Goal: Contribute content: Contribute content

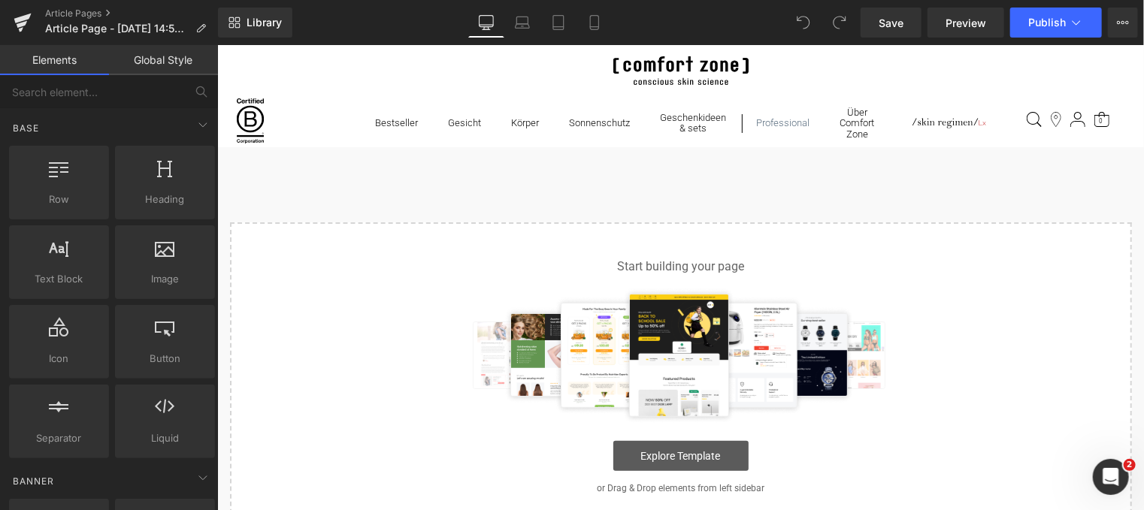
click at [658, 457] on link "Explore Template" at bounding box center [679, 455] width 135 height 30
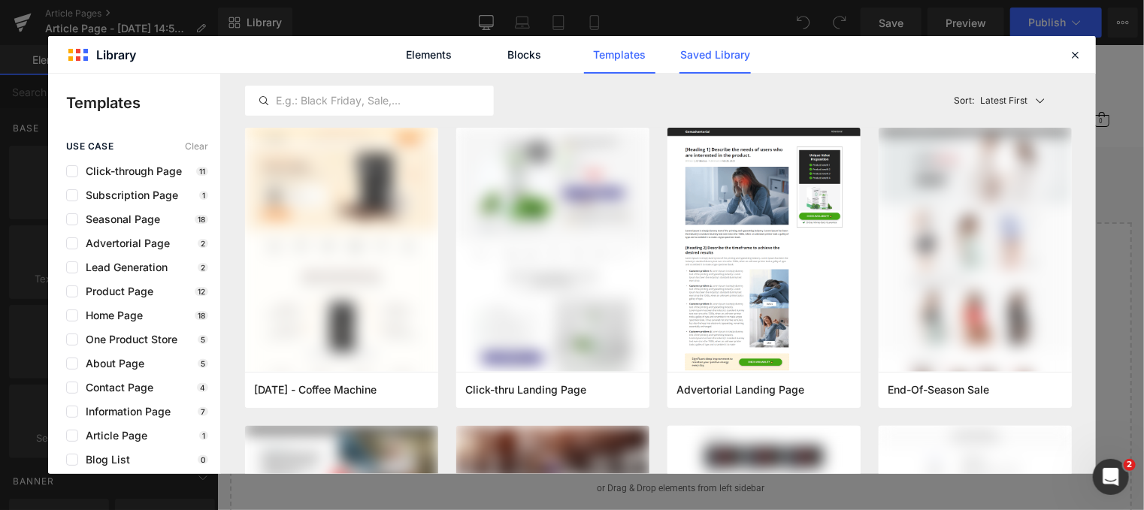
click at [719, 57] on link "Saved Library" at bounding box center [714, 55] width 71 height 38
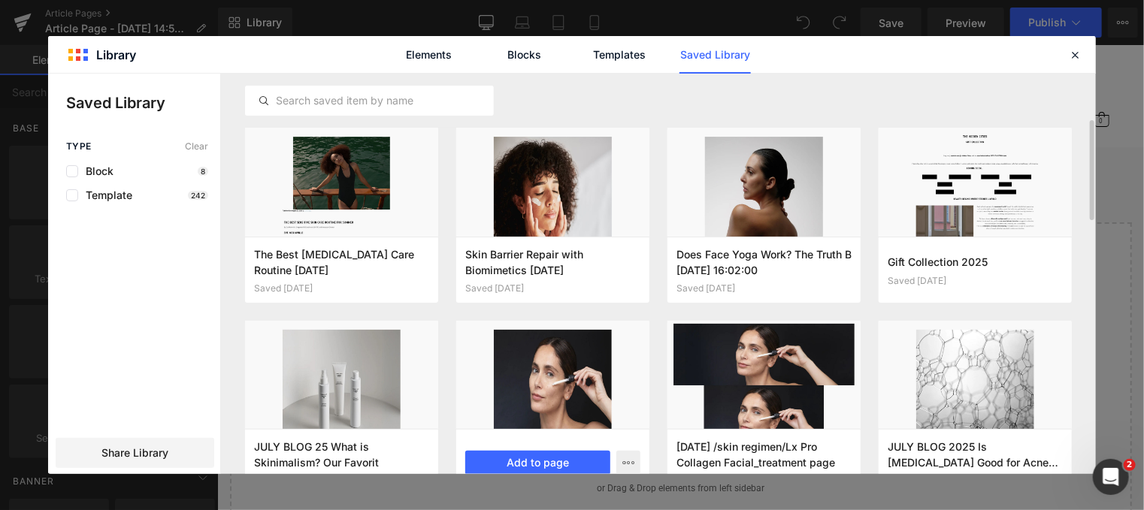
scroll to position [38, 0]
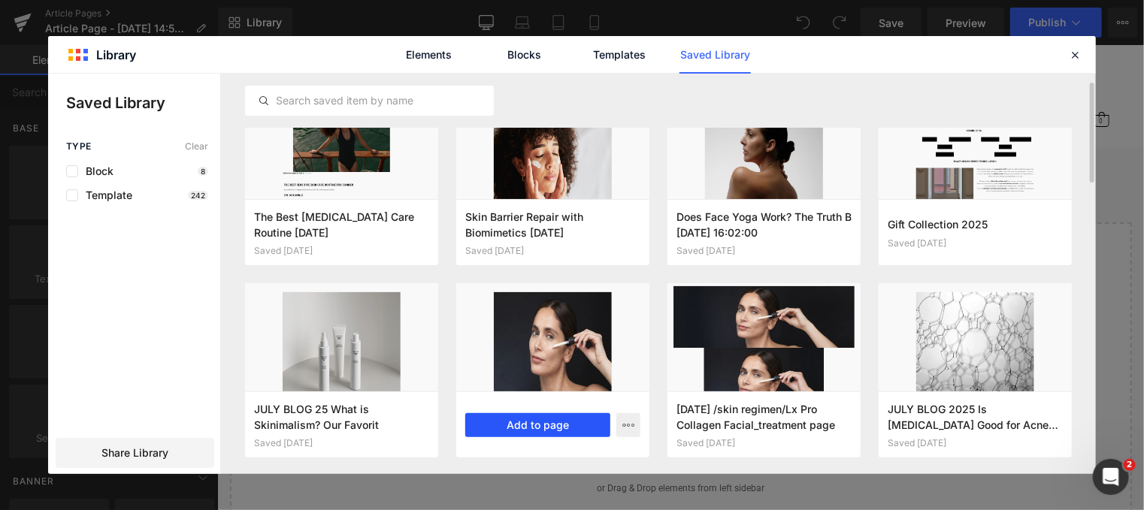
click at [528, 423] on button "Add to page" at bounding box center [537, 425] width 145 height 24
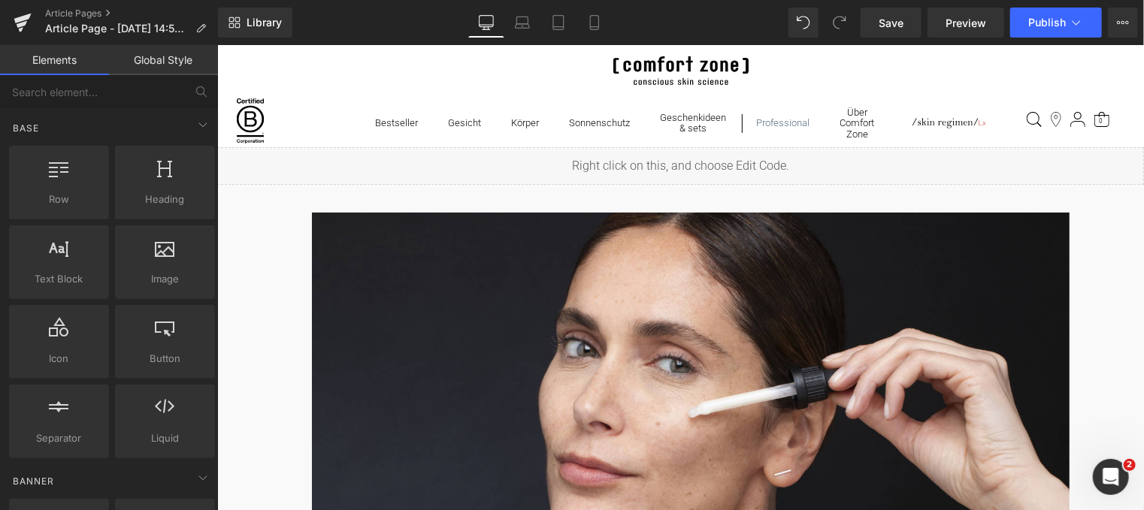
scroll to position [301, 0]
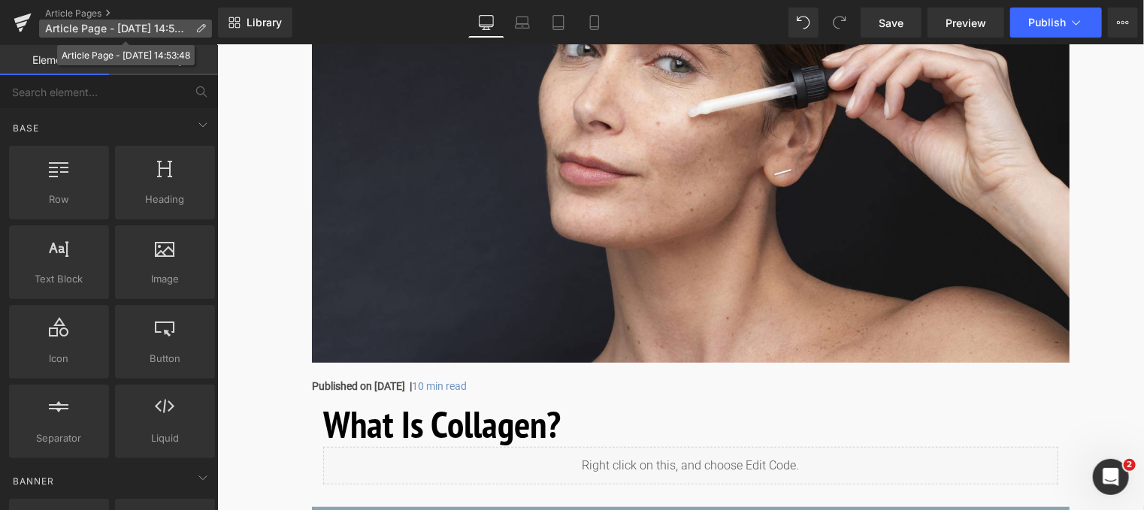
click at [130, 25] on span "Article Page - [DATE] 14:53:48" at bounding box center [117, 29] width 144 height 12
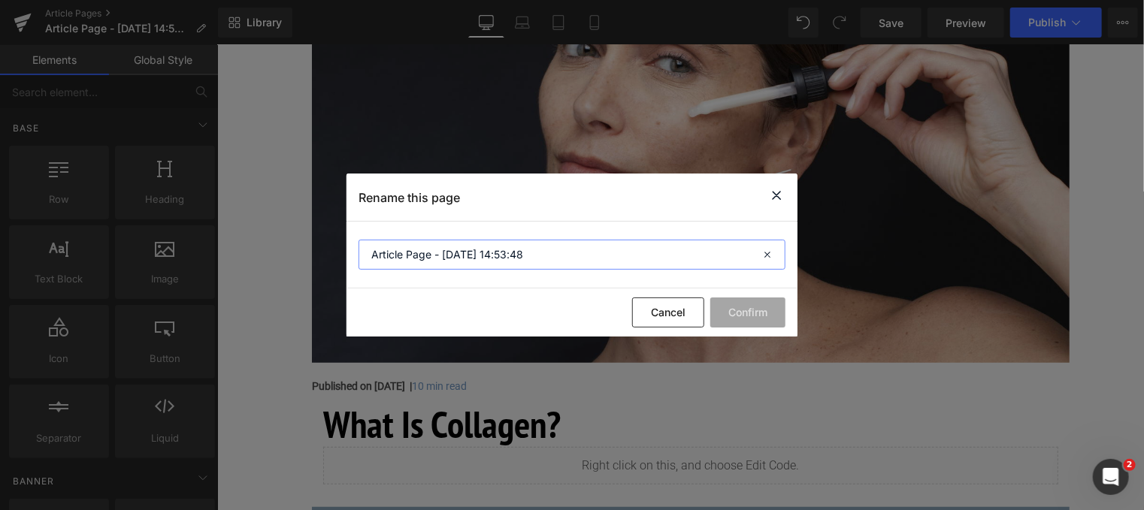
drag, startPoint x: 529, startPoint y: 258, endPoint x: 216, endPoint y: 238, distance: 313.9
click at [216, 238] on div "Rename this page Article Page - [DATE] 14:53:48 Cancel Confirm" at bounding box center [572, 255] width 1144 height 510
paste input "Was ist Kollagen?"
type input "Was ist Kollagen?"
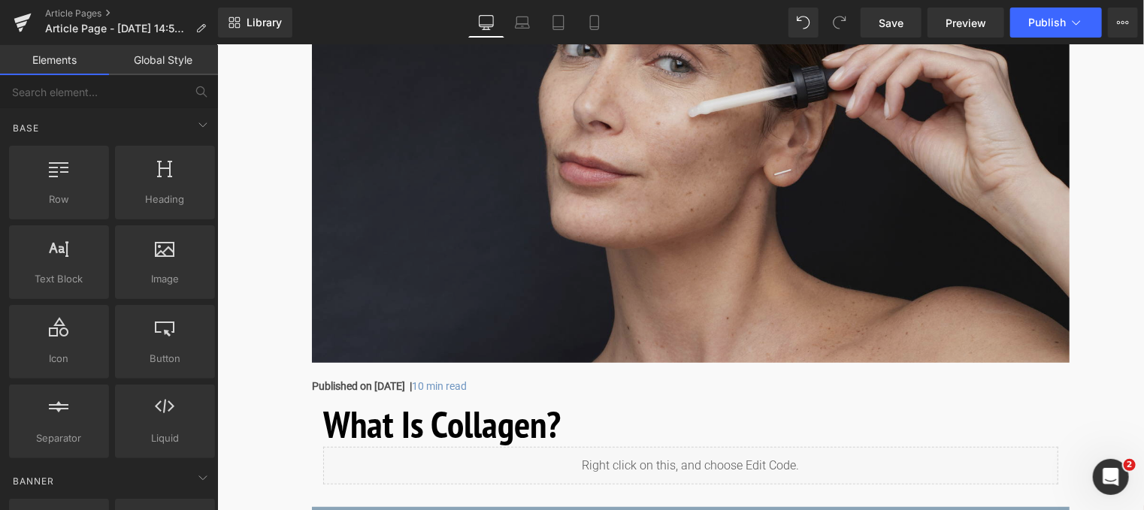
drag, startPoint x: 431, startPoint y: 283, endPoint x: 787, endPoint y: 355, distance: 363.5
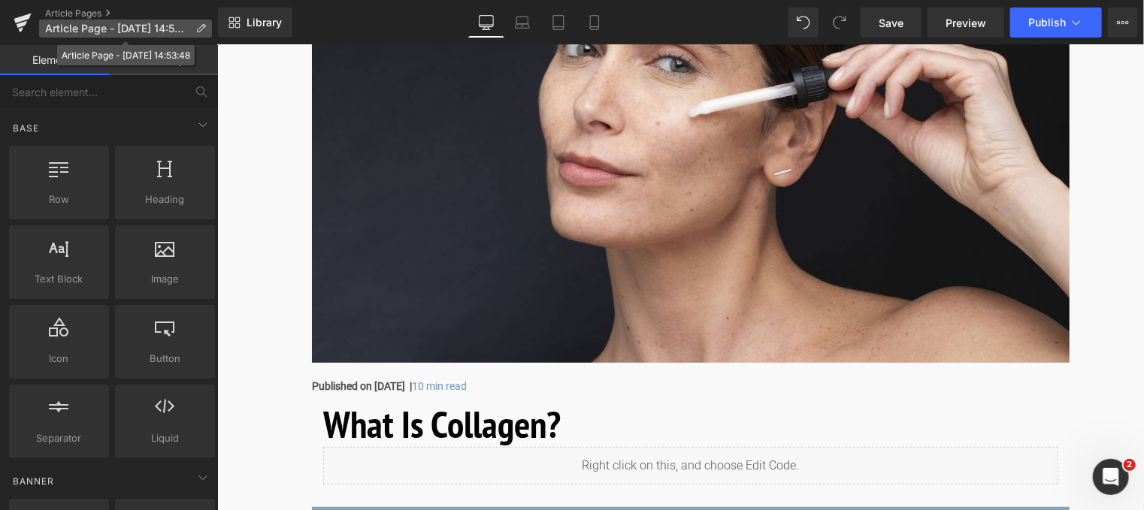
click at [200, 28] on icon at bounding box center [200, 28] width 11 height 11
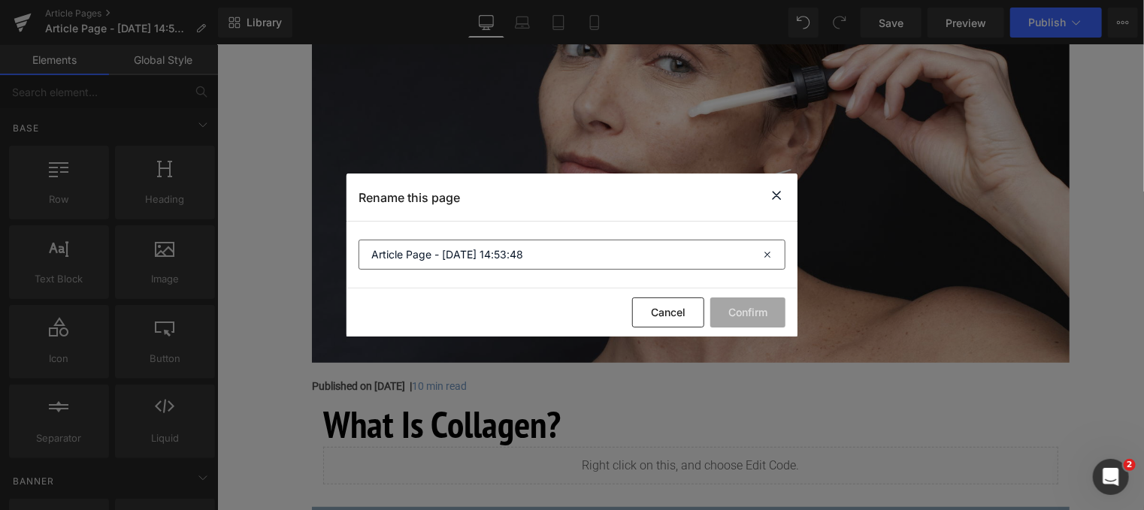
drag, startPoint x: 536, startPoint y: 239, endPoint x: 458, endPoint y: 246, distance: 79.3
click at [458, 246] on section "Article Page - [DATE] 14:53:48" at bounding box center [571, 255] width 451 height 67
click at [524, 252] on input "Article Page - [DATE] 14:53:48" at bounding box center [571, 255] width 427 height 30
drag, startPoint x: 524, startPoint y: 252, endPoint x: 283, endPoint y: 255, distance: 241.2
click at [283, 255] on div "Rename this page Article Page - [DATE] 14:53:48 Cancel Confirm" at bounding box center [572, 255] width 1144 height 510
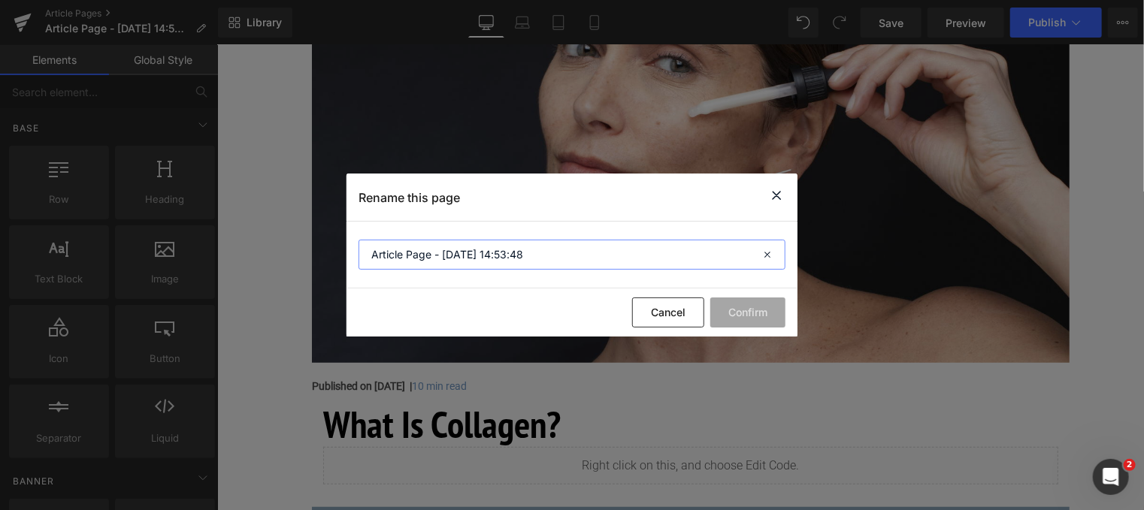
paste input "Was ist Kollagen?"
type input "Was ist Kollagen?"
click at [755, 313] on button "Confirm" at bounding box center [747, 313] width 75 height 30
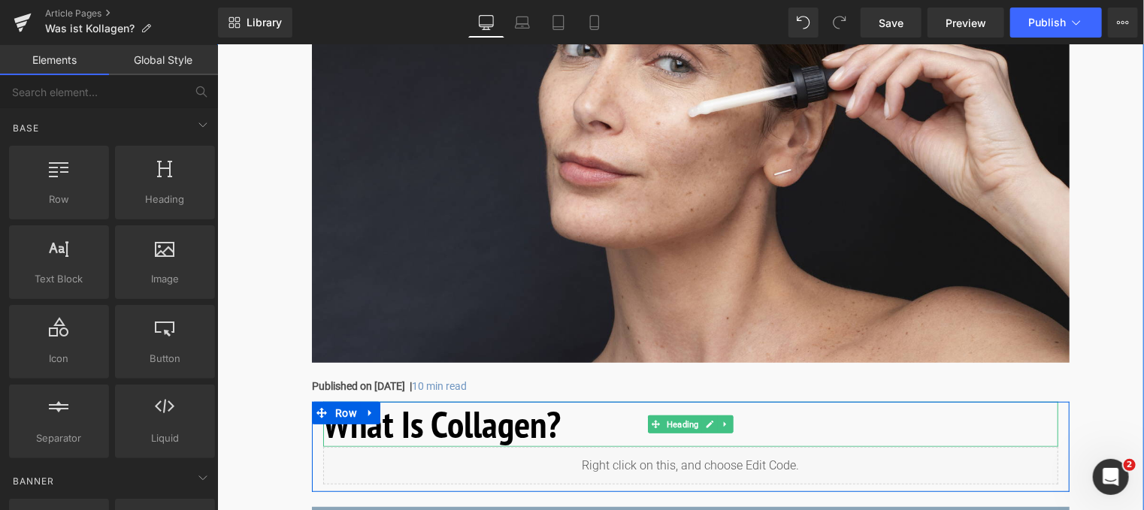
click at [559, 437] on h1 "What Is Collagen?" at bounding box center [689, 423] width 735 height 45
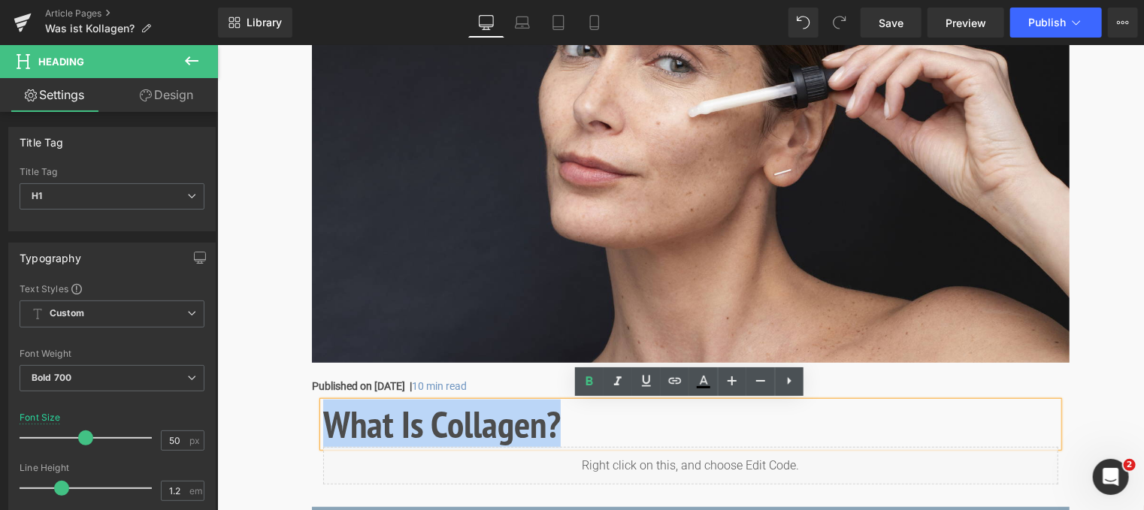
drag, startPoint x: 561, startPoint y: 423, endPoint x: 329, endPoint y: 416, distance: 231.5
click at [329, 416] on h1 "What Is Collagen?" at bounding box center [689, 423] width 735 height 45
paste div
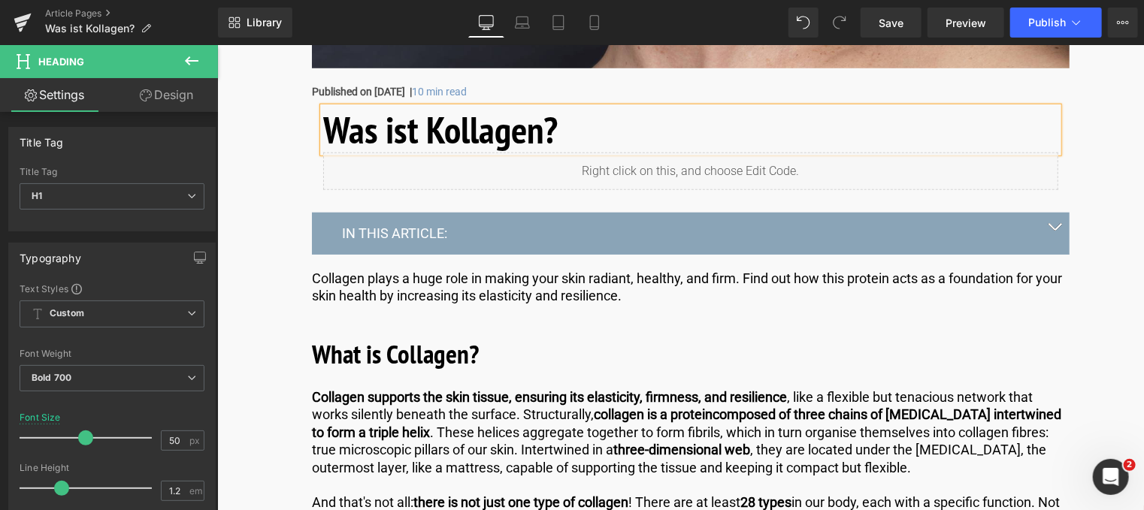
scroll to position [601, 0]
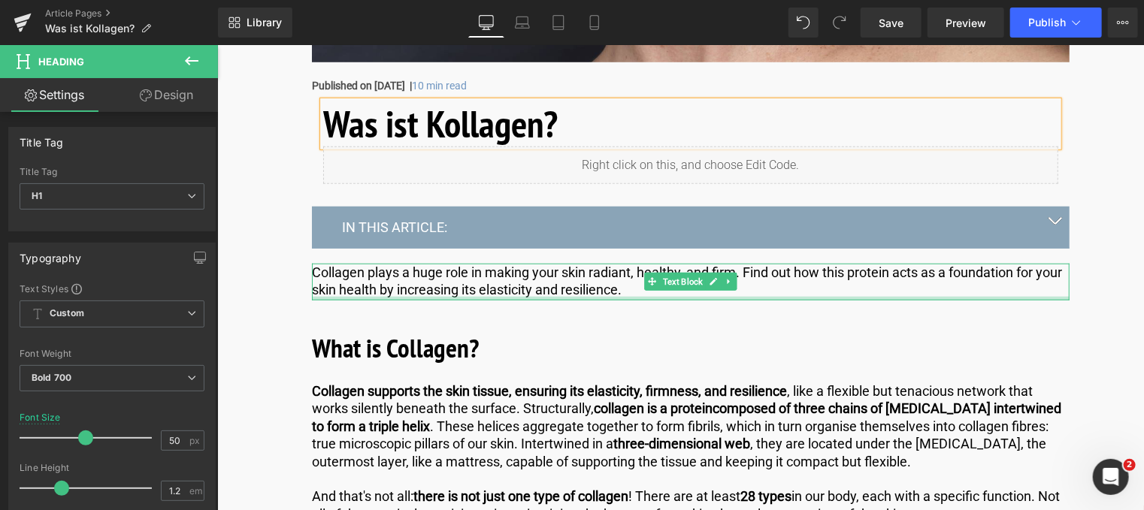
click at [472, 289] on p "Collagen plays a huge role in making your skin radiant, healthy, and firm. Find…" at bounding box center [689, 280] width 757 height 35
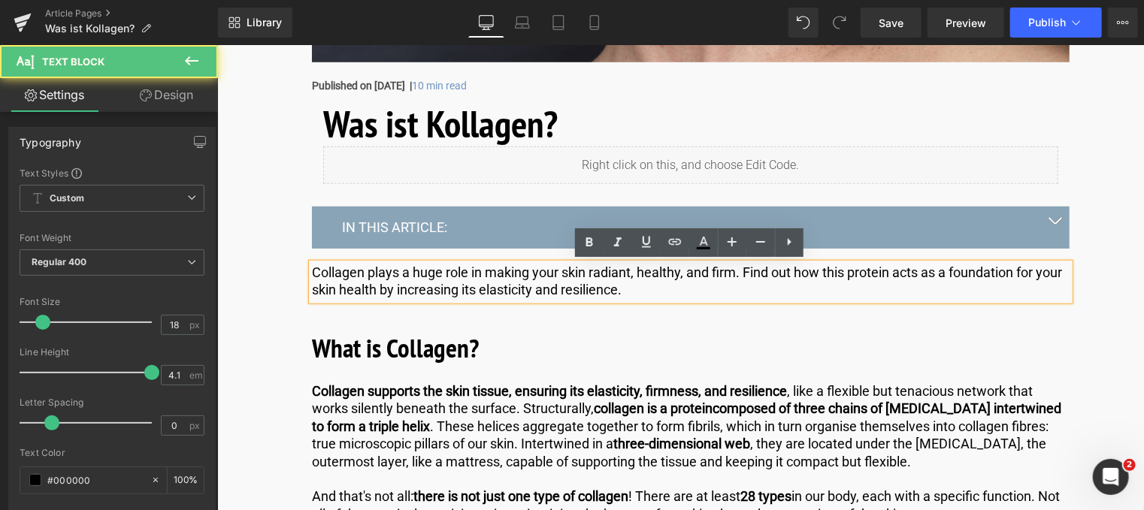
drag, startPoint x: 654, startPoint y: 293, endPoint x: 280, endPoint y: 269, distance: 375.0
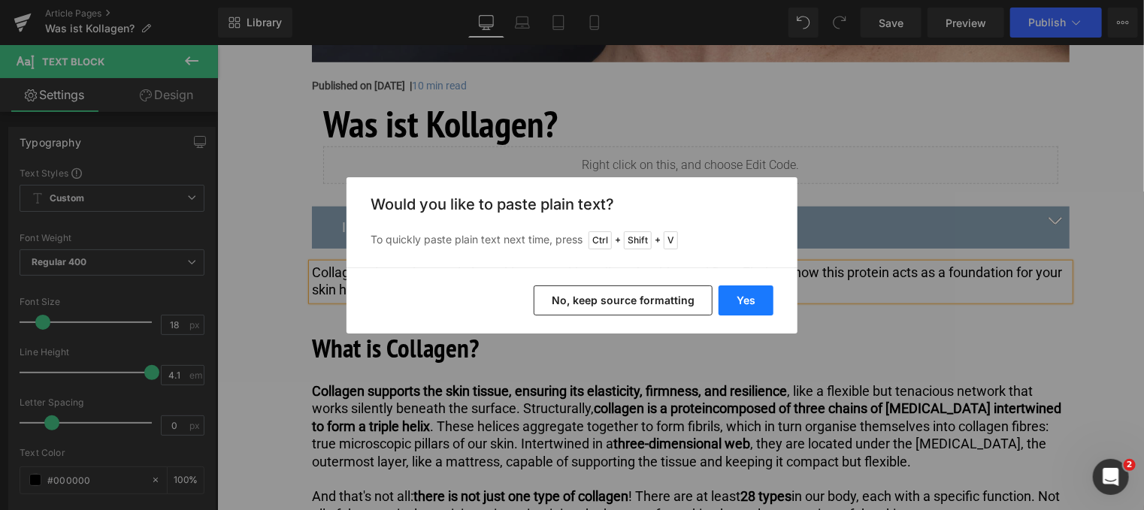
click at [758, 298] on button "Yes" at bounding box center [745, 301] width 55 height 30
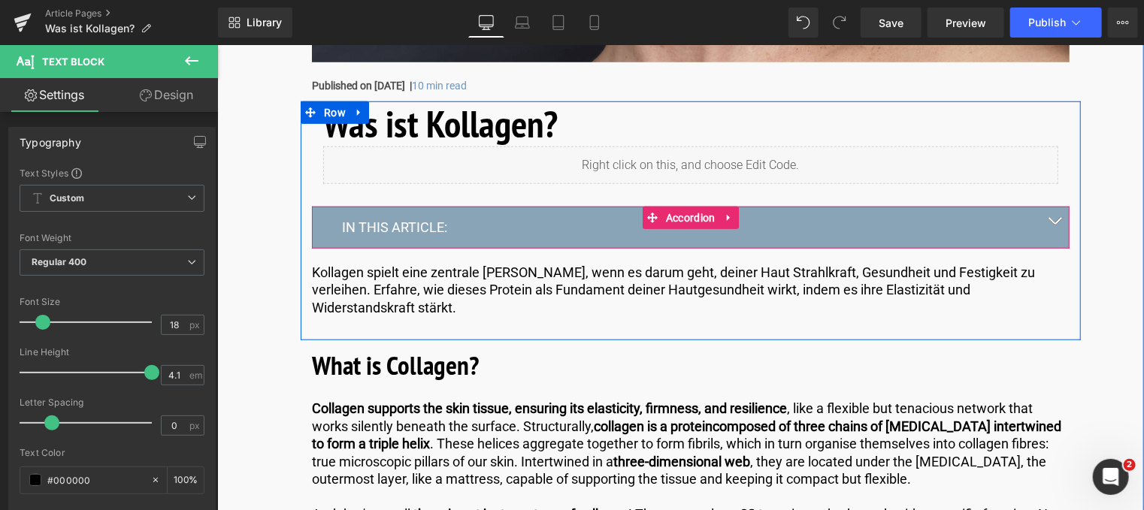
click at [1053, 213] on button "button" at bounding box center [1053, 226] width 30 height 41
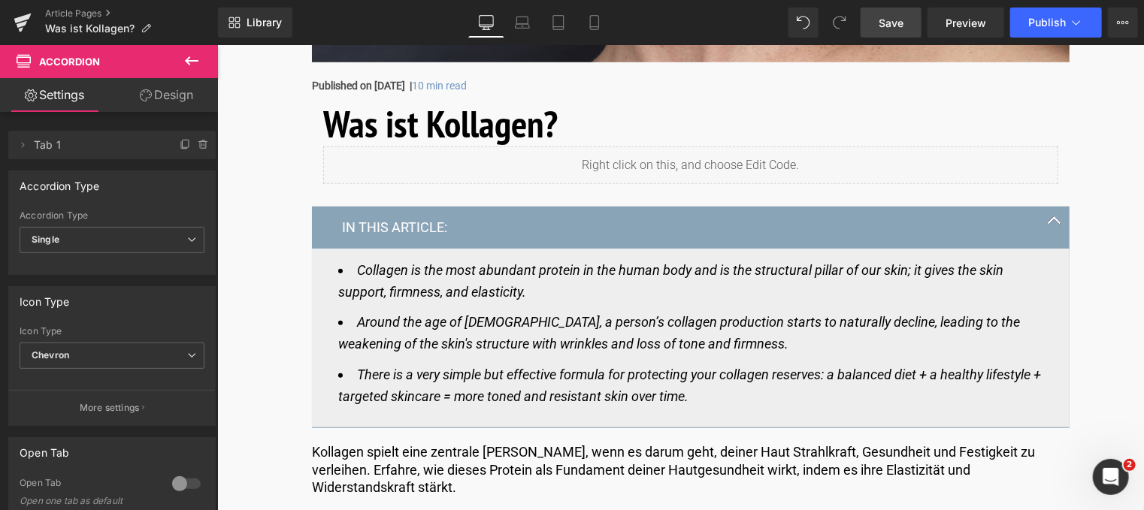
click at [888, 20] on span "Save" at bounding box center [890, 23] width 25 height 16
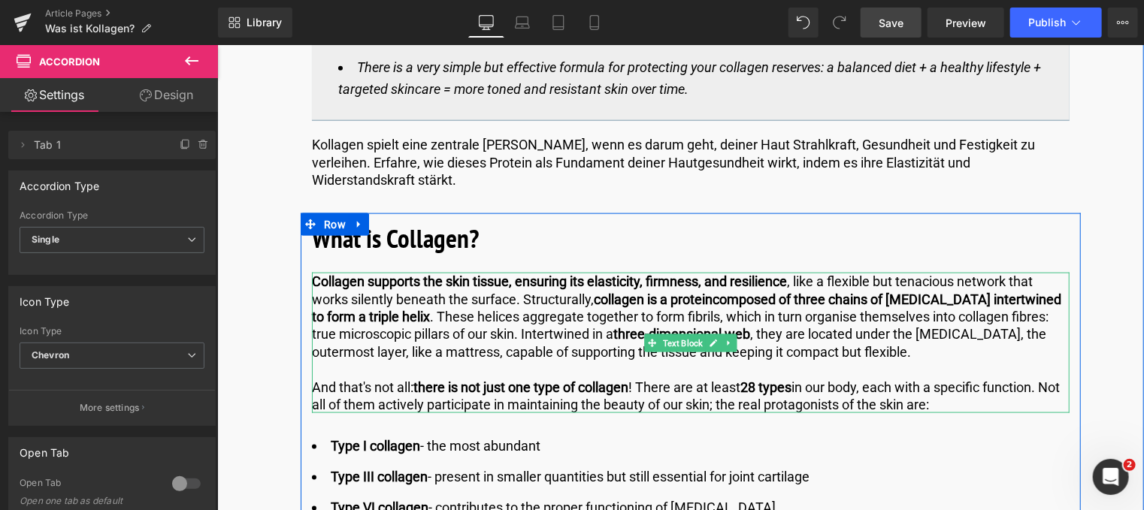
scroll to position [751, 0]
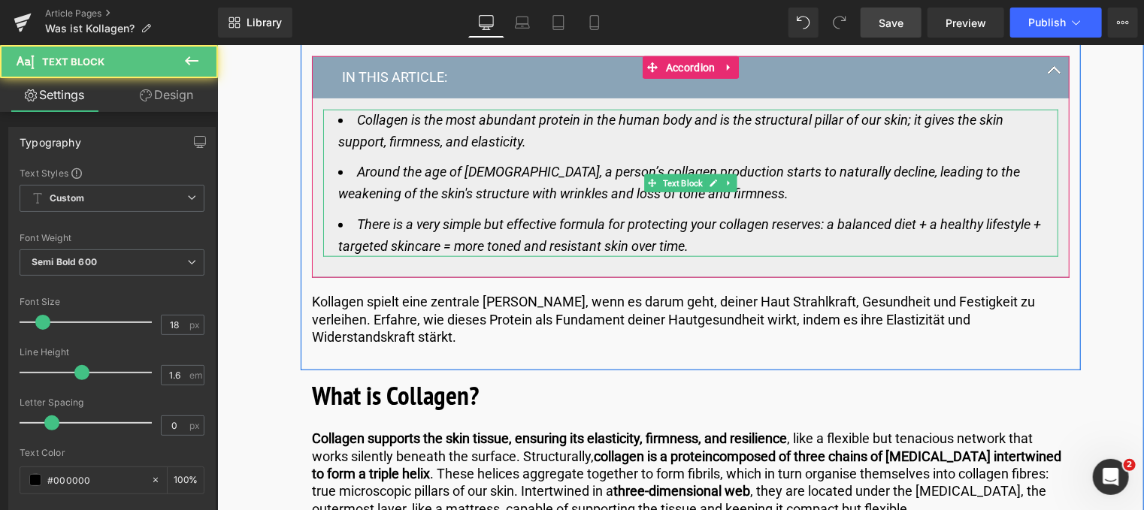
drag, startPoint x: 526, startPoint y: 143, endPoint x: 391, endPoint y: 134, distance: 135.5
click at [391, 134] on li "Collagen is the most abundant protein in the human body and is the structural p…" at bounding box center [689, 131] width 705 height 44
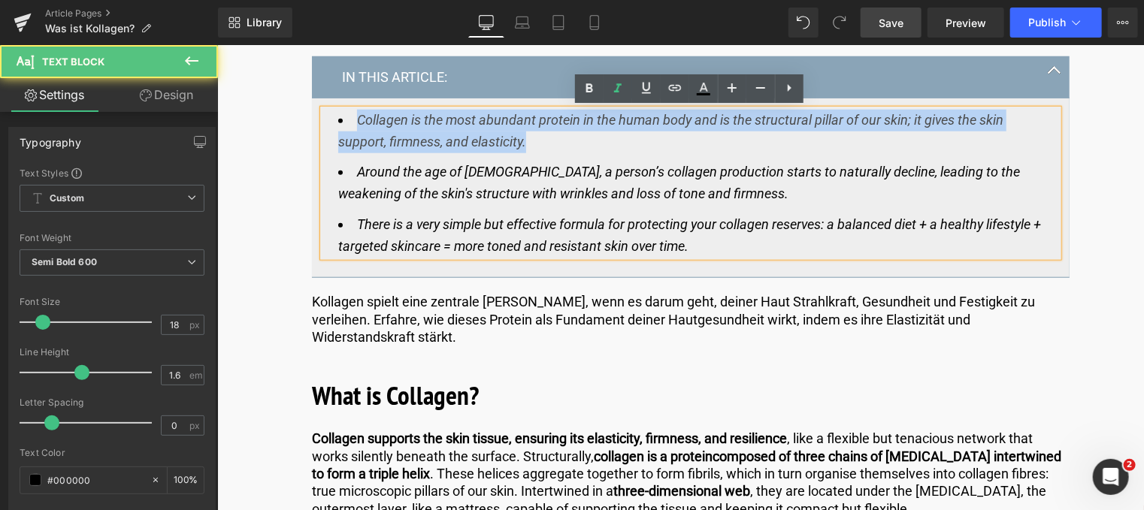
drag, startPoint x: 354, startPoint y: 122, endPoint x: 530, endPoint y: 148, distance: 178.5
click at [530, 148] on li "Collagen is the most abundant protein in the human body and is the structural p…" at bounding box center [689, 131] width 705 height 44
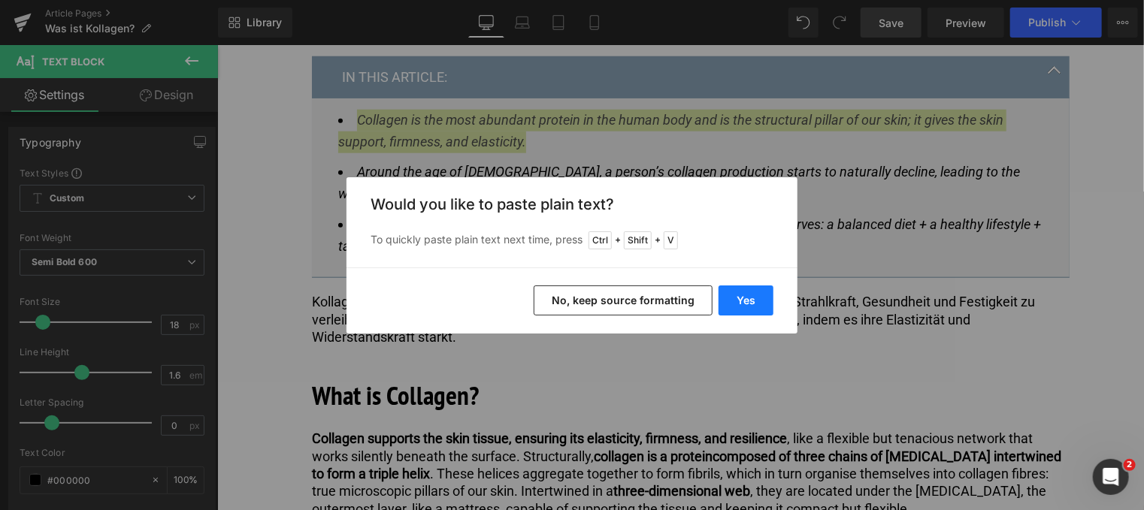
click at [751, 289] on button "Yes" at bounding box center [745, 301] width 55 height 30
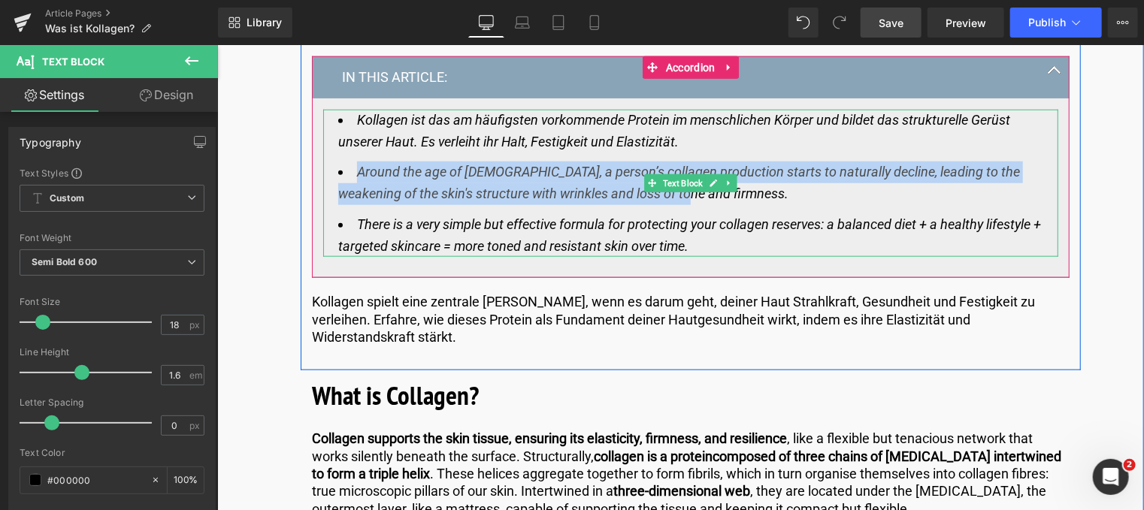
drag, startPoint x: 353, startPoint y: 171, endPoint x: 671, endPoint y: 201, distance: 319.2
click at [671, 201] on li "Around the age of [DEMOGRAPHIC_DATA], a person’s collagen production starts to …" at bounding box center [689, 183] width 705 height 44
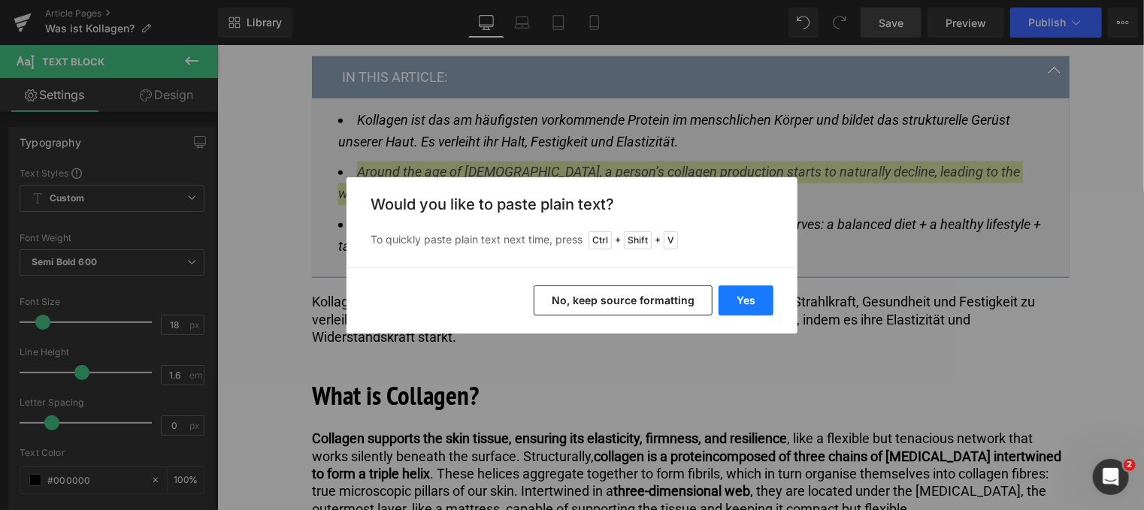
click at [751, 300] on button "Yes" at bounding box center [745, 301] width 55 height 30
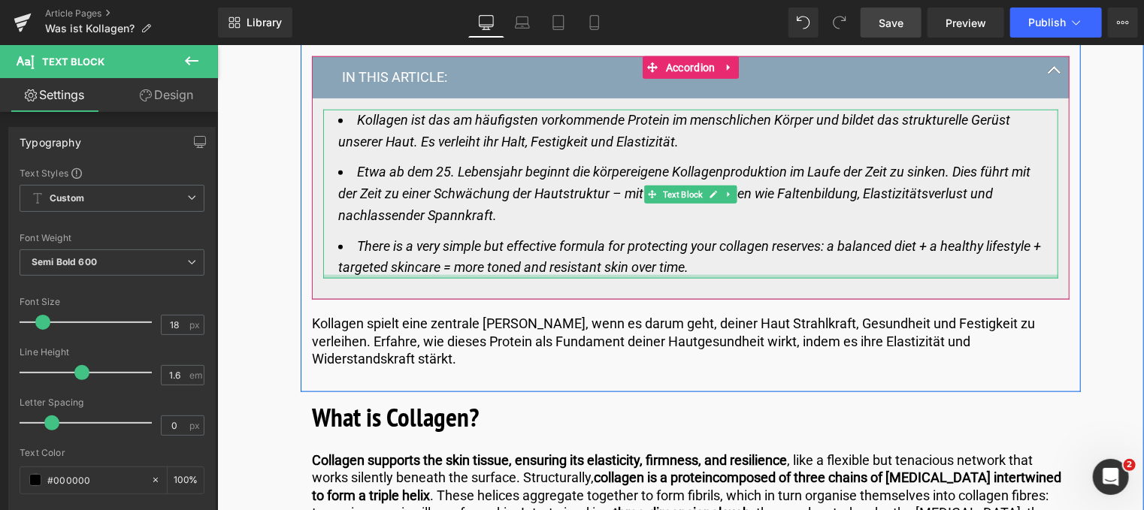
drag, startPoint x: 354, startPoint y: 243, endPoint x: 736, endPoint y: 275, distance: 383.0
click at [736, 275] on div "Kollagen ist das am häufigsten vorkommende Protein im menschlichen Körper und b…" at bounding box center [689, 194] width 735 height 170
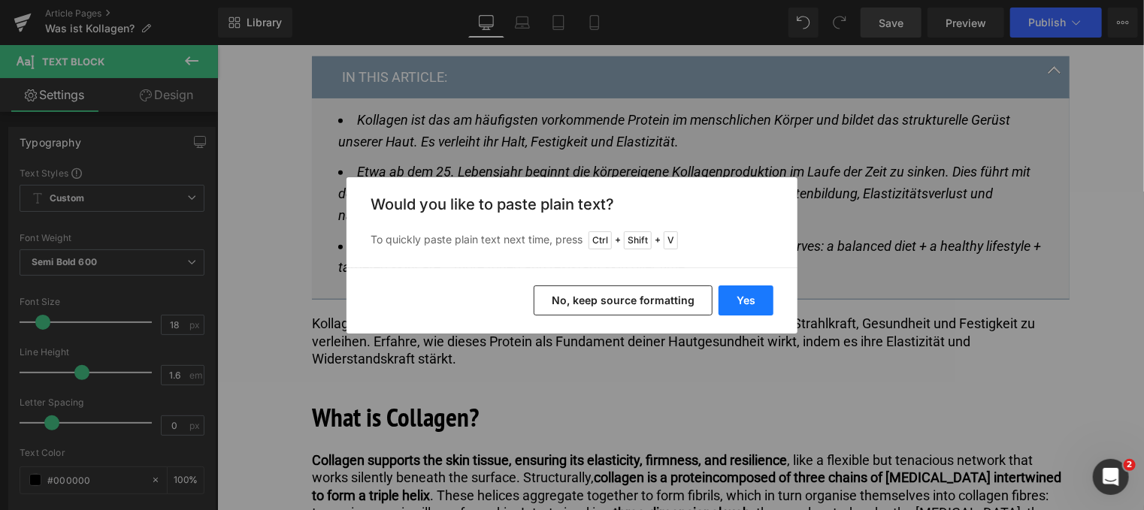
click at [754, 307] on button "Yes" at bounding box center [745, 301] width 55 height 30
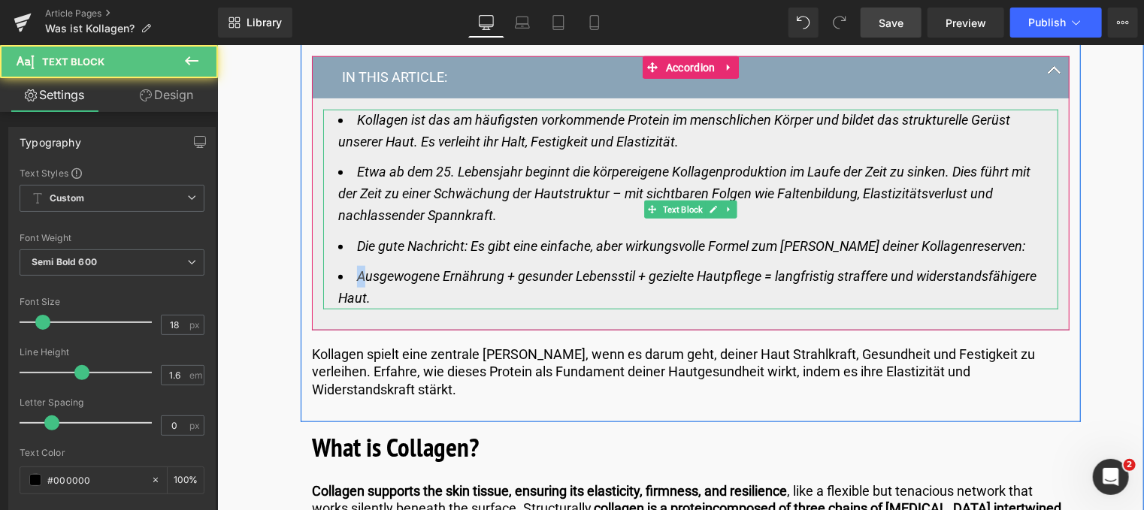
drag, startPoint x: 358, startPoint y: 272, endPoint x: 314, endPoint y: 283, distance: 45.0
click at [314, 283] on article "Kollagen ist das am häufigsten vorkommende Protein im menschlichen Körper und b…" at bounding box center [689, 214] width 757 height 232
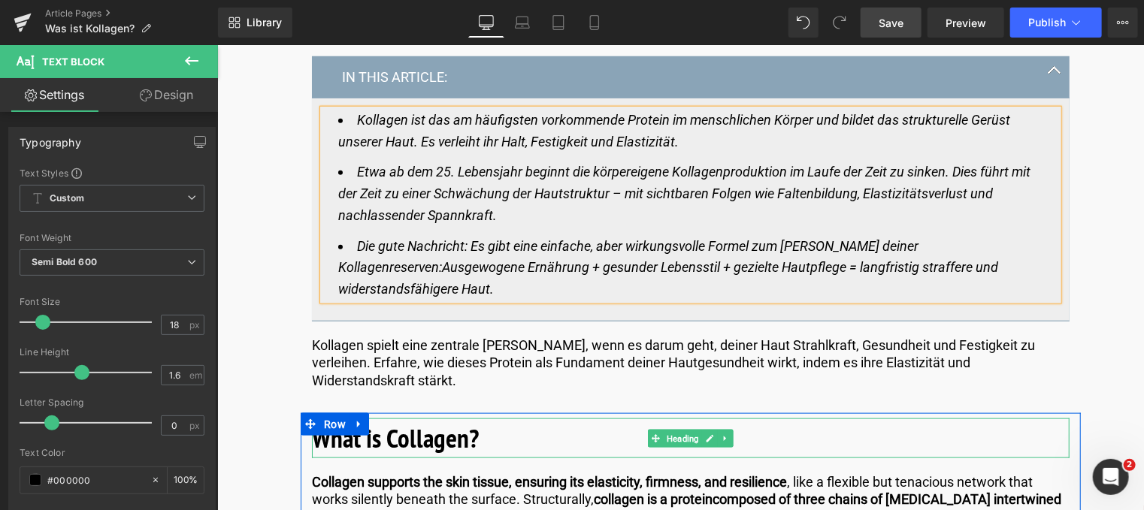
click at [490, 418] on h2 "What is Collagen?" at bounding box center [689, 438] width 757 height 40
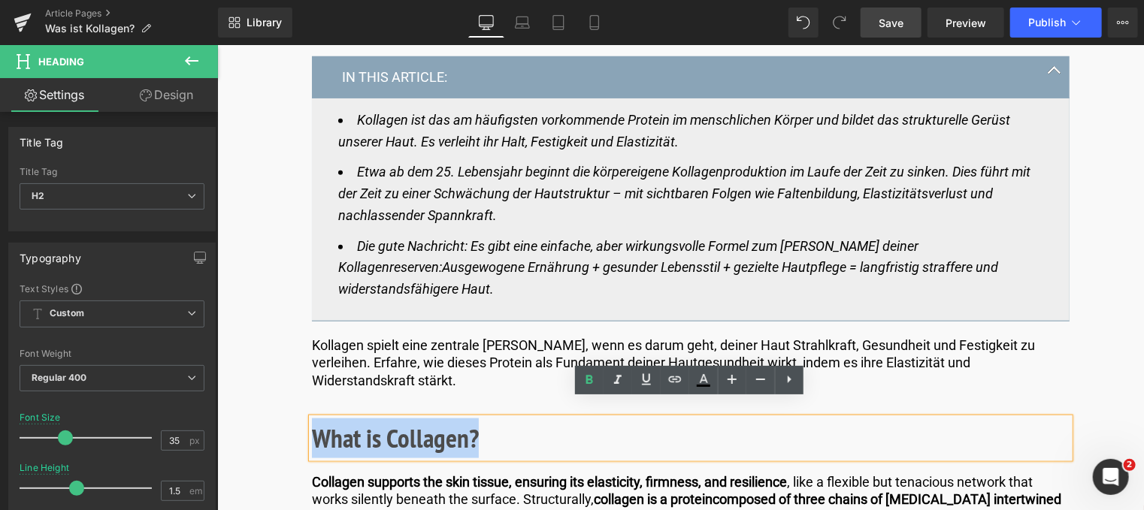
drag, startPoint x: 486, startPoint y: 416, endPoint x: 246, endPoint y: 383, distance: 242.0
paste div
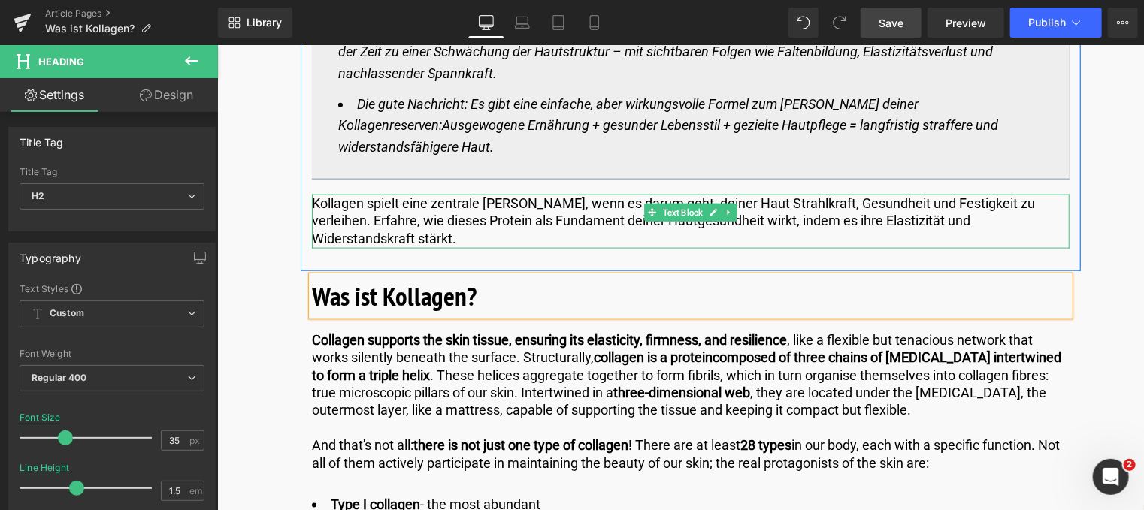
scroll to position [902, 0]
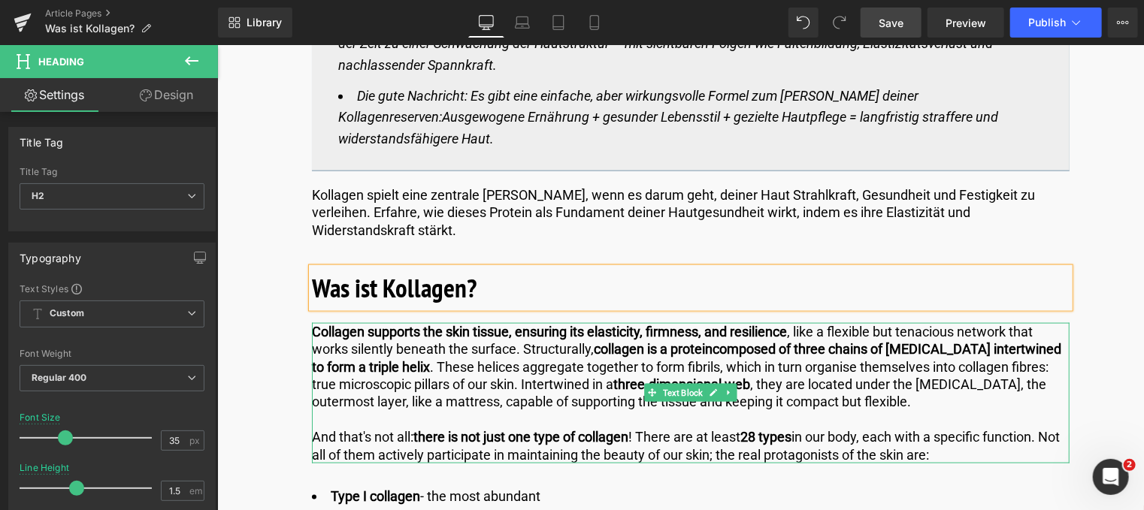
click at [881, 385] on p "Collagen supports the skin tissue, ensuring its elasticity, firmness, and resil…" at bounding box center [689, 366] width 757 height 88
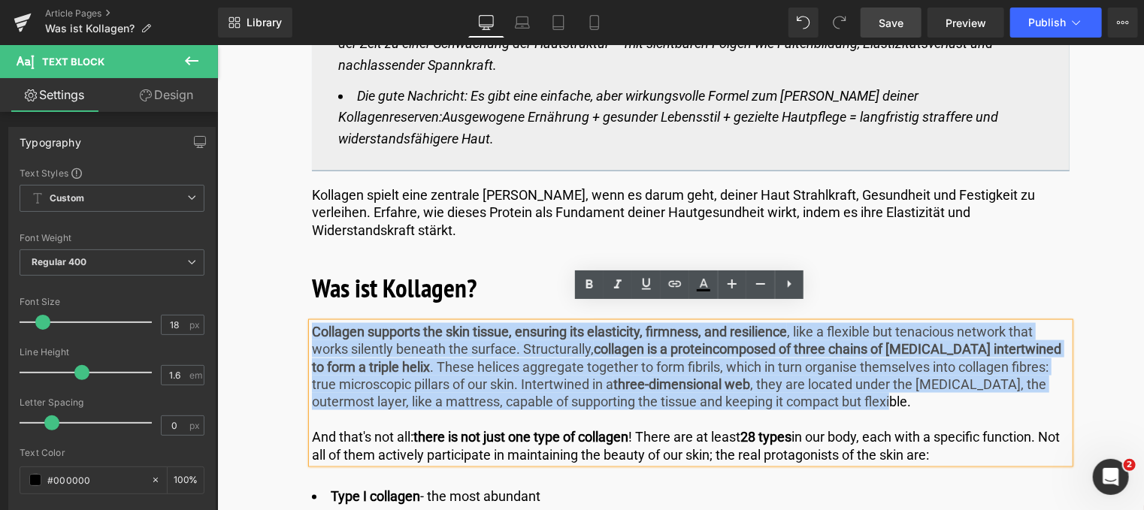
drag, startPoint x: 866, startPoint y: 387, endPoint x: 249, endPoint y: 316, distance: 620.2
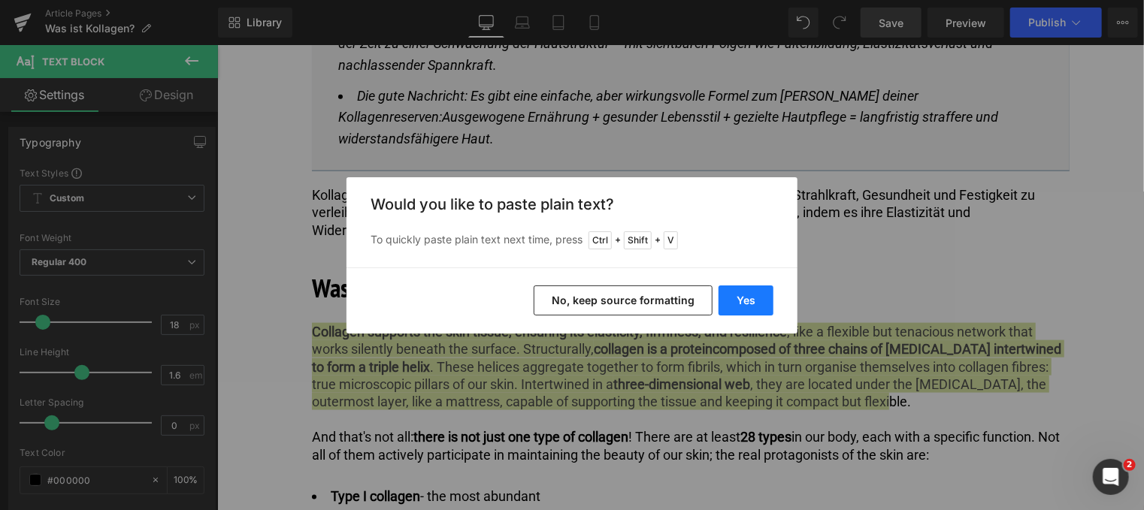
click at [727, 297] on button "Yes" at bounding box center [745, 301] width 55 height 30
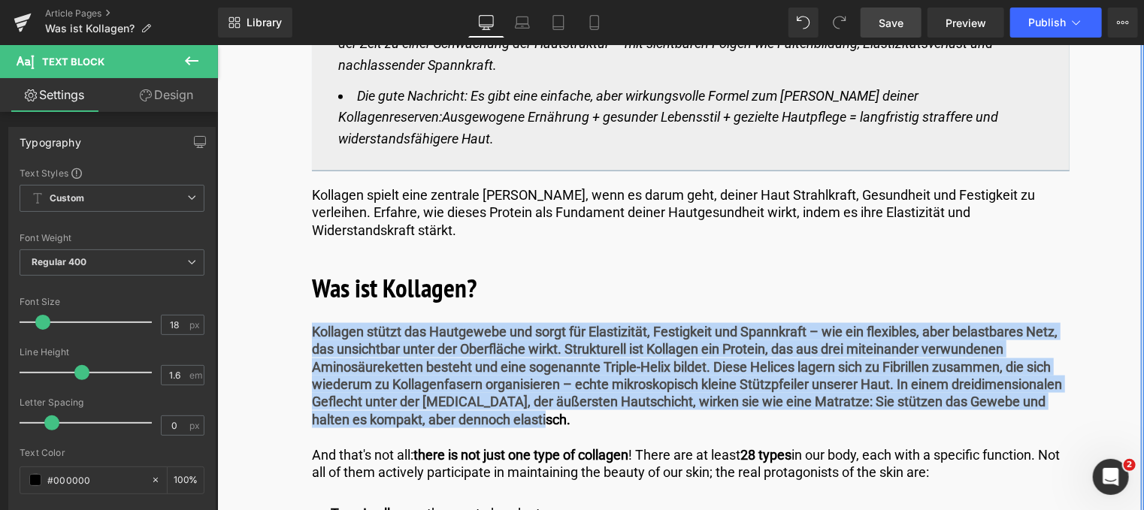
drag, startPoint x: 538, startPoint y: 404, endPoint x: 274, endPoint y: 305, distance: 281.8
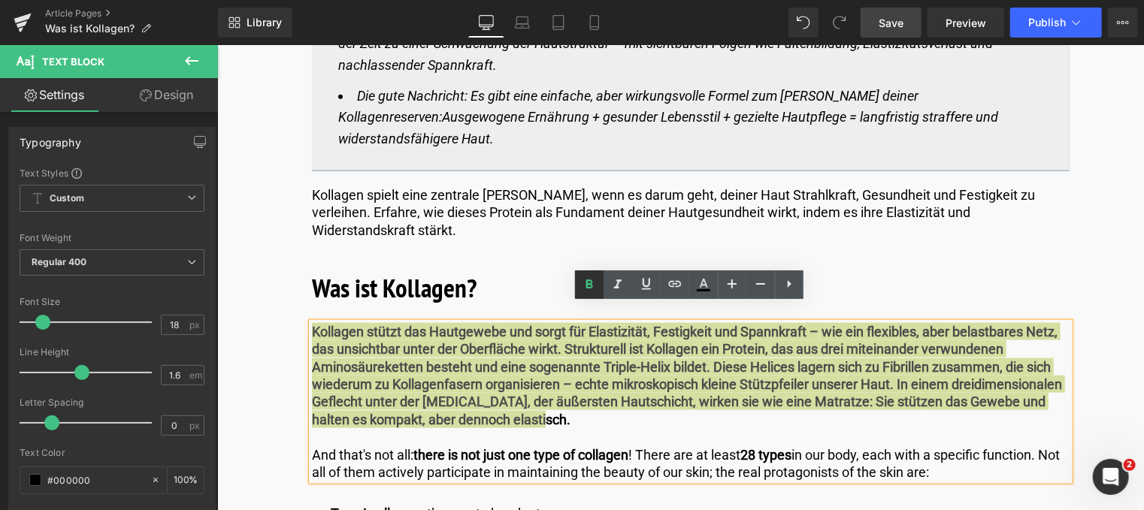
click at [589, 286] on icon at bounding box center [589, 285] width 18 height 18
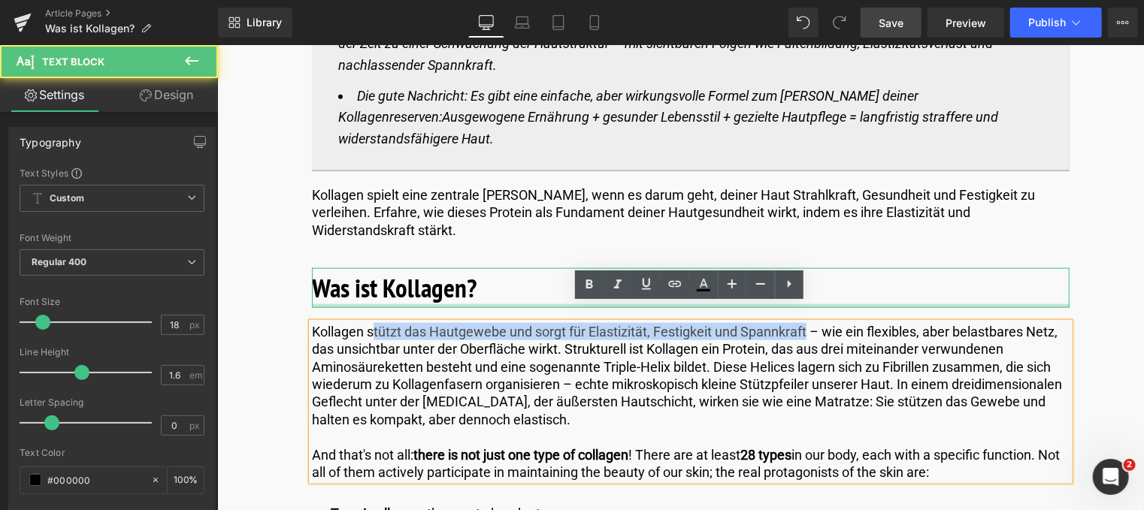
drag, startPoint x: 806, startPoint y: 312, endPoint x: 355, endPoint y: 305, distance: 450.9
click at [355, 322] on p "Kollagen stützt das Hautgewebe und sorgt für Elastizität, Festigkeit und Spannk…" at bounding box center [689, 374] width 757 height 105
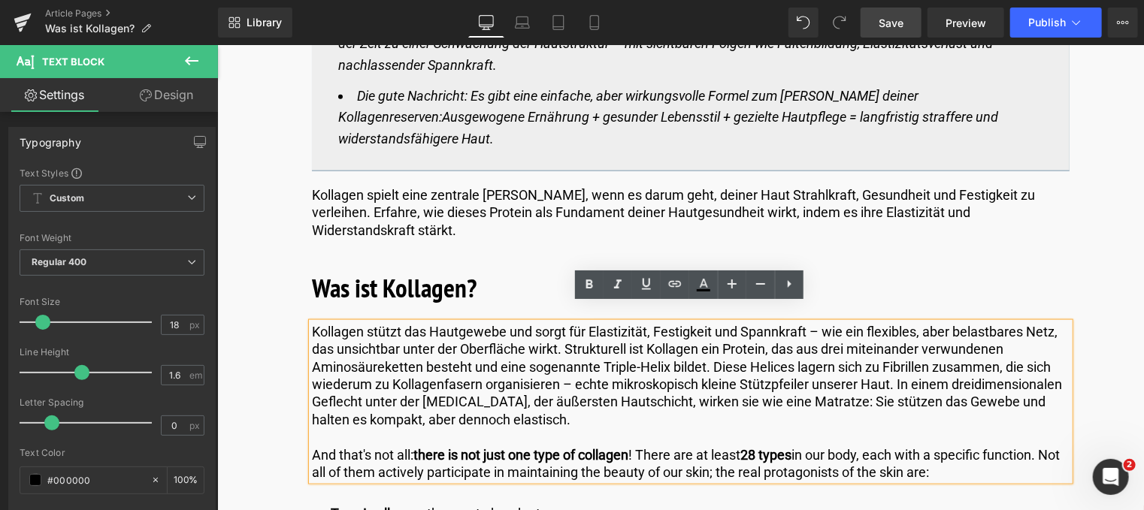
click at [313, 322] on p "Kollagen stützt das Hautgewebe und sorgt für Elastizität, Festigkeit und Spannk…" at bounding box center [689, 374] width 757 height 105
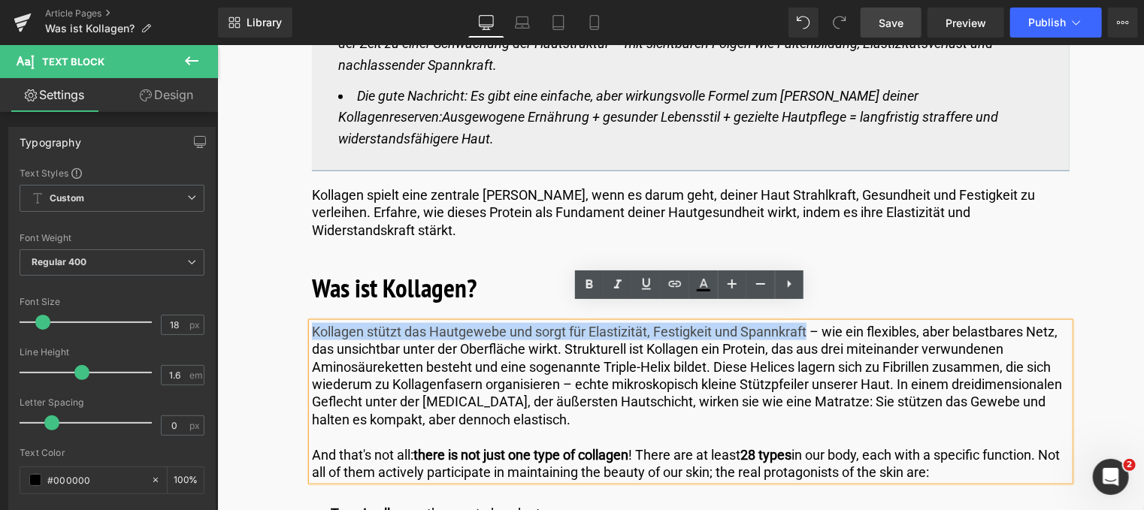
drag, startPoint x: 444, startPoint y: 320, endPoint x: 805, endPoint y: 308, distance: 360.9
click at [805, 322] on p "Kollagen stützt das Hautgewebe und sorgt für Elastizität, Festigkeit und Spannk…" at bounding box center [689, 374] width 757 height 105
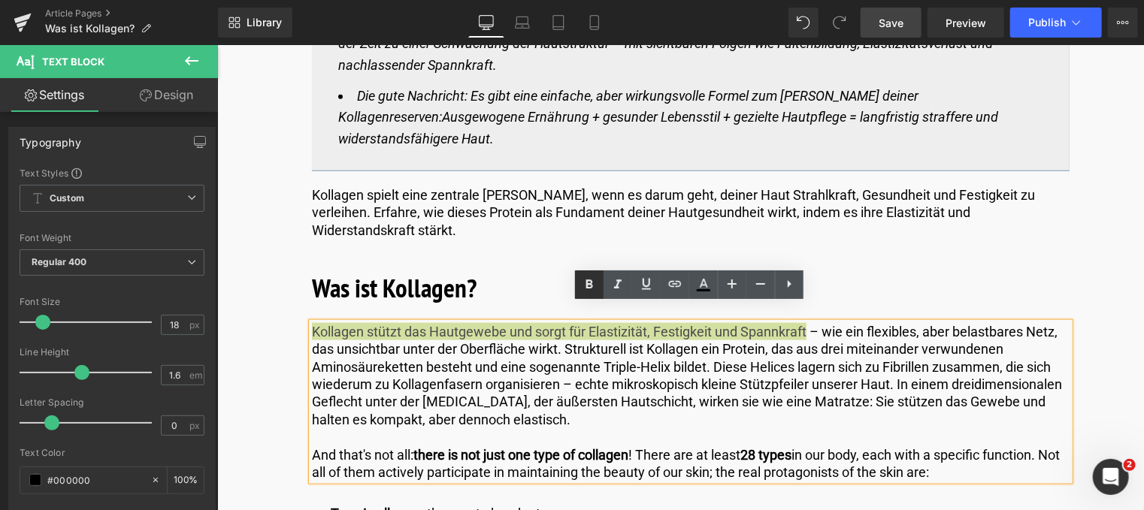
click at [582, 279] on icon at bounding box center [589, 285] width 18 height 18
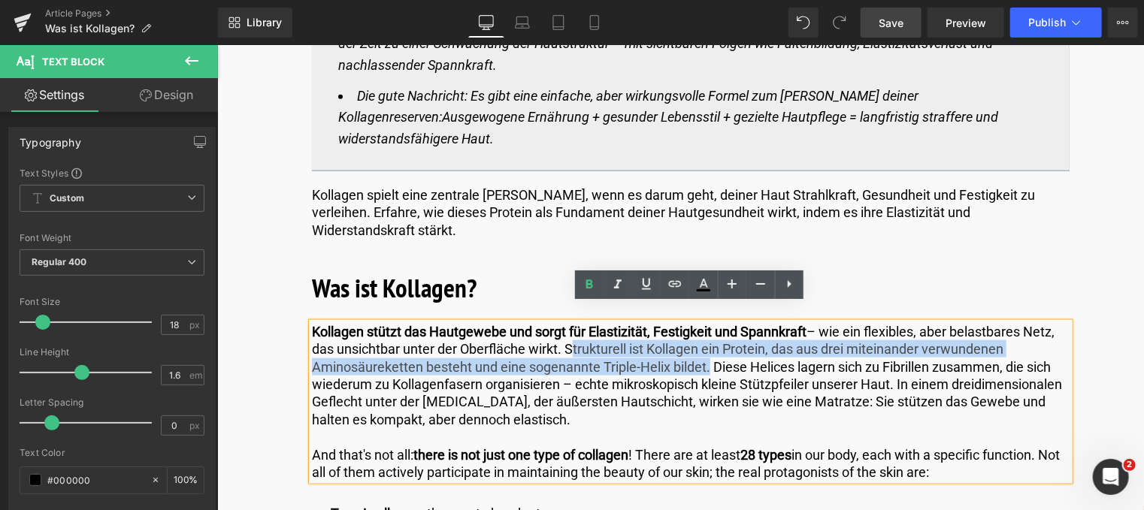
drag, startPoint x: 565, startPoint y: 328, endPoint x: 703, endPoint y: 346, distance: 139.5
click at [703, 346] on p "Kollagen stützt das Hautgewebe und sorgt für Elastizität, Festigkeit und Spannk…" at bounding box center [689, 374] width 757 height 105
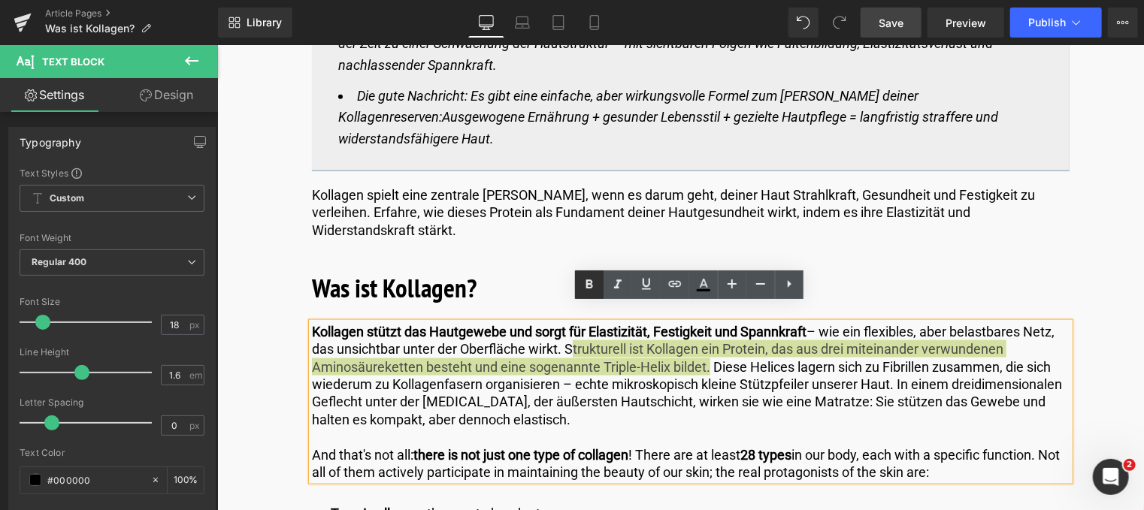
click at [586, 284] on icon at bounding box center [588, 284] width 7 height 9
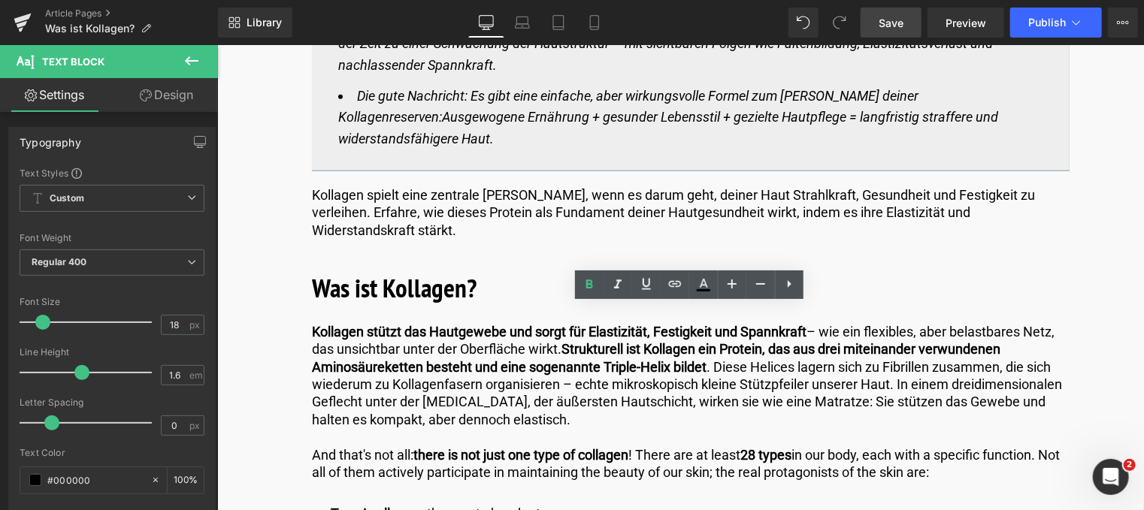
click at [880, 20] on span "Save" at bounding box center [890, 23] width 25 height 16
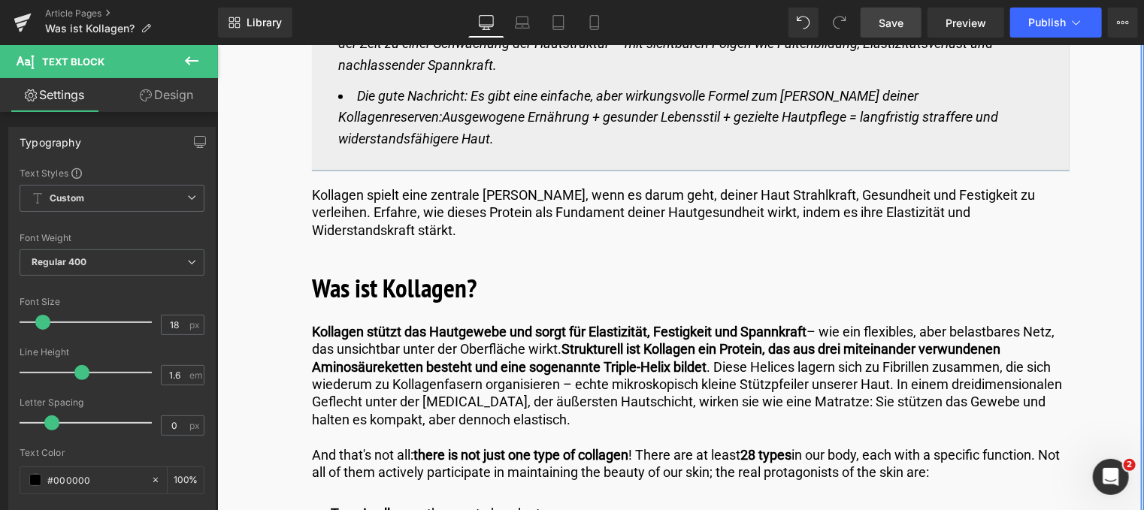
drag, startPoint x: 968, startPoint y: 455, endPoint x: 295, endPoint y: 432, distance: 673.6
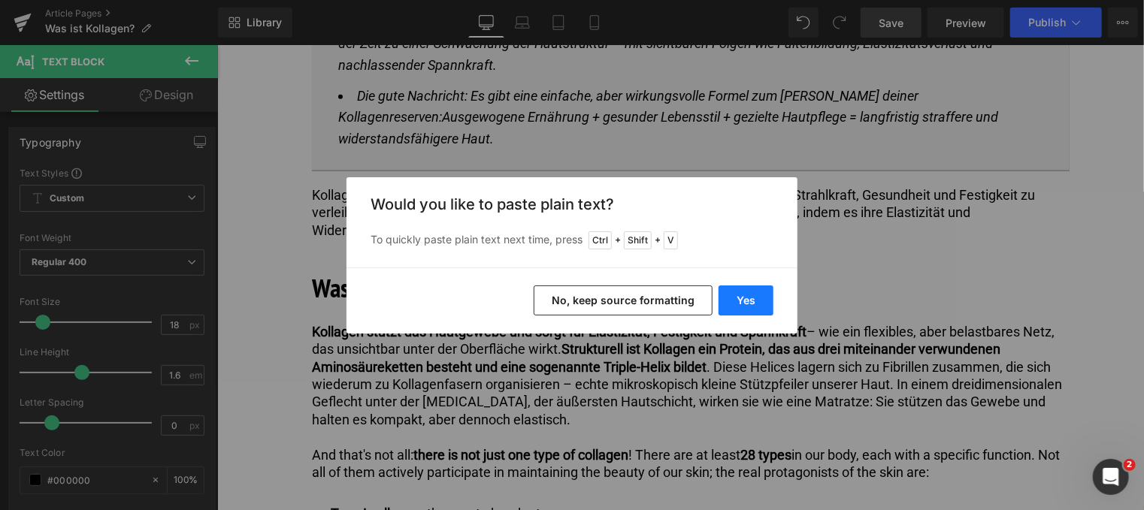
click at [754, 298] on button "Yes" at bounding box center [745, 301] width 55 height 30
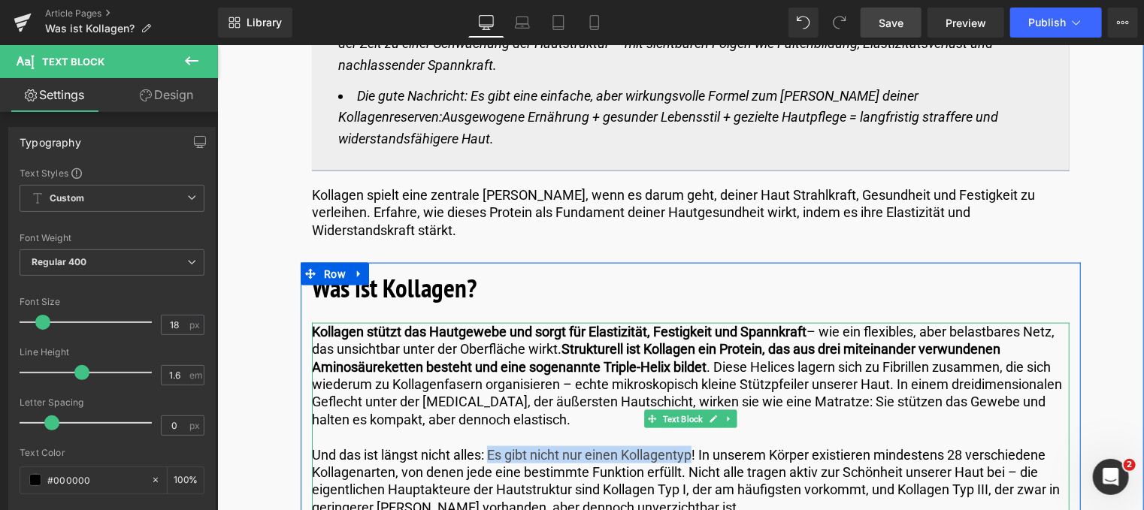
drag, startPoint x: 696, startPoint y: 437, endPoint x: 489, endPoint y: 428, distance: 206.8
click at [489, 446] on p "Und das ist längst nicht alles: Es gibt nicht nur einen Kollagentyp! In unserem…" at bounding box center [689, 481] width 757 height 71
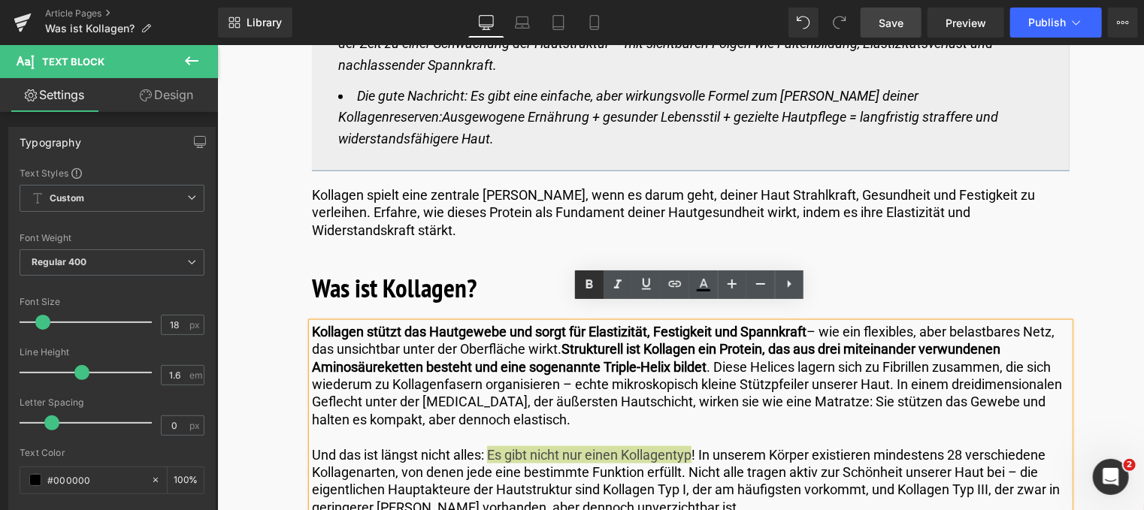
click at [588, 276] on icon at bounding box center [589, 285] width 18 height 18
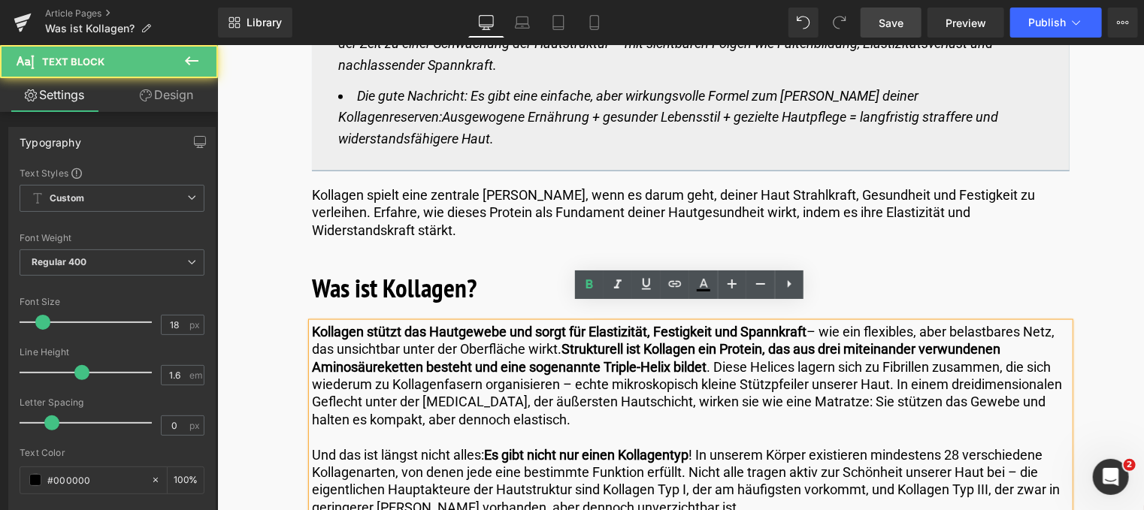
click at [882, 446] on p "Und das ist längst nicht alles: Es gibt nicht nur einen Kollagentyp ! In unsere…" at bounding box center [689, 481] width 757 height 71
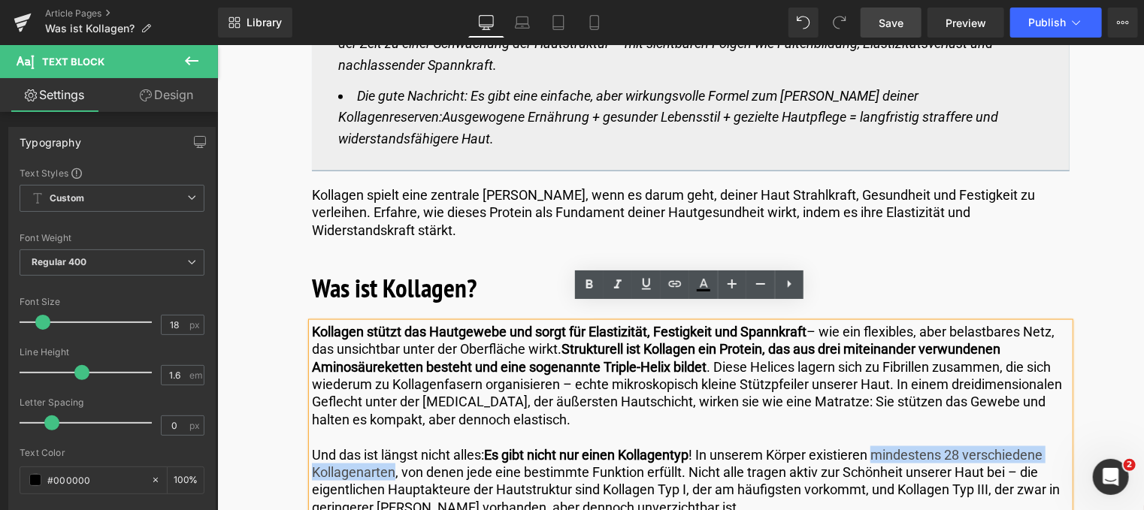
drag, startPoint x: 880, startPoint y: 437, endPoint x: 391, endPoint y: 453, distance: 488.6
click at [391, 453] on p "Und das ist längst nicht alles: Es gibt nicht nur einen Kollagentyp ! In unsere…" at bounding box center [689, 481] width 757 height 71
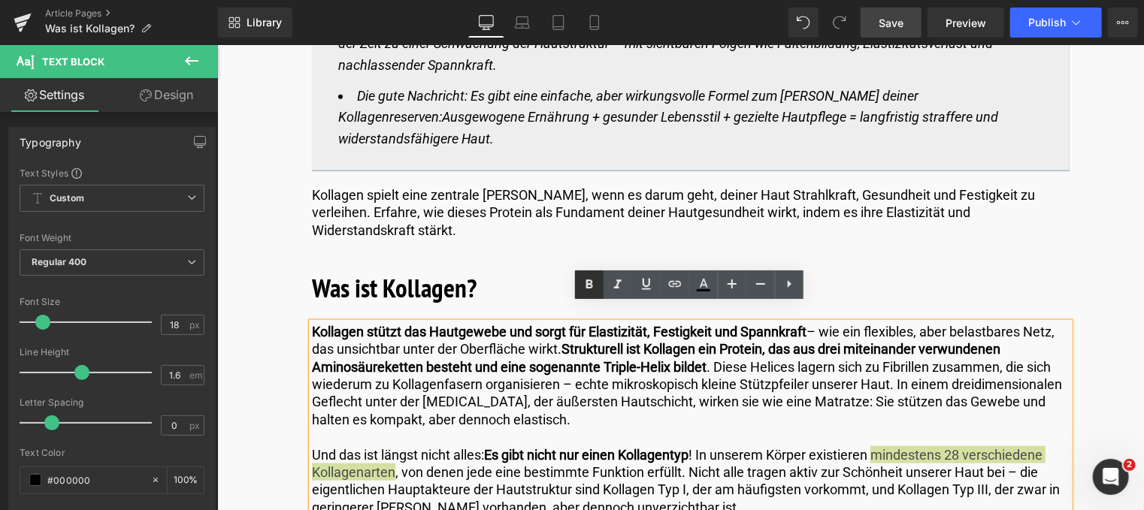
click at [588, 286] on icon at bounding box center [589, 285] width 18 height 18
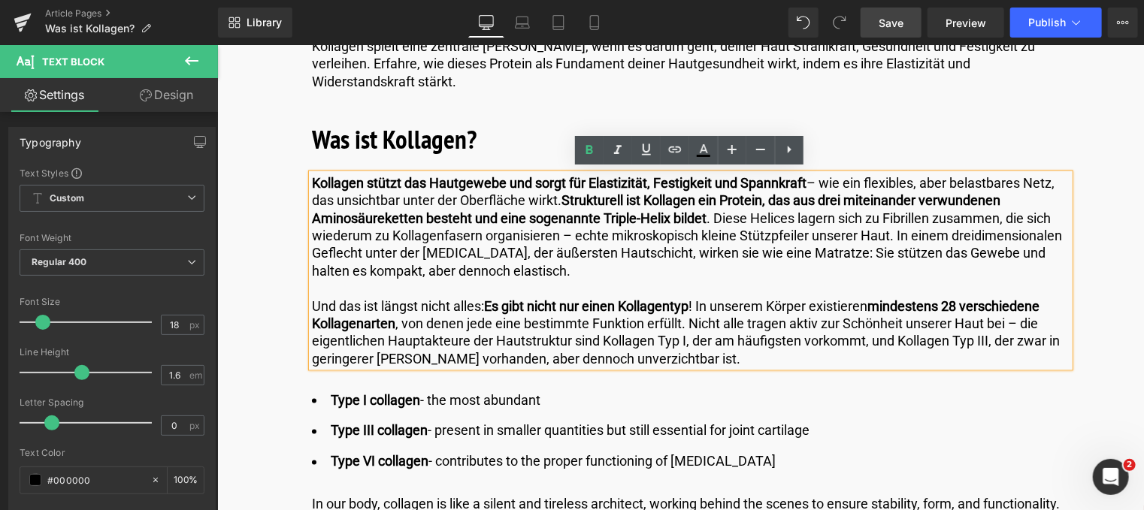
scroll to position [1052, 0]
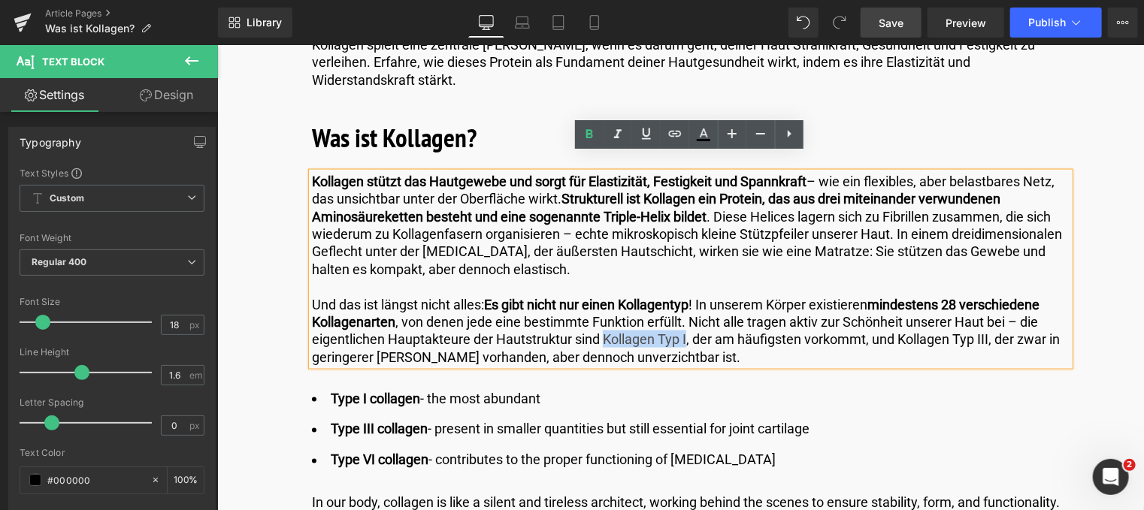
drag, startPoint x: 603, startPoint y: 322, endPoint x: 683, endPoint y: 319, distance: 79.7
click at [683, 319] on p "Und das ist längst nicht alles: Es gibt nicht nur einen Kollagentyp ! In unsere…" at bounding box center [689, 330] width 757 height 71
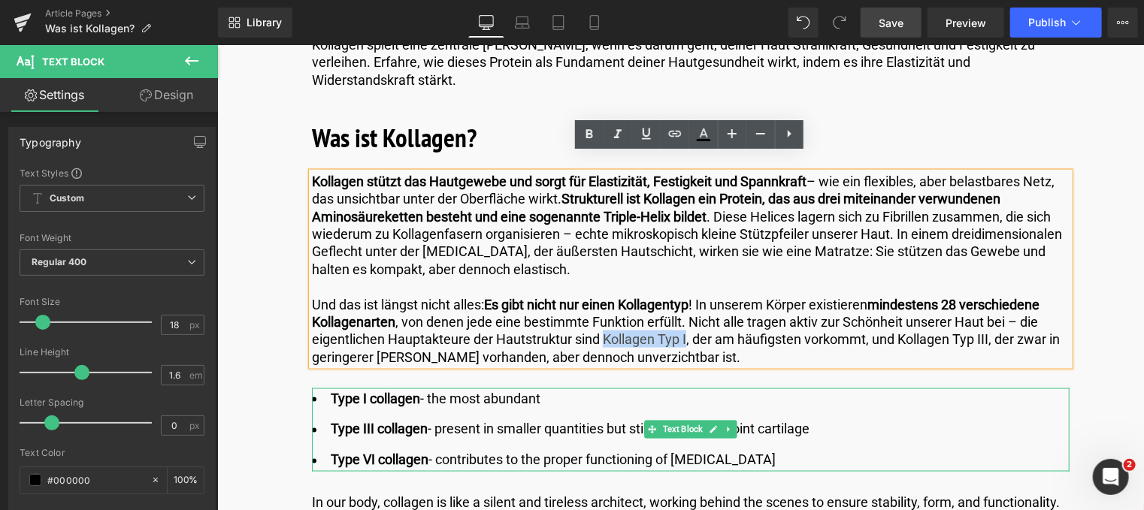
copy p "Kollagen Typ I"
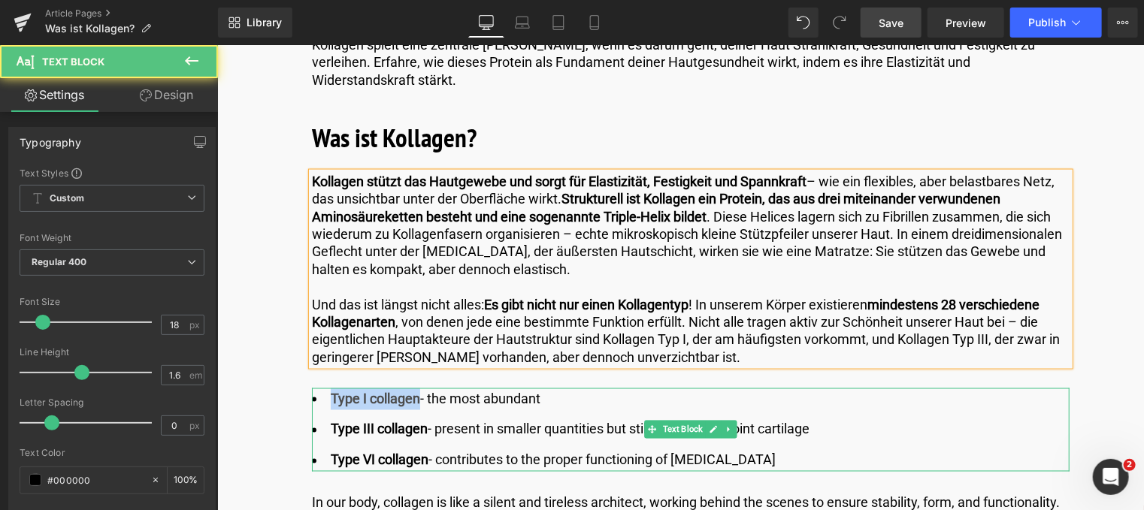
drag, startPoint x: 417, startPoint y: 379, endPoint x: 327, endPoint y: 383, distance: 90.2
click at [330, 390] on span "Type I collagen" at bounding box center [374, 398] width 89 height 16
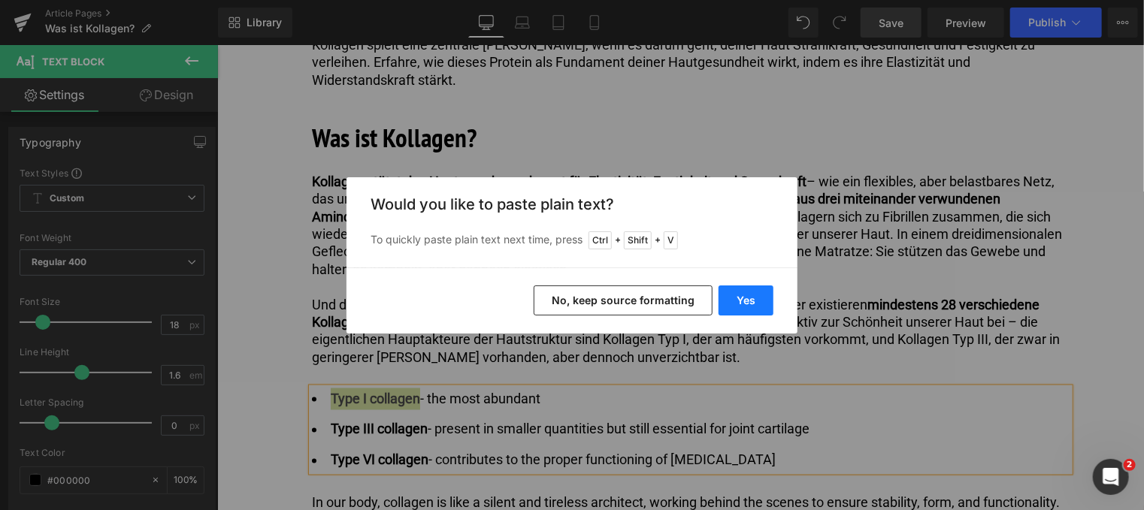
click at [727, 289] on button "Yes" at bounding box center [745, 301] width 55 height 30
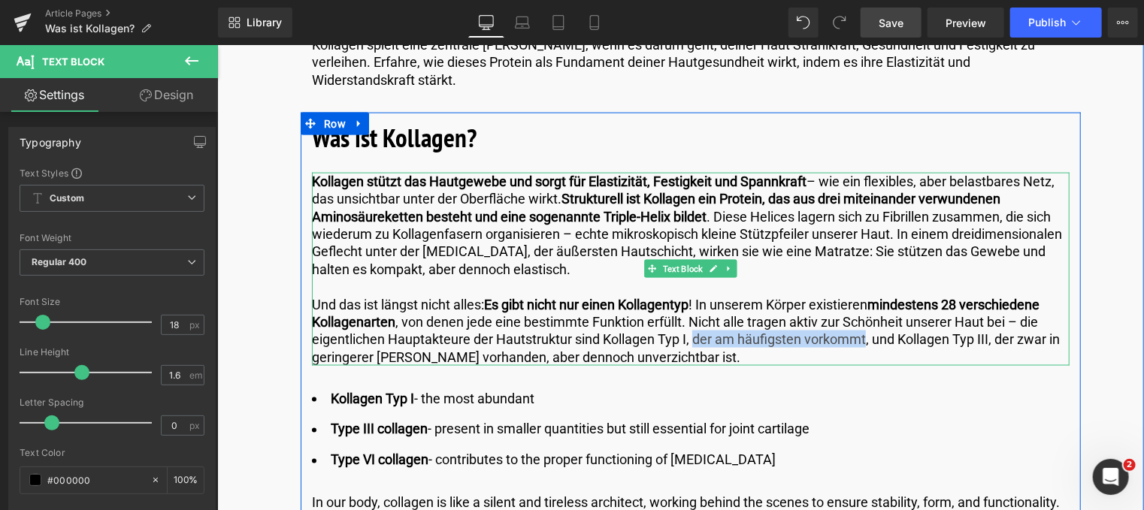
drag, startPoint x: 692, startPoint y: 322, endPoint x: 863, endPoint y: 329, distance: 170.7
click at [863, 329] on p "Und das ist längst nicht alles: Es gibt nicht nur einen Kollagentyp ! In unsere…" at bounding box center [689, 330] width 757 height 71
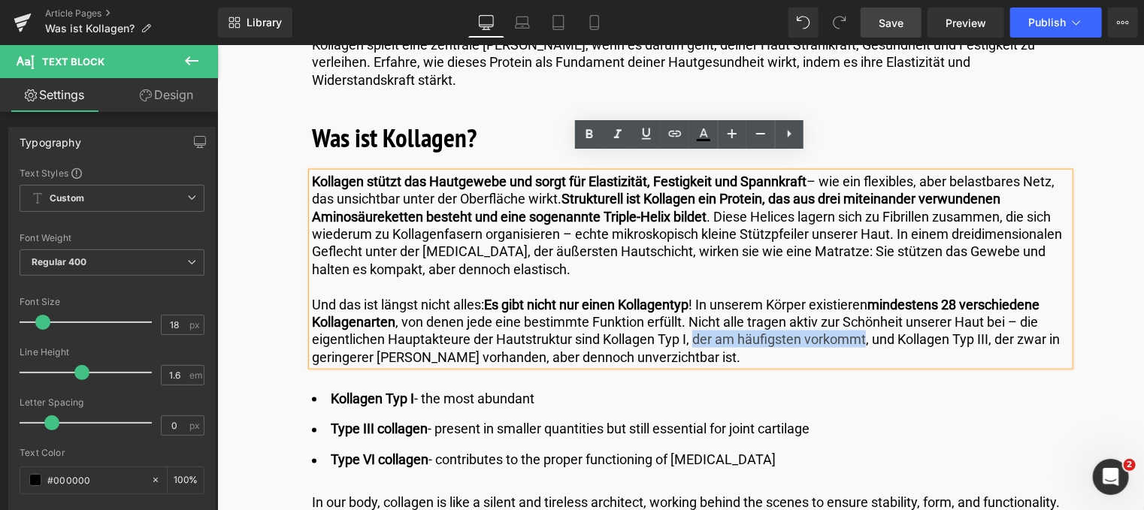
copy p "der am häufigsten vorkommt"
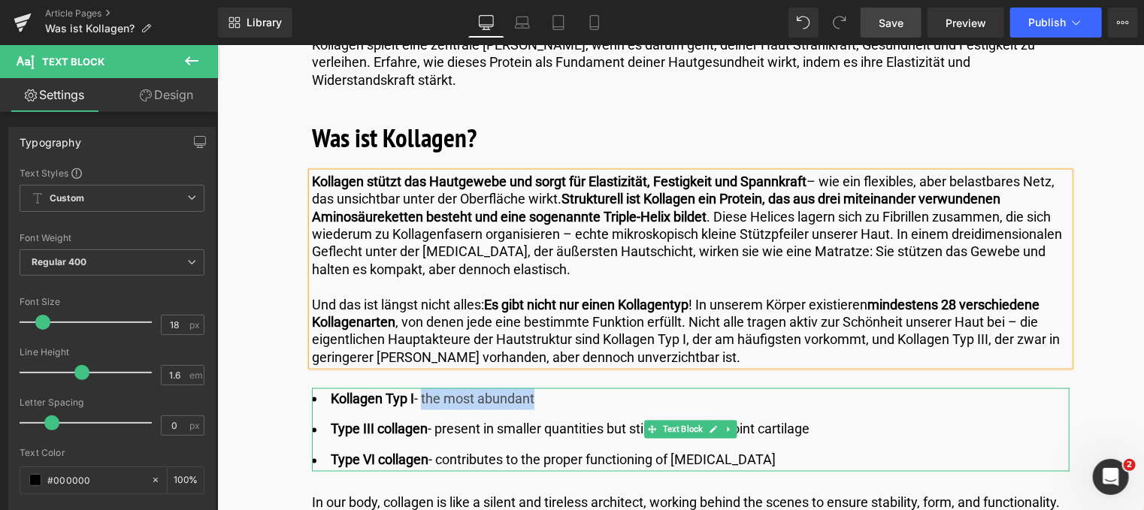
drag, startPoint x: 543, startPoint y: 377, endPoint x: 422, endPoint y: 379, distance: 121.7
click at [422, 388] on li "Kollagen Typ I - the most abundant" at bounding box center [689, 399] width 757 height 22
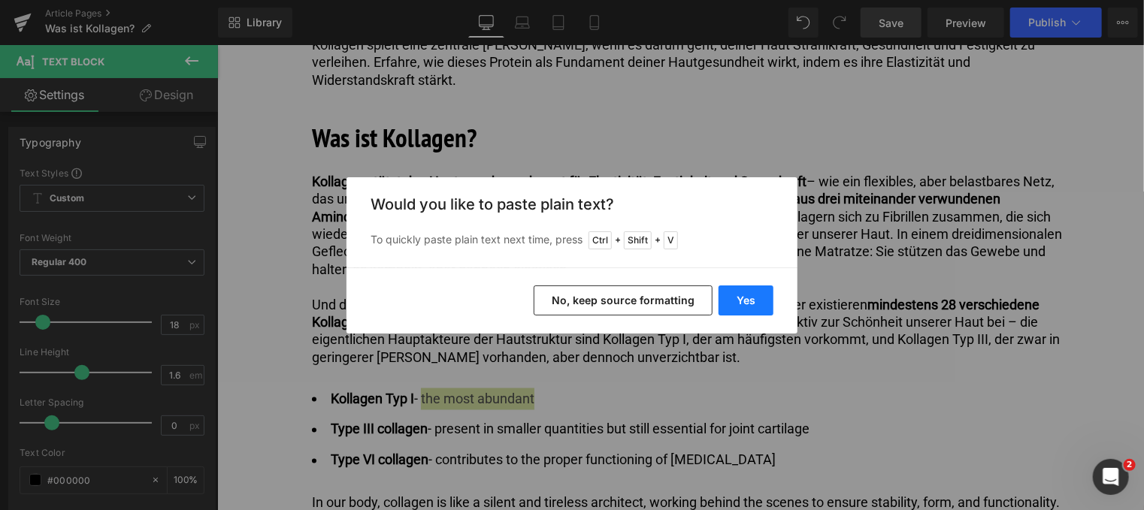
click at [736, 305] on button "Yes" at bounding box center [745, 301] width 55 height 30
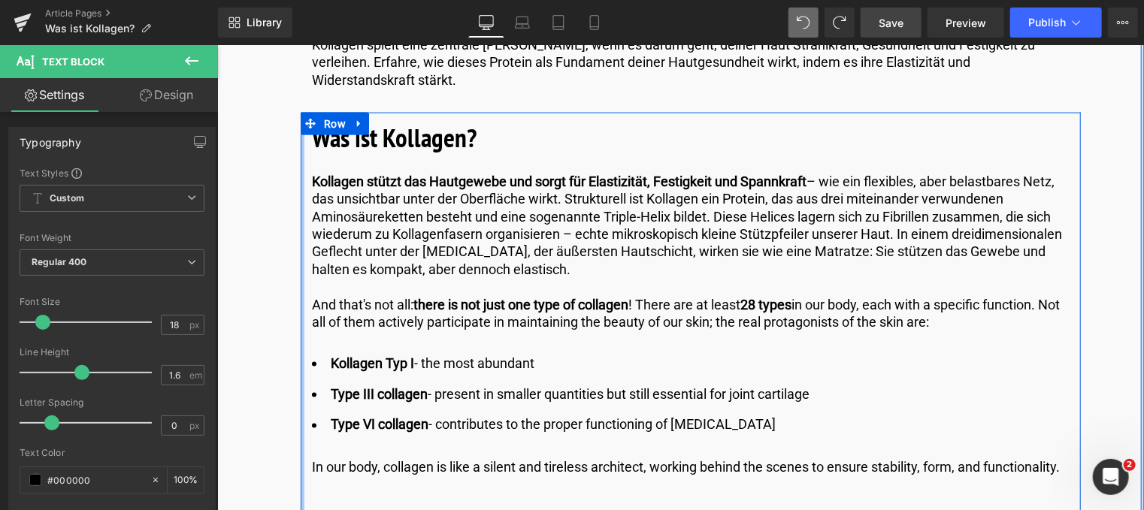
drag, startPoint x: 996, startPoint y: 305, endPoint x: 301, endPoint y: 291, distance: 695.2
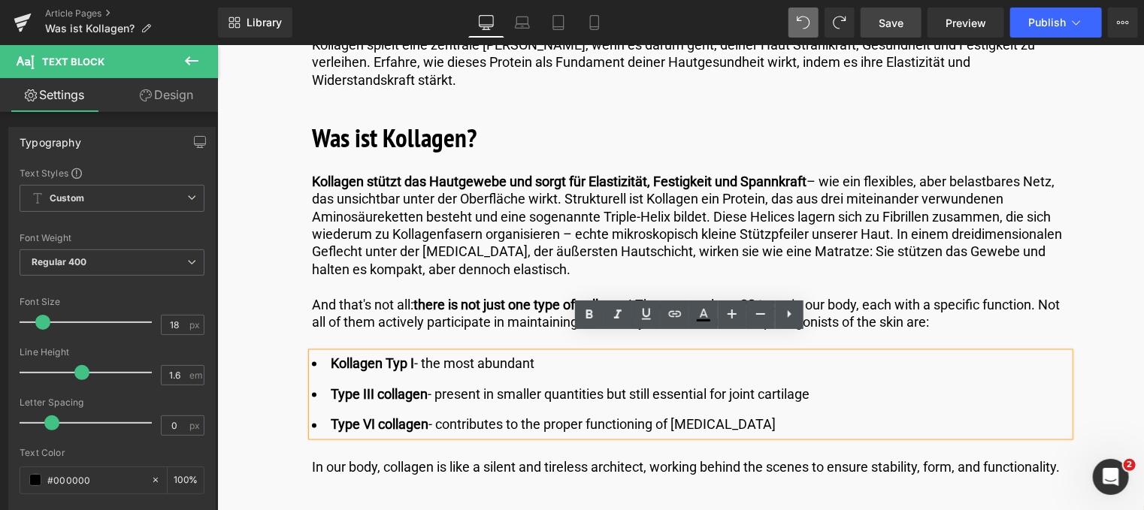
copy p "And that's not all: there is not just one type of collagen ! There are at least…"
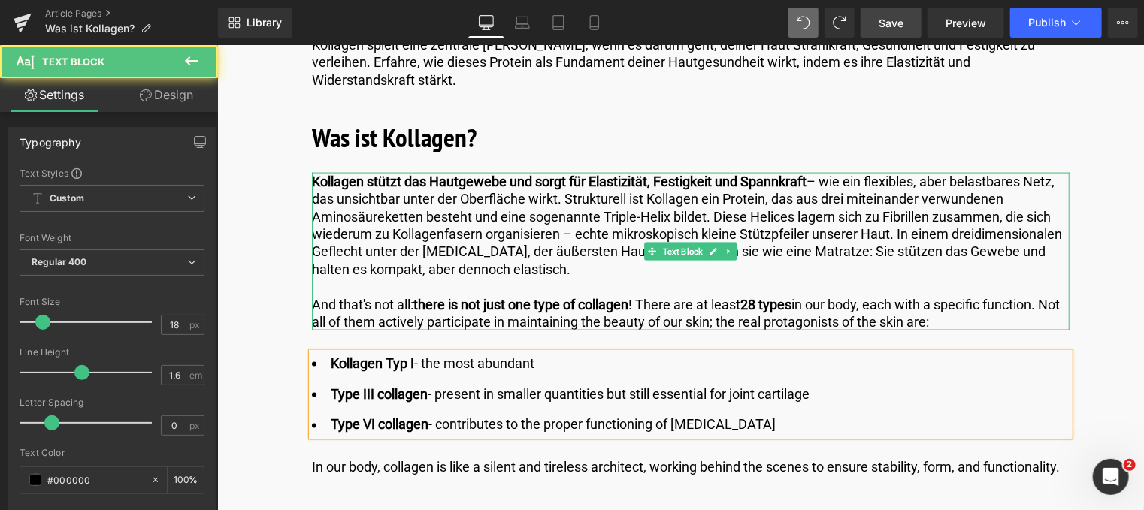
click at [331, 299] on p "And that's not all: there is not just one type of collagen ! There are at least…" at bounding box center [689, 312] width 757 height 35
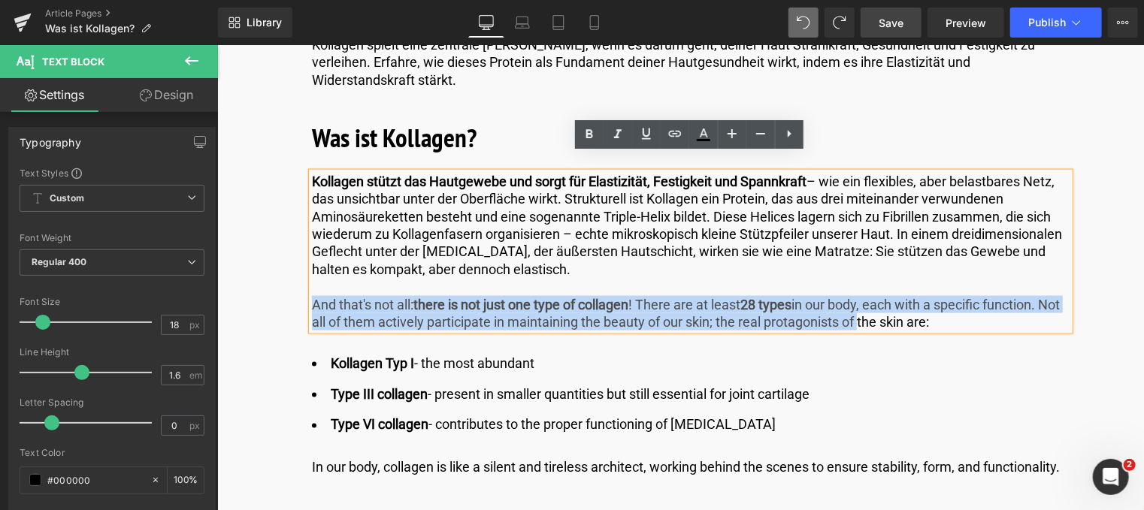
drag, startPoint x: 311, startPoint y: 288, endPoint x: 842, endPoint y: 440, distance: 552.7
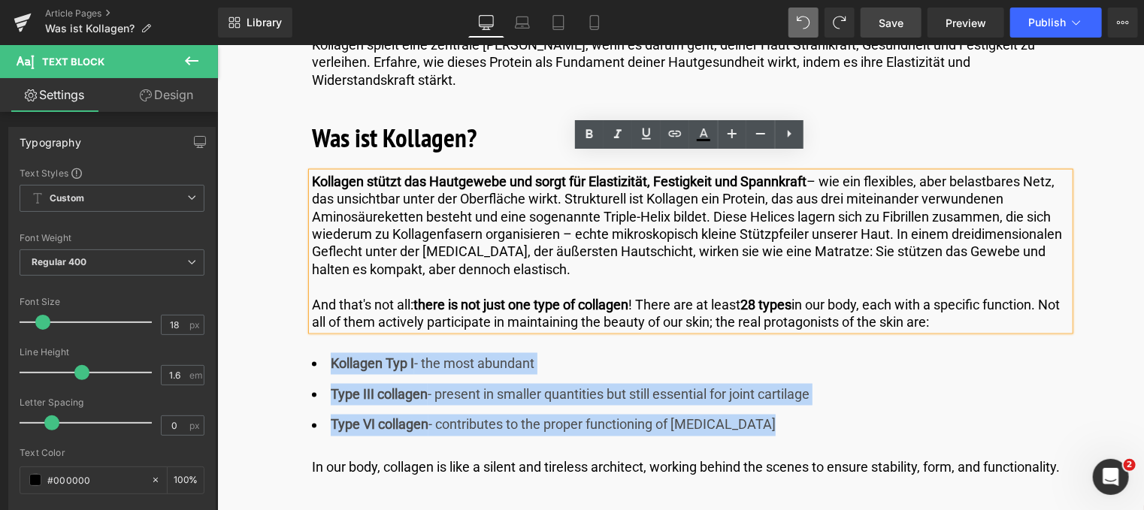
drag, startPoint x: 817, startPoint y: 391, endPoint x: 283, endPoint y: 344, distance: 536.3
copy ul "Kollagen Typ I - the most abundant Type III collagen - present in smaller quant…"
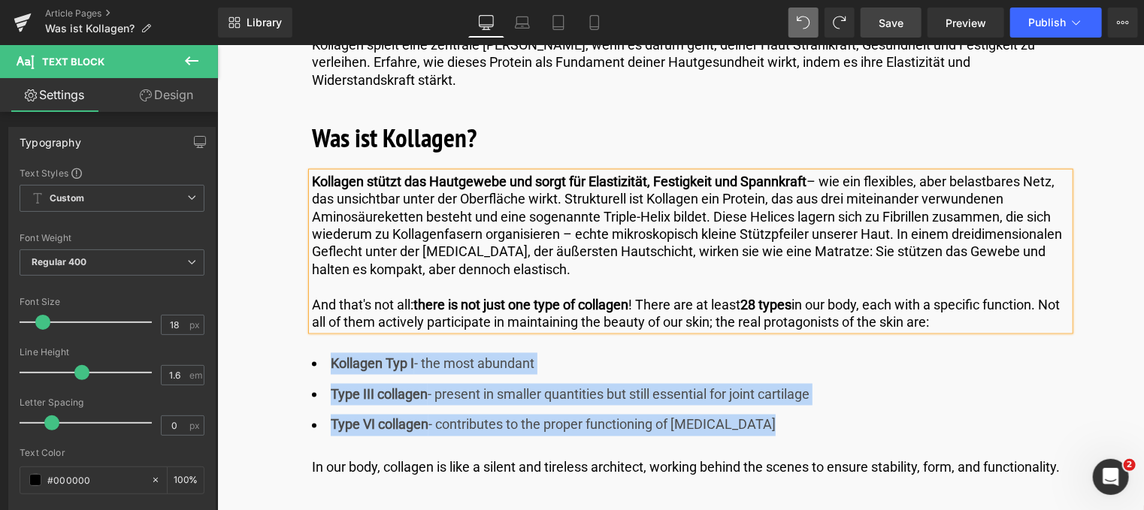
drag, startPoint x: 310, startPoint y: 284, endPoint x: 990, endPoint y: 315, distance: 680.7
click at [990, 315] on div "Kollagen stützt das Hautgewebe und sorgt für Elastizität, Festigkeit und Spannk…" at bounding box center [689, 251] width 757 height 159
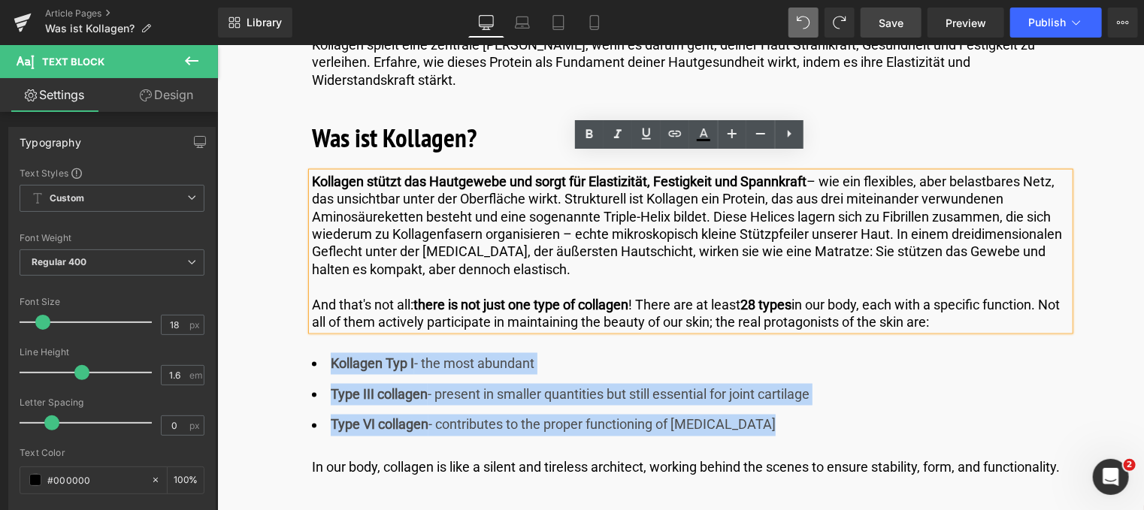
copy p "And that's not all: there is not just one type of collagen ! There are at least…"
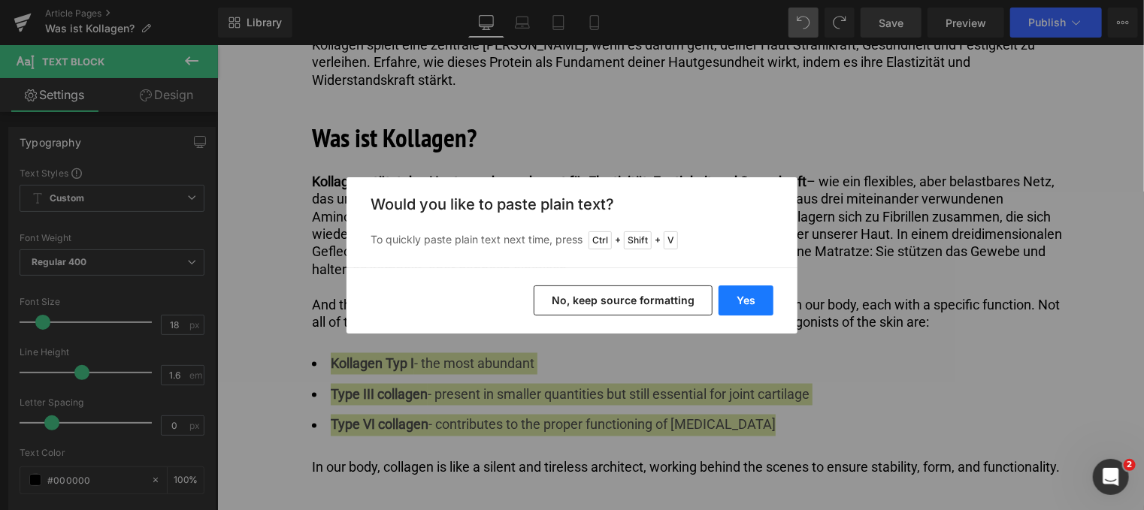
click at [748, 303] on button "Yes" at bounding box center [745, 301] width 55 height 30
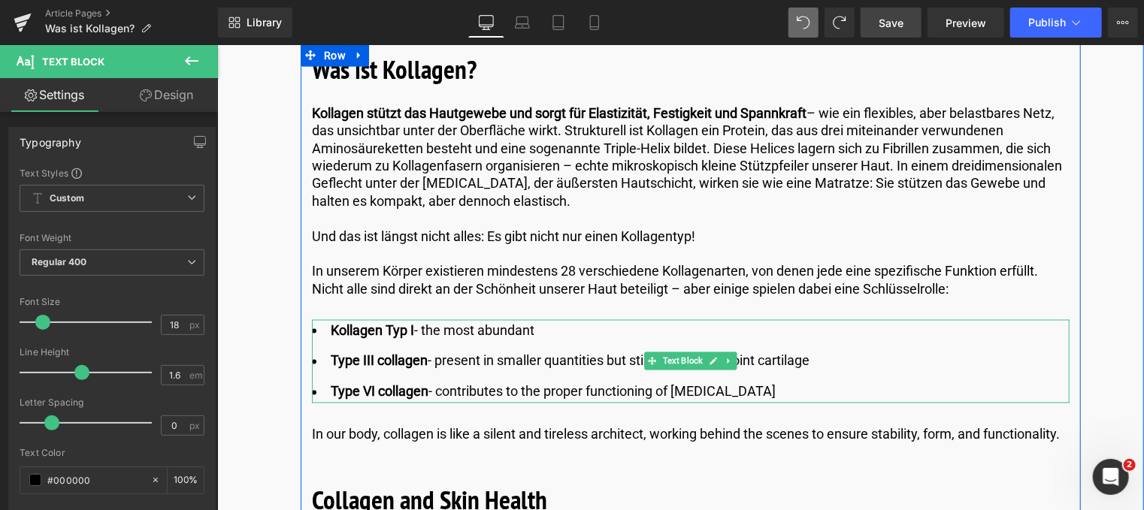
scroll to position [1202, 0]
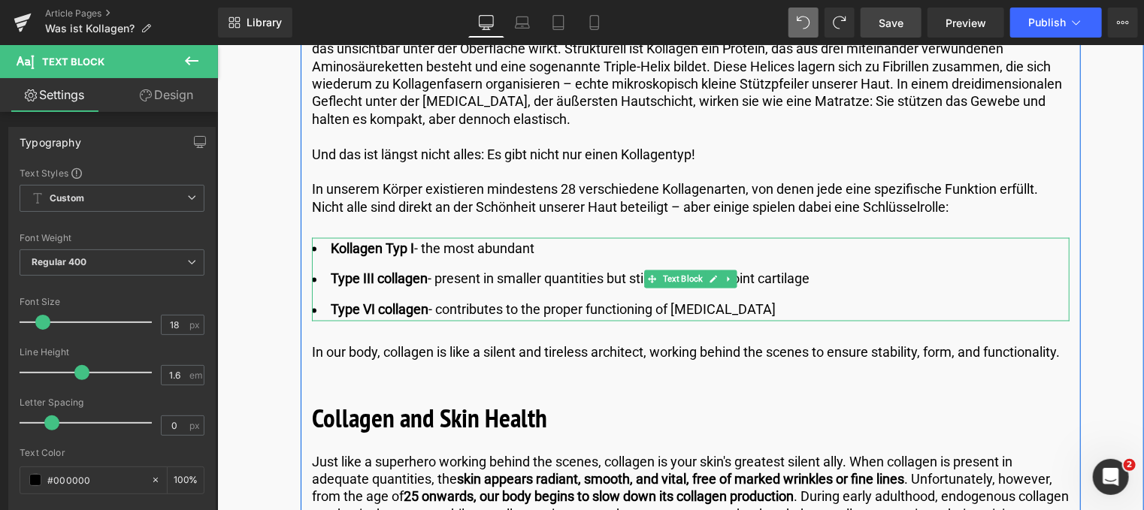
click at [430, 299] on li "Type VI collagen - contributes to the proper functioning of [MEDICAL_DATA]" at bounding box center [689, 310] width 757 height 22
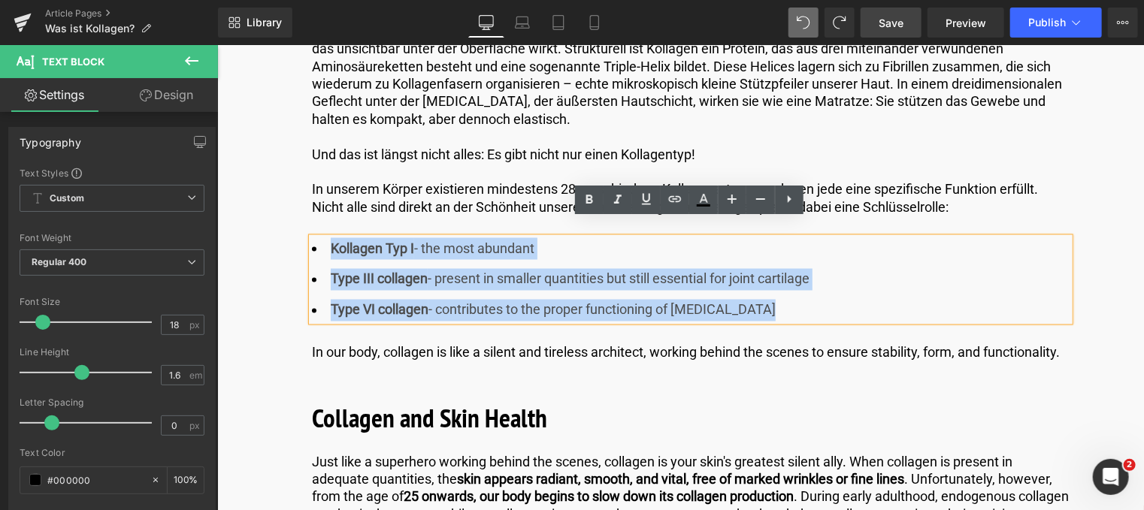
drag, startPoint x: 773, startPoint y: 298, endPoint x: 258, endPoint y: 209, distance: 523.0
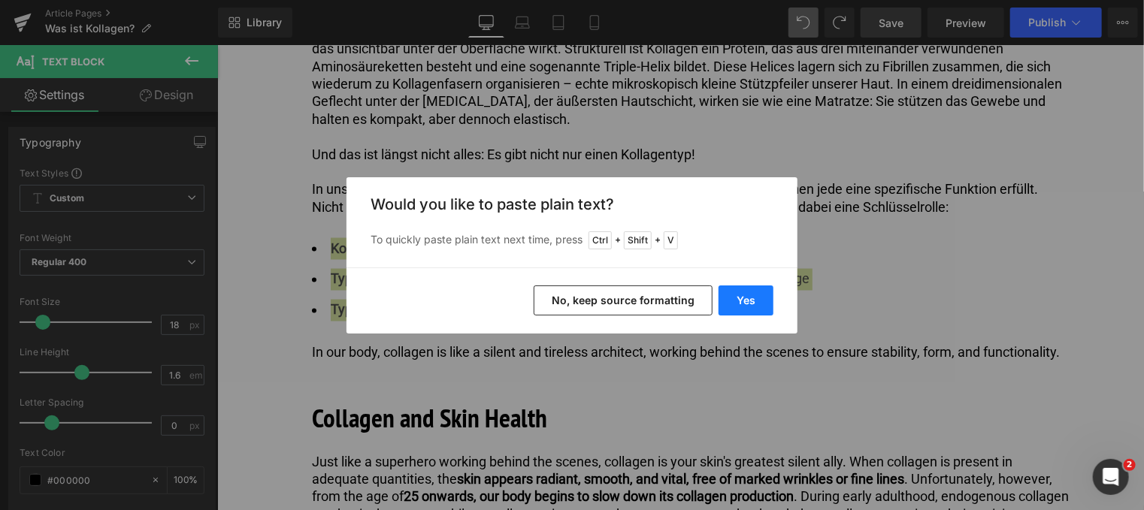
click at [742, 304] on button "Yes" at bounding box center [745, 301] width 55 height 30
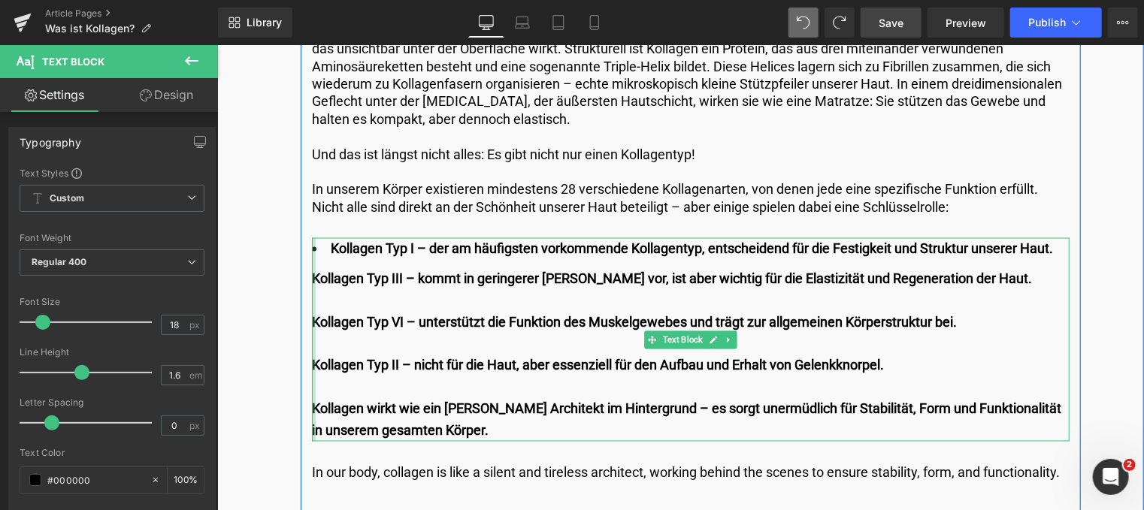
click at [312, 262] on div at bounding box center [313, 339] width 4 height 204
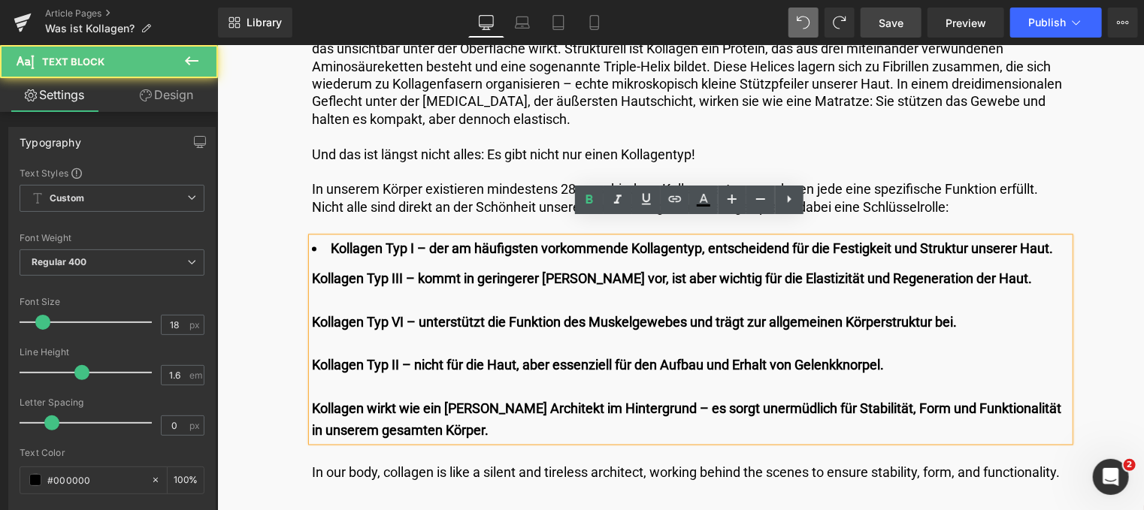
click at [313, 270] on b "Kollagen Typ III – kommt in geringerer [PERSON_NAME] vor, ist aber wichtig für …" at bounding box center [671, 278] width 720 height 16
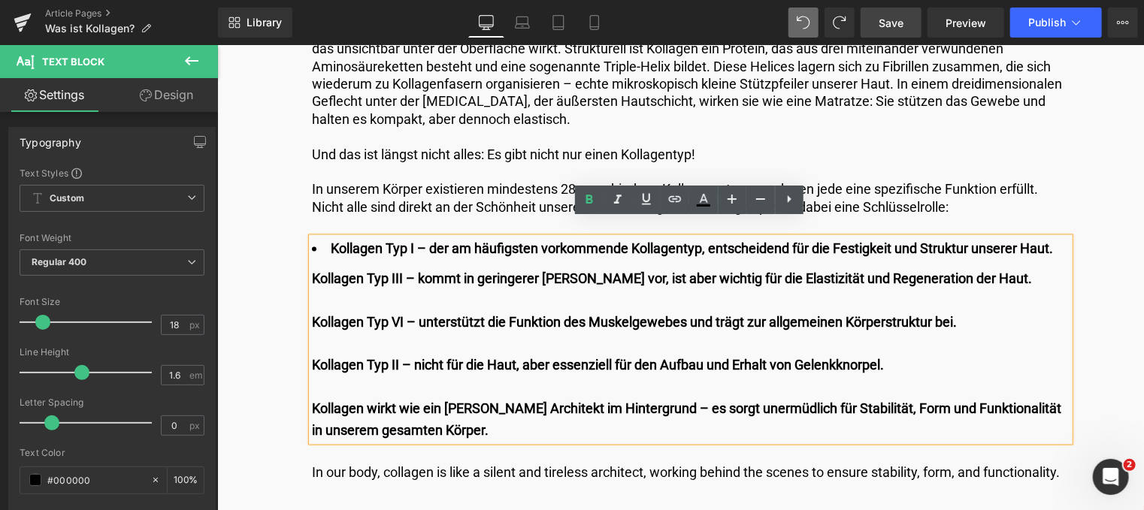
click at [312, 270] on b "Kollagen Typ III – kommt in geringerer [PERSON_NAME] vor, ist aber wichtig für …" at bounding box center [671, 278] width 720 height 16
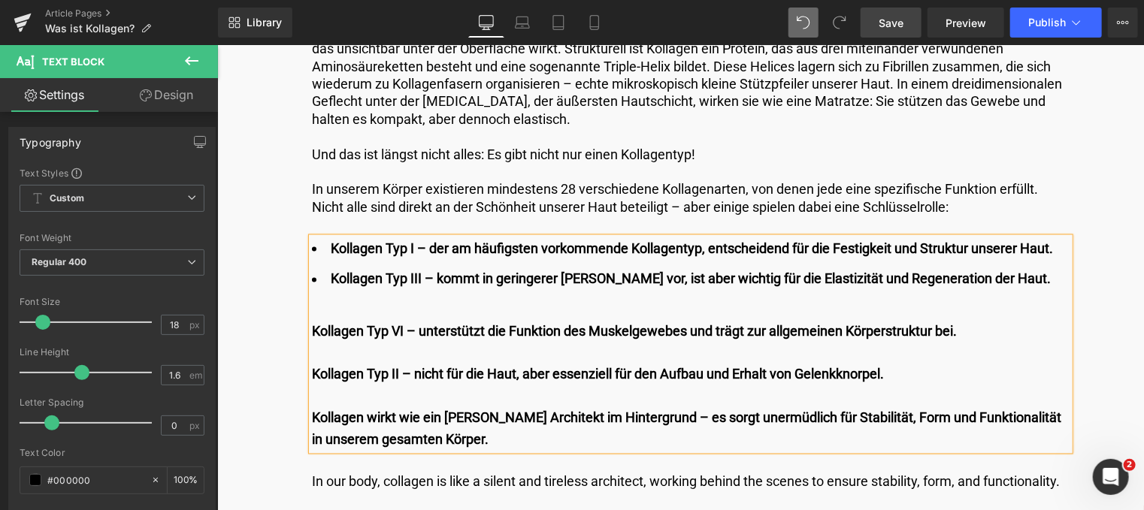
click at [312, 323] on b "Kollagen Typ VI – unterstützt die Funktion des Muskelgewebes und trägt zur allg…" at bounding box center [633, 331] width 645 height 16
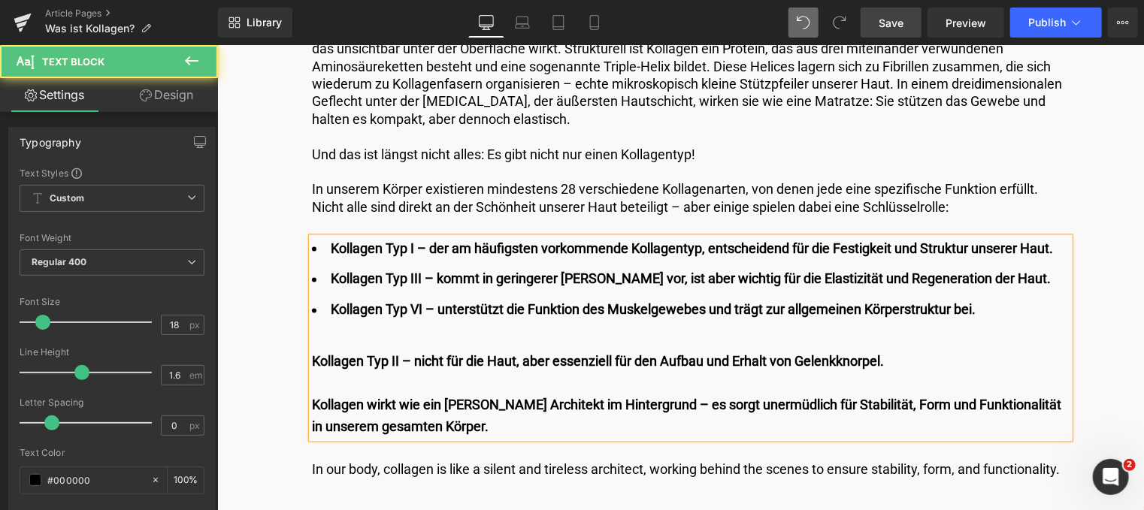
click at [312, 353] on b "Kollagen Typ II – nicht für die Haut, aber essenziell für den Aufbau und Erhalt…" at bounding box center [597, 361] width 572 height 16
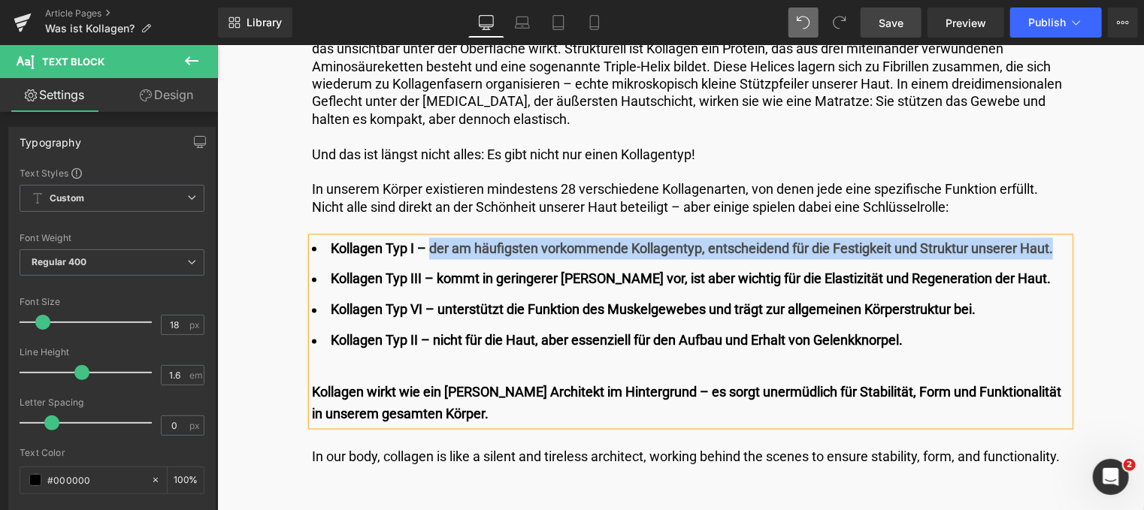
drag, startPoint x: 430, startPoint y: 233, endPoint x: 1065, endPoint y: 219, distance: 635.1
click at [1065, 237] on li "Kollagen Typ I – der am häufigsten vorkommende Kollagentyp, entscheidend für di…" at bounding box center [689, 248] width 757 height 22
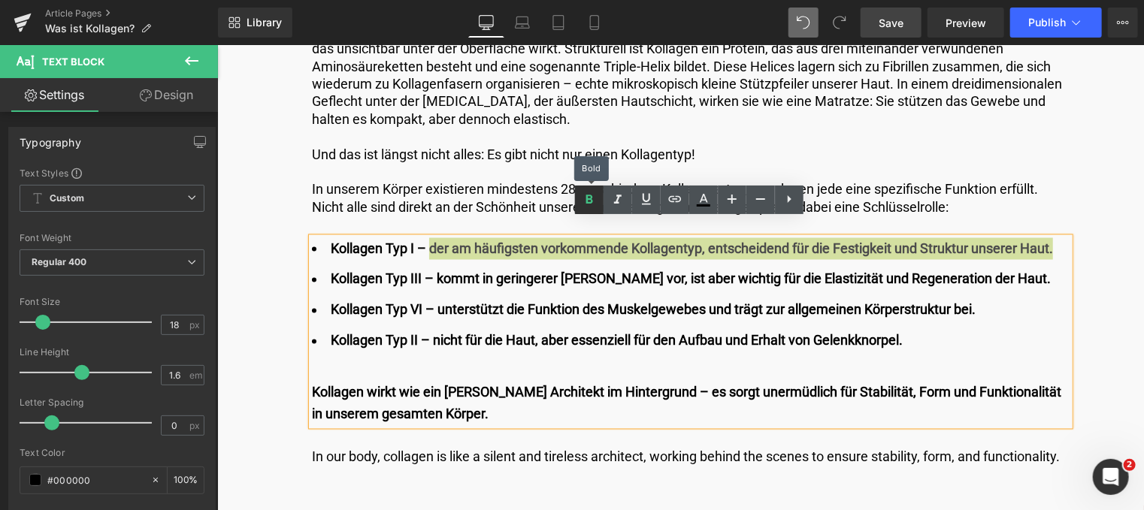
drag, startPoint x: 587, startPoint y: 201, endPoint x: 350, endPoint y: 162, distance: 239.9
click at [587, 201] on icon at bounding box center [588, 199] width 7 height 9
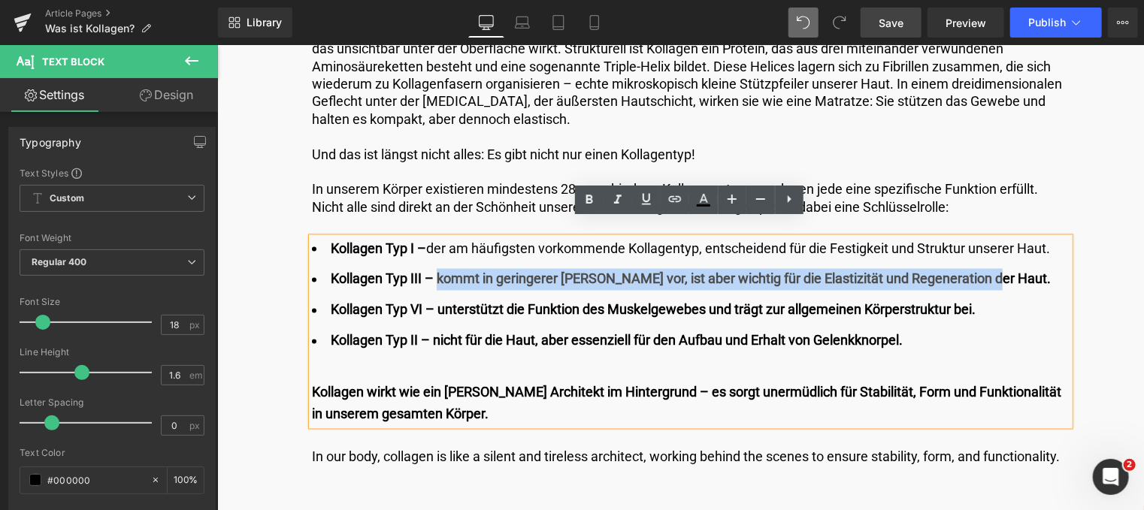
drag, startPoint x: 482, startPoint y: 266, endPoint x: 1008, endPoint y: 257, distance: 525.3
click at [1008, 268] on li "Kollagen Typ III – kommt in geringerer [PERSON_NAME] vor, ist aber wichtig für …" at bounding box center [689, 279] width 757 height 22
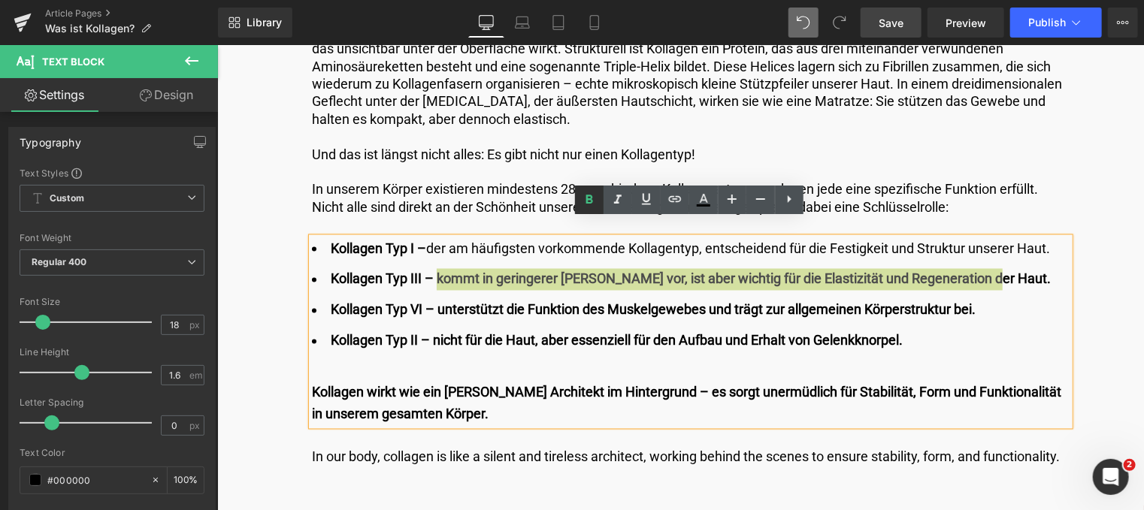
click at [588, 201] on icon at bounding box center [589, 200] width 18 height 18
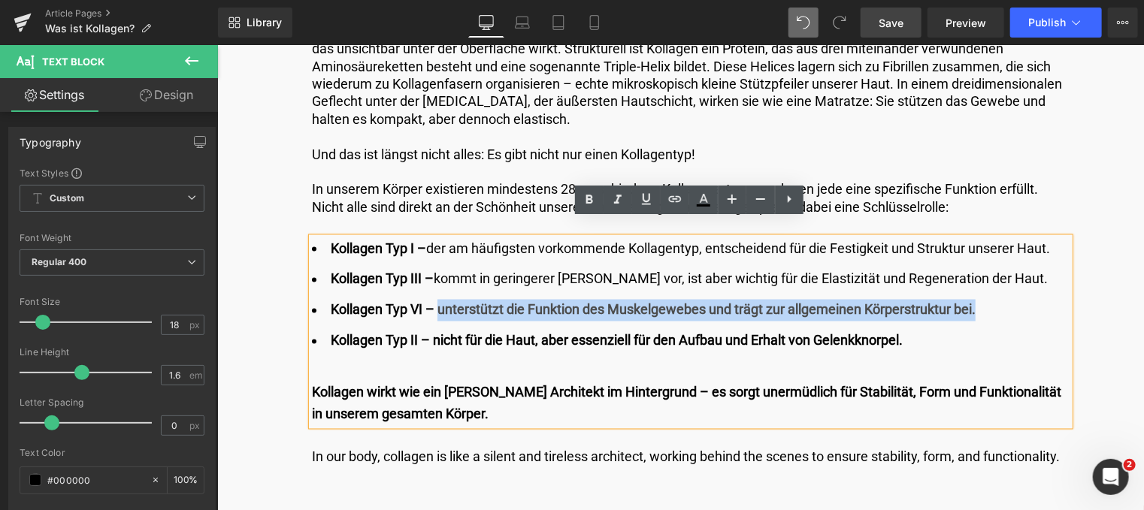
drag, startPoint x: 437, startPoint y: 293, endPoint x: 990, endPoint y: 287, distance: 553.0
click at [1002, 299] on li "Kollagen Typ VI – unterstützt die Funktion des Muskelgewebes und trägt zur allg…" at bounding box center [689, 310] width 757 height 22
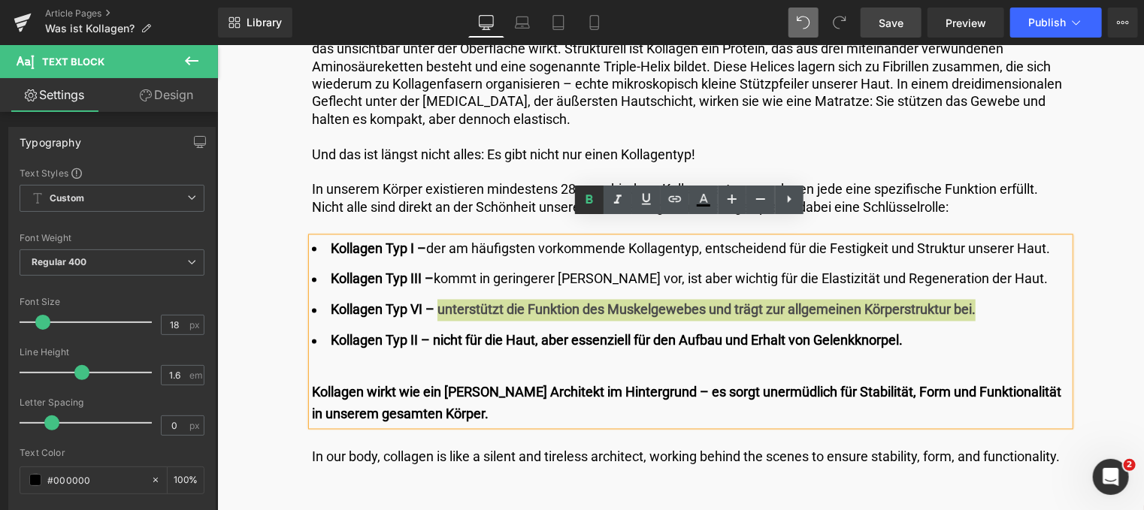
click at [589, 203] on icon at bounding box center [588, 199] width 7 height 9
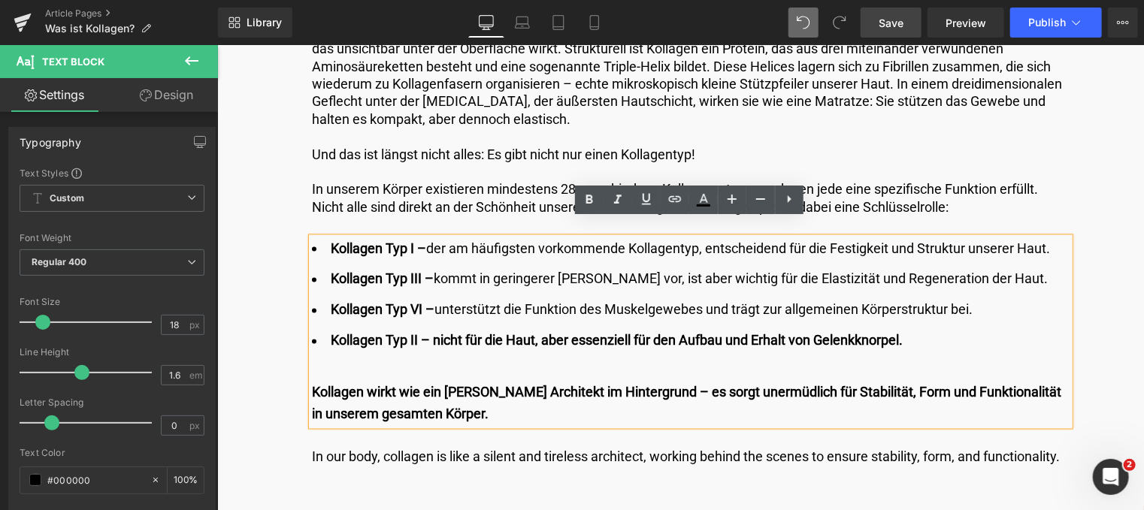
click at [434, 332] on b "Kollagen Typ II – nicht für die Haut, aber essenziell für den Aufbau und Erhalt…" at bounding box center [616, 340] width 572 height 16
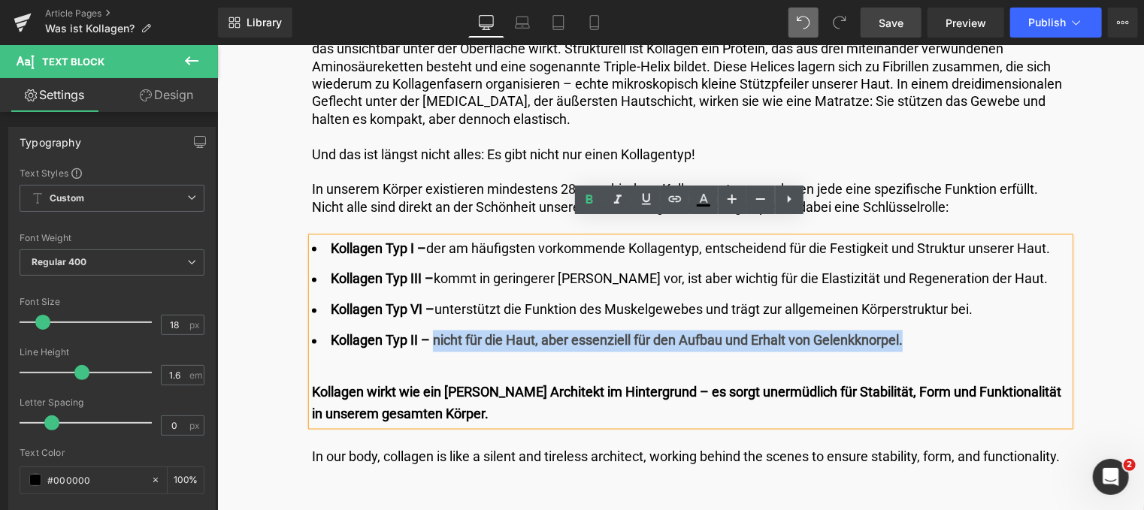
drag, startPoint x: 434, startPoint y: 319, endPoint x: 856, endPoint y: 300, distance: 422.7
click at [914, 330] on li "Kollagen Typ II – nicht für die Haut, aber essenziell für den Aufbau und Erhalt…" at bounding box center [689, 341] width 757 height 22
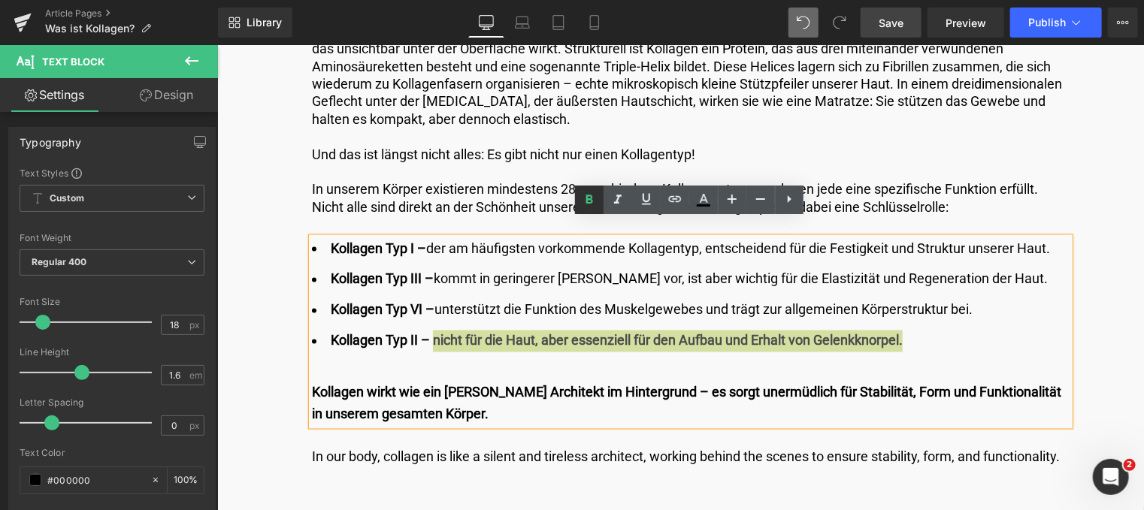
click at [592, 201] on icon at bounding box center [589, 200] width 18 height 18
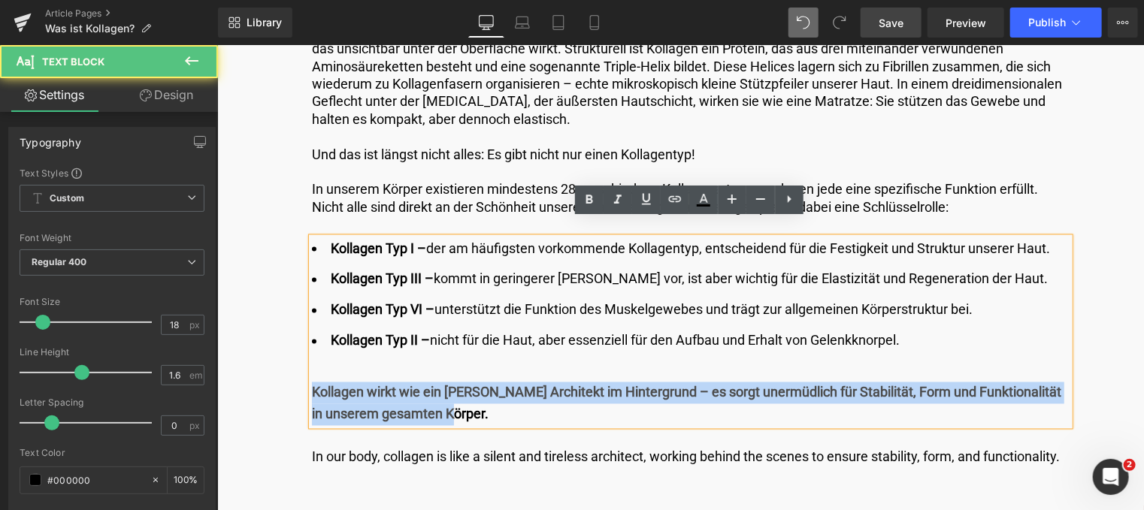
drag, startPoint x: 443, startPoint y: 395, endPoint x: 287, endPoint y: 377, distance: 156.6
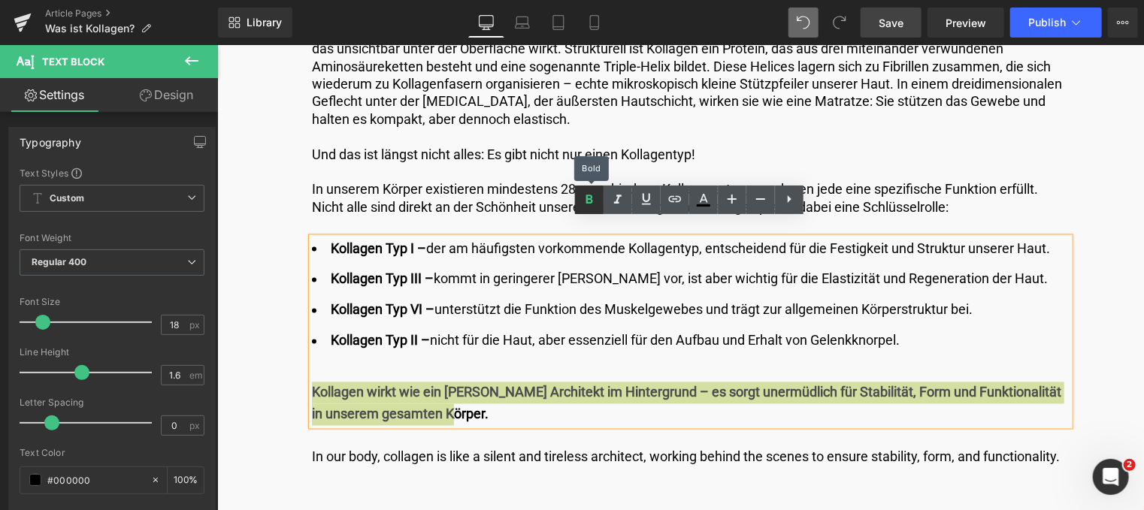
click at [583, 204] on icon at bounding box center [589, 200] width 18 height 18
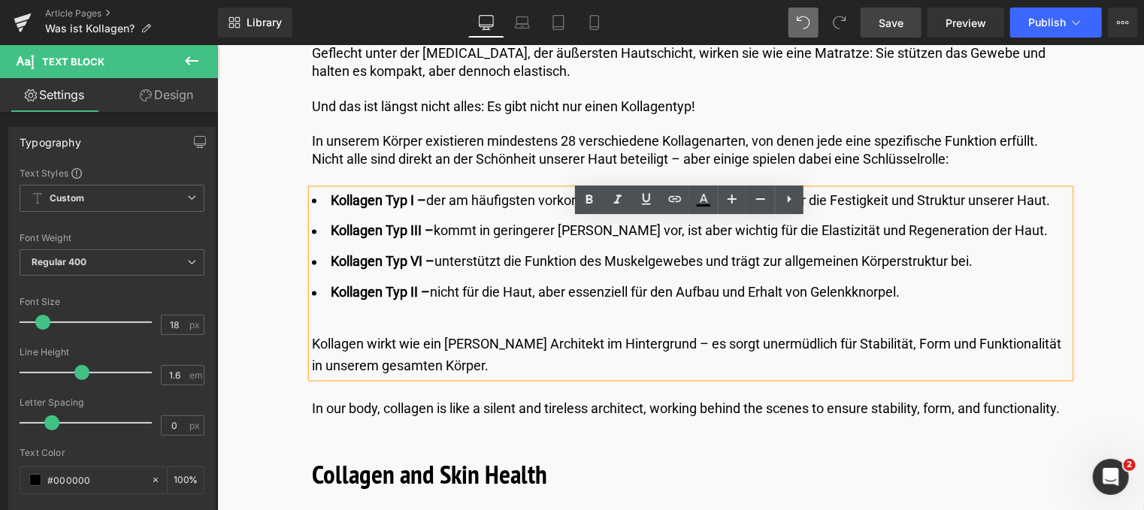
scroll to position [1277, 0]
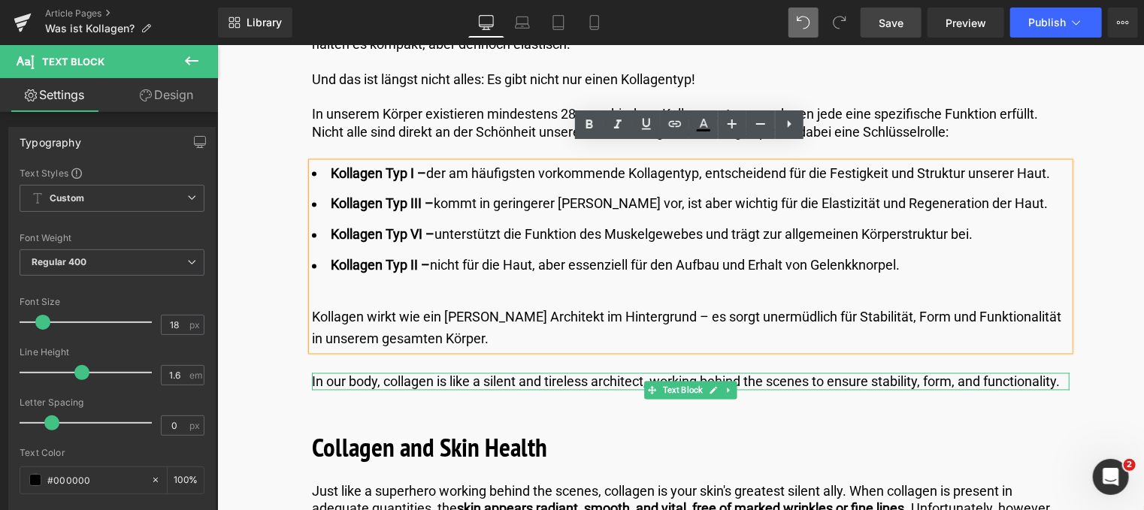
click at [394, 382] on p "In our body, collagen is like a silent and tireless architect, working behind t…" at bounding box center [689, 381] width 757 height 17
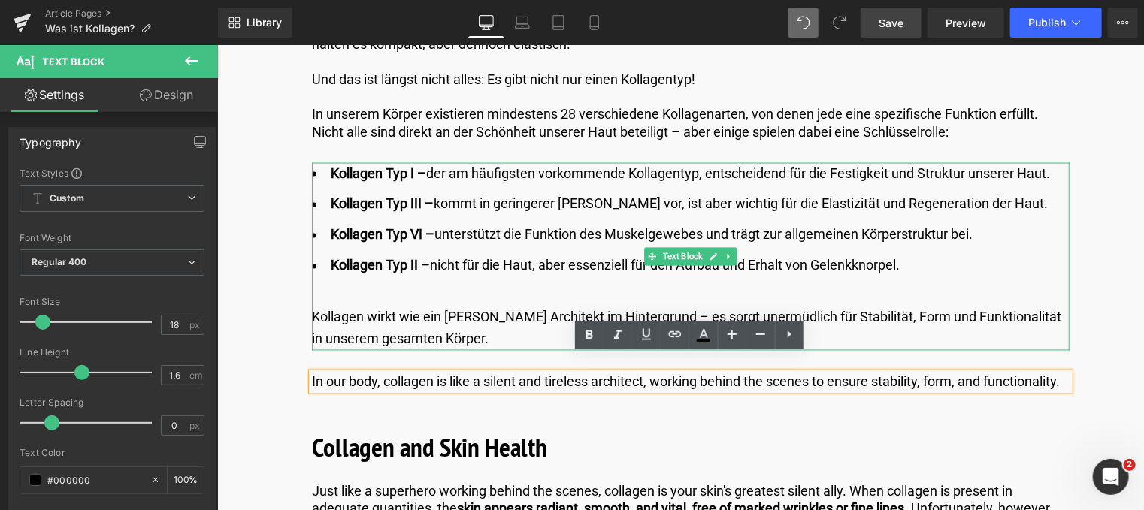
click at [421, 321] on div "Kollagen wirkt wie ein [PERSON_NAME] Architekt im Hintergrund – es sorgt unermü…" at bounding box center [689, 329] width 757 height 44
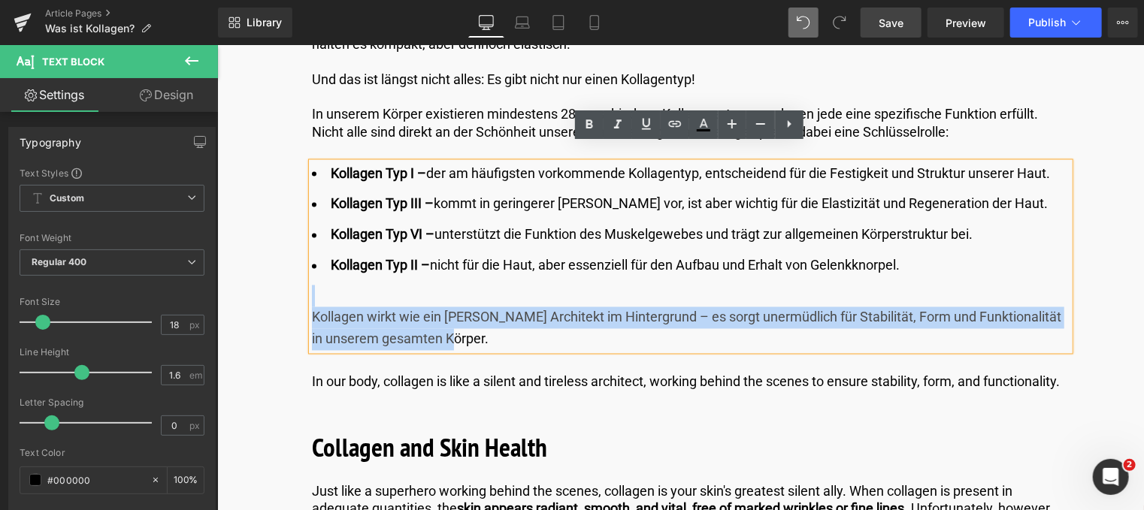
drag, startPoint x: 422, startPoint y: 323, endPoint x: 283, endPoint y: 281, distance: 145.2
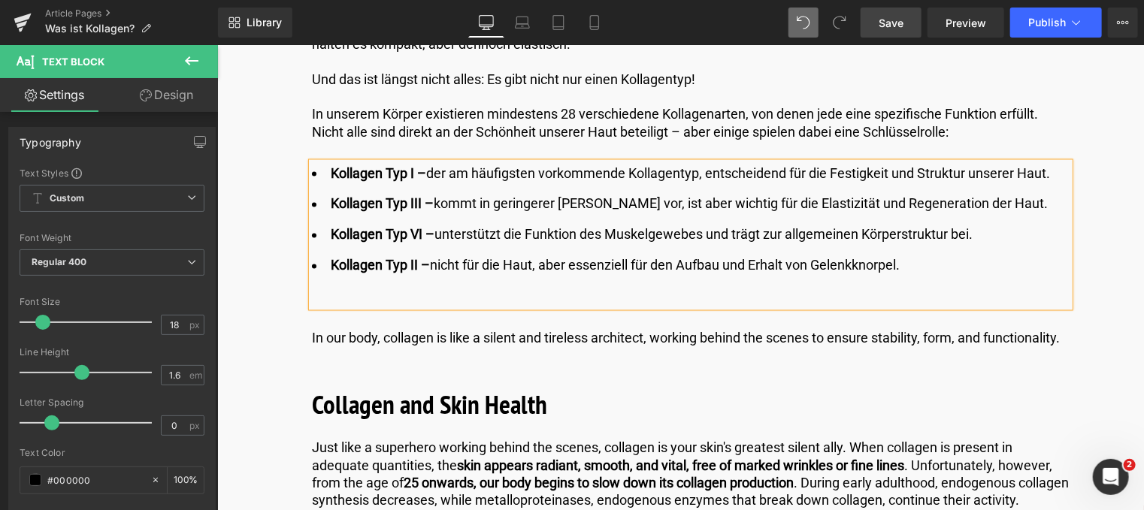
click at [391, 334] on p "In our body, collagen is like a silent and tireless architect, working behind t…" at bounding box center [689, 337] width 757 height 17
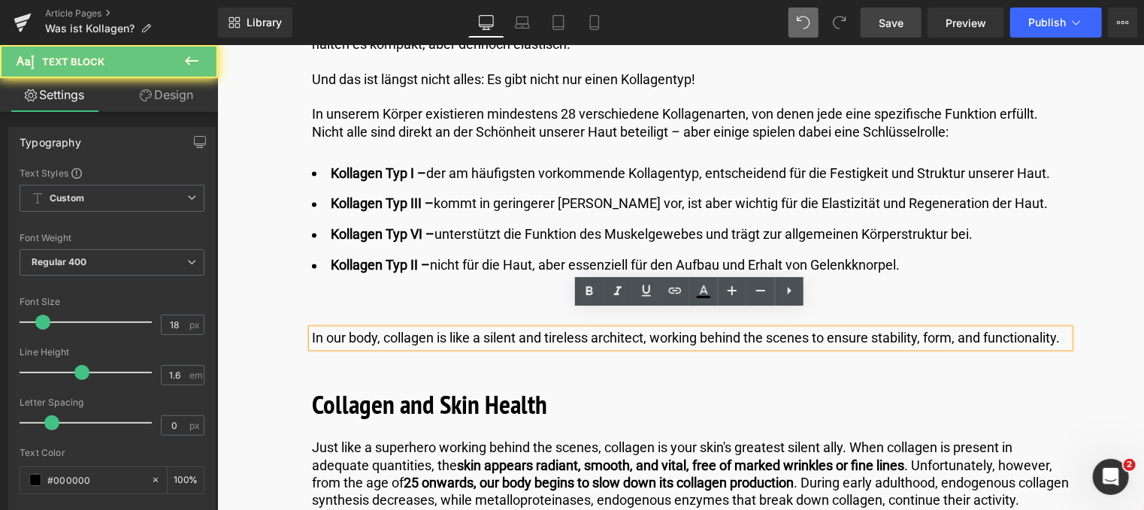
drag, startPoint x: 391, startPoint y: 338, endPoint x: 271, endPoint y: 292, distance: 128.7
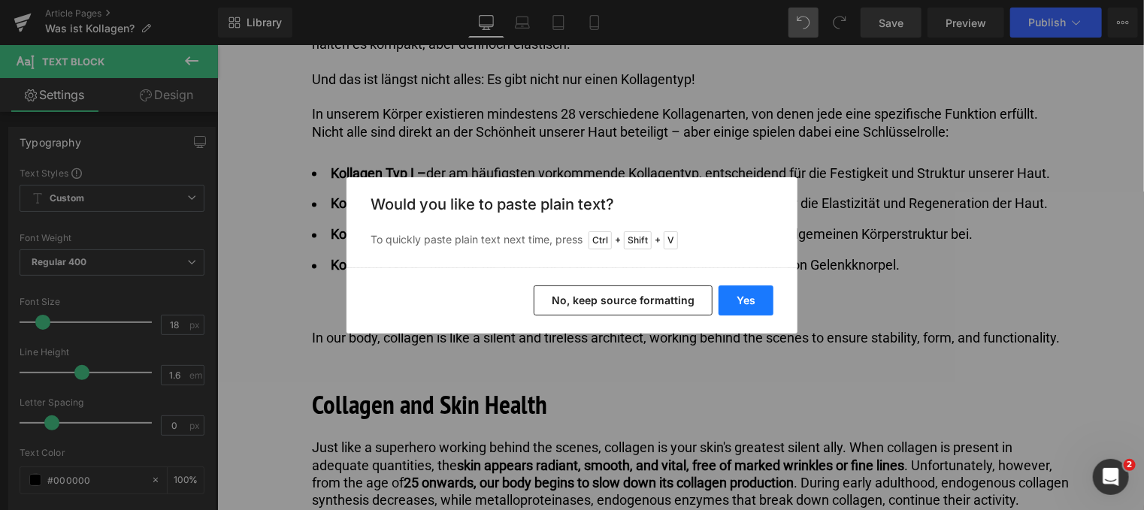
click at [733, 301] on button "Yes" at bounding box center [745, 301] width 55 height 30
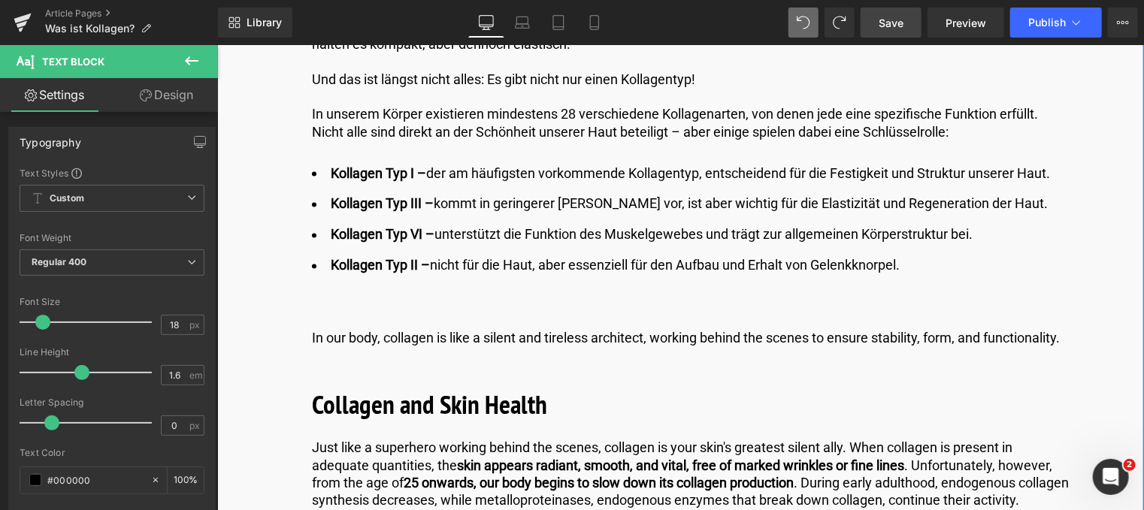
drag, startPoint x: 394, startPoint y: 340, endPoint x: 294, endPoint y: 307, distance: 105.5
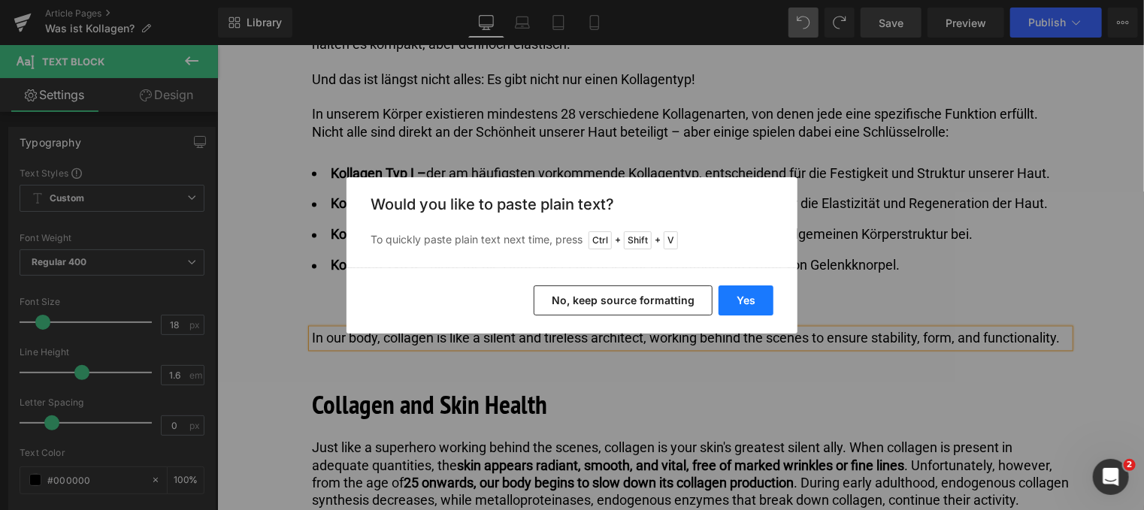
click at [727, 293] on button "Yes" at bounding box center [745, 301] width 55 height 30
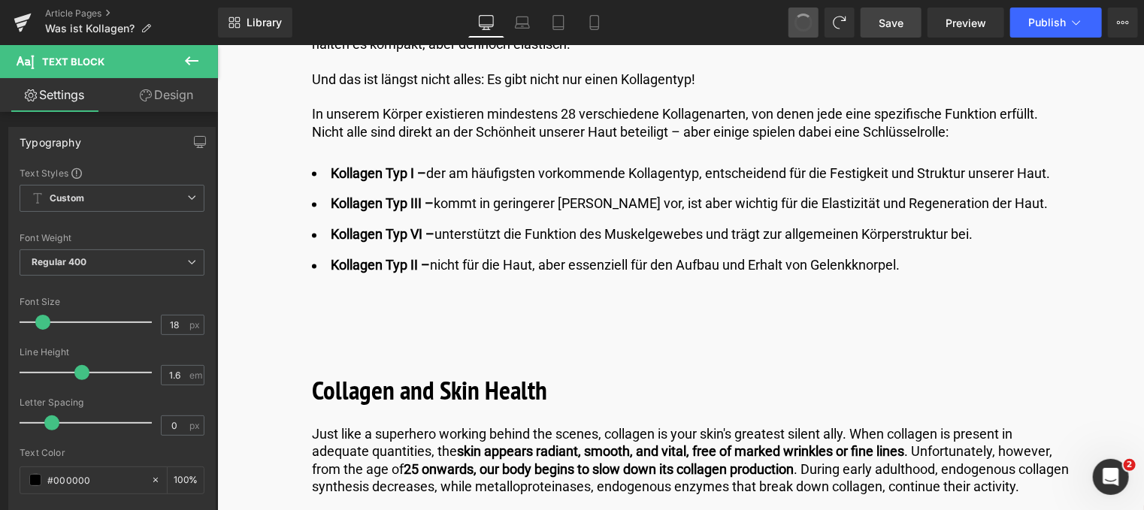
drag, startPoint x: 805, startPoint y: 21, endPoint x: 799, endPoint y: 28, distance: 9.0
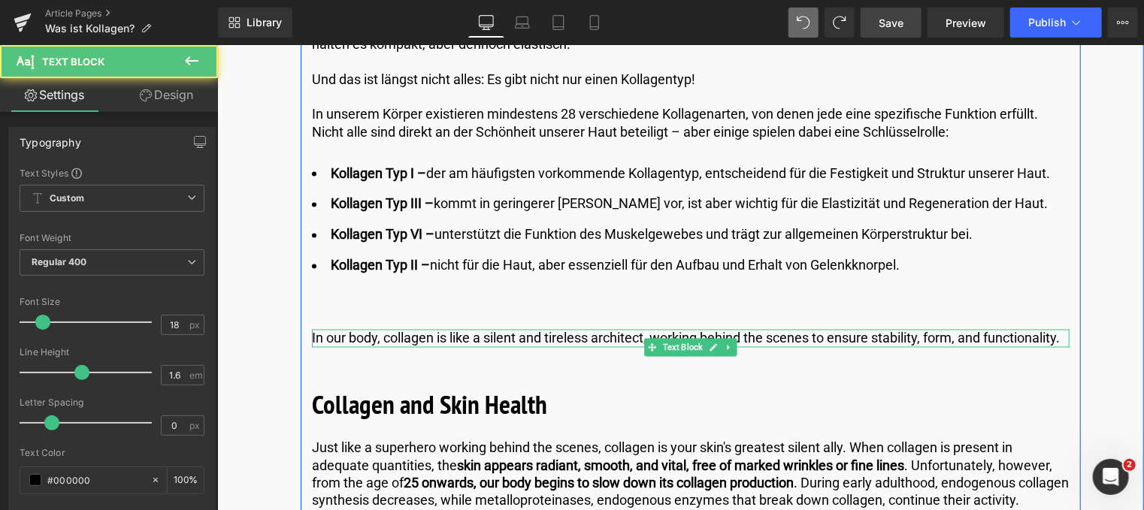
click at [313, 329] on p "In our body, collagen is like a silent and tireless architect, working behind t…" at bounding box center [689, 337] width 757 height 17
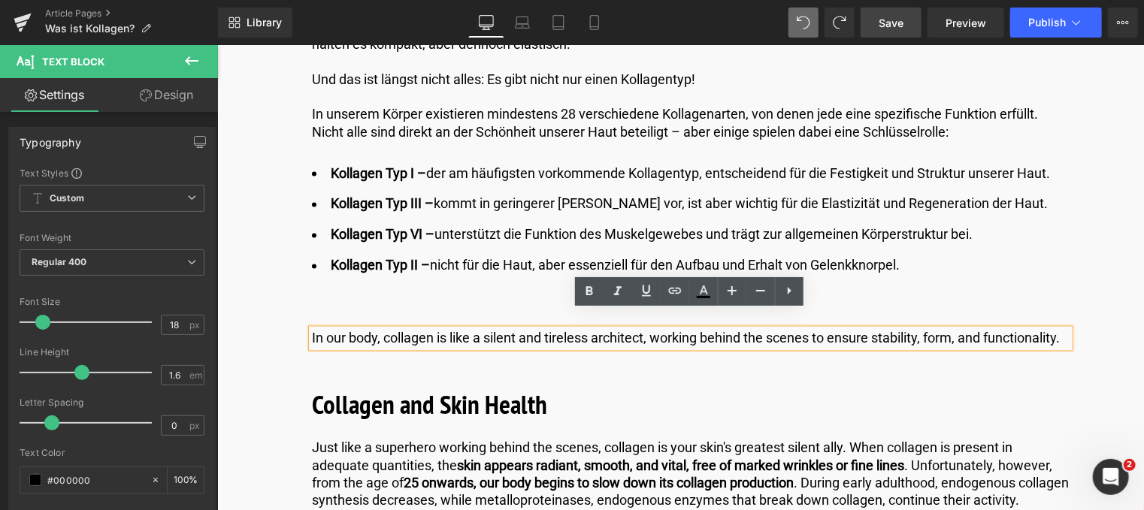
drag, startPoint x: 316, startPoint y: 322, endPoint x: 400, endPoint y: 340, distance: 85.2
click at [418, 343] on p "In our body, collagen is like a silent and tireless architect, working behind t…" at bounding box center [689, 337] width 757 height 17
drag, startPoint x: 400, startPoint y: 340, endPoint x: 311, endPoint y: 314, distance: 92.3
click at [311, 329] on p "In our body, collagen is like a silent and tireless architect, working behind t…" at bounding box center [689, 337] width 757 height 17
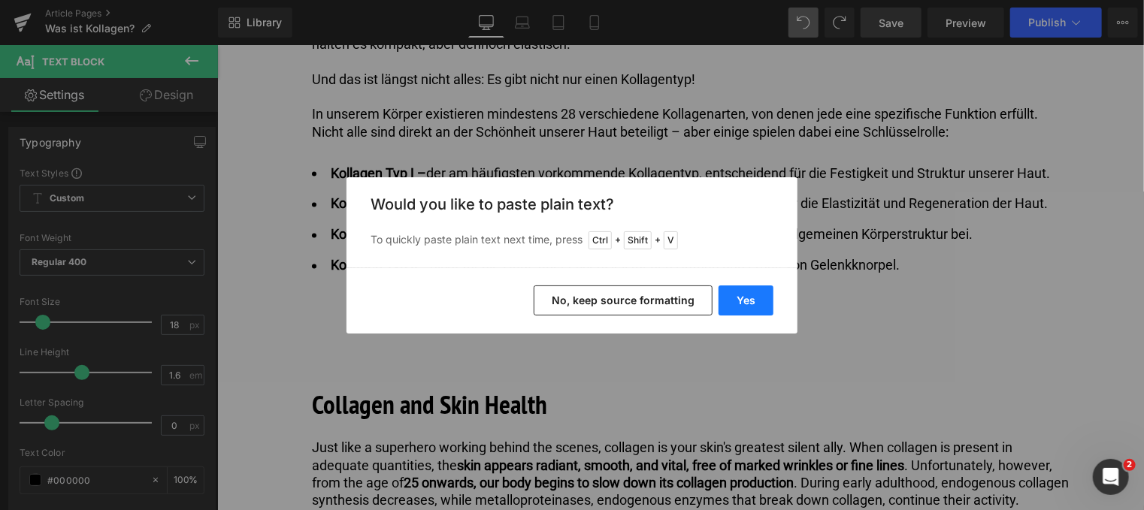
click at [748, 304] on button "Yes" at bounding box center [745, 301] width 55 height 30
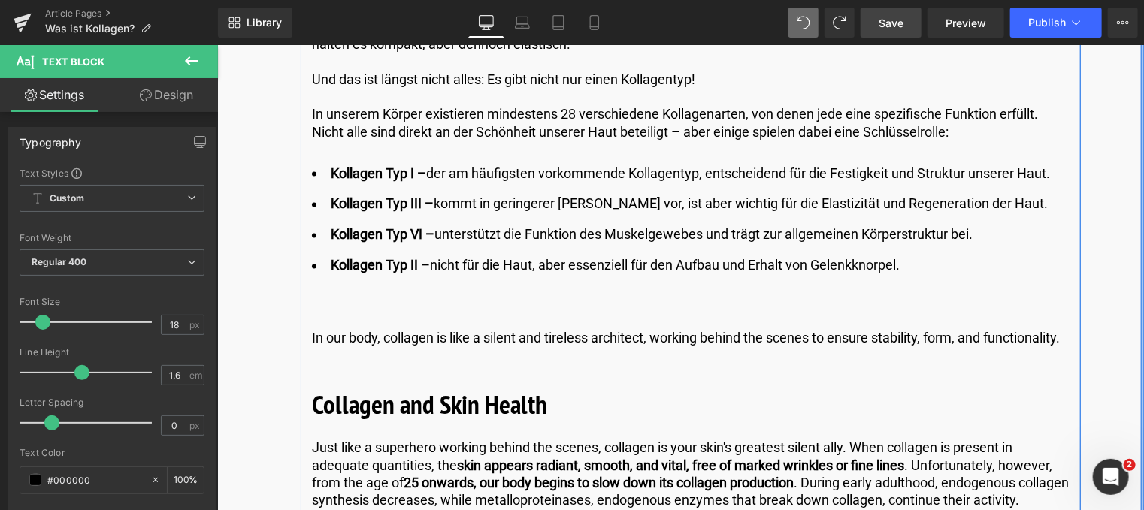
click at [935, 258] on div "Kollagen Typ I – der am häufigsten vorkommende Kollagentyp, entscheidend für di…" at bounding box center [689, 234] width 757 height 144
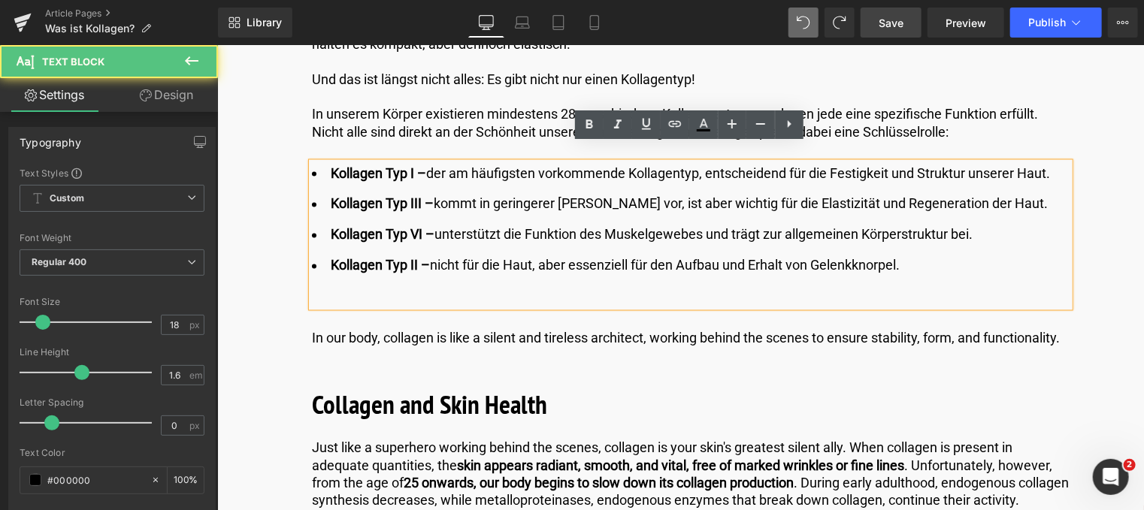
click at [914, 255] on li "Kollagen Typ II – nicht für die Haut, aber essenziell für den Aufbau und Erhalt…" at bounding box center [689, 266] width 757 height 22
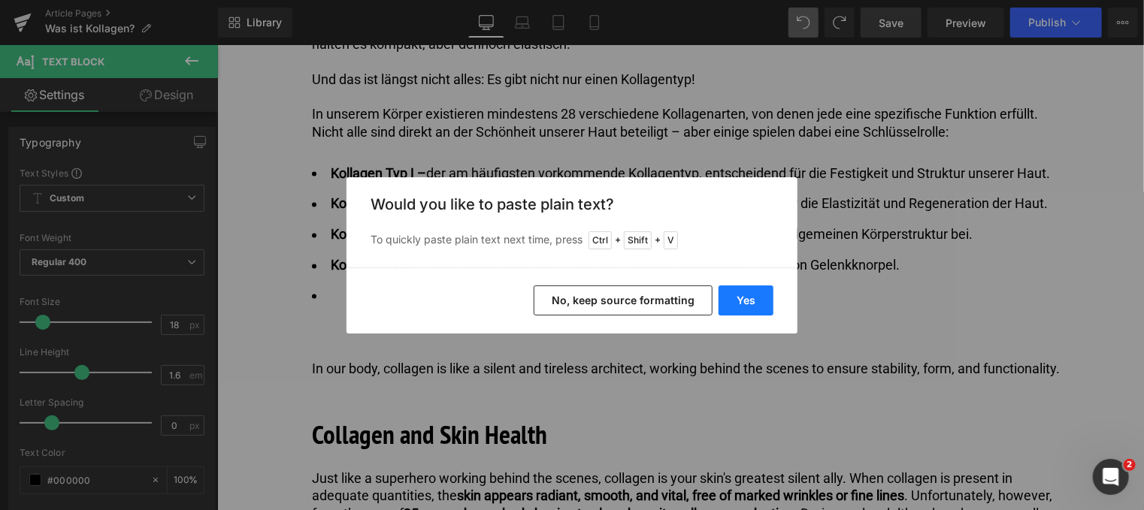
click at [743, 307] on button "Yes" at bounding box center [745, 301] width 55 height 30
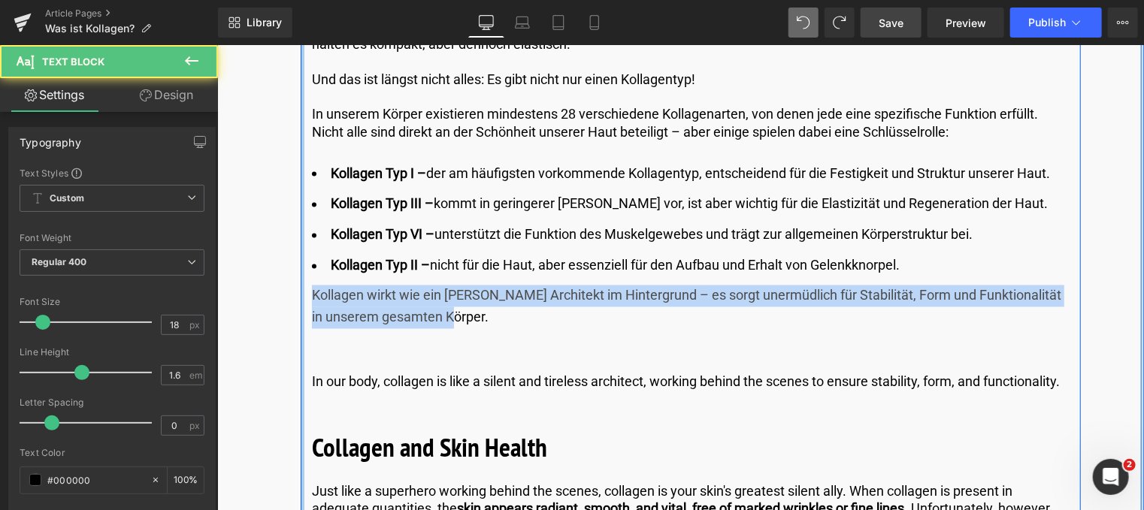
drag, startPoint x: 422, startPoint y: 301, endPoint x: 298, endPoint y: 263, distance: 129.0
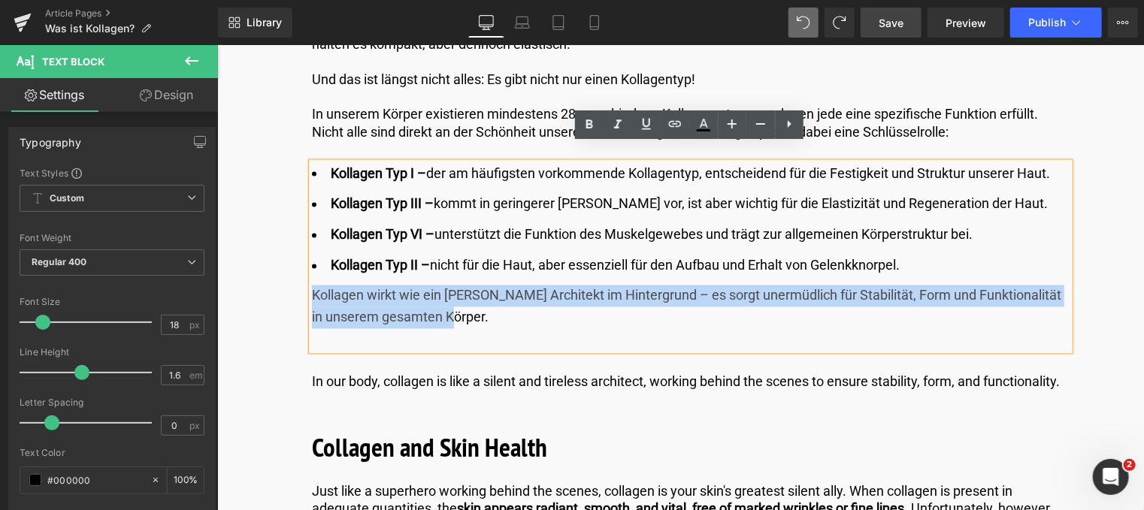
click at [385, 377] on p "In our body, collagen is like a silent and tireless architect, working behind t…" at bounding box center [689, 381] width 757 height 17
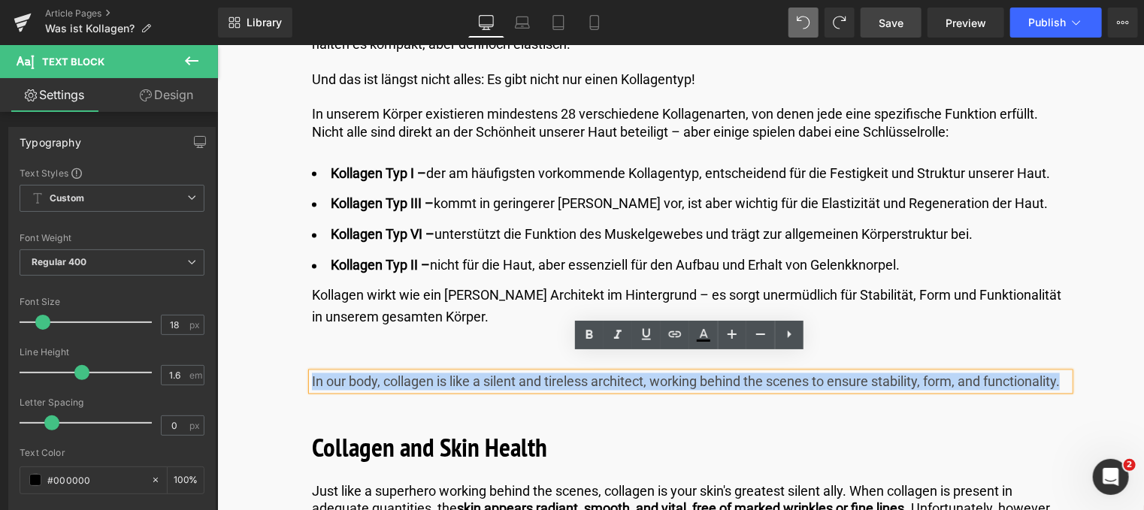
drag, startPoint x: 385, startPoint y: 377, endPoint x: 269, endPoint y: 352, distance: 119.1
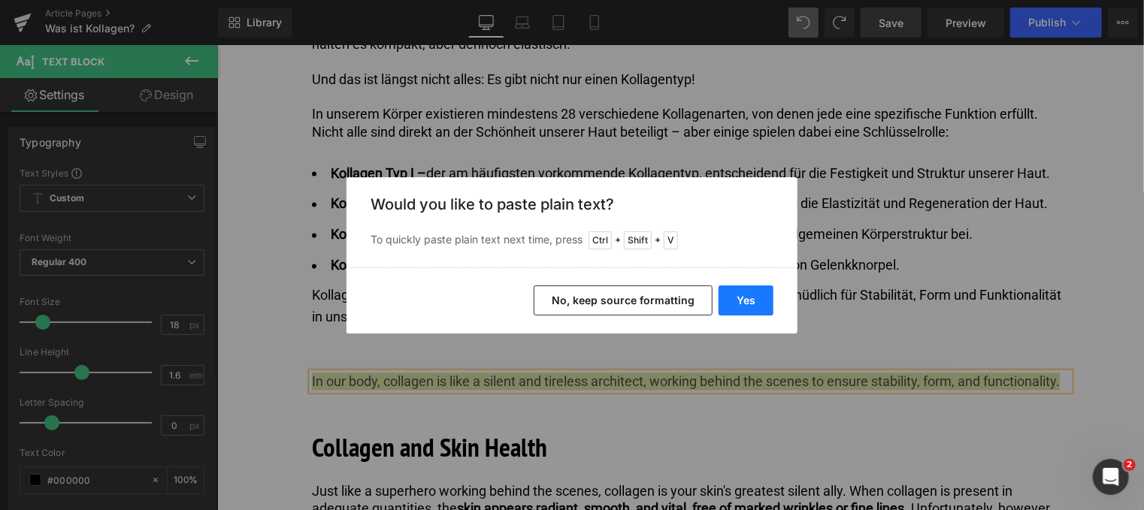
click at [751, 301] on button "Yes" at bounding box center [745, 301] width 55 height 30
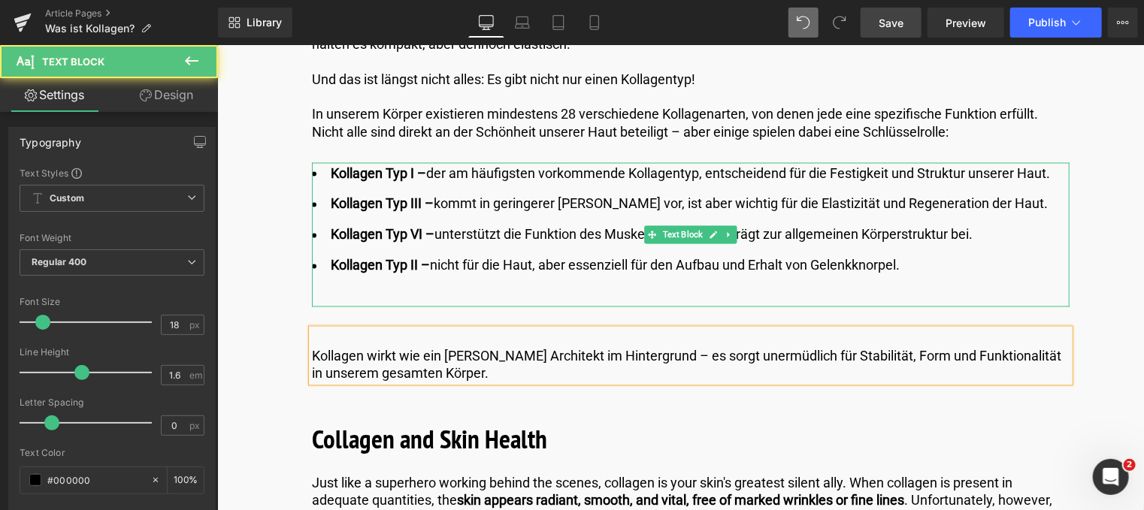
click at [353, 285] on div at bounding box center [689, 296] width 757 height 22
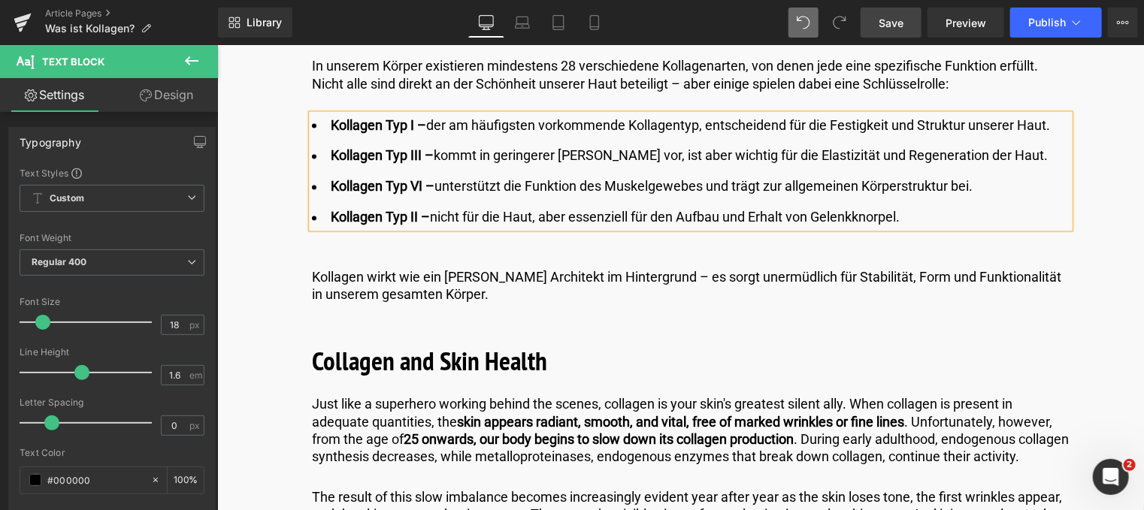
scroll to position [1352, 0]
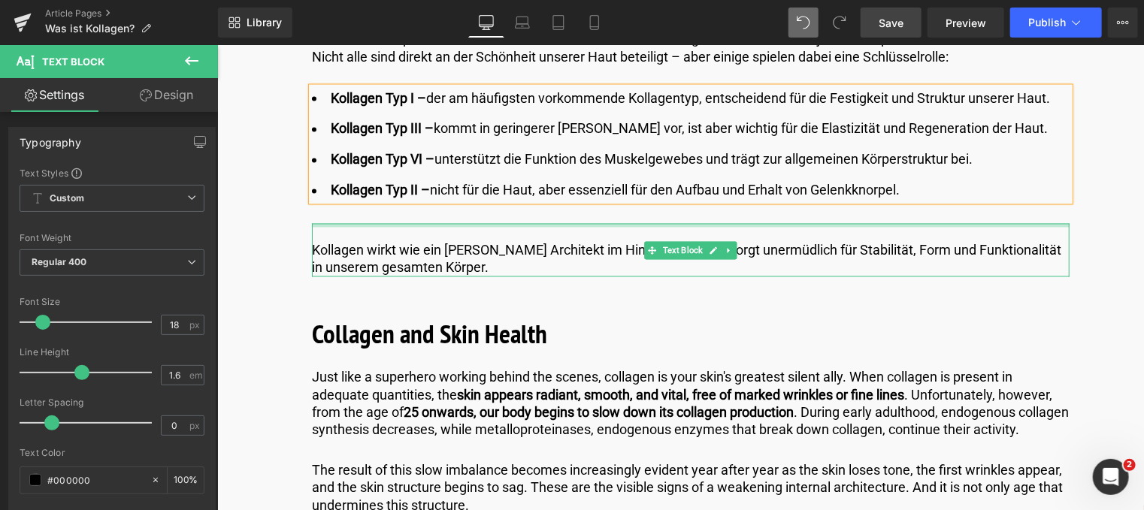
click at [352, 223] on div at bounding box center [689, 225] width 757 height 4
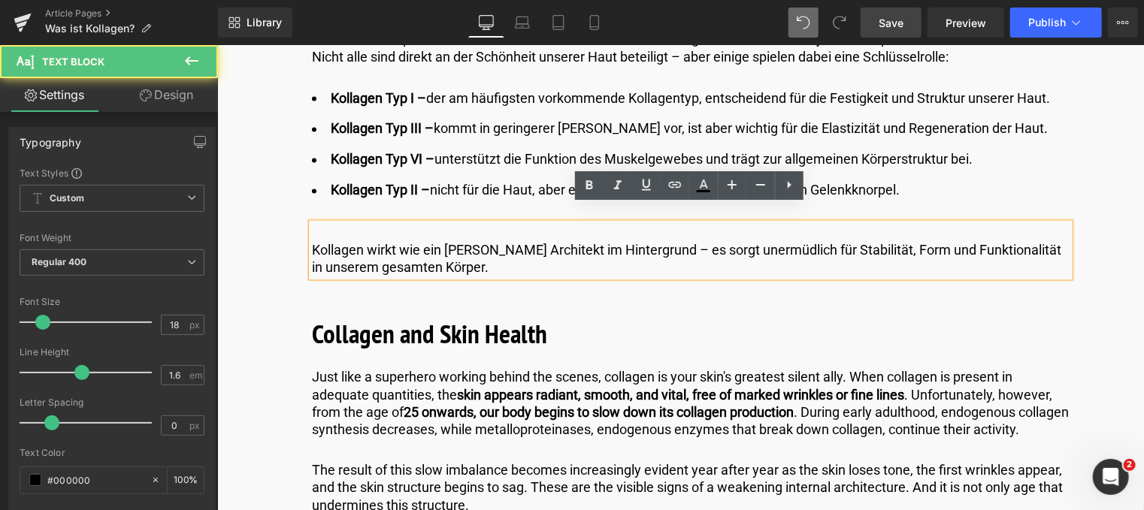
click at [311, 241] on p "Kollagen wirkt wie ein [PERSON_NAME] Architekt im Hintergrund – es sorgt unermü…" at bounding box center [689, 258] width 757 height 35
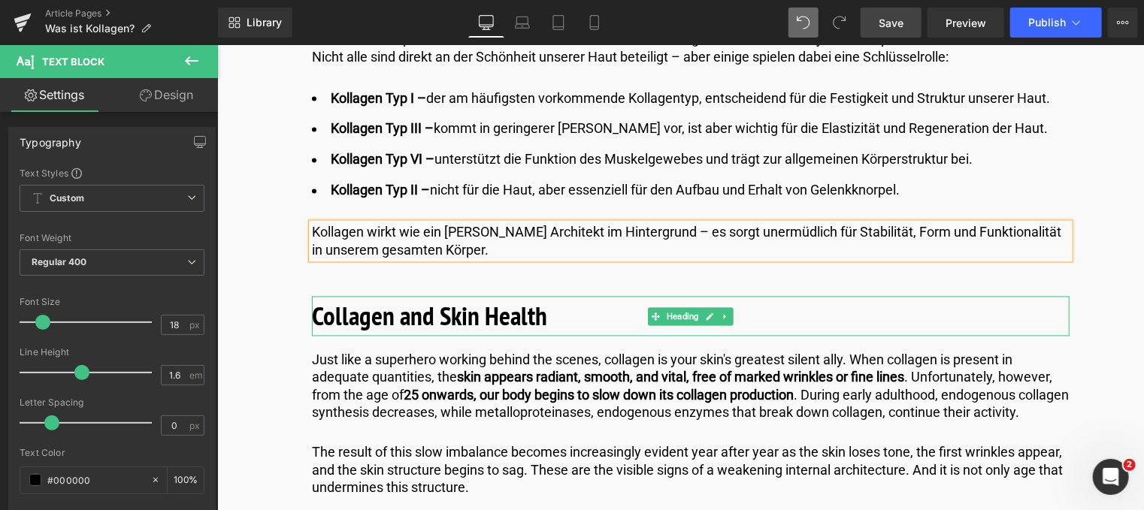
click at [435, 298] on b "Collagen and Skin Health" at bounding box center [428, 315] width 235 height 35
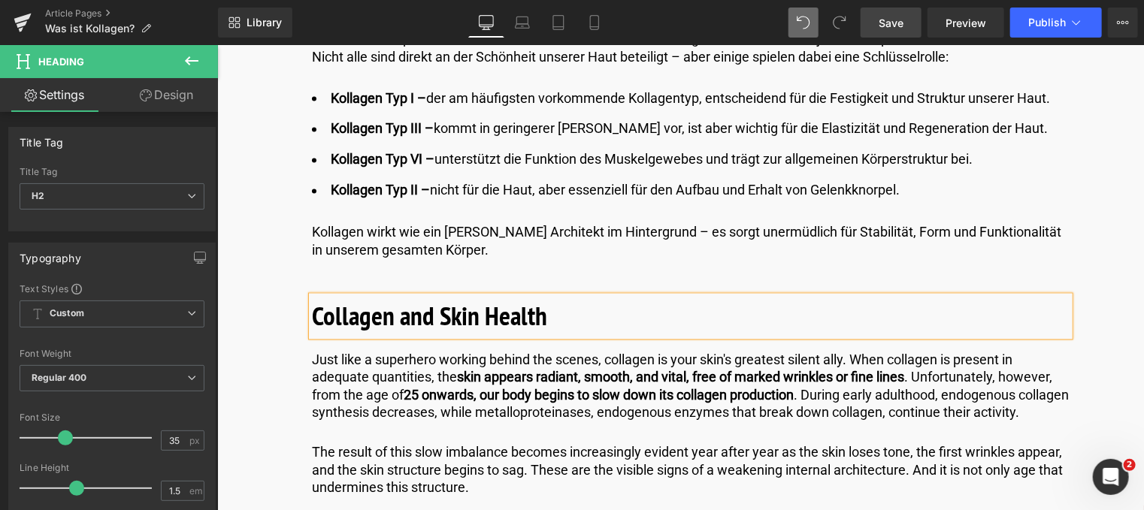
drag, startPoint x: 902, startPoint y: 26, endPoint x: 295, endPoint y: 295, distance: 664.7
click at [902, 26] on span "Save" at bounding box center [890, 23] width 25 height 16
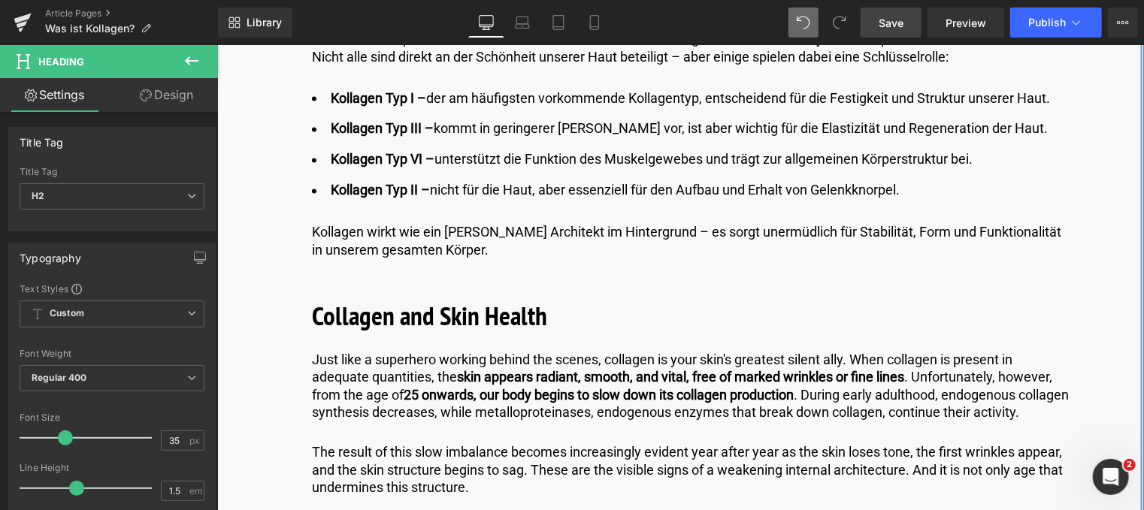
drag, startPoint x: 1095, startPoint y: 214, endPoint x: 417, endPoint y: 370, distance: 695.5
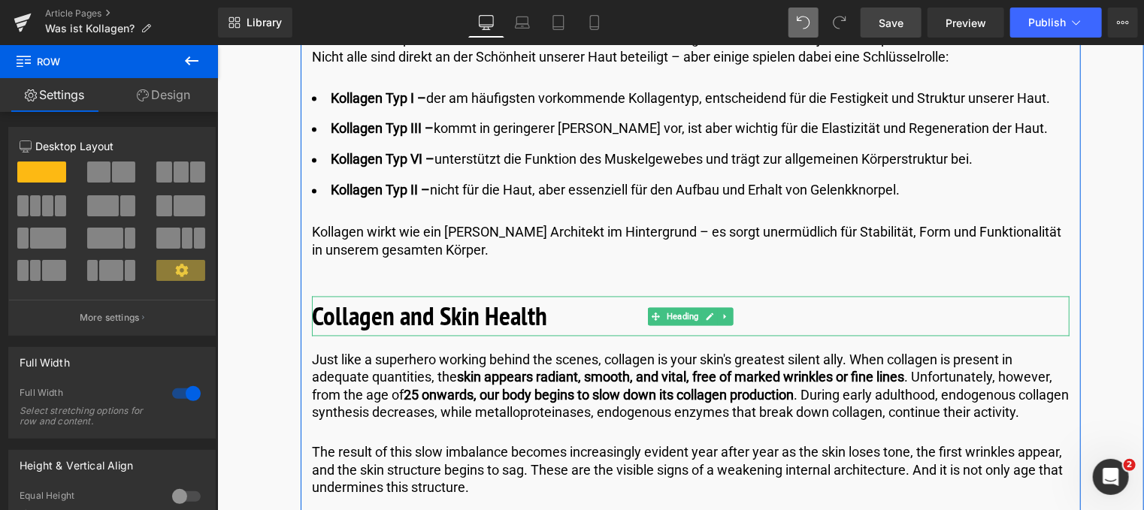
click at [558, 301] on h2 "Collagen and Skin Health" at bounding box center [689, 316] width 757 height 40
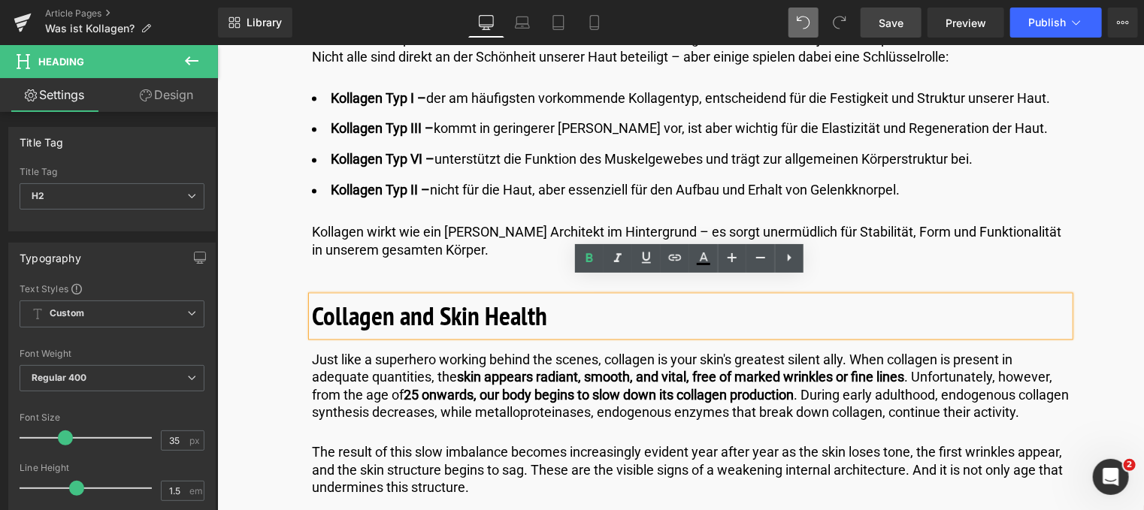
drag, startPoint x: 545, startPoint y: 301, endPoint x: 306, endPoint y: 285, distance: 240.2
click at [311, 296] on div "Collagen and Skin Health" at bounding box center [689, 316] width 757 height 40
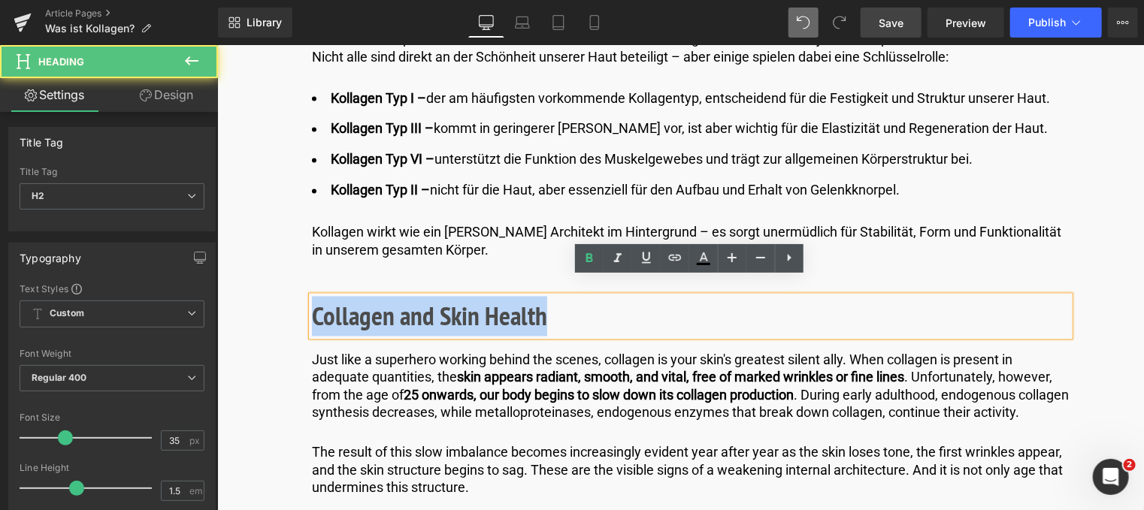
drag, startPoint x: 310, startPoint y: 286, endPoint x: 657, endPoint y: 325, distance: 350.2
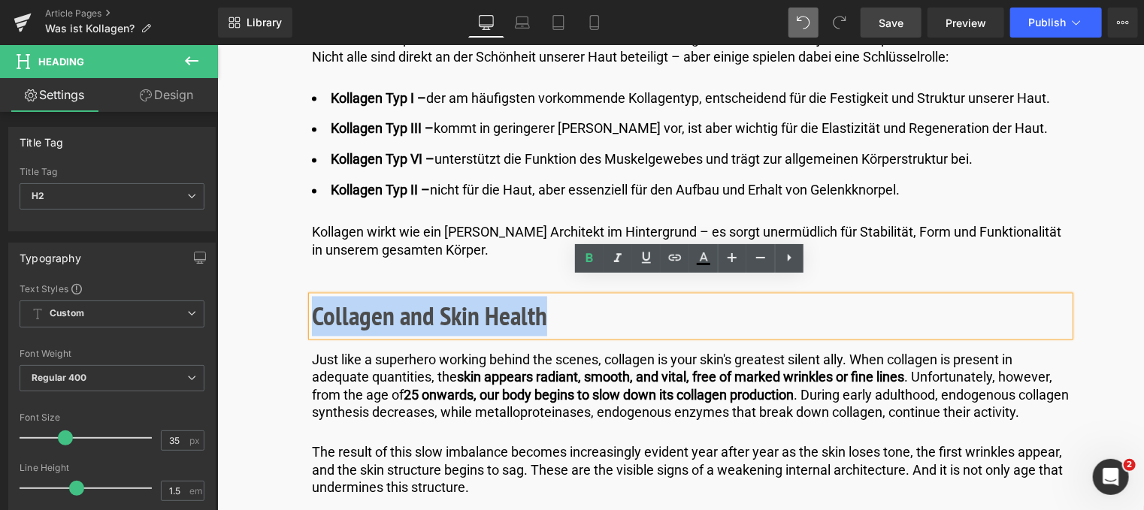
paste div
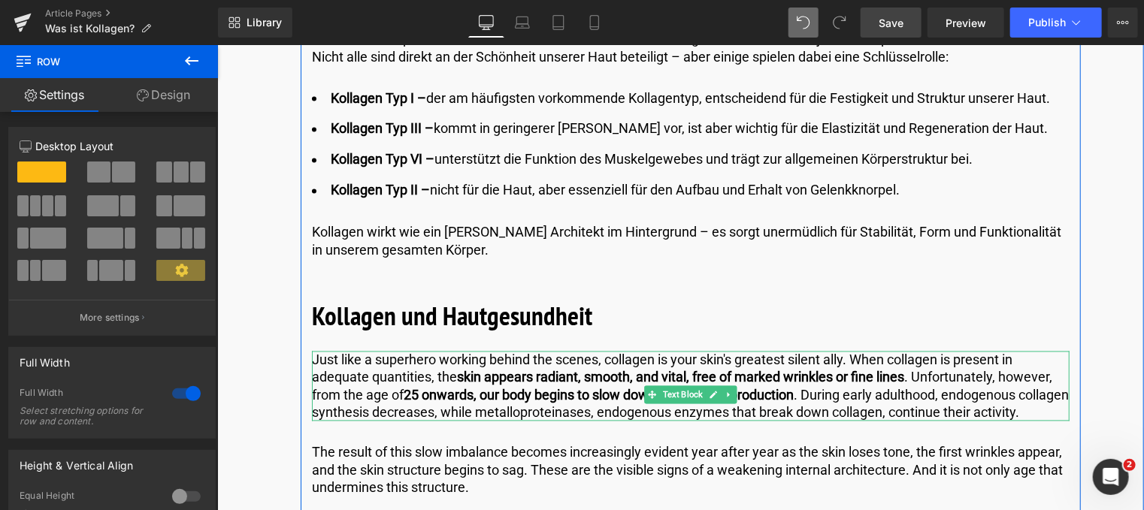
click at [388, 412] on p "Just like a superhero working behind the scenes, collagen is your skin's greate…" at bounding box center [689, 386] width 757 height 71
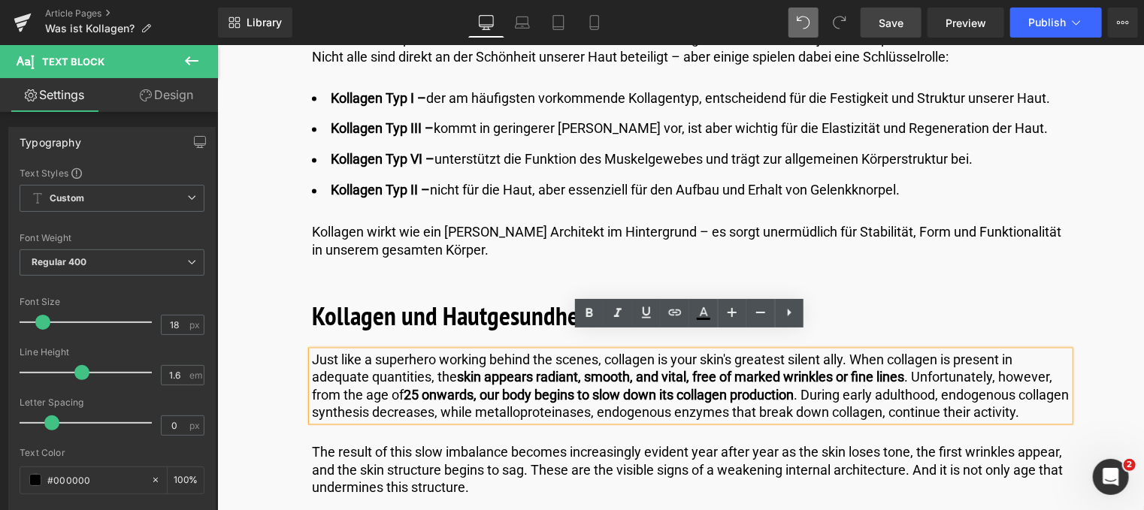
drag, startPoint x: 388, startPoint y: 411, endPoint x: 268, endPoint y: 305, distance: 160.2
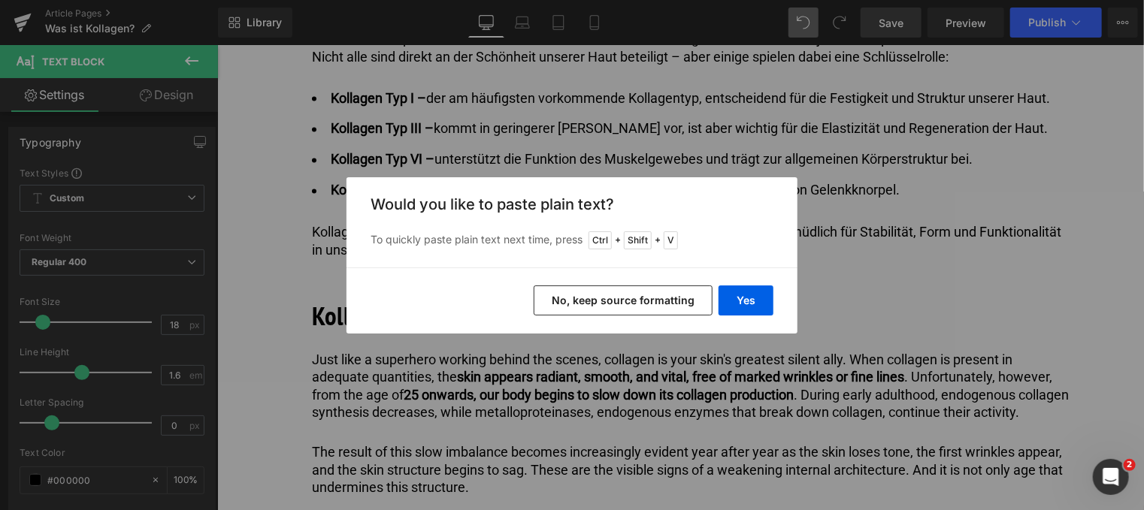
click at [319, 357] on div "Back to Library Insert Would you like to paste plain text? To quickly paste pla…" at bounding box center [572, 255] width 1144 height 510
click at [736, 307] on button "Yes" at bounding box center [745, 301] width 55 height 30
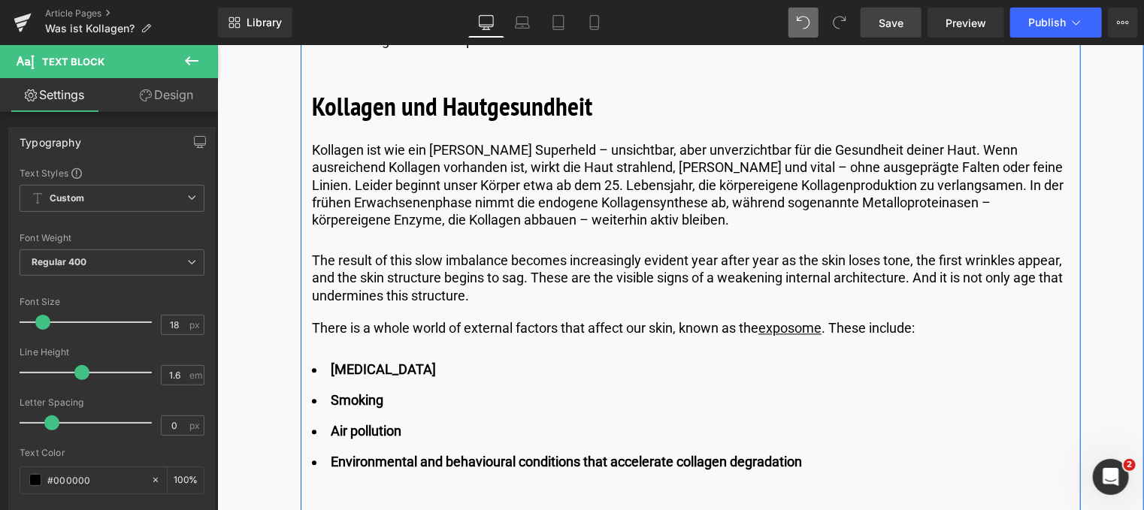
scroll to position [1578, 0]
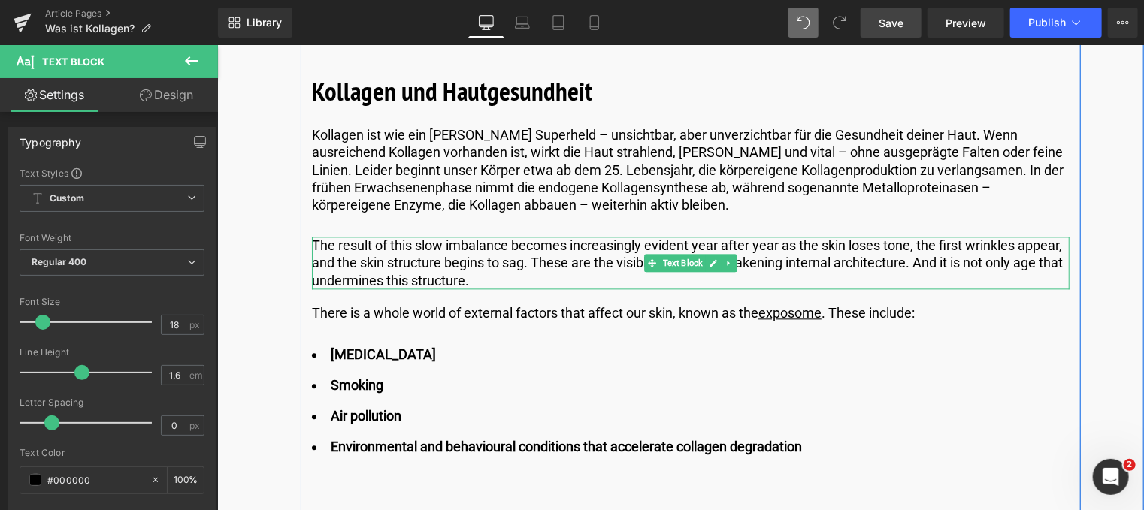
click at [479, 264] on p "The result of this slow imbalance becomes increasingly evident year after year …" at bounding box center [689, 262] width 757 height 53
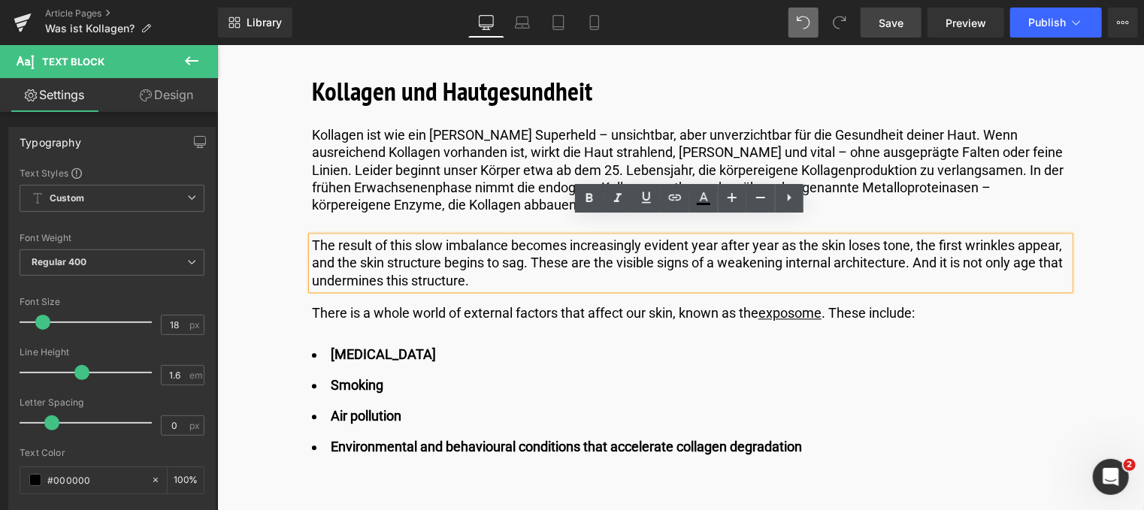
drag, startPoint x: 476, startPoint y: 259, endPoint x: 257, endPoint y: 218, distance: 222.5
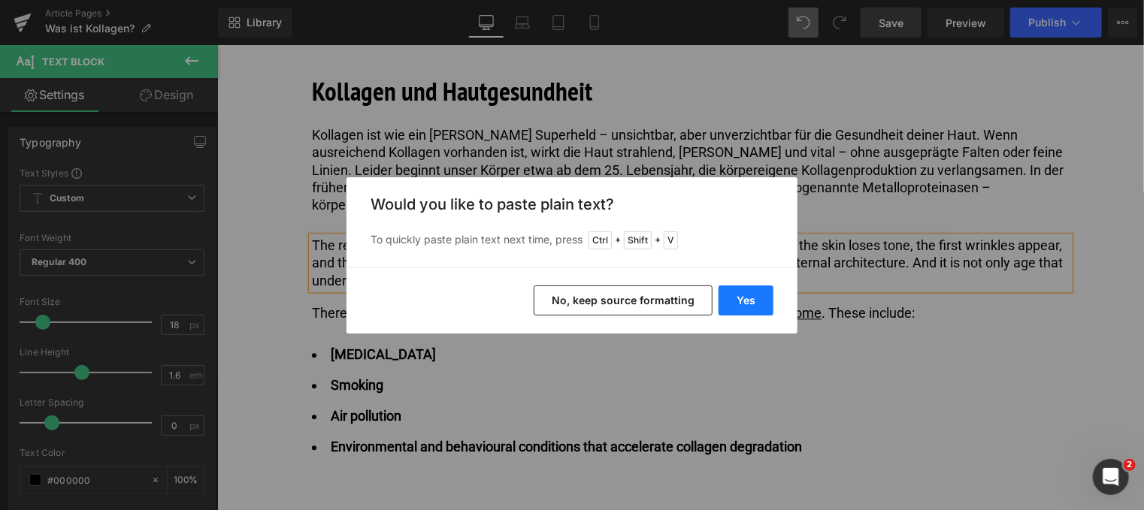
click at [735, 301] on button "Yes" at bounding box center [745, 301] width 55 height 30
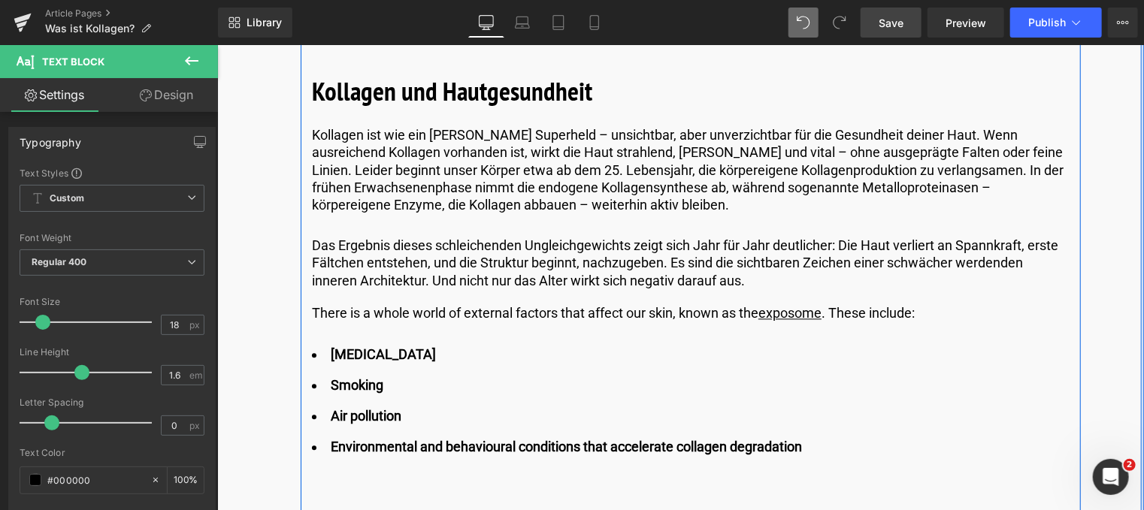
drag, startPoint x: 1075, startPoint y: 298, endPoint x: 458, endPoint y: 330, distance: 617.7
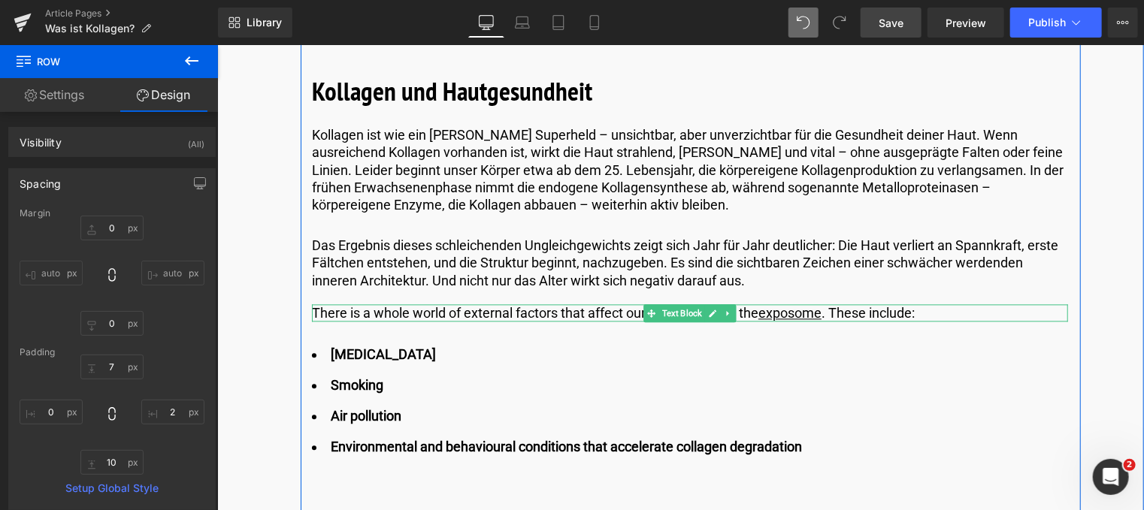
click at [926, 304] on p "There is a whole world of external factors that affect our skin, known as the e…" at bounding box center [689, 312] width 756 height 17
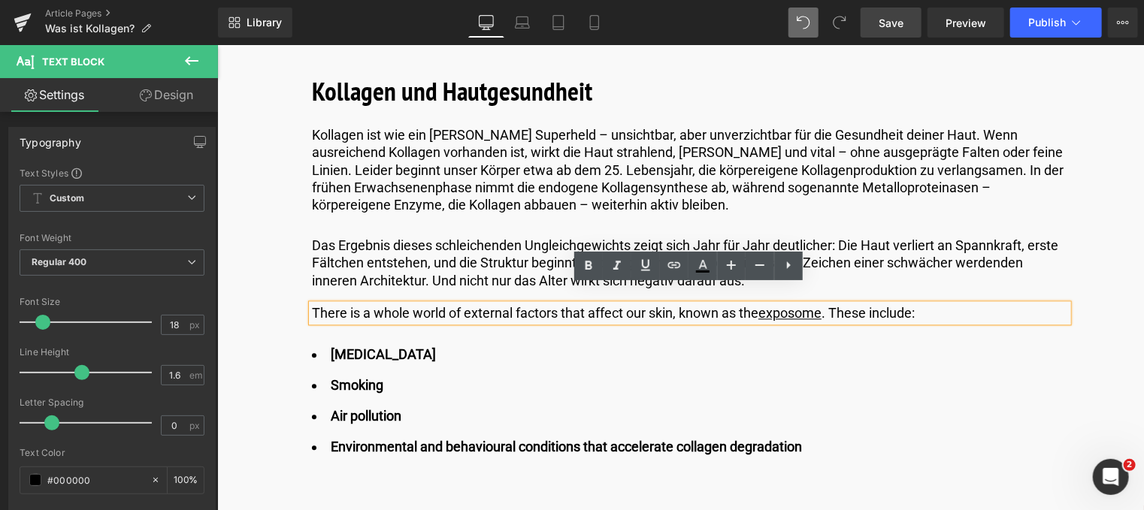
drag, startPoint x: 923, startPoint y: 295, endPoint x: 325, endPoint y: 331, distance: 599.9
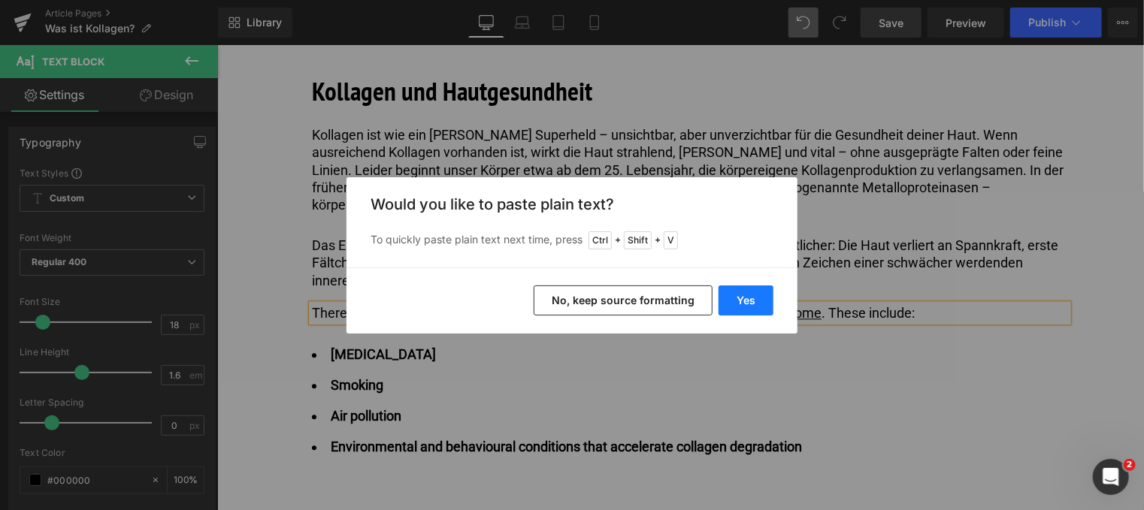
click at [737, 291] on button "Yes" at bounding box center [745, 301] width 55 height 30
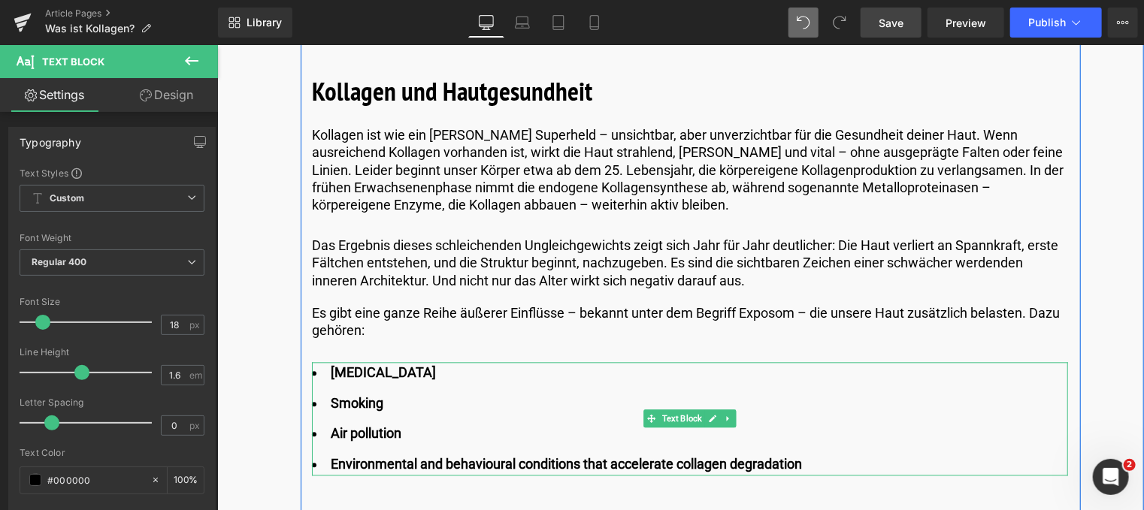
click at [802, 453] on li "Environmental and behavioural conditions that accelerate collagen degradation" at bounding box center [689, 464] width 756 height 22
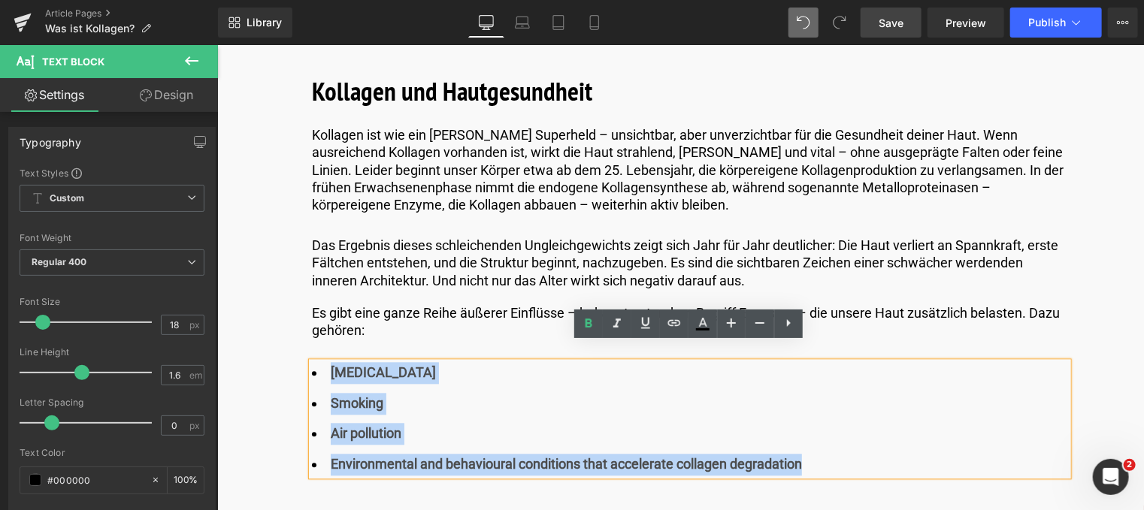
drag, startPoint x: 802, startPoint y: 446, endPoint x: 268, endPoint y: 355, distance: 542.0
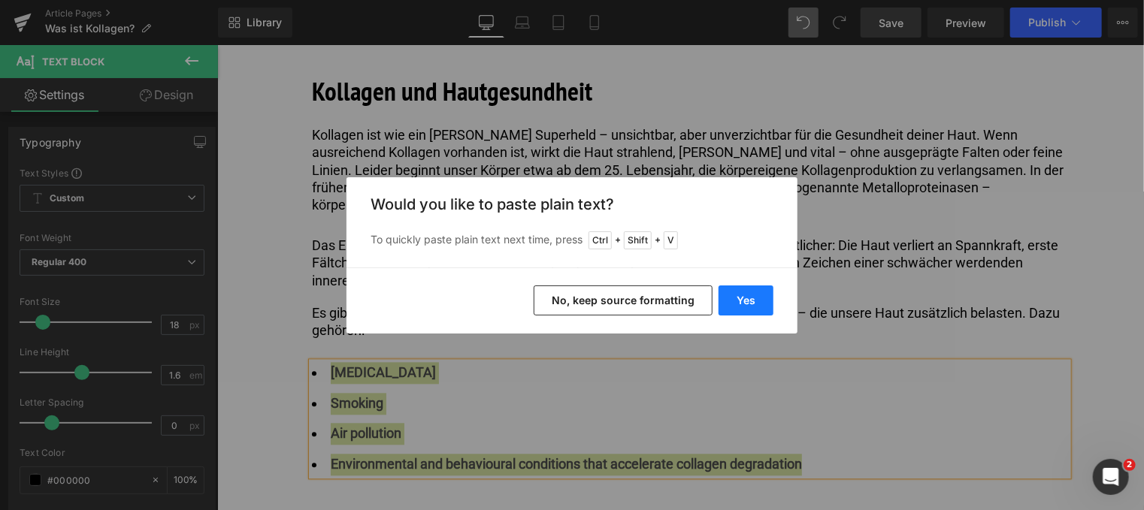
click at [739, 300] on button "Yes" at bounding box center [745, 301] width 55 height 30
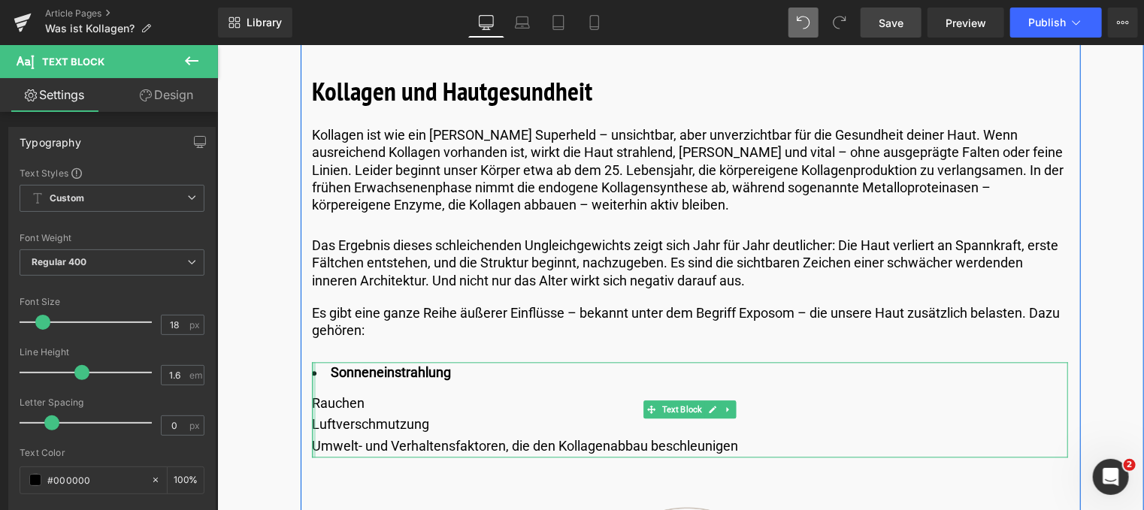
click at [311, 386] on div at bounding box center [313, 408] width 4 height 95
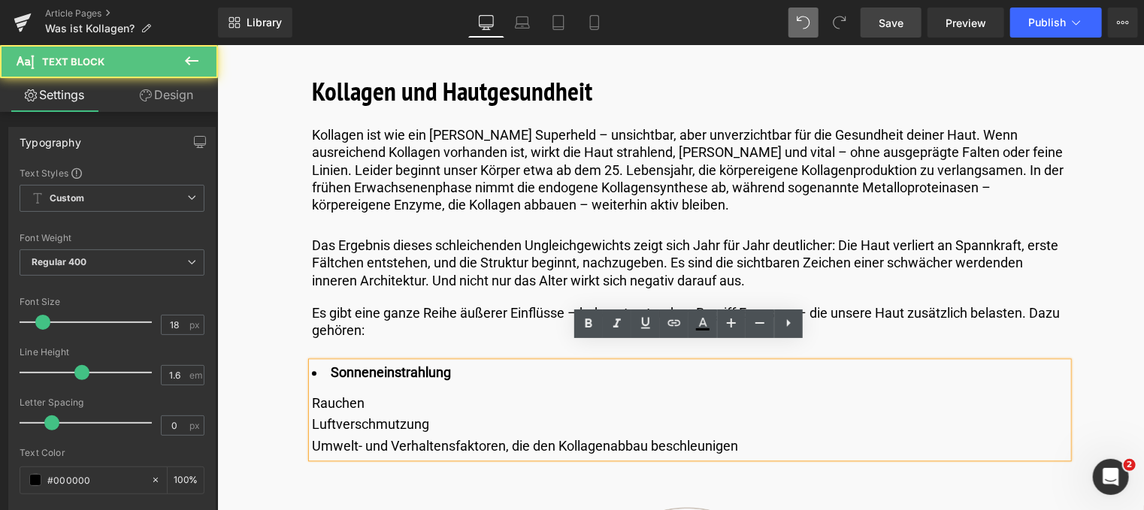
click at [312, 392] on div "Rauchen" at bounding box center [689, 403] width 756 height 22
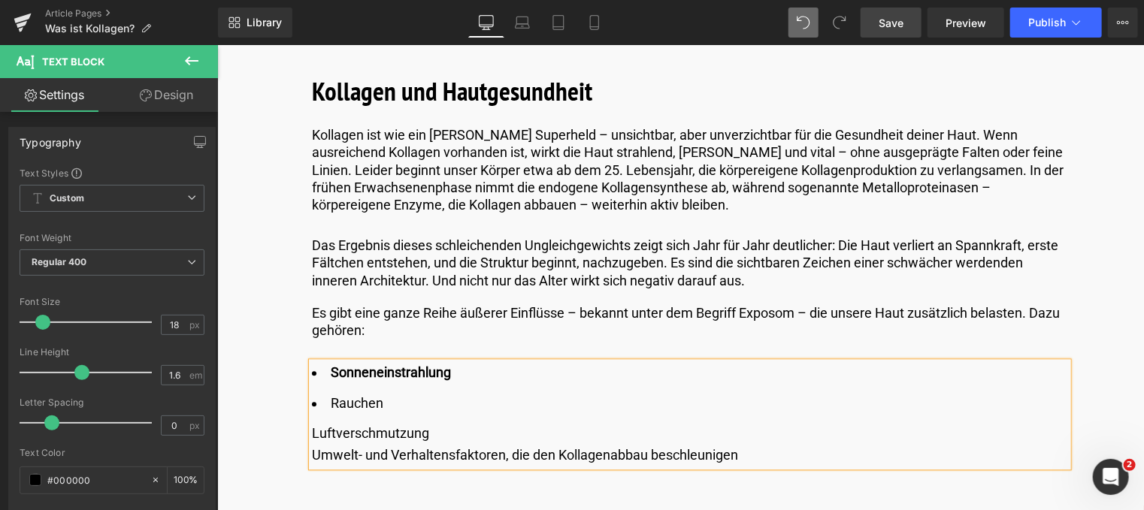
click at [311, 422] on div "Luftverschmutzung" at bounding box center [689, 433] width 756 height 22
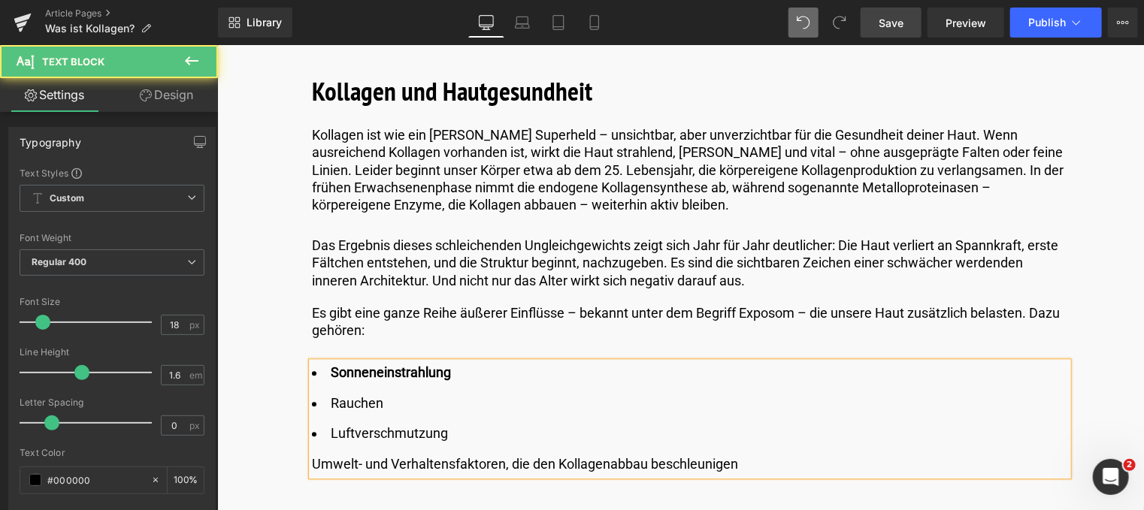
click at [311, 453] on div "Umwelt- und Verhaltensfaktoren, die den Kollagenabbau beschleunigen" at bounding box center [689, 464] width 756 height 22
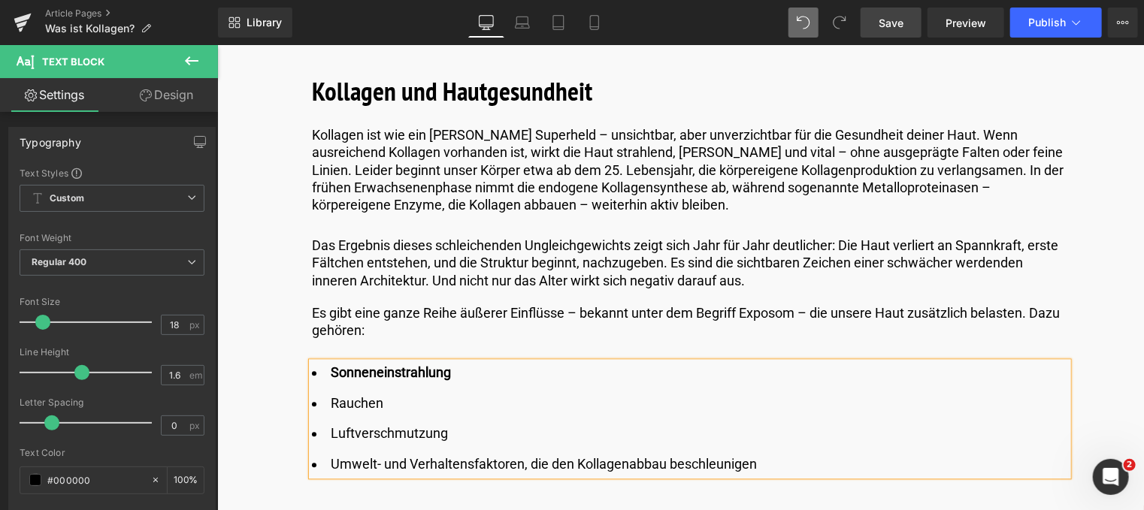
drag, startPoint x: 790, startPoint y: 449, endPoint x: 295, endPoint y: 384, distance: 500.2
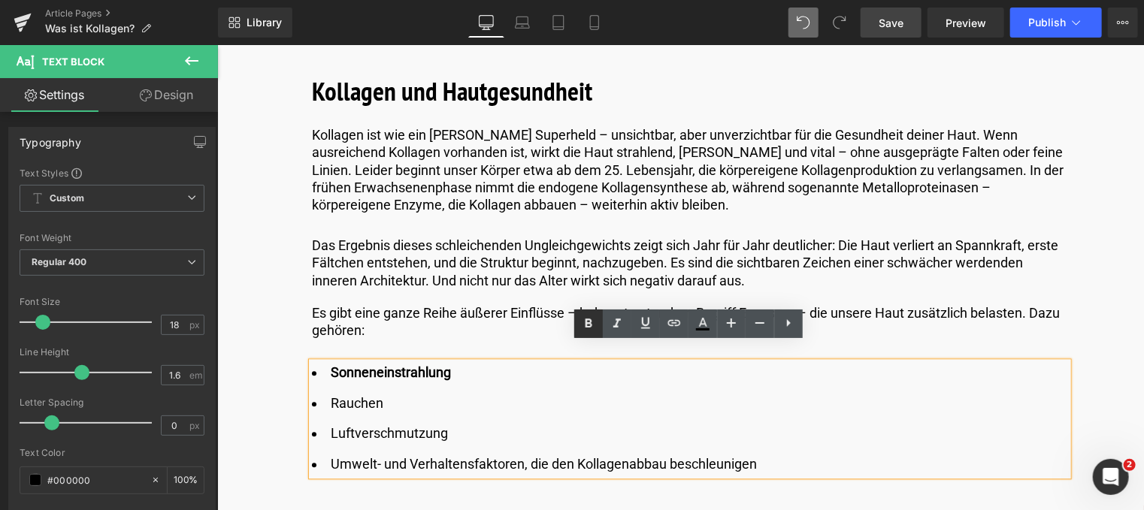
click at [588, 320] on icon at bounding box center [588, 324] width 18 height 18
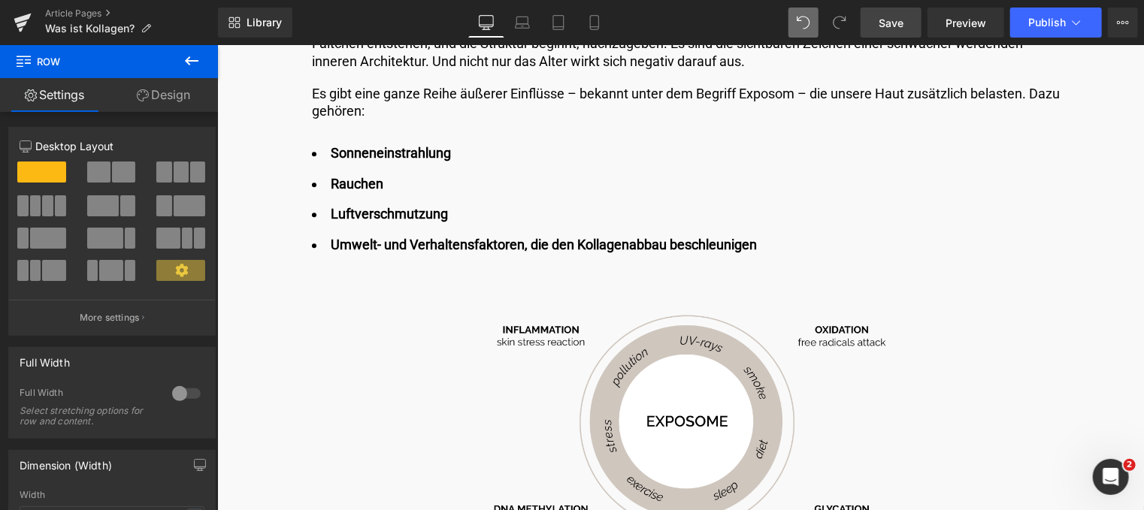
scroll to position [1803, 0]
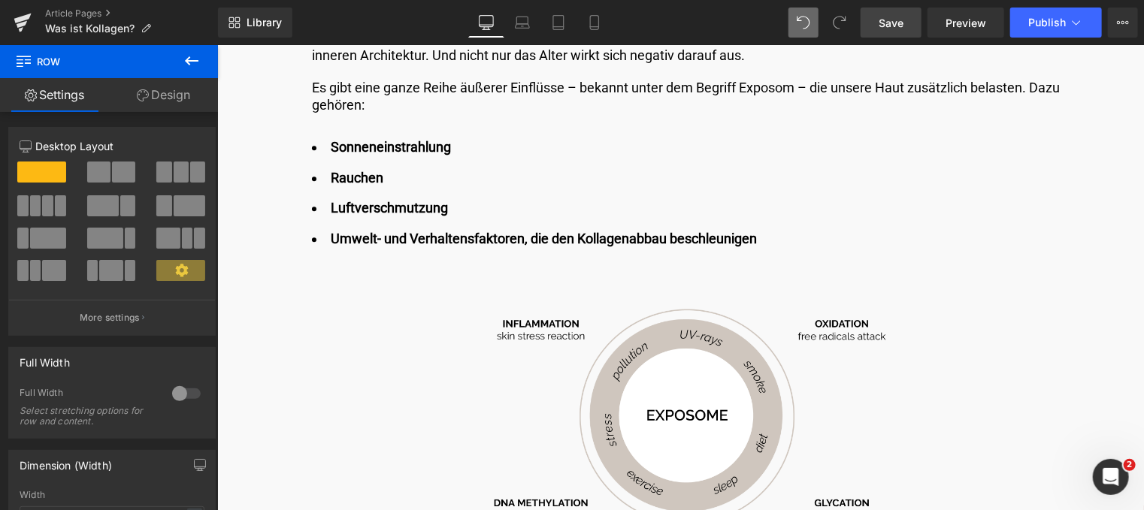
click at [892, 17] on span "Save" at bounding box center [890, 23] width 25 height 16
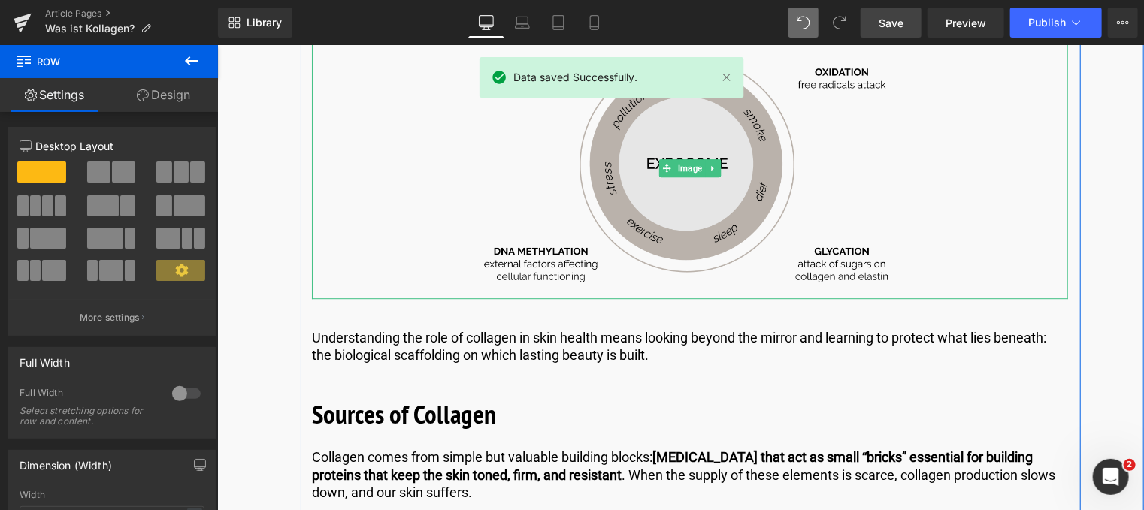
scroll to position [2104, 0]
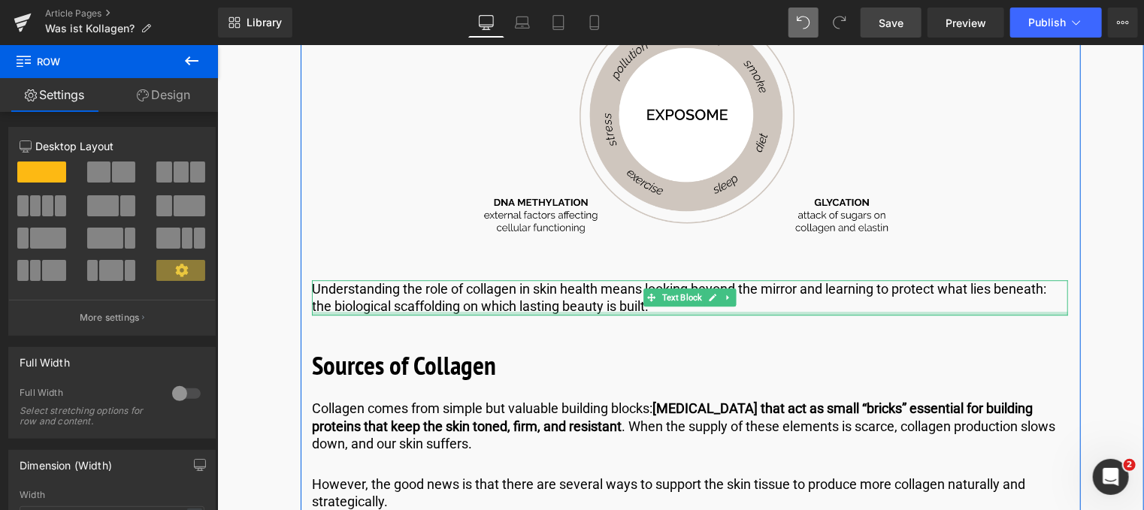
click at [657, 290] on p "Understanding the role of collagen in skin health means looking beyond the mirr…" at bounding box center [689, 297] width 756 height 35
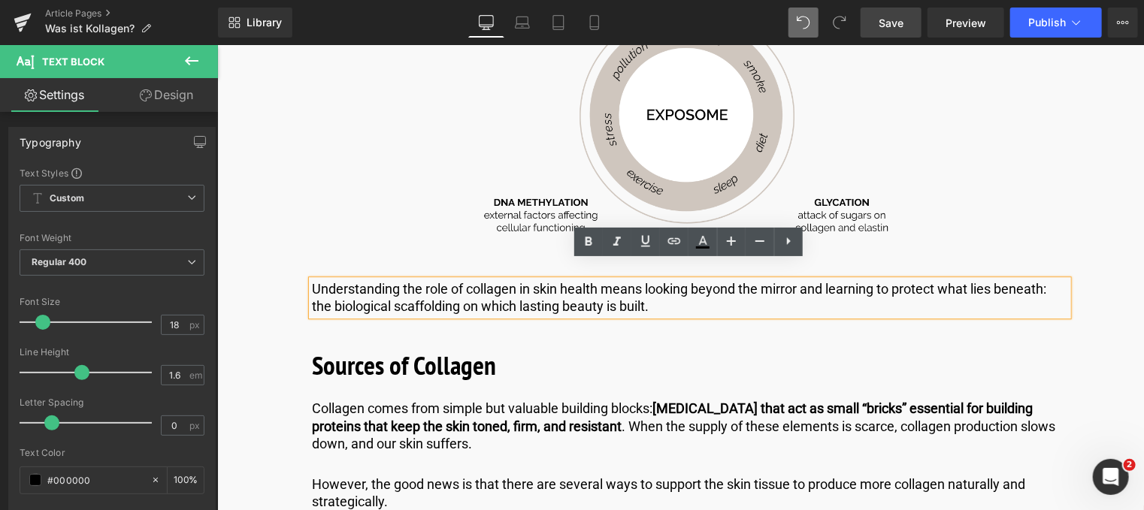
drag, startPoint x: 657, startPoint y: 290, endPoint x: 158, endPoint y: 246, distance: 501.6
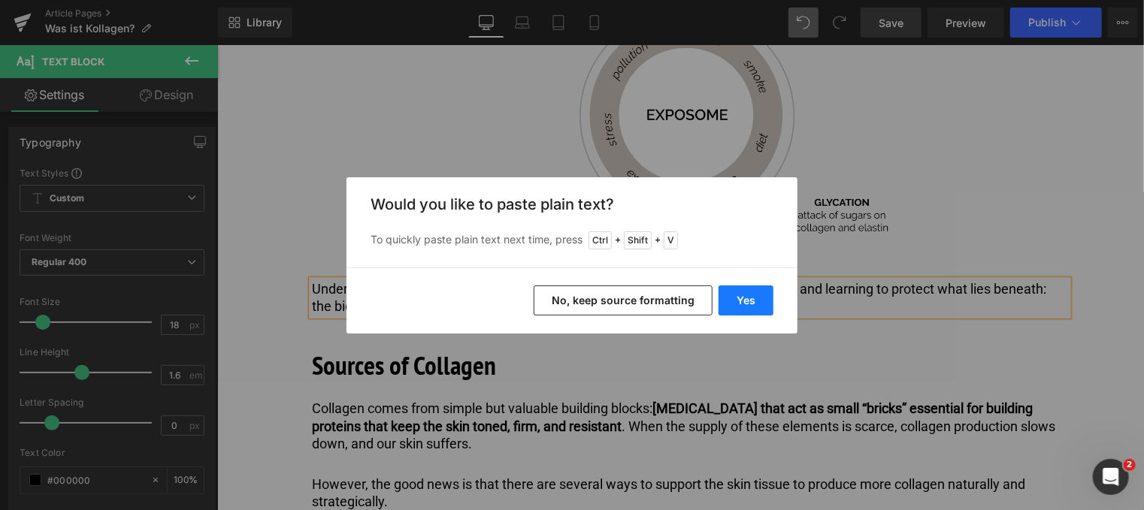
click at [754, 299] on button "Yes" at bounding box center [745, 301] width 55 height 30
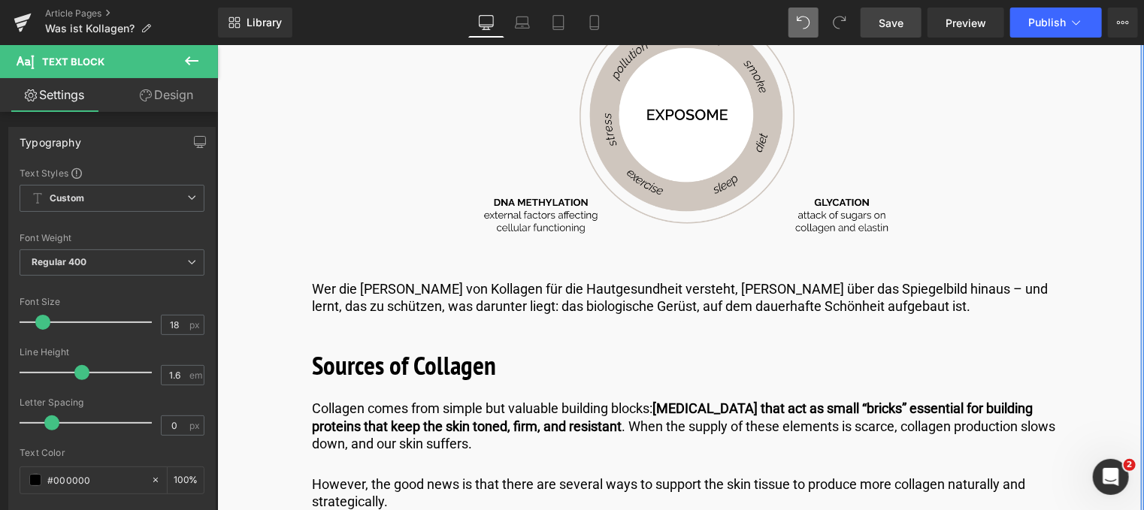
drag, startPoint x: 1120, startPoint y: 406, endPoint x: 1062, endPoint y: 399, distance: 59.1
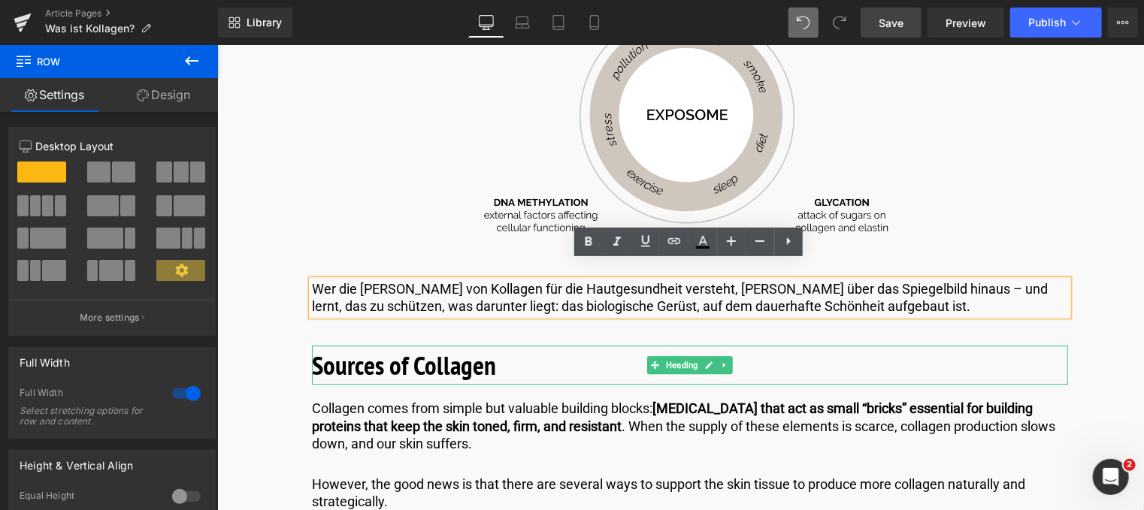
click at [467, 351] on b "Sources of Collagen" at bounding box center [403, 364] width 184 height 35
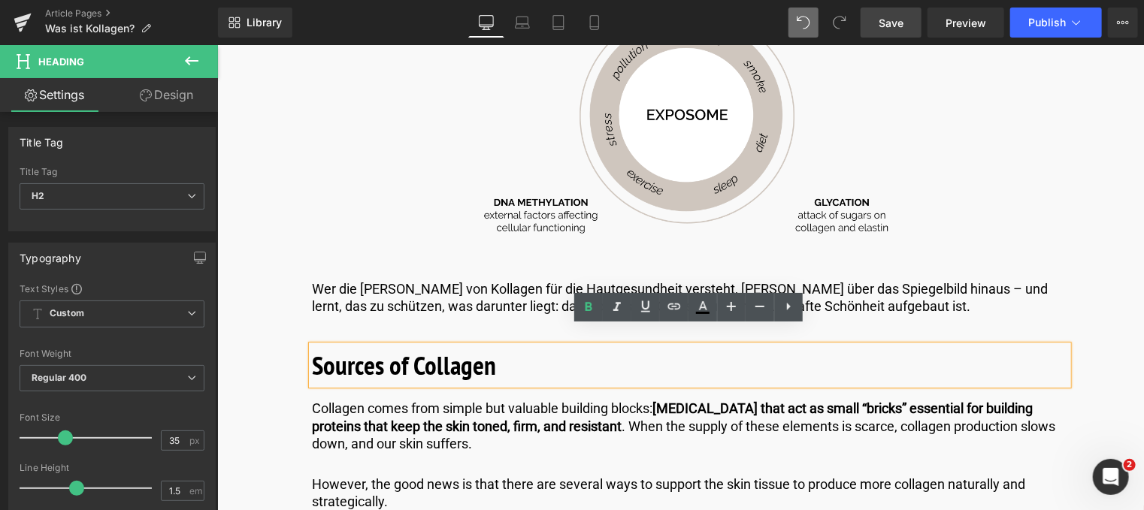
drag, startPoint x: 503, startPoint y: 355, endPoint x: 157, endPoint y: 332, distance: 347.1
paste div
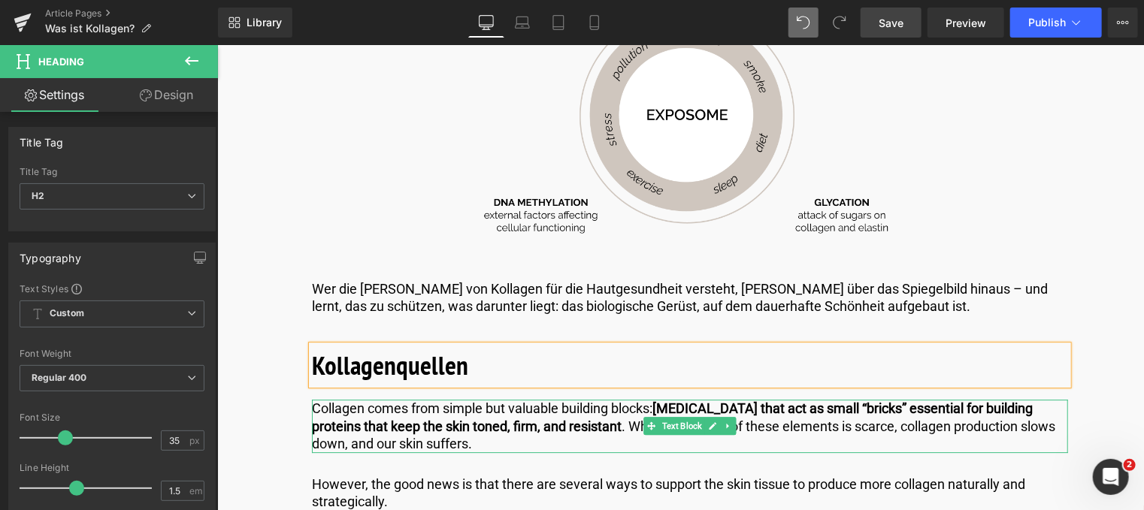
click at [470, 421] on p "Collagen comes from simple but valuable building blocks: [MEDICAL_DATA] that ac…" at bounding box center [689, 425] width 756 height 53
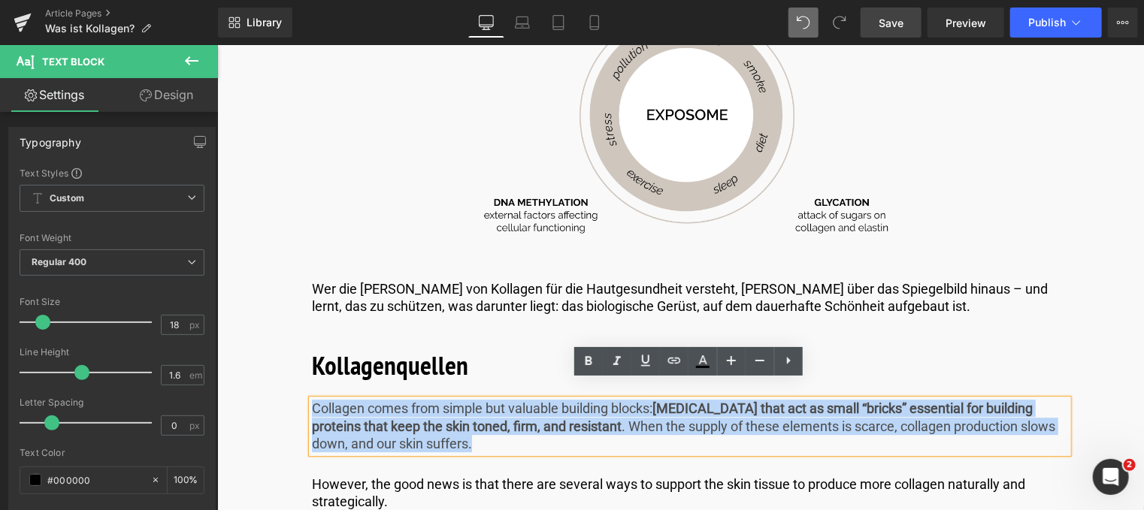
drag, startPoint x: 470, startPoint y: 421, endPoint x: 267, endPoint y: 358, distance: 212.2
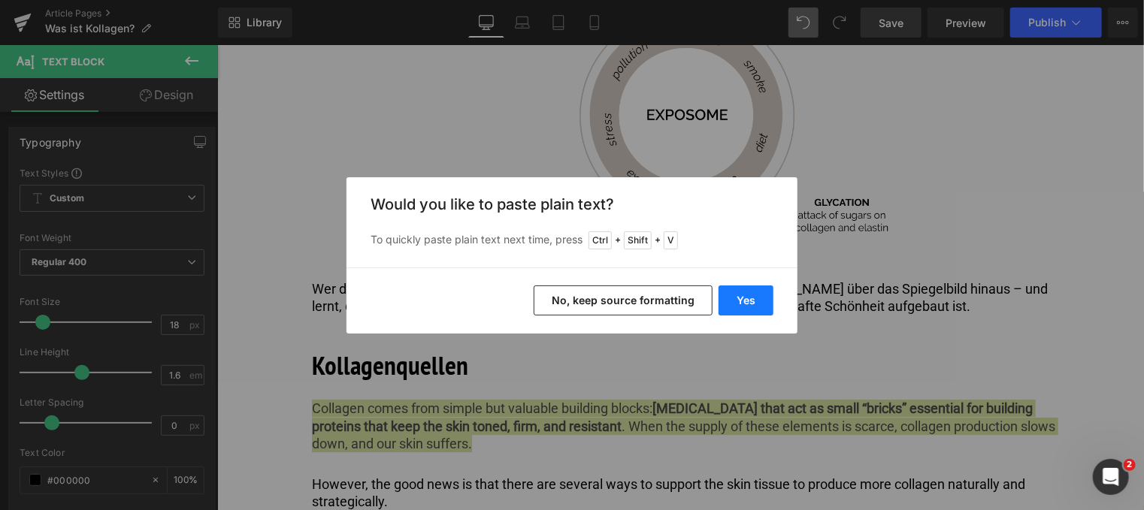
click at [745, 300] on button "Yes" at bounding box center [745, 301] width 55 height 30
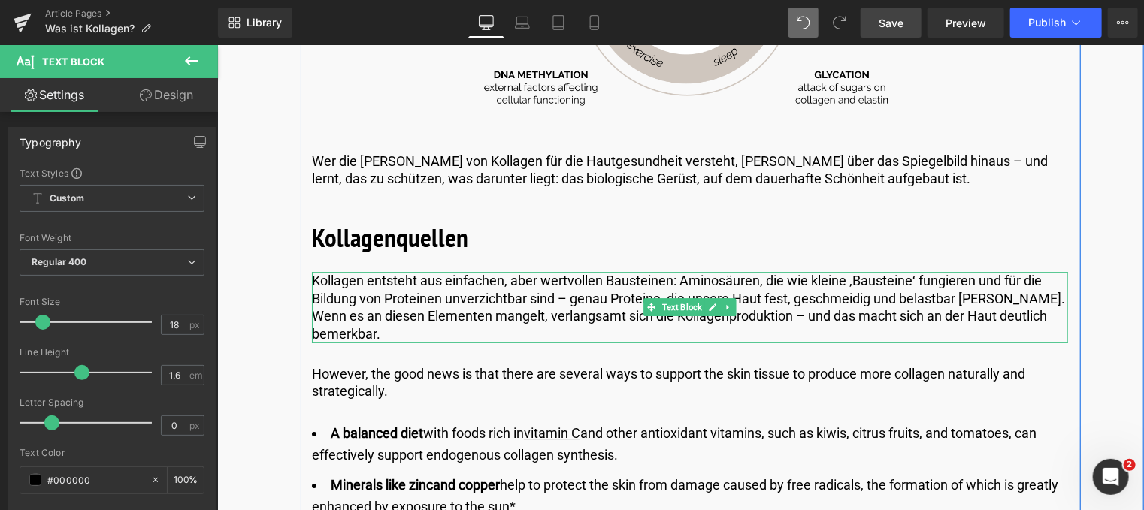
scroll to position [2254, 0]
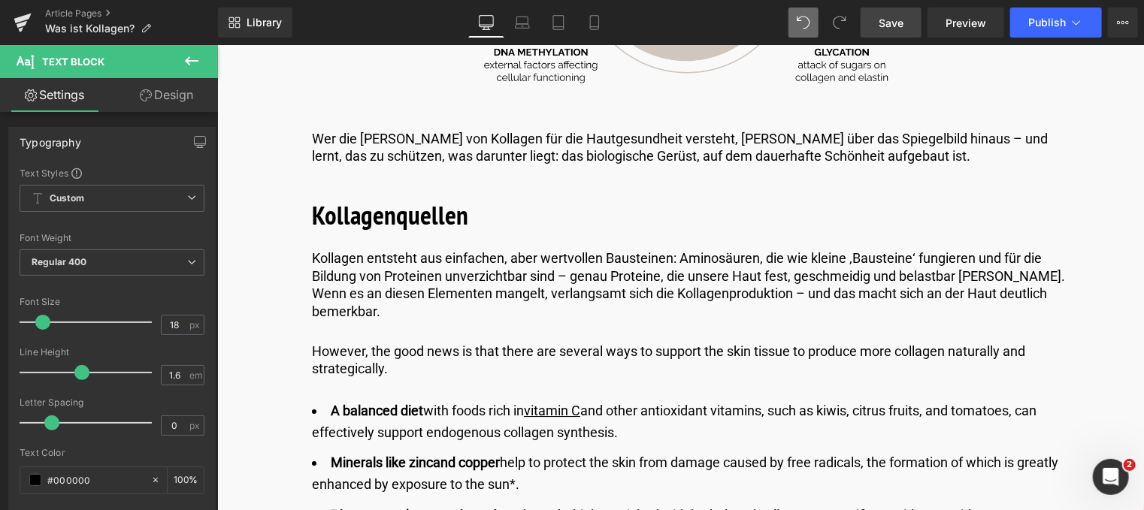
click at [885, 24] on span "Save" at bounding box center [890, 23] width 25 height 16
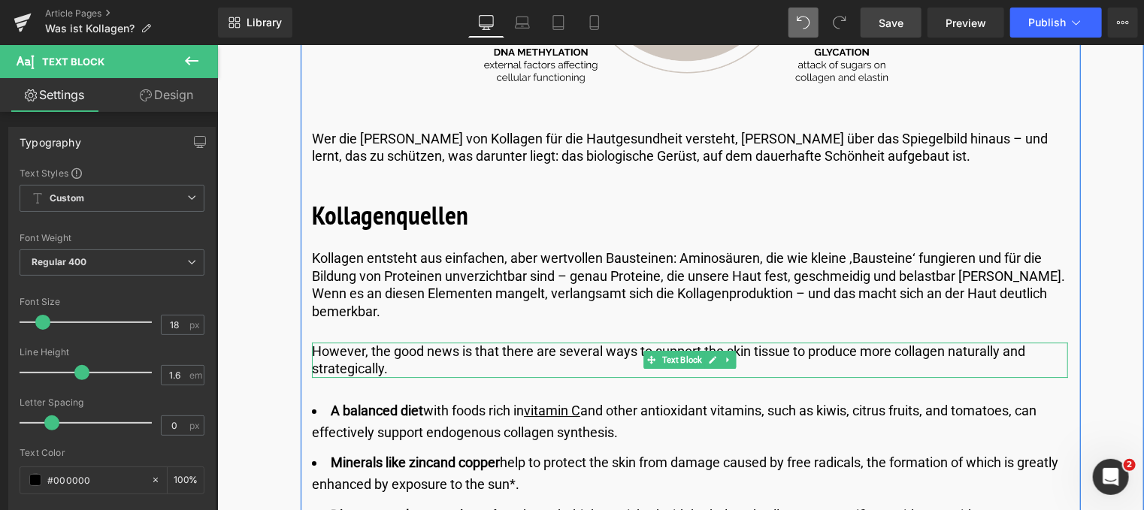
click at [391, 342] on p "However, the good news is that there are several ways to support the skin tissu…" at bounding box center [689, 359] width 756 height 35
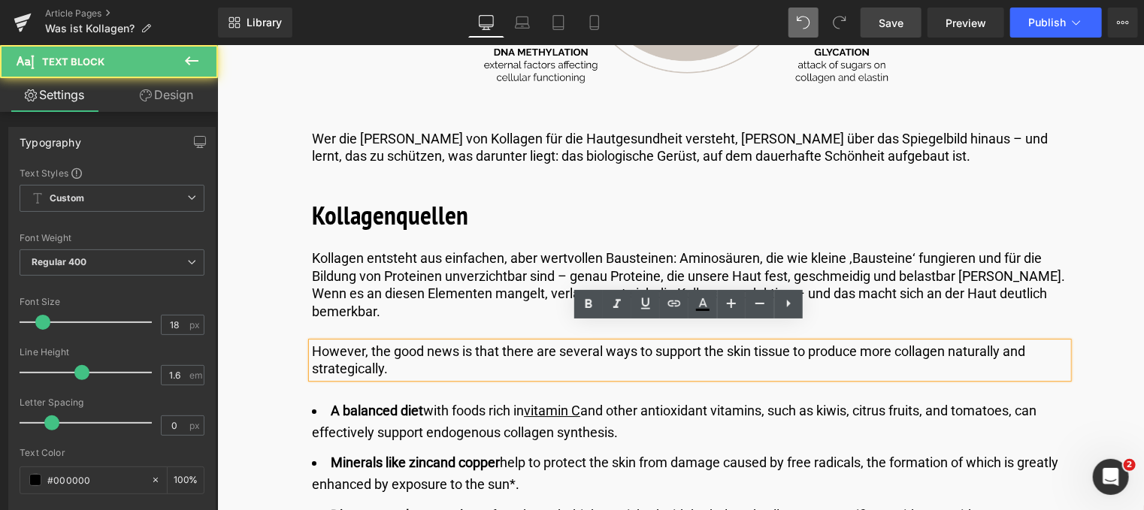
drag, startPoint x: 398, startPoint y: 352, endPoint x: 294, endPoint y: 306, distance: 114.4
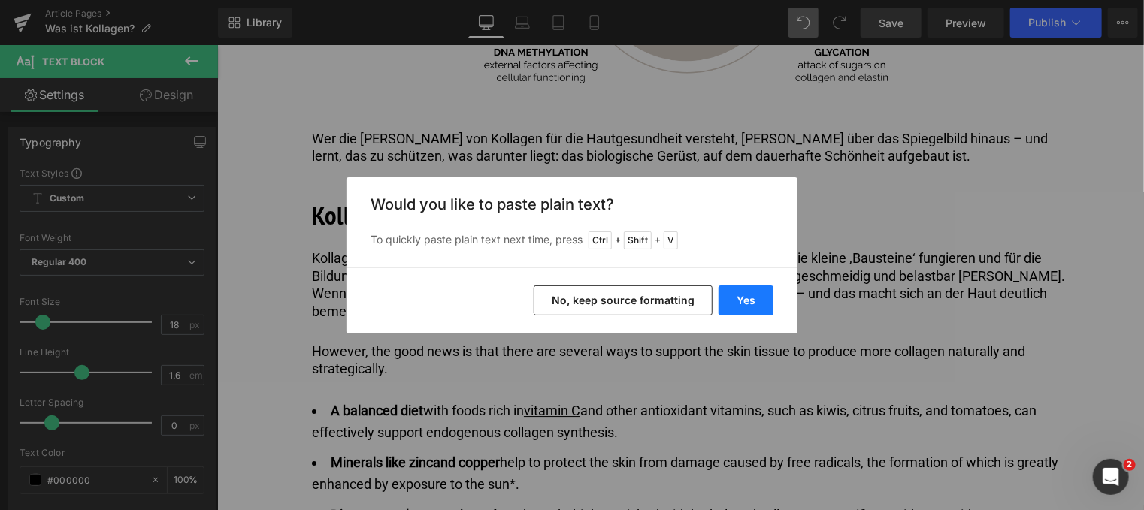
click at [742, 292] on button "Yes" at bounding box center [745, 301] width 55 height 30
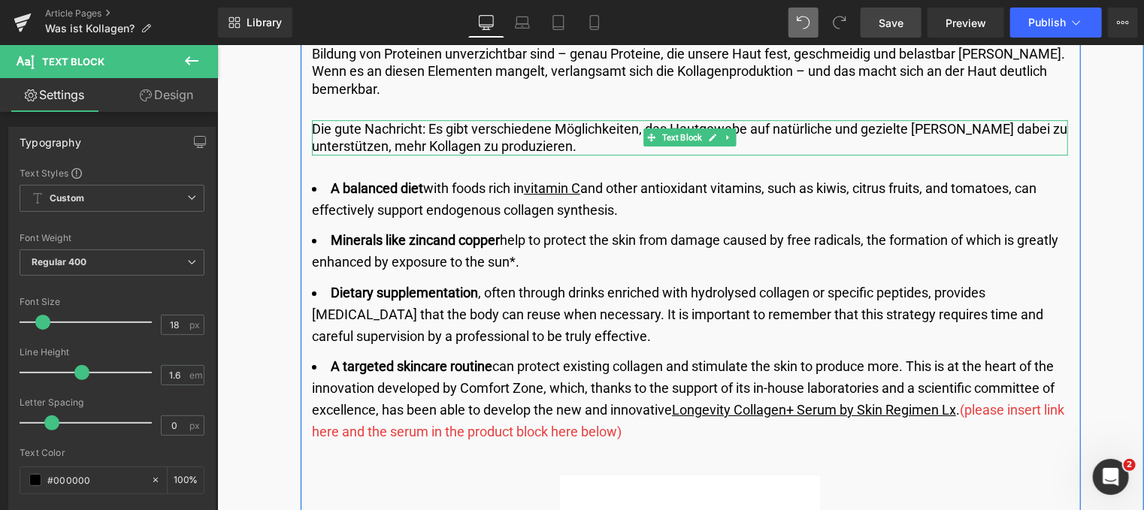
scroll to position [2480, 0]
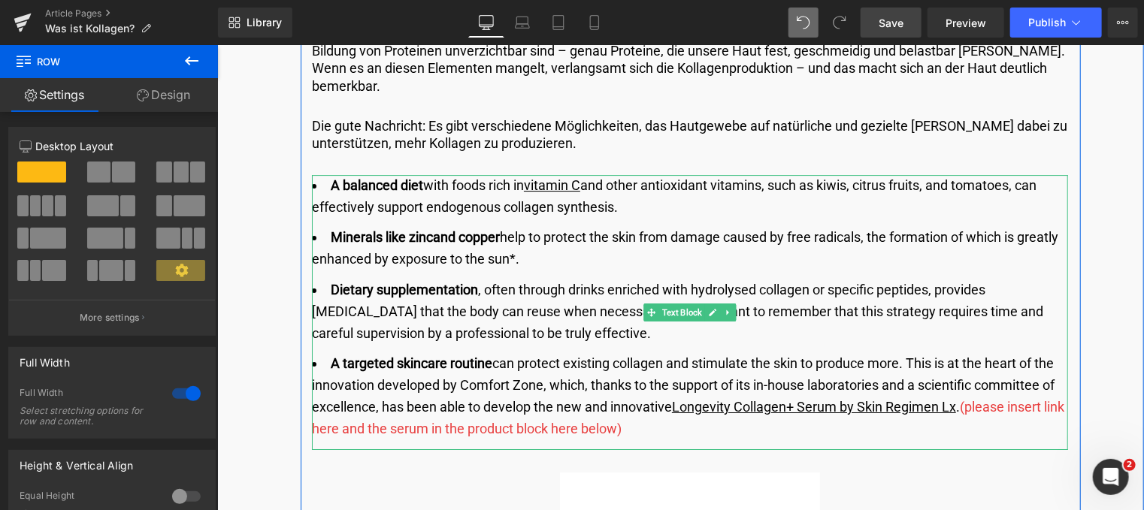
click at [543, 308] on li "Dietary supplementation , often through drinks enriched with hydrolysed collage…" at bounding box center [689, 311] width 756 height 65
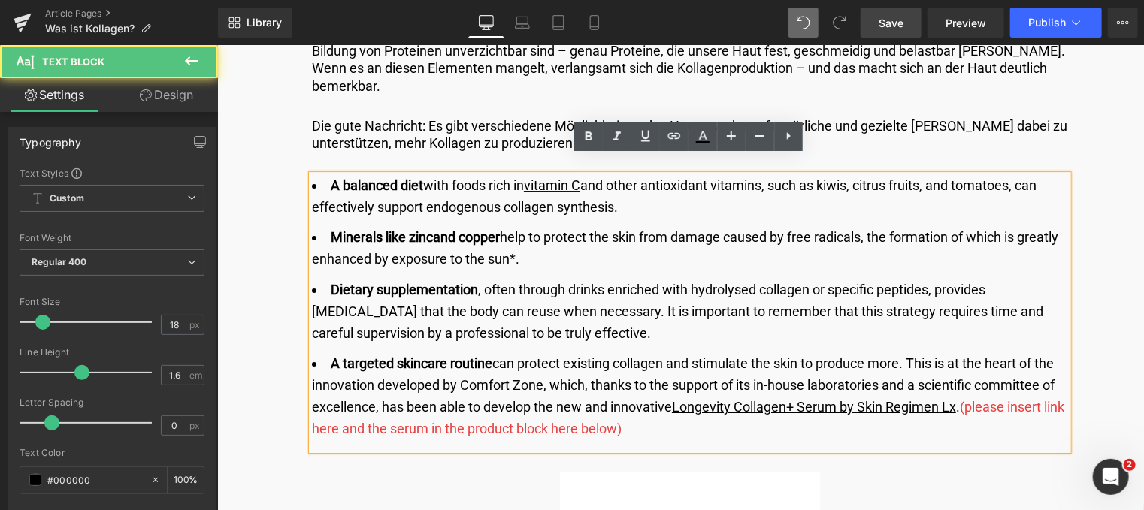
drag, startPoint x: 618, startPoint y: 186, endPoint x: 328, endPoint y: 167, distance: 289.9
click at [328, 174] on li "A balanced diet with foods rich in vitamin C and other antioxidant vitamins, su…" at bounding box center [689, 196] width 756 height 44
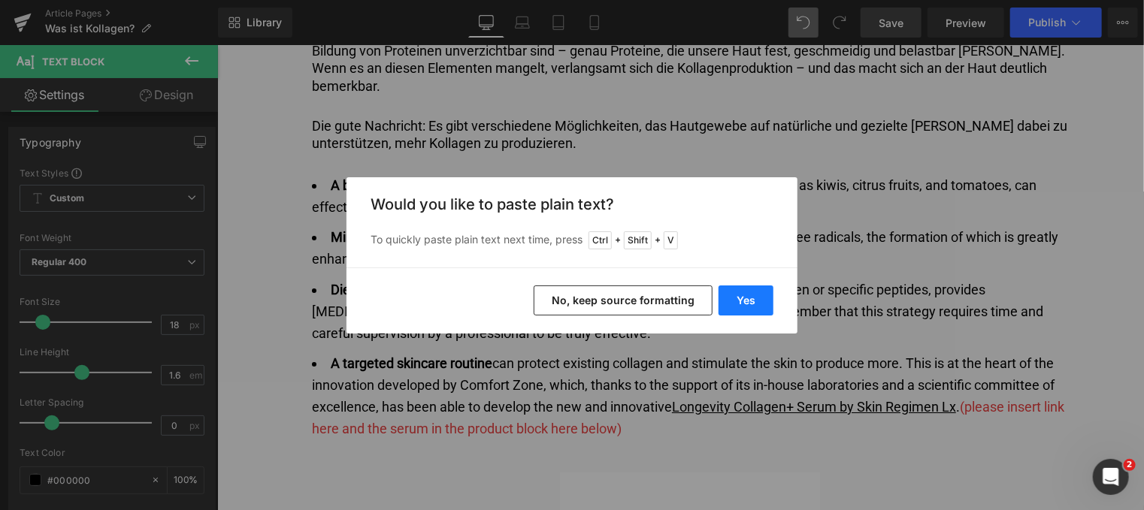
click at [742, 298] on button "Yes" at bounding box center [745, 301] width 55 height 30
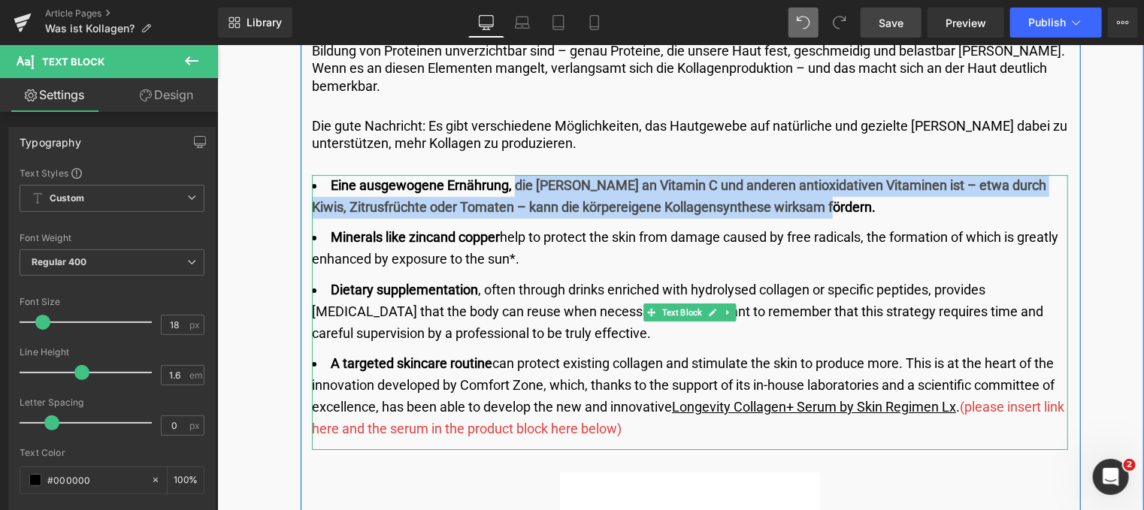
drag, startPoint x: 509, startPoint y: 168, endPoint x: 884, endPoint y: 192, distance: 375.8
click at [884, 192] on li "Eine ausgewogene Ernährung, die [PERSON_NAME] an Vitamin C und anderen antioxid…" at bounding box center [689, 196] width 756 height 44
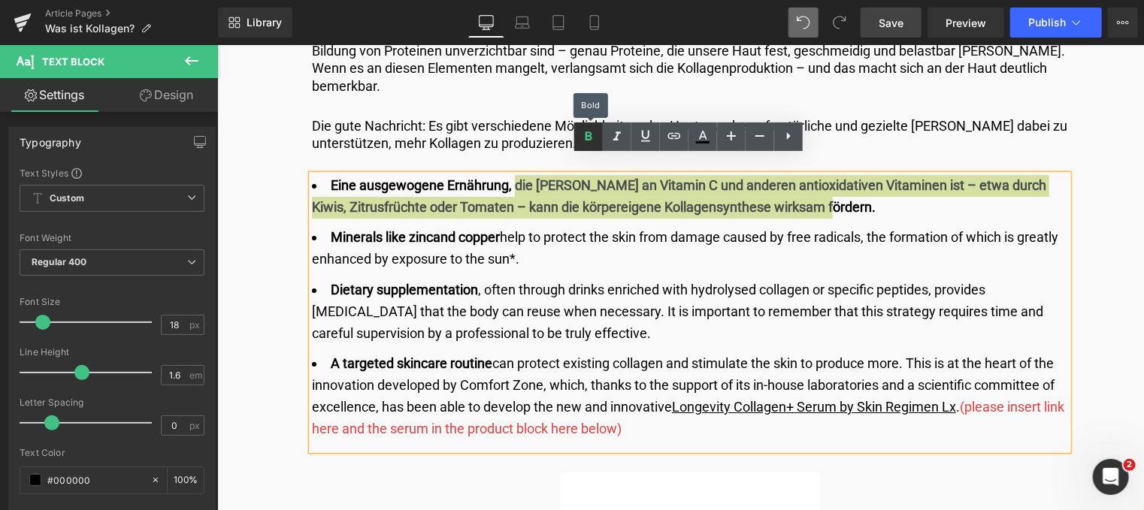
click at [582, 139] on icon at bounding box center [588, 137] width 18 height 18
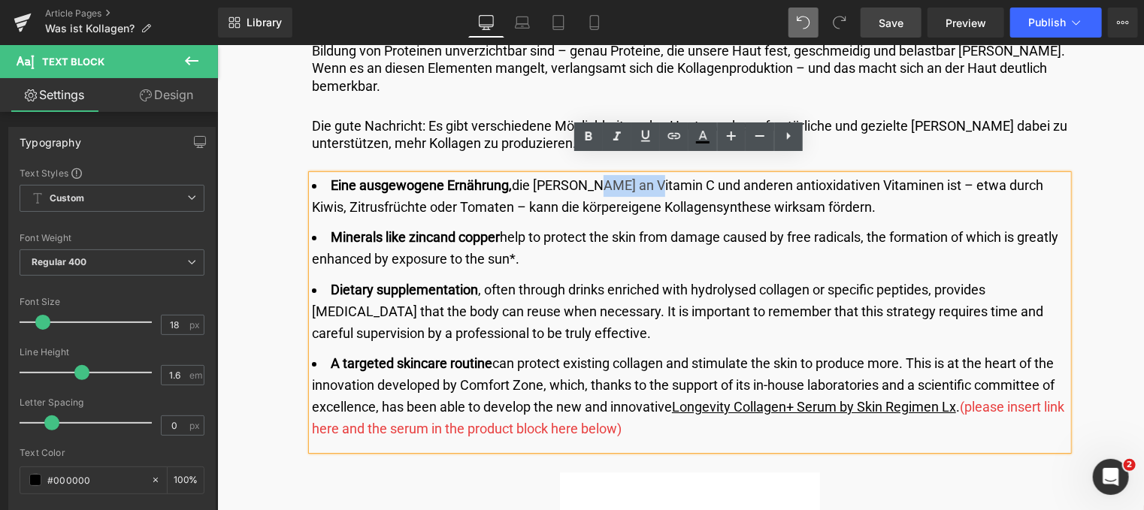
drag, startPoint x: 584, startPoint y: 171, endPoint x: 639, endPoint y: 162, distance: 55.6
click at [639, 174] on li "Eine ausgewogene Ernährung, die [PERSON_NAME] an Vitamin C und anderen antioxid…" at bounding box center [689, 196] width 756 height 44
click at [588, 137] on icon at bounding box center [588, 137] width 18 height 18
drag, startPoint x: 558, startPoint y: 237, endPoint x: 334, endPoint y: 213, distance: 224.4
click at [334, 226] on li "Minerals like zinc and copper help to protect the skin from damage caused by fr…" at bounding box center [689, 248] width 756 height 44
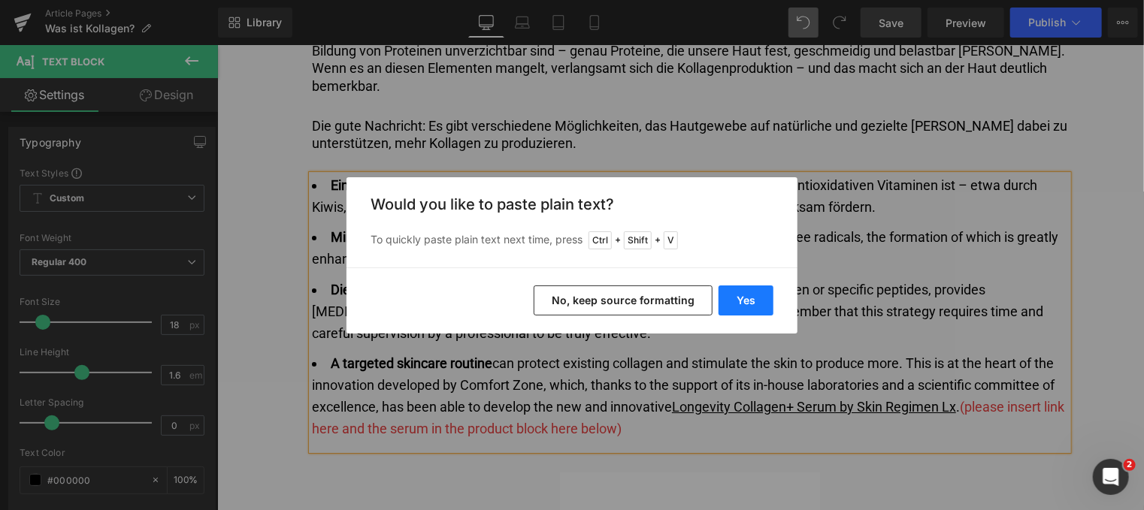
click at [740, 297] on button "Yes" at bounding box center [745, 301] width 55 height 30
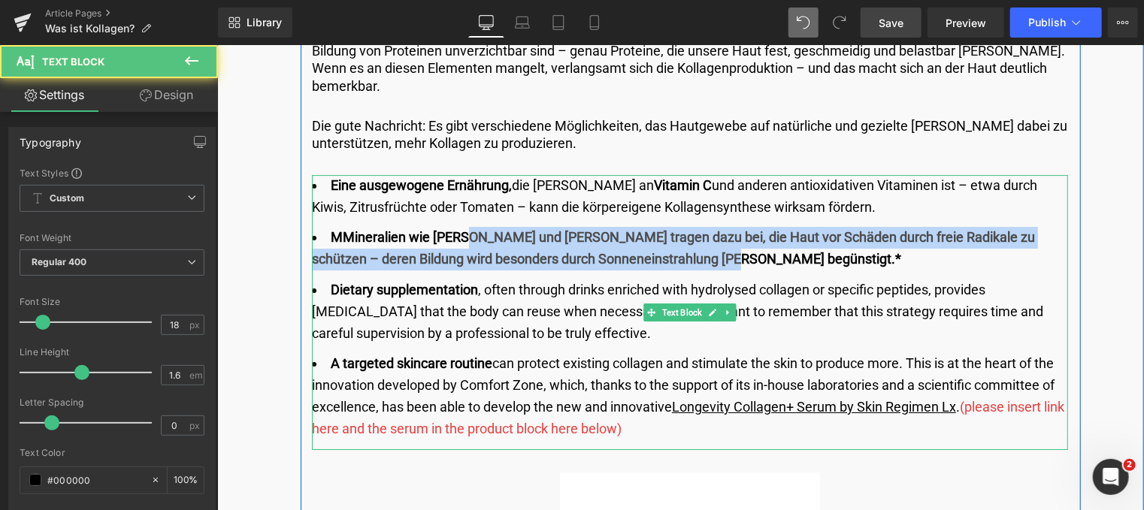
drag, startPoint x: 458, startPoint y: 221, endPoint x: 627, endPoint y: 243, distance: 170.5
click at [683, 246] on li "MMineralien wie [PERSON_NAME] und [PERSON_NAME] tragen dazu bei, die Haut vor S…" at bounding box center [689, 248] width 756 height 44
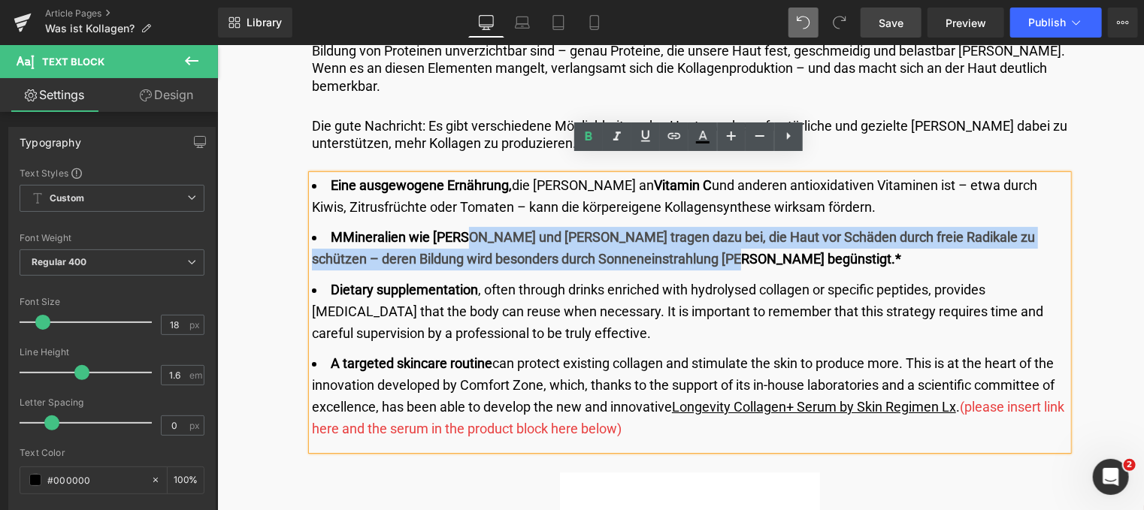
click at [533, 228] on strong "MMineralien wie [PERSON_NAME] und [PERSON_NAME] tragen dazu bei, die Haut vor S…" at bounding box center [672, 247] width 723 height 38
drag, startPoint x: 527, startPoint y: 219, endPoint x: 691, endPoint y: 242, distance: 165.4
click at [691, 242] on li "MMineralien wie [PERSON_NAME] und [PERSON_NAME] tragen dazu bei, die Haut vor S…" at bounding box center [689, 248] width 756 height 44
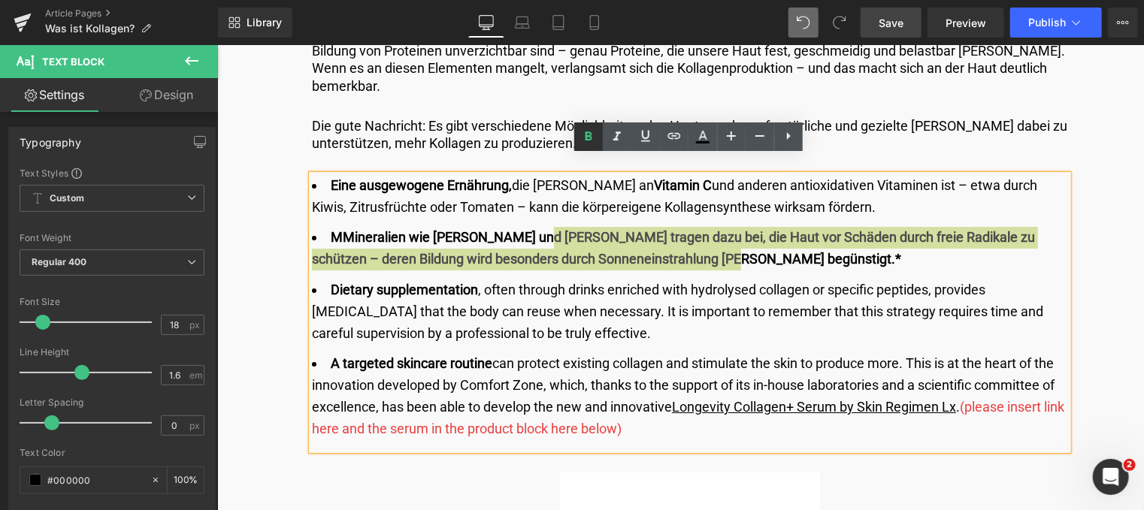
click at [589, 134] on icon at bounding box center [588, 135] width 7 height 9
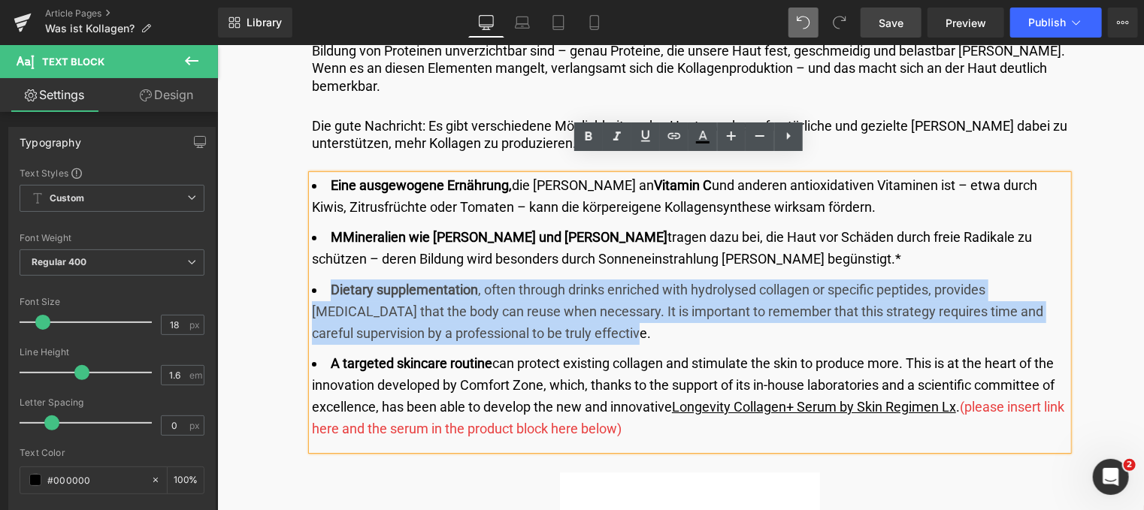
drag, startPoint x: 559, startPoint y: 316, endPoint x: 328, endPoint y: 267, distance: 236.4
click at [328, 279] on li "Dietary supplementation , often through drinks enriched with hydrolysed collage…" at bounding box center [689, 311] width 756 height 65
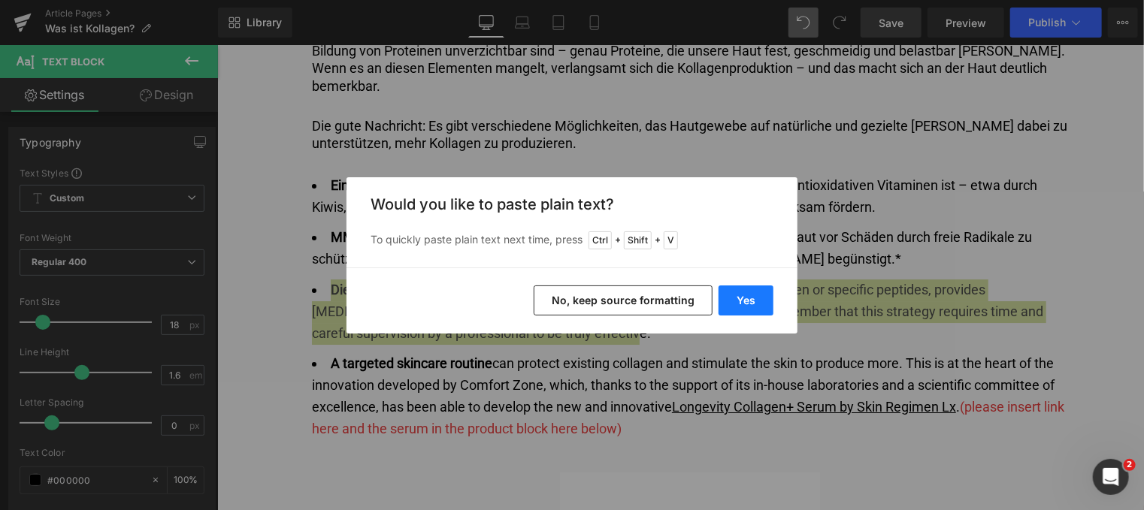
click at [748, 295] on button "Yes" at bounding box center [745, 301] width 55 height 30
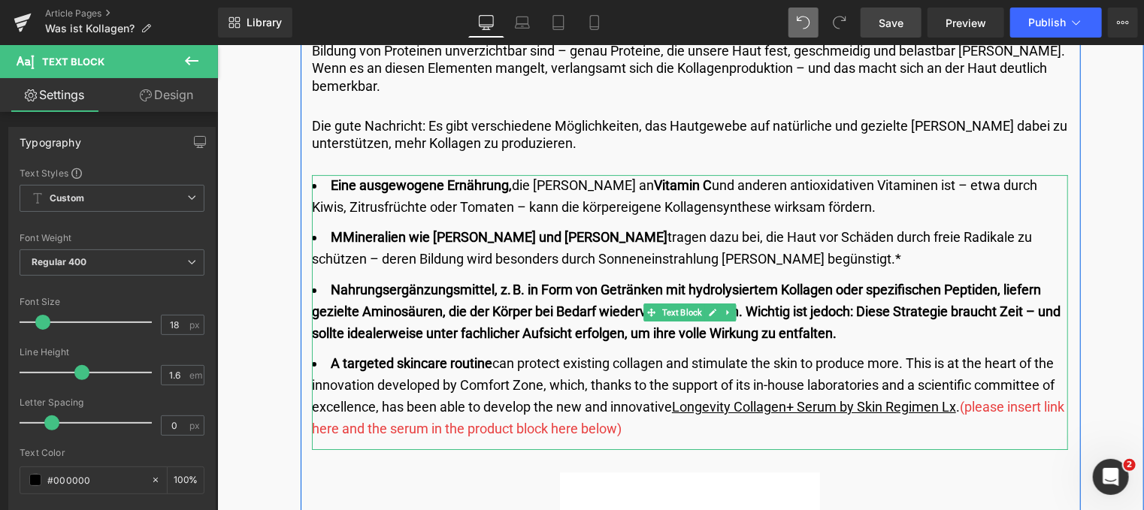
drag, startPoint x: 494, startPoint y: 270, endPoint x: 910, endPoint y: 313, distance: 417.6
click at [910, 313] on li "Nahrungsergänzungsmittel, z. B. in Form von Getränken mit hydrolysiertem Kollag…" at bounding box center [689, 311] width 756 height 65
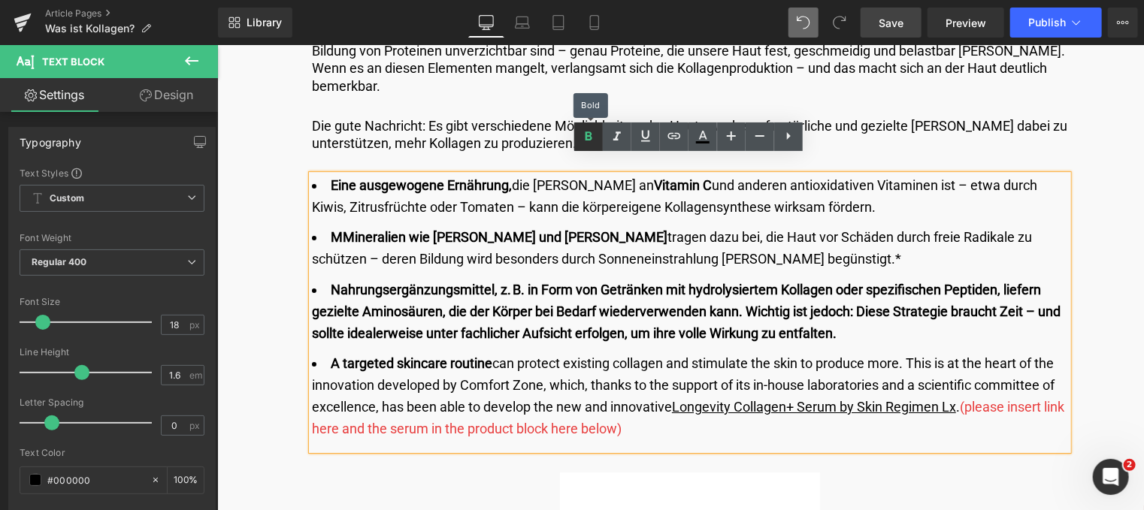
click at [587, 131] on icon at bounding box center [588, 135] width 7 height 9
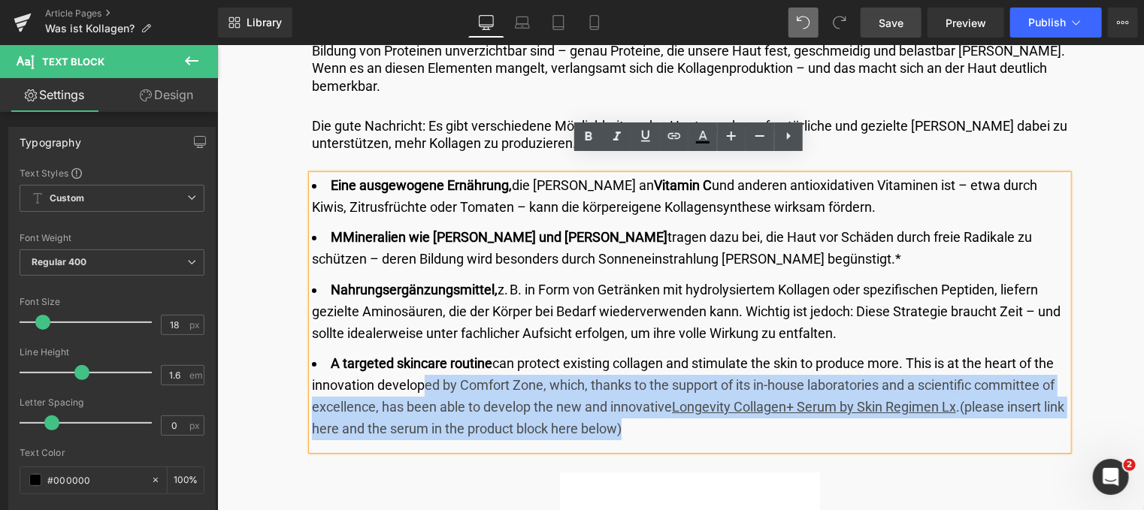
drag, startPoint x: 668, startPoint y: 410, endPoint x: 411, endPoint y: 377, distance: 259.1
click at [411, 377] on li "A targeted skincare routin e can protect existing collagen and stimulate the sk…" at bounding box center [689, 395] width 756 height 86
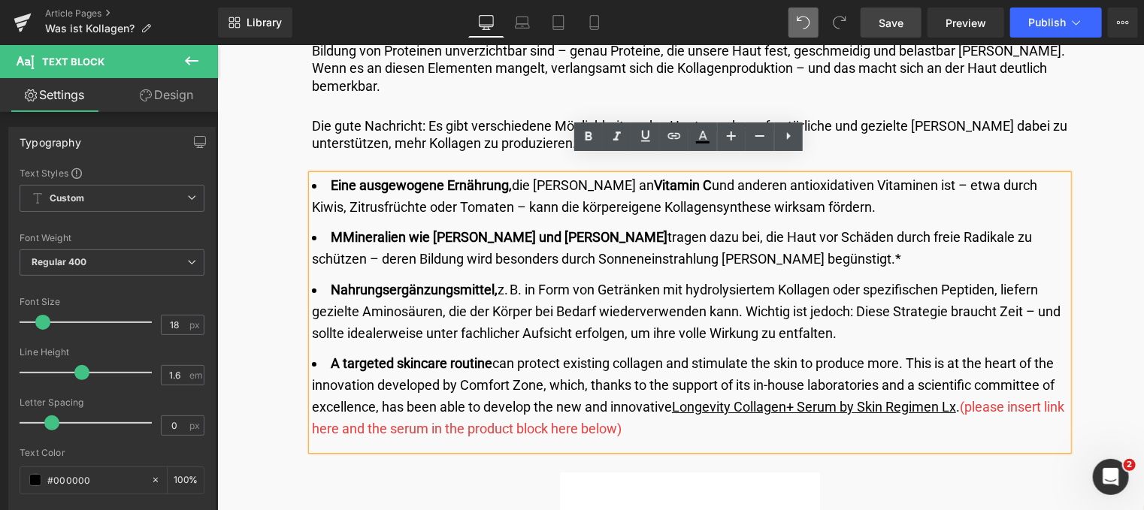
click at [374, 370] on li "A targeted skincare routin e can protect existing collagen and stimulate the sk…" at bounding box center [689, 395] width 756 height 86
drag, startPoint x: 329, startPoint y: 338, endPoint x: 963, endPoint y: 397, distance: 636.9
click at [963, 397] on li "A targeted skincare routin e can protect existing collagen and stimulate the sk…" at bounding box center [689, 395] width 756 height 86
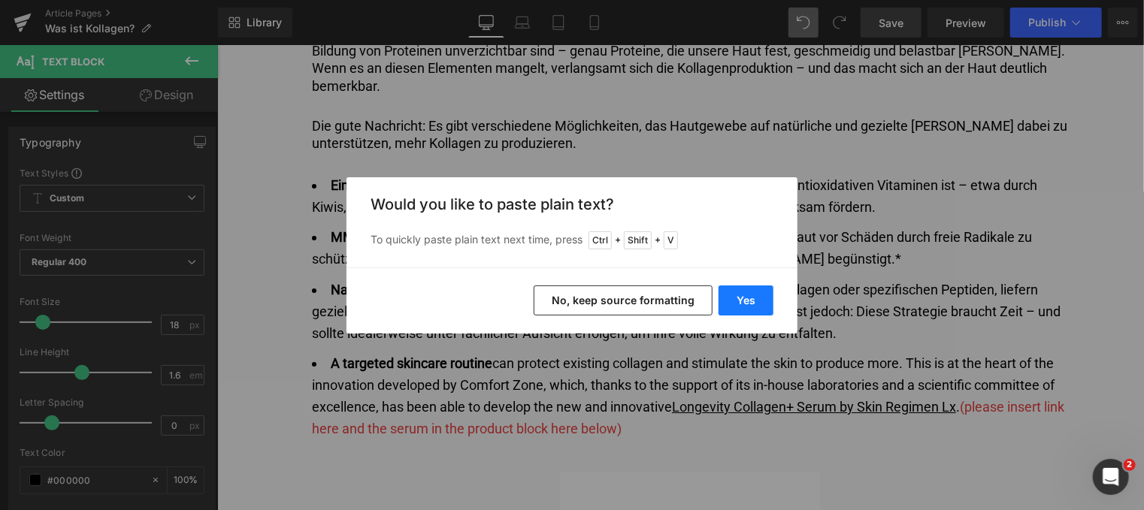
click at [739, 297] on button "Yes" at bounding box center [745, 301] width 55 height 30
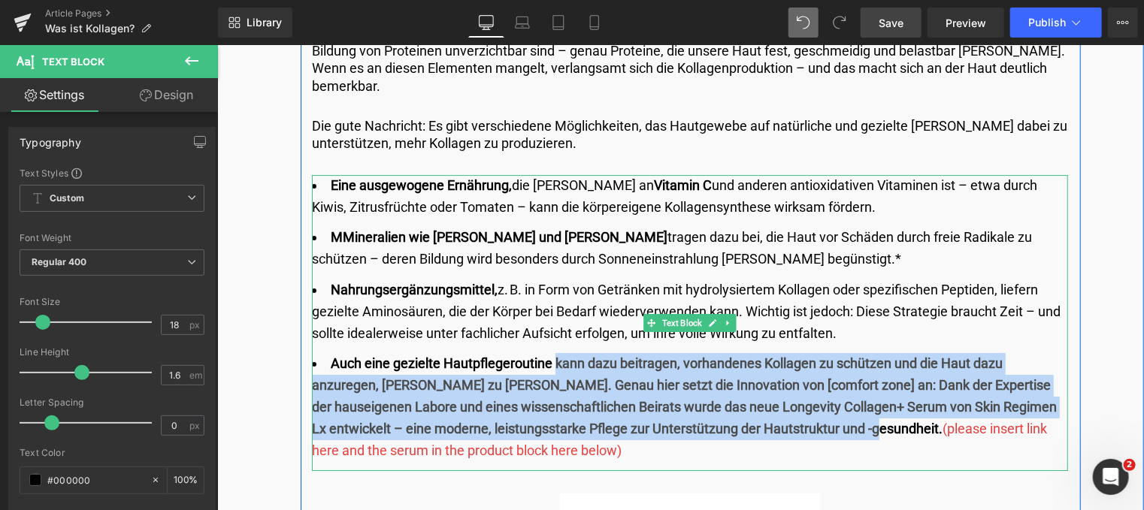
drag, startPoint x: 552, startPoint y: 349, endPoint x: 846, endPoint y: 411, distance: 300.9
click at [846, 411] on b "Auch eine gezielte Hautpflegeroutine kann dazu beitragen, vorhandenes Kollagen …" at bounding box center [683, 395] width 745 height 80
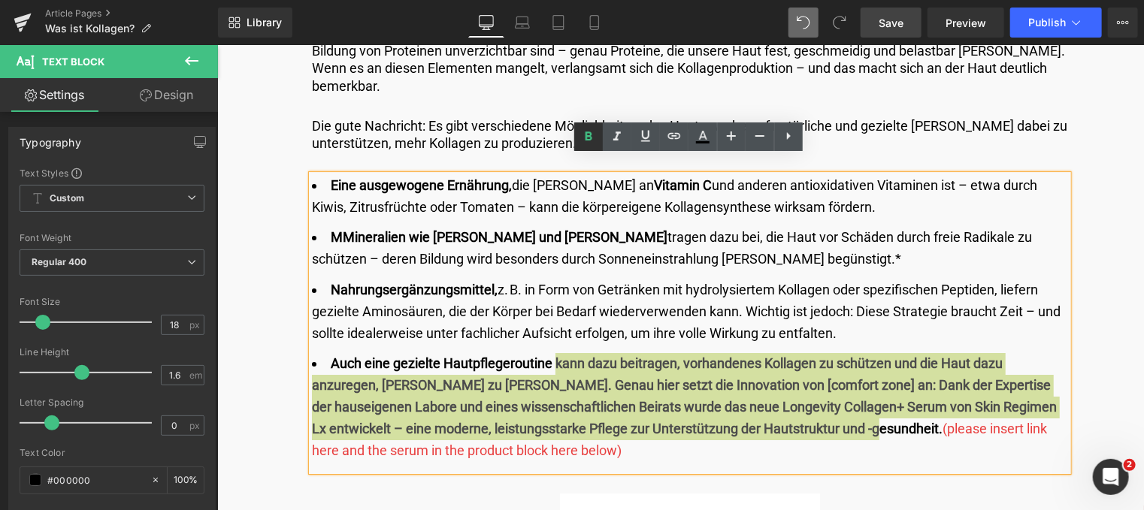
click at [591, 136] on icon at bounding box center [588, 137] width 18 height 18
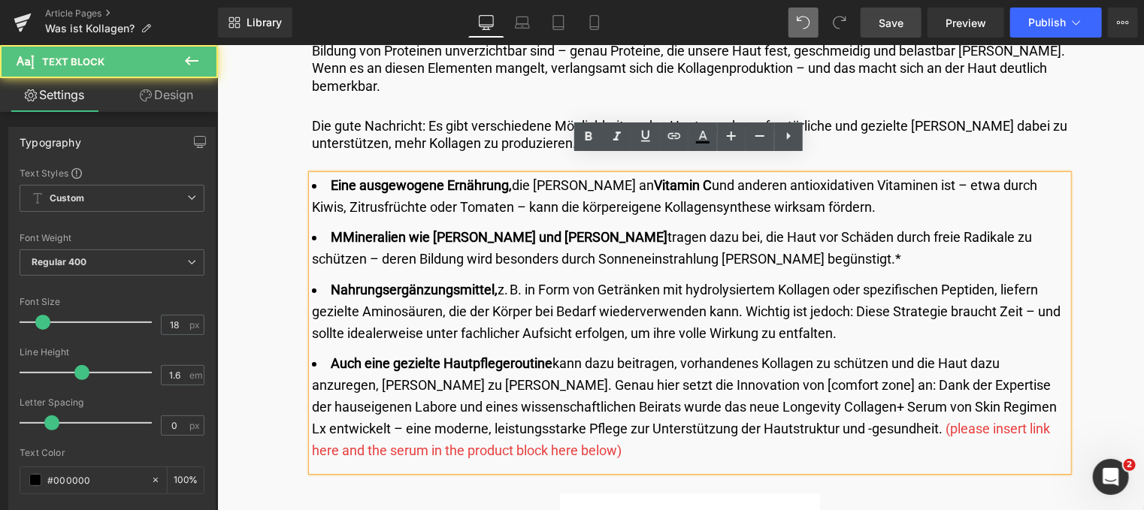
click at [751, 428] on li "Auch eine gezielte Hautpflegeroutine kann dazu beitragen, vorhandenes Kollagen …" at bounding box center [689, 406] width 756 height 108
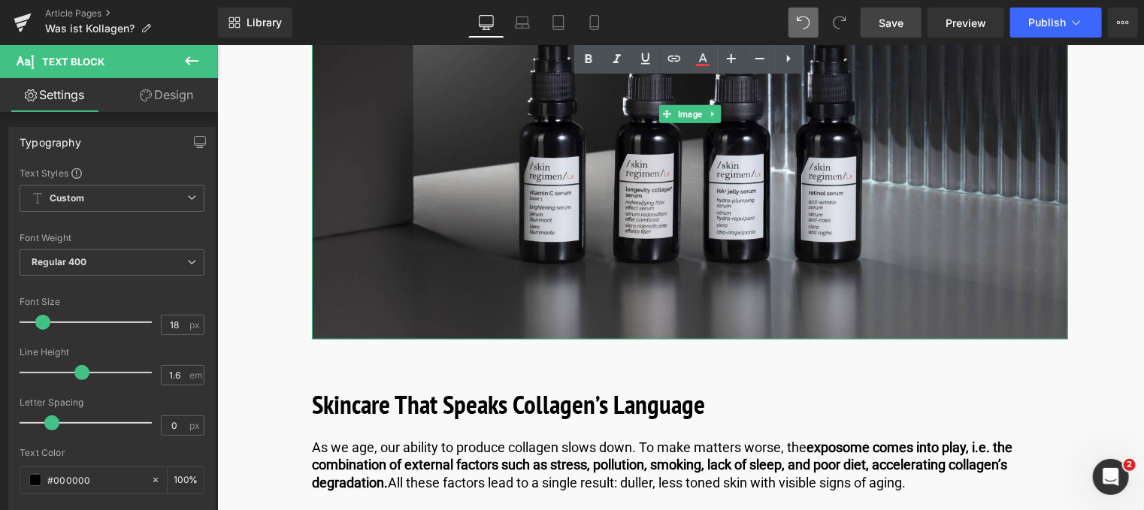
scroll to position [3607, 0]
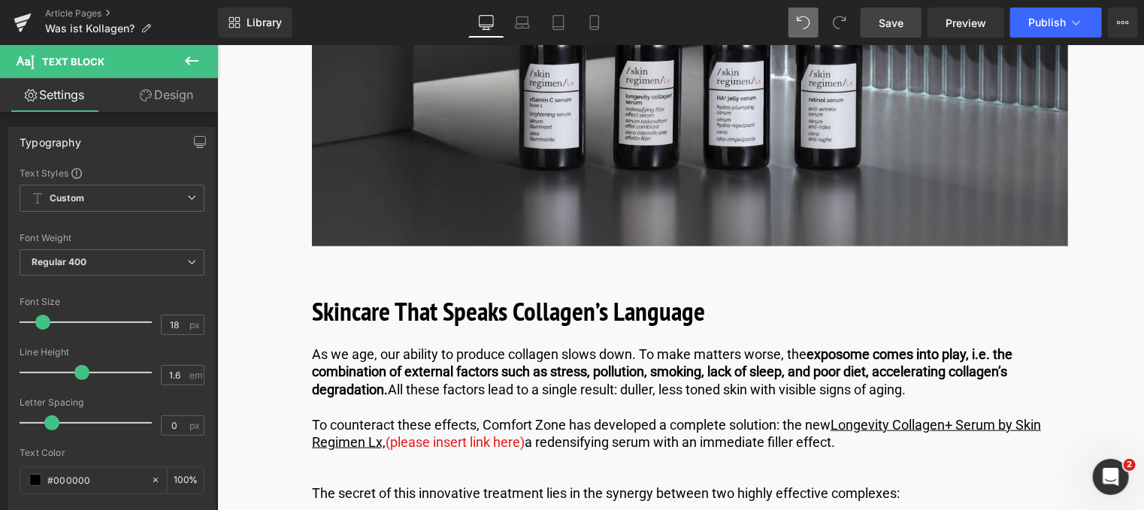
click at [894, 28] on span "Save" at bounding box center [890, 23] width 25 height 16
drag, startPoint x: 1111, startPoint y: 304, endPoint x: 692, endPoint y: 322, distance: 418.9
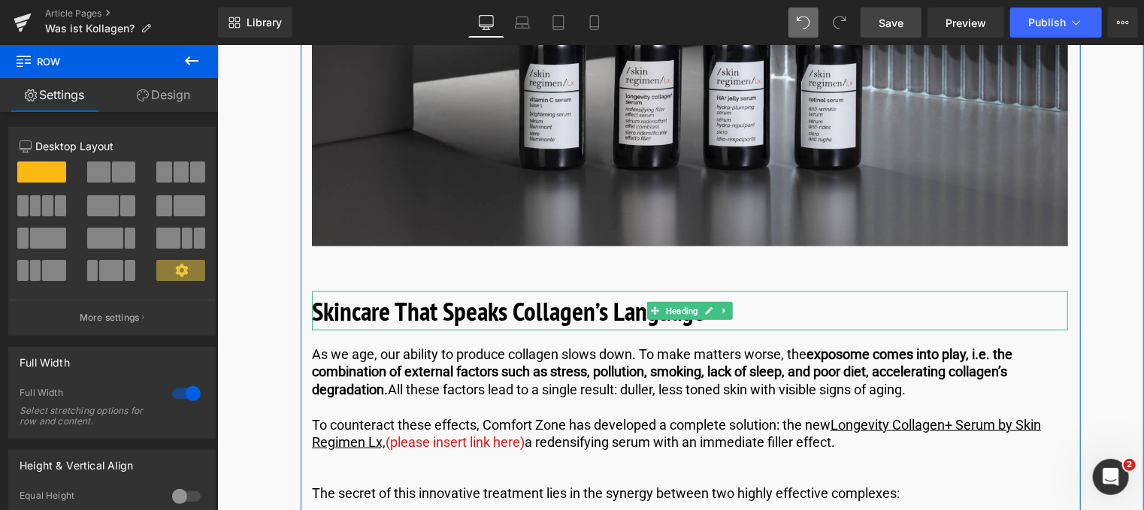
click at [591, 297] on b "Skincare That Speaks Collagen’s Language" at bounding box center [507, 310] width 393 height 35
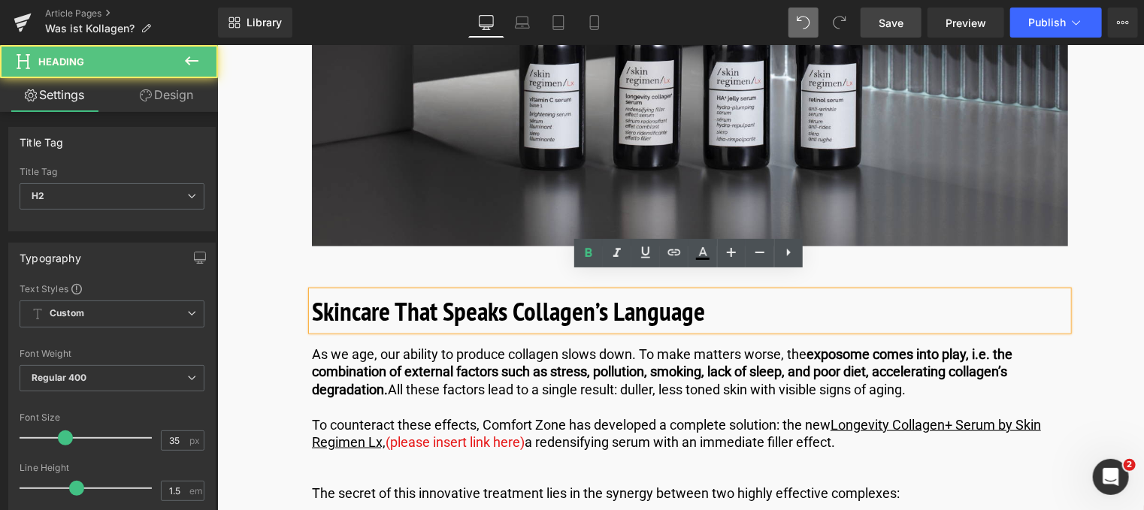
drag, startPoint x: 710, startPoint y: 292, endPoint x: 271, endPoint y: 286, distance: 438.8
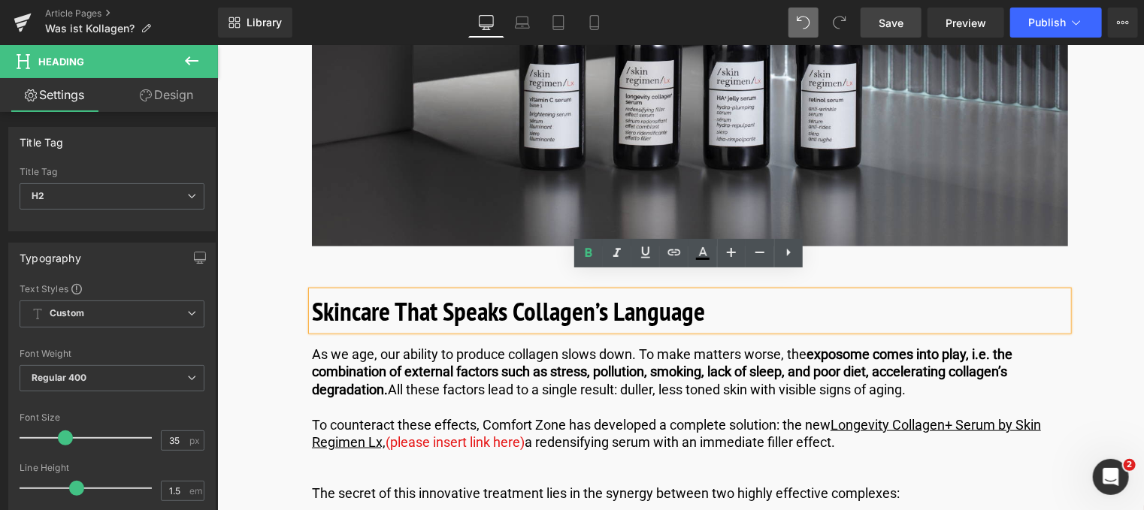
paste div
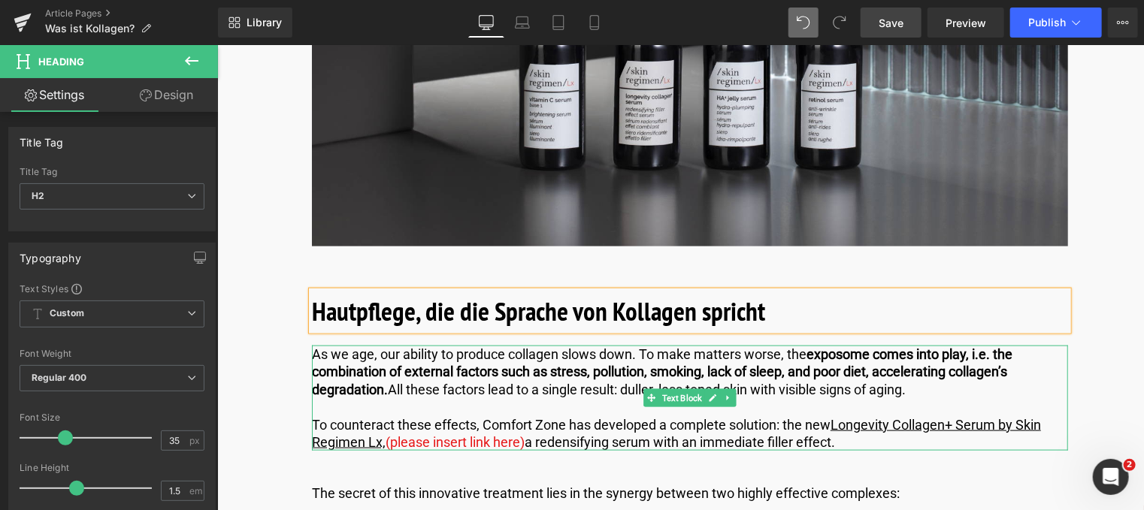
click at [920, 367] on p "As we age, our ability to produce collagen slows down. To make matters worse, t…" at bounding box center [689, 371] width 756 height 53
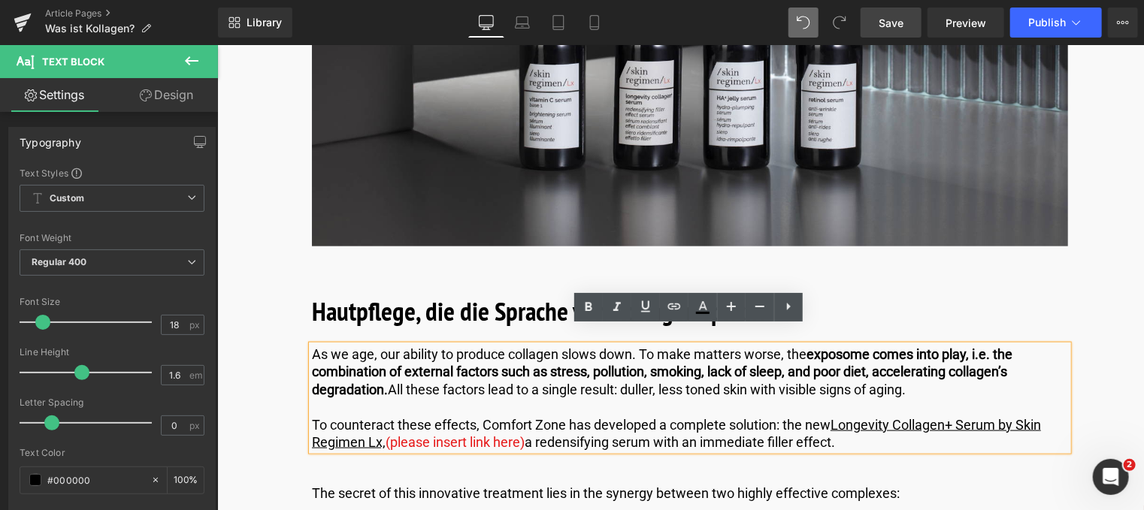
drag, startPoint x: 920, startPoint y: 374, endPoint x: 295, endPoint y: 339, distance: 626.9
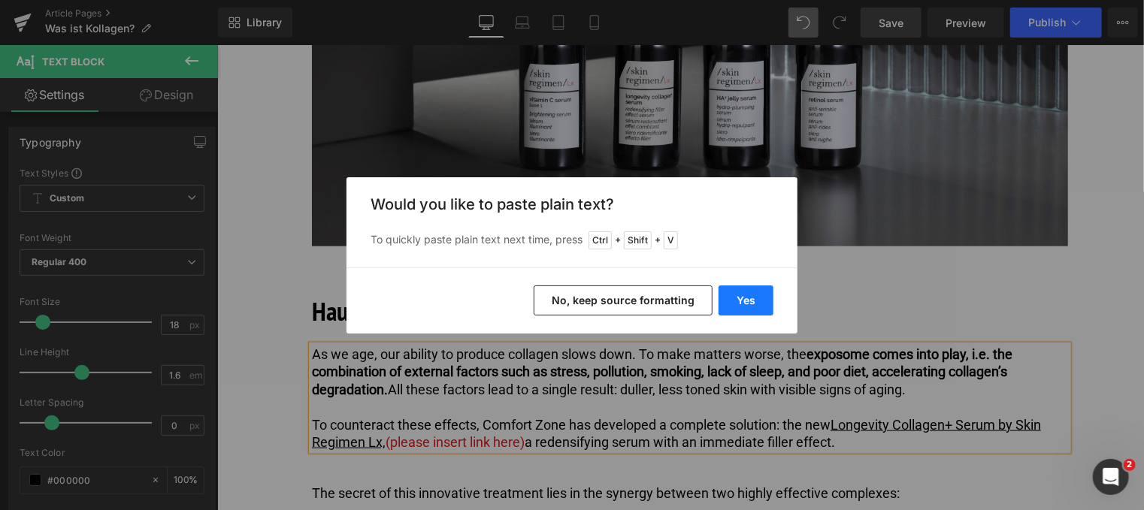
click at [757, 303] on button "Yes" at bounding box center [745, 301] width 55 height 30
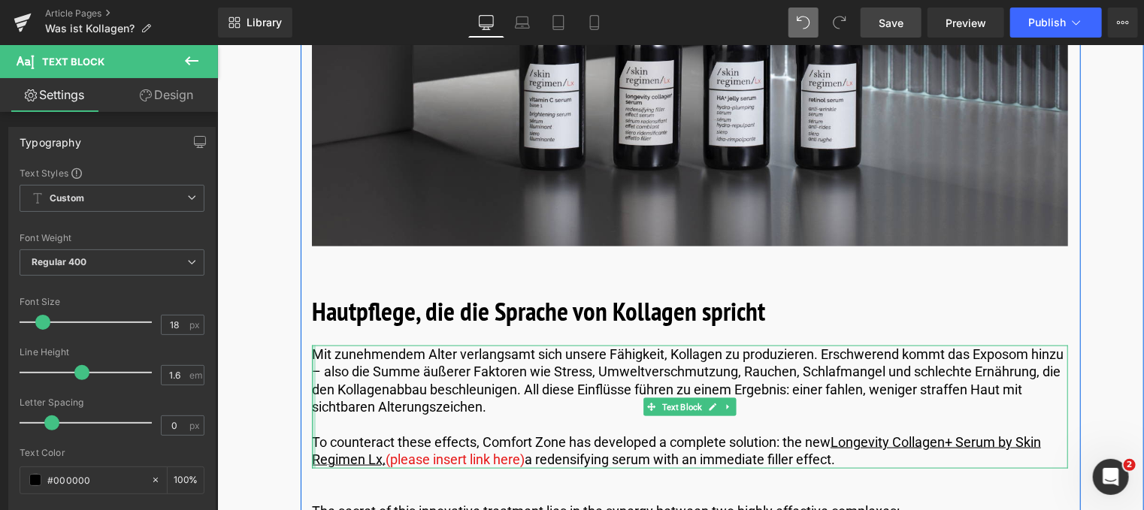
drag, startPoint x: 851, startPoint y: 444, endPoint x: 308, endPoint y: 422, distance: 543.7
click at [311, 422] on div "Mit zunehmendem Alter verlangsamt sich unsere Fähigkeit, Kollagen zu produziere…" at bounding box center [689, 406] width 756 height 123
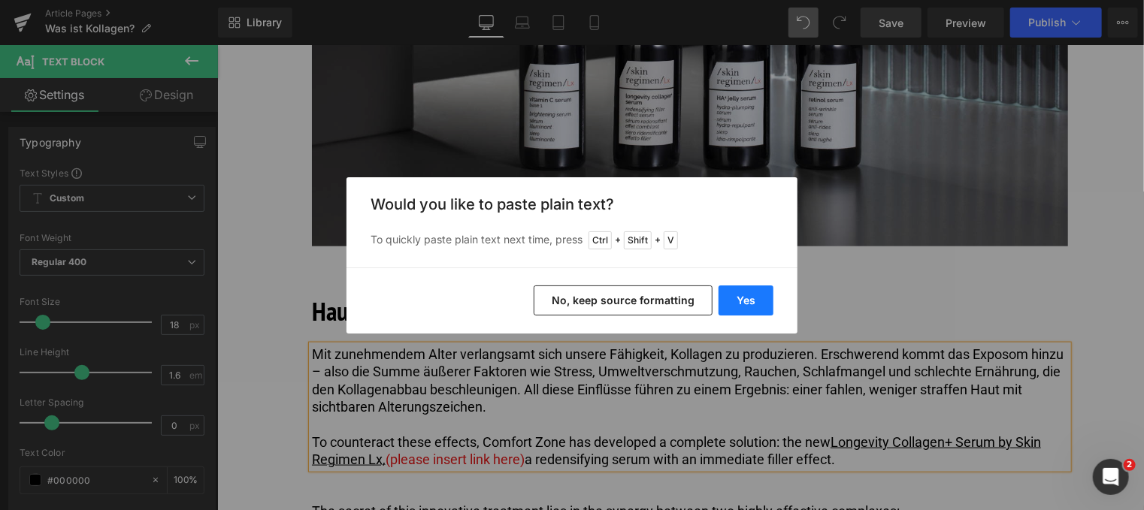
click at [744, 294] on button "Yes" at bounding box center [745, 301] width 55 height 30
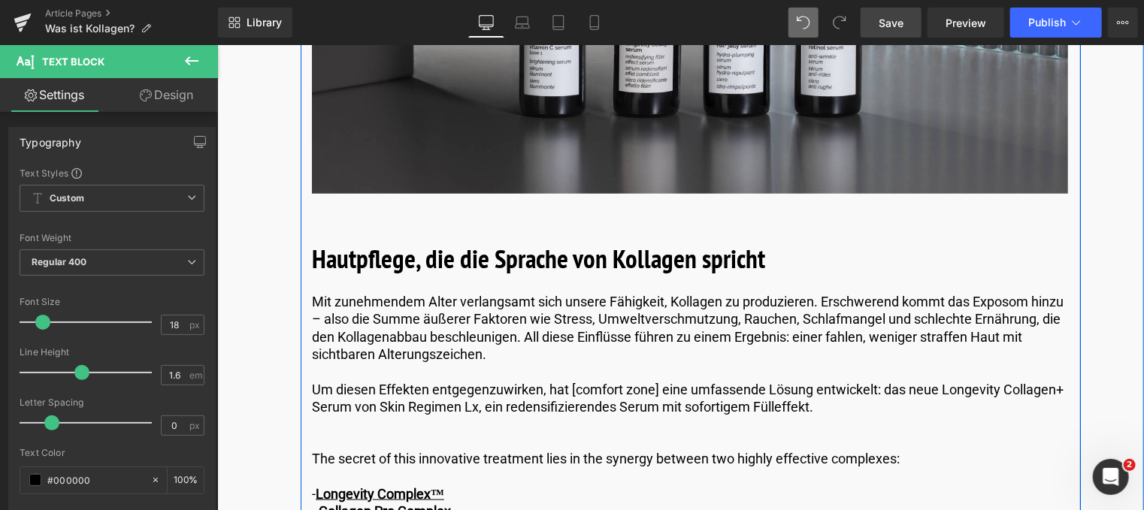
scroll to position [3682, 0]
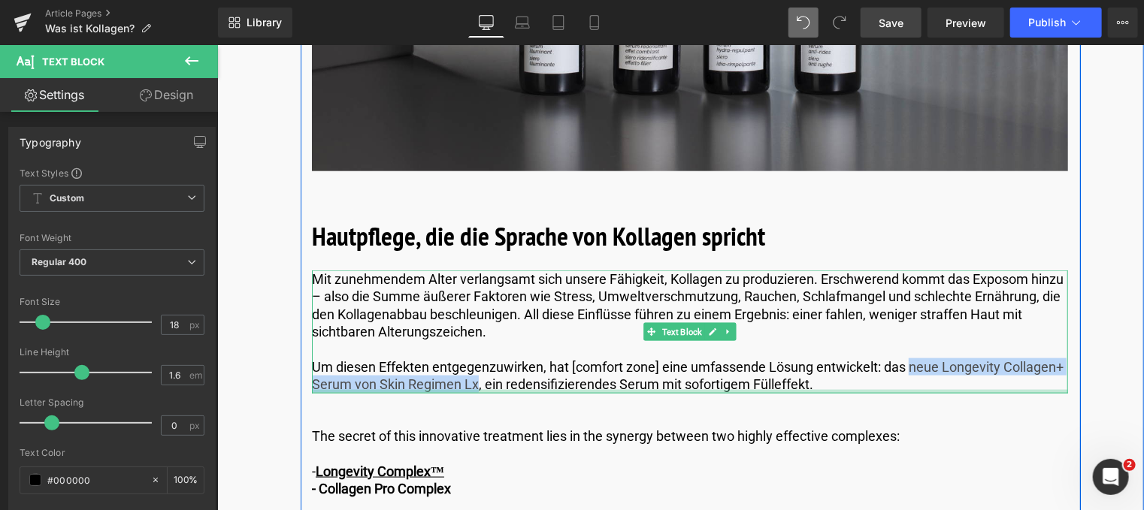
drag, startPoint x: 905, startPoint y: 352, endPoint x: 476, endPoint y: 370, distance: 430.2
click at [476, 370] on div "Mit zunehmendem Alter verlangsamt sich unsere Fähigkeit, Kollagen zu produziere…" at bounding box center [689, 331] width 756 height 123
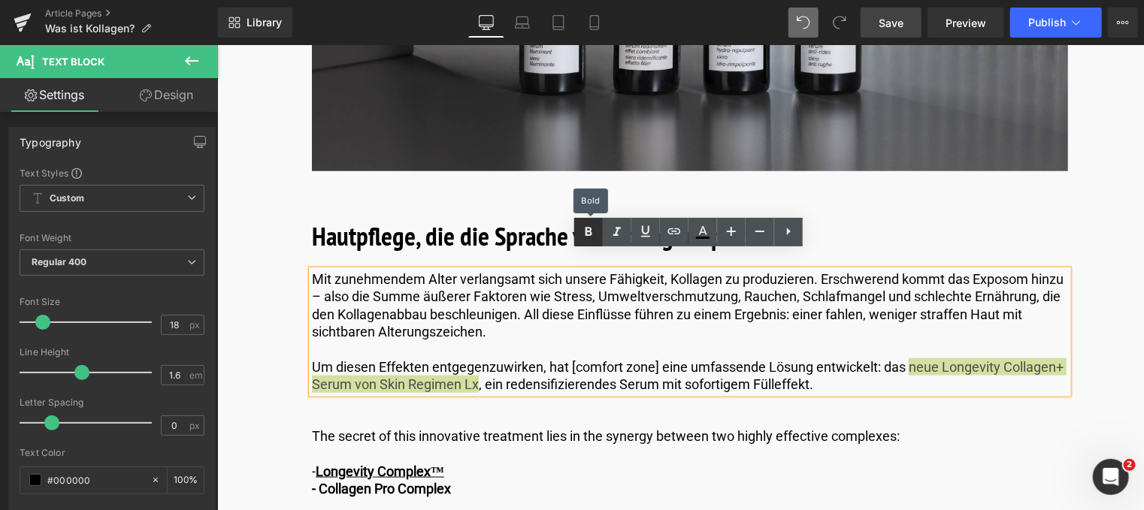
click at [583, 237] on icon at bounding box center [588, 232] width 18 height 18
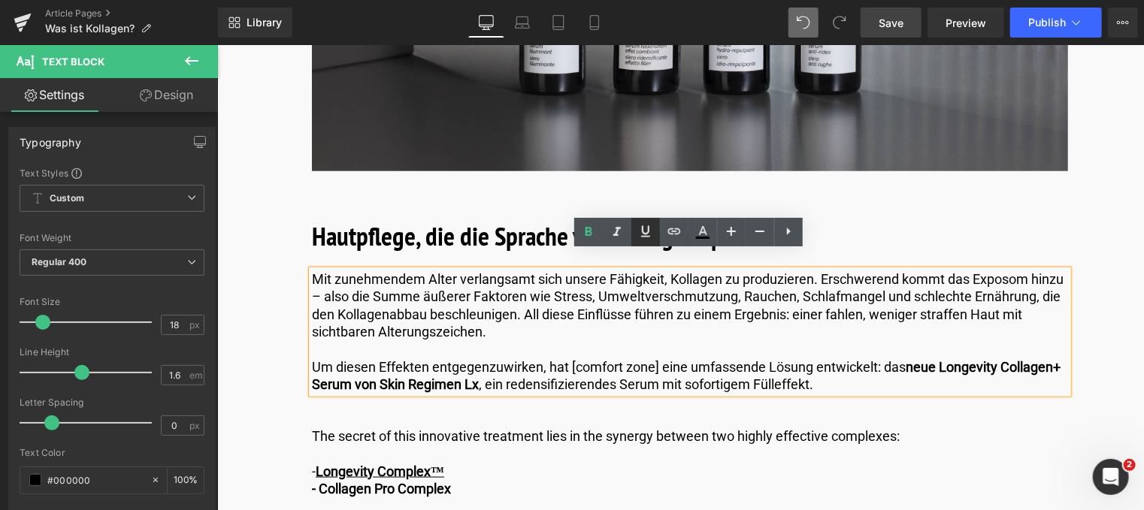
click at [652, 234] on icon at bounding box center [645, 231] width 18 height 18
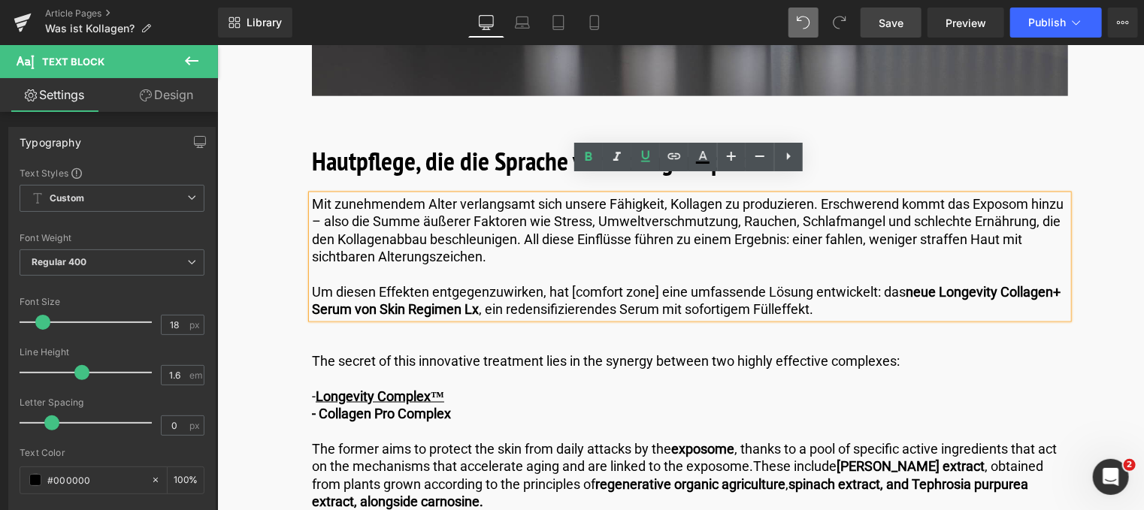
drag, startPoint x: 1094, startPoint y: 203, endPoint x: 698, endPoint y: 369, distance: 429.4
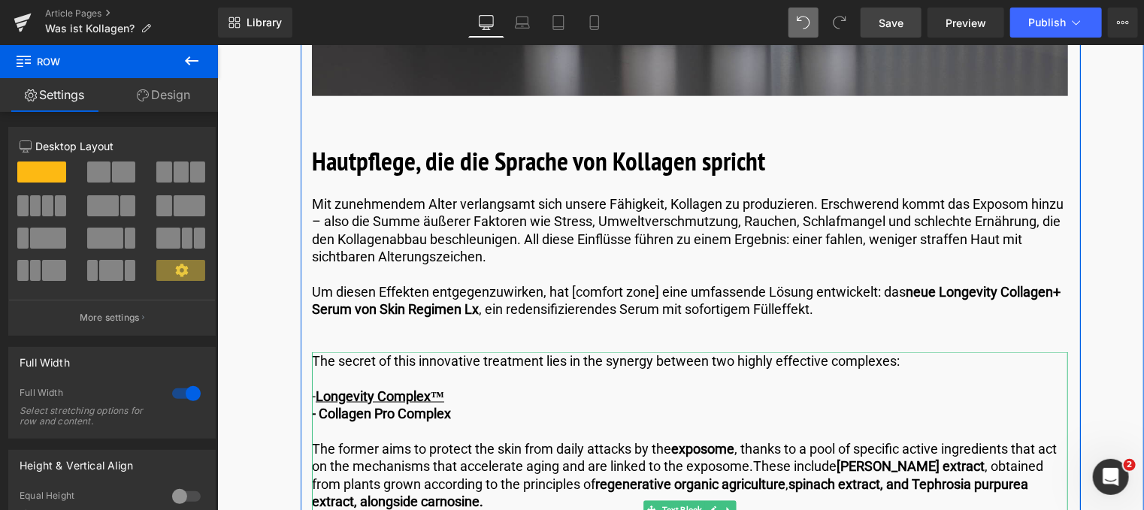
click at [914, 352] on p "The secret of this innovative treatment lies in the synergy between two highly …" at bounding box center [689, 360] width 756 height 17
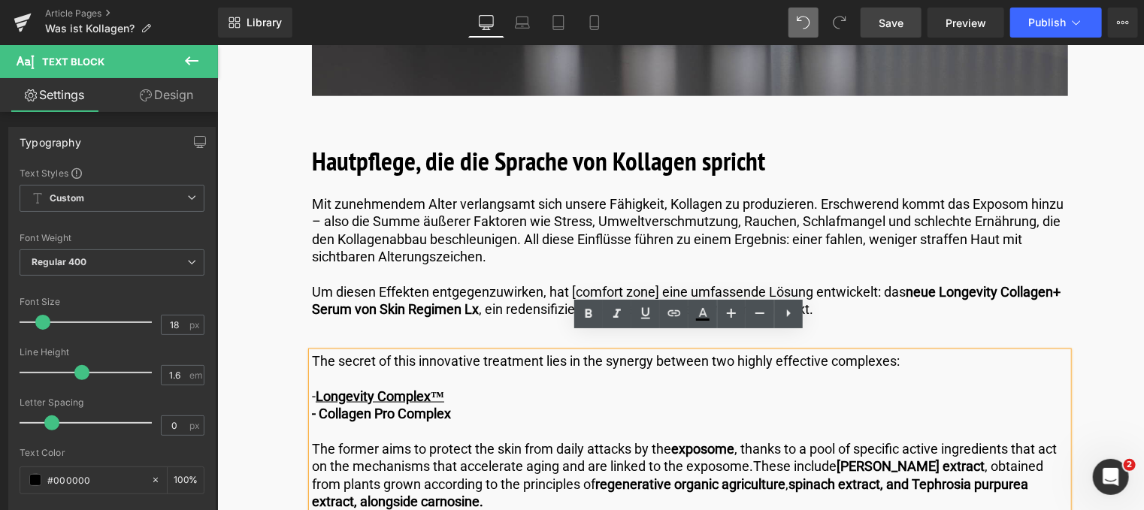
drag, startPoint x: 914, startPoint y: 339, endPoint x: 298, endPoint y: 385, distance: 618.6
click at [216, 340] on html "🚚 Sichere Dir jetzt kostenlosen Versand – ab einem Einkaufswert von 59 €! ✨ ✨ J…" at bounding box center [679, 227] width 926 height 7881
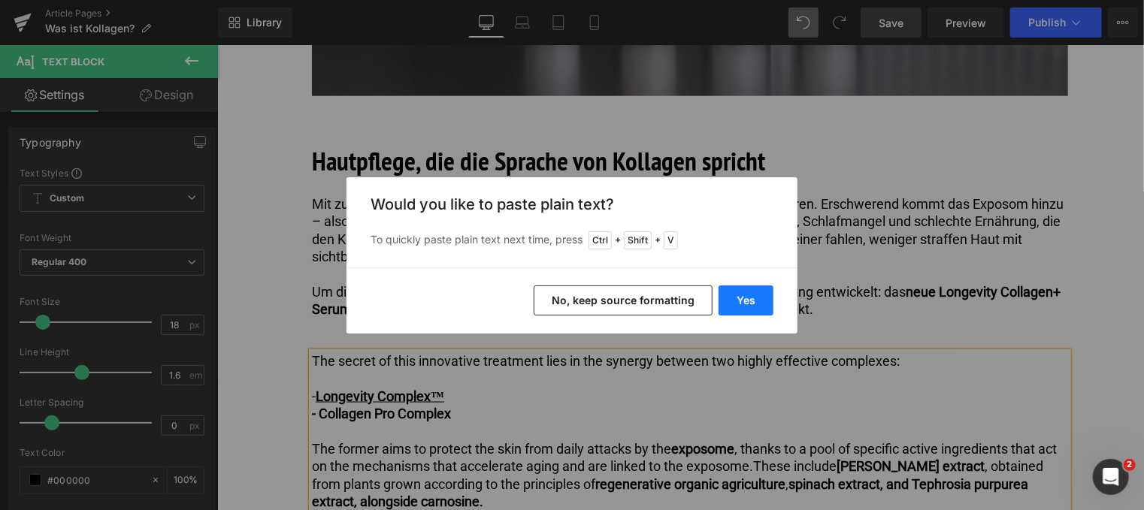
click at [748, 301] on button "Yes" at bounding box center [745, 301] width 55 height 30
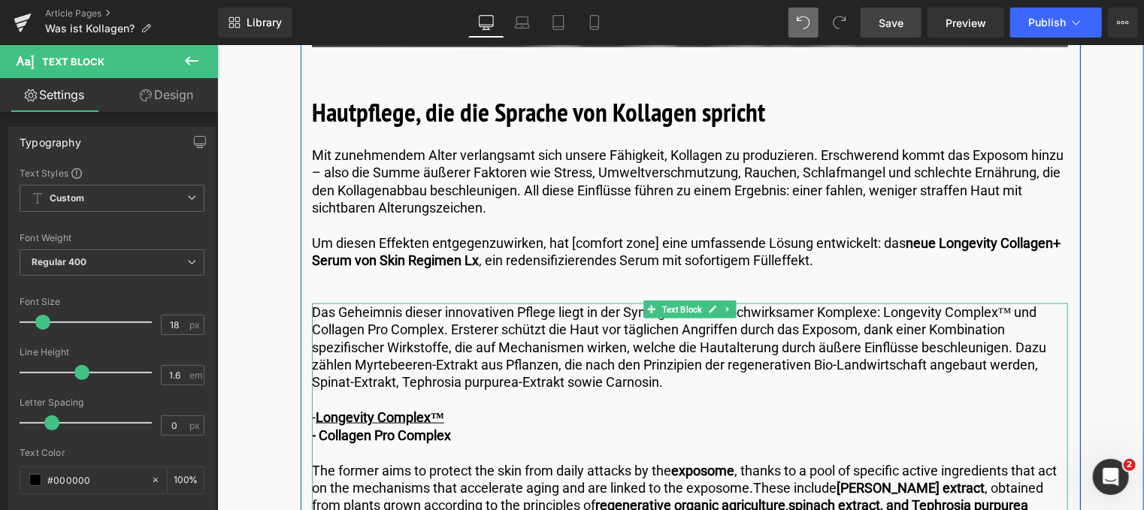
scroll to position [3832, 0]
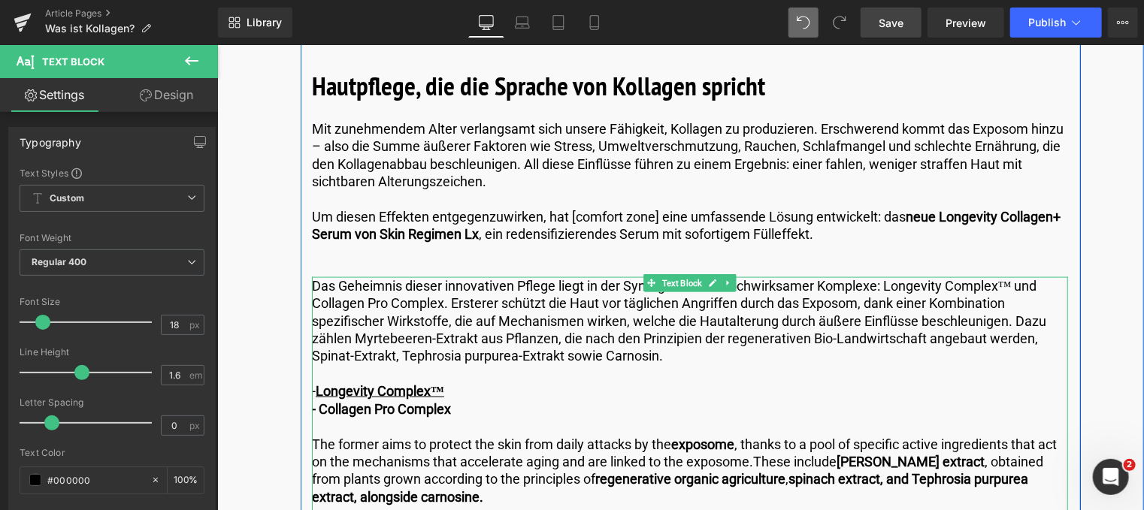
drag, startPoint x: 452, startPoint y: 286, endPoint x: 691, endPoint y: 337, distance: 245.2
click at [691, 337] on p "Das Geheimnis dieser innovativen Pflege liegt in der Synergie zweier hochwirksa…" at bounding box center [689, 321] width 756 height 88
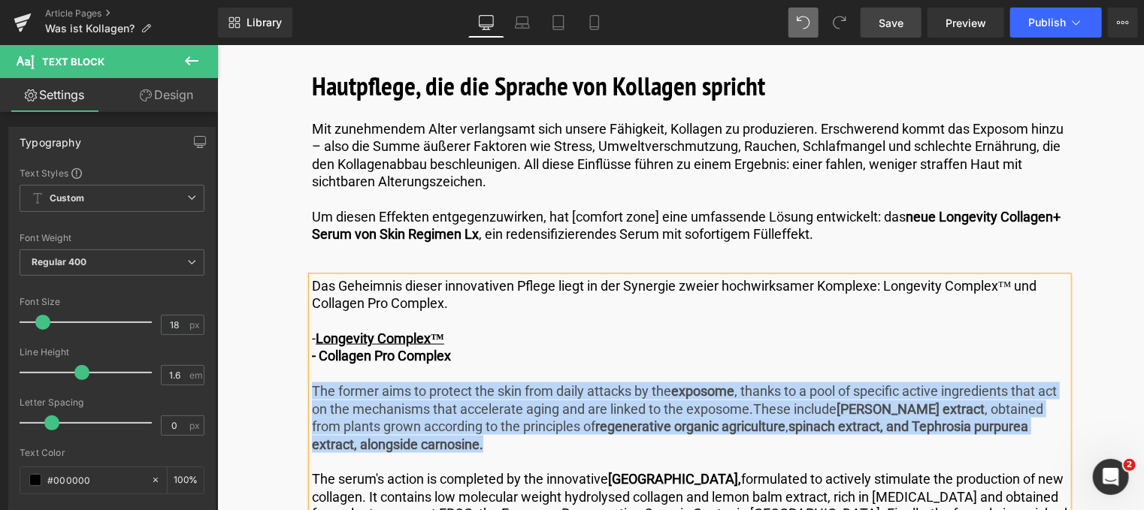
drag, startPoint x: 309, startPoint y: 367, endPoint x: 482, endPoint y: 425, distance: 183.2
click at [482, 425] on p "The former aims to protect the skin from daily attacks by the exposome , thanks…" at bounding box center [689, 417] width 756 height 71
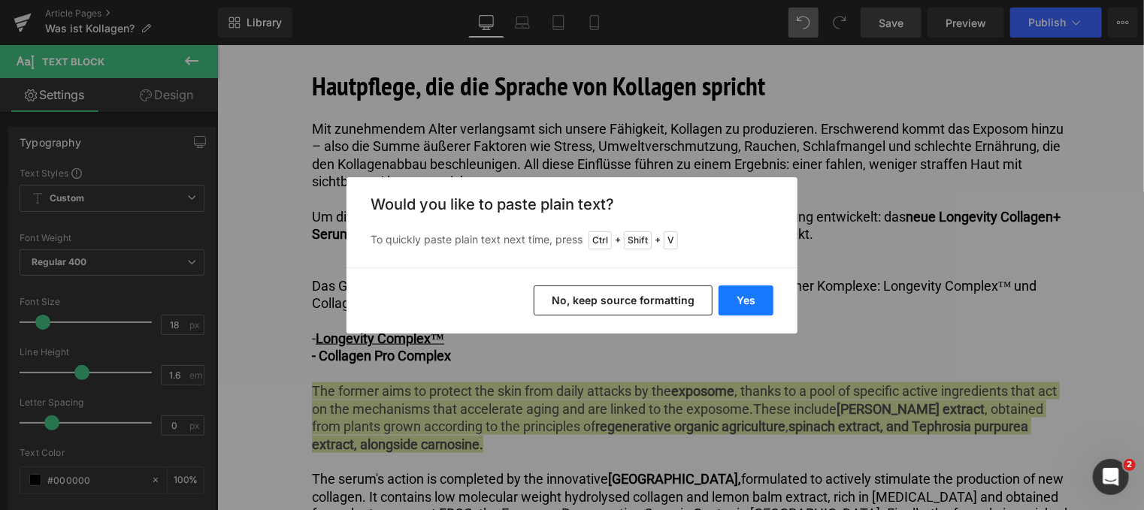
click at [735, 294] on button "Yes" at bounding box center [745, 301] width 55 height 30
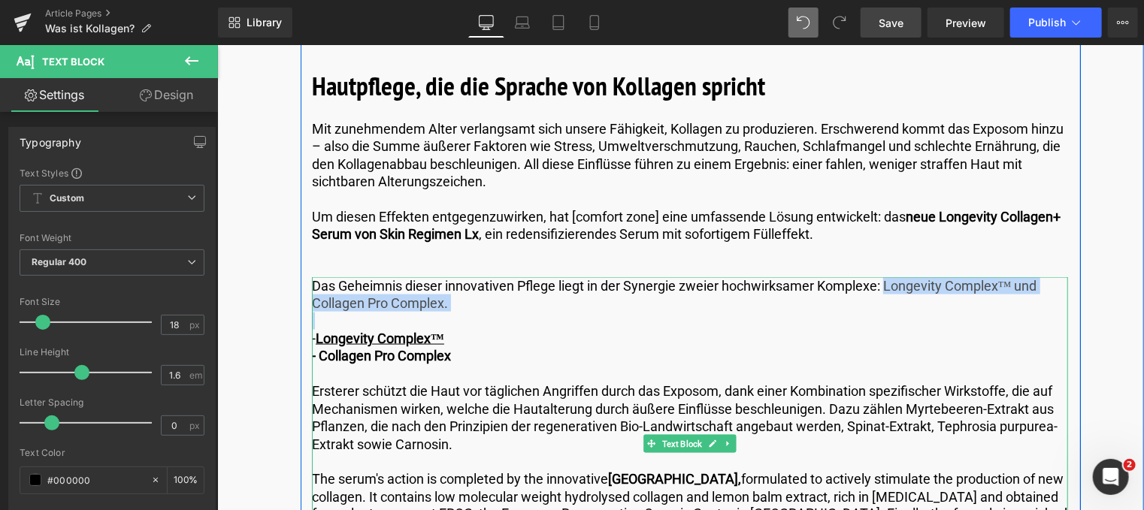
drag, startPoint x: 884, startPoint y: 265, endPoint x: 462, endPoint y: 294, distance: 423.2
click at [462, 294] on div "Das Geheimnis dieser innovativen Pflege liegt in der Synergie zweier hochwirksa…" at bounding box center [689, 444] width 756 height 334
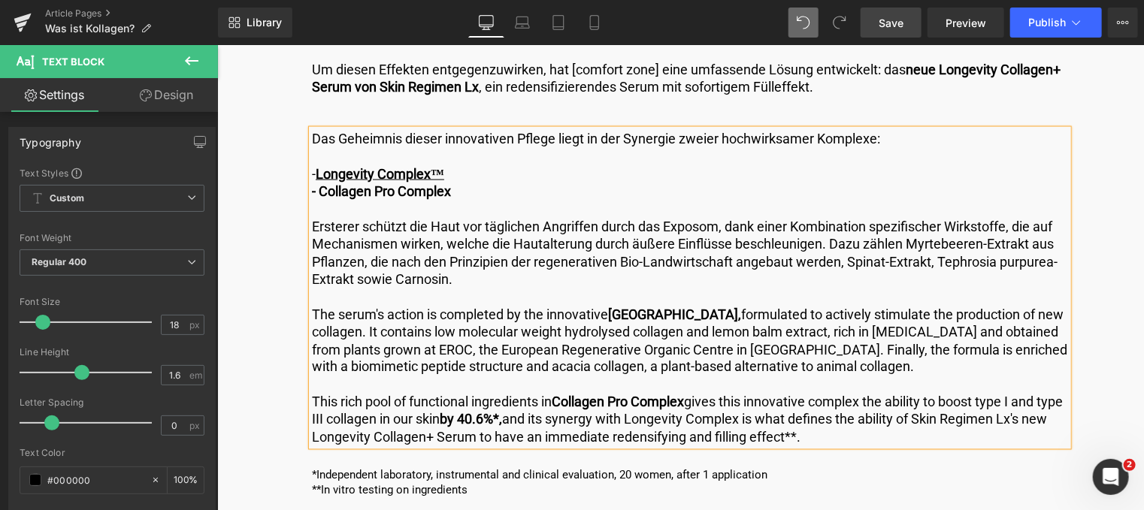
scroll to position [3982, 0]
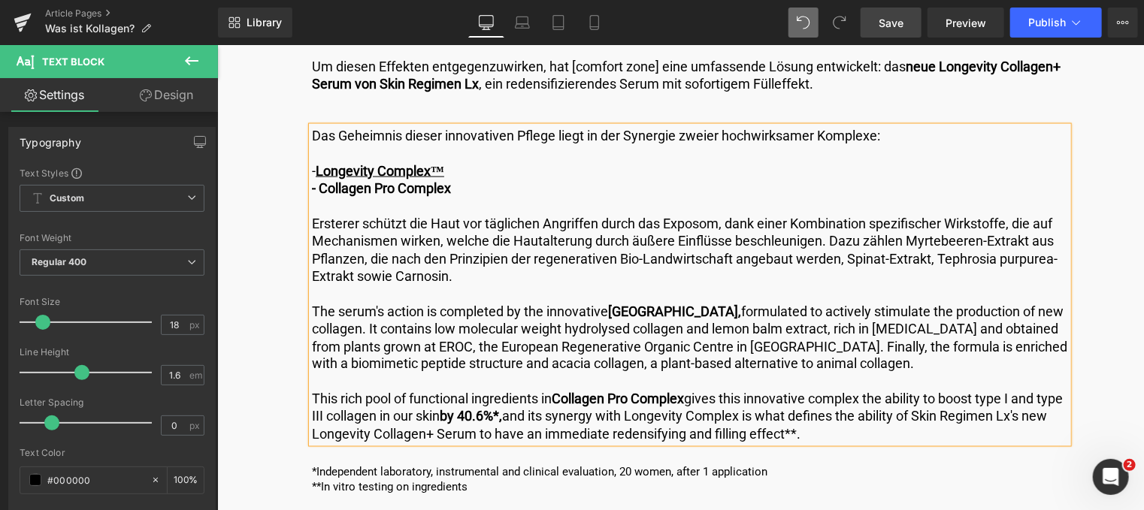
click at [900, 23] on span "Save" at bounding box center [890, 23] width 25 height 16
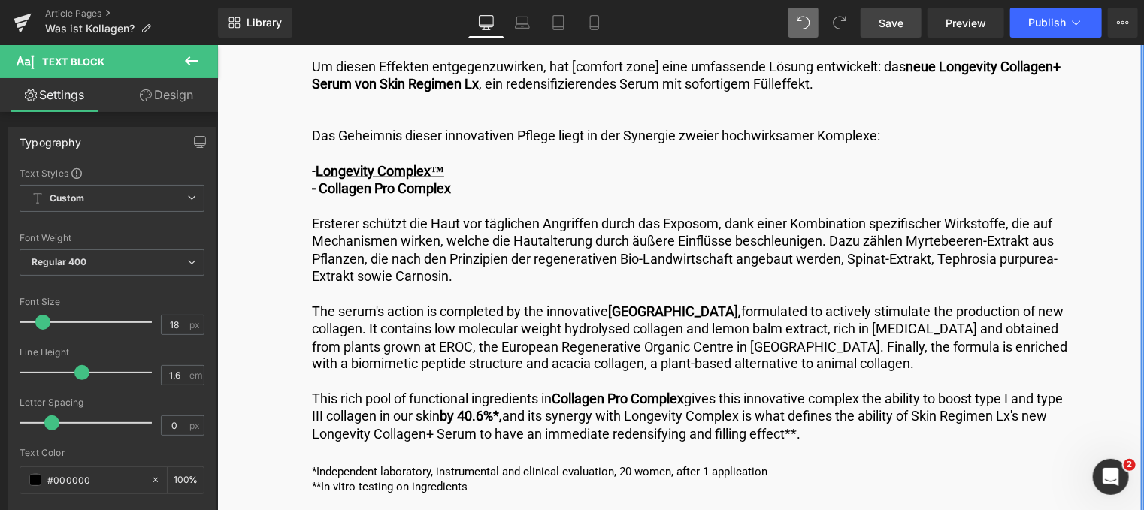
drag, startPoint x: 1116, startPoint y: 337, endPoint x: 726, endPoint y: 280, distance: 394.2
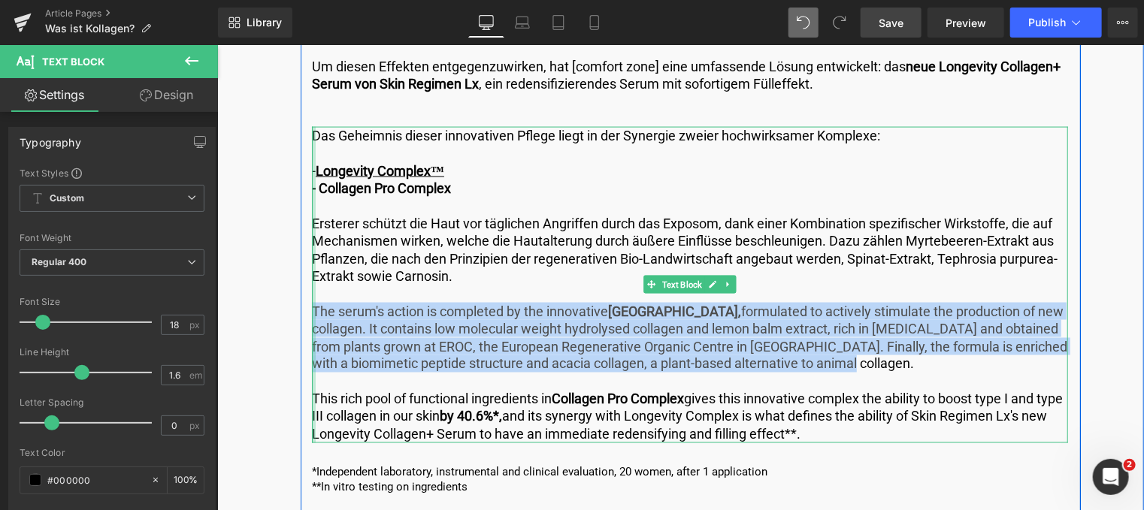
drag, startPoint x: 897, startPoint y: 342, endPoint x: 310, endPoint y: 288, distance: 589.3
click at [311, 288] on div "Das Geheimnis dieser innovativen Pflege liegt in der Synergie zweier hochwirksa…" at bounding box center [689, 284] width 756 height 316
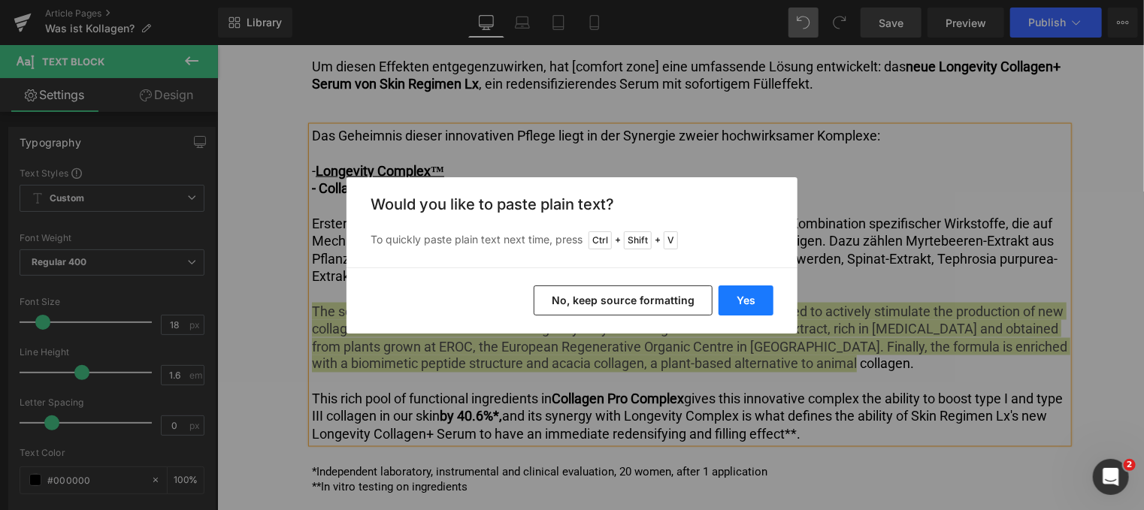
click at [754, 298] on button "Yes" at bounding box center [745, 301] width 55 height 30
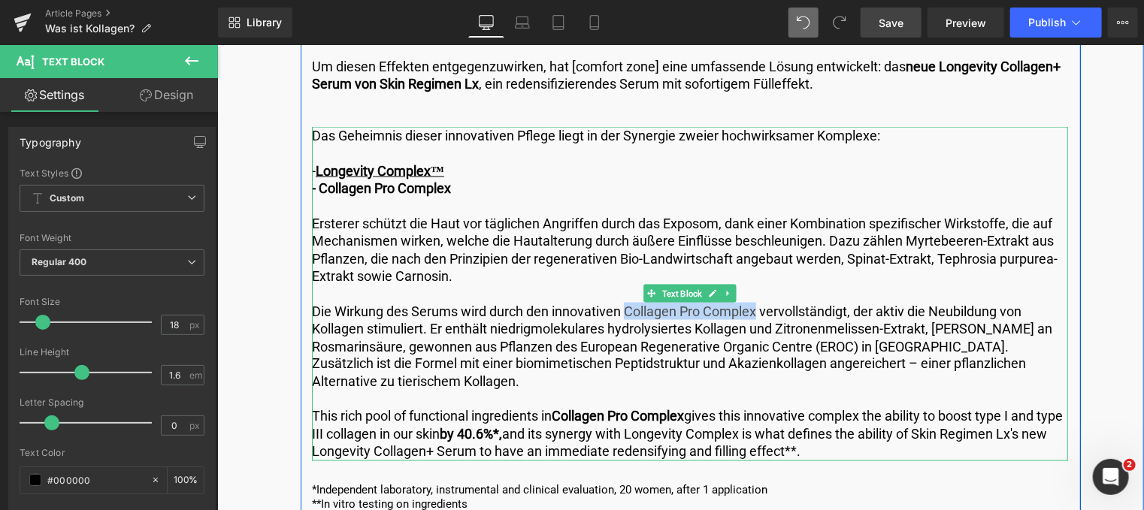
drag, startPoint x: 621, startPoint y: 293, endPoint x: 756, endPoint y: 290, distance: 134.5
click at [756, 302] on p "Die Wirkung des Serums wird durch den innovativen Collagen Pro Complex vervolls…" at bounding box center [689, 346] width 756 height 88
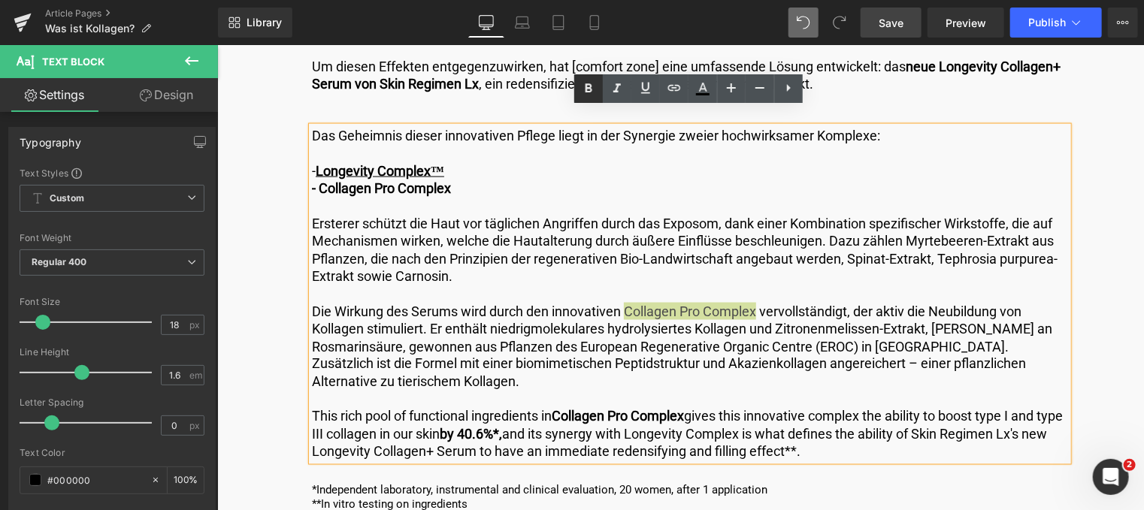
click at [583, 88] on icon at bounding box center [588, 89] width 18 height 18
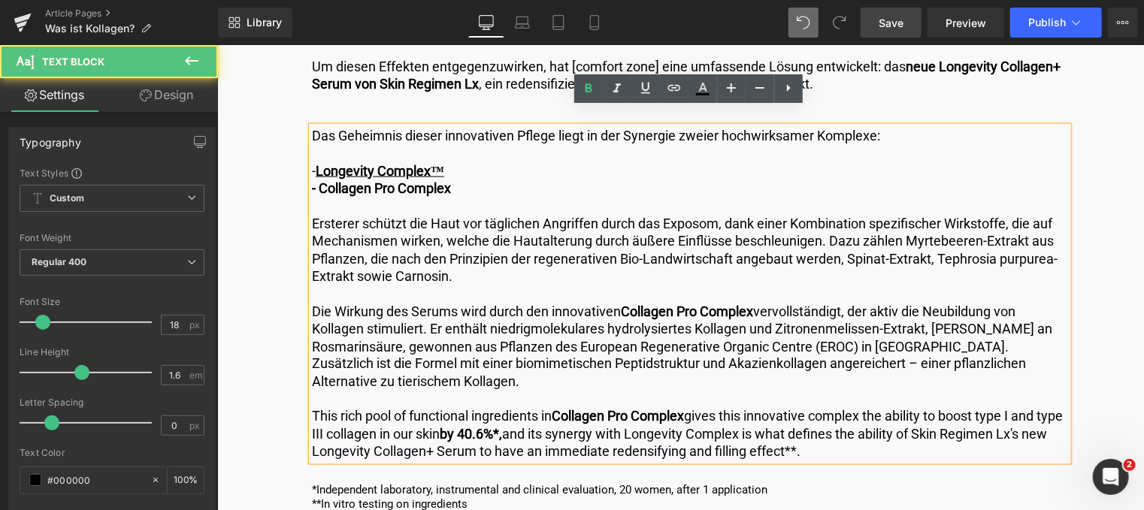
click at [818, 435] on p "This rich pool of functional ingredients in Collagen Pro Complex gives this inn…" at bounding box center [689, 433] width 756 height 53
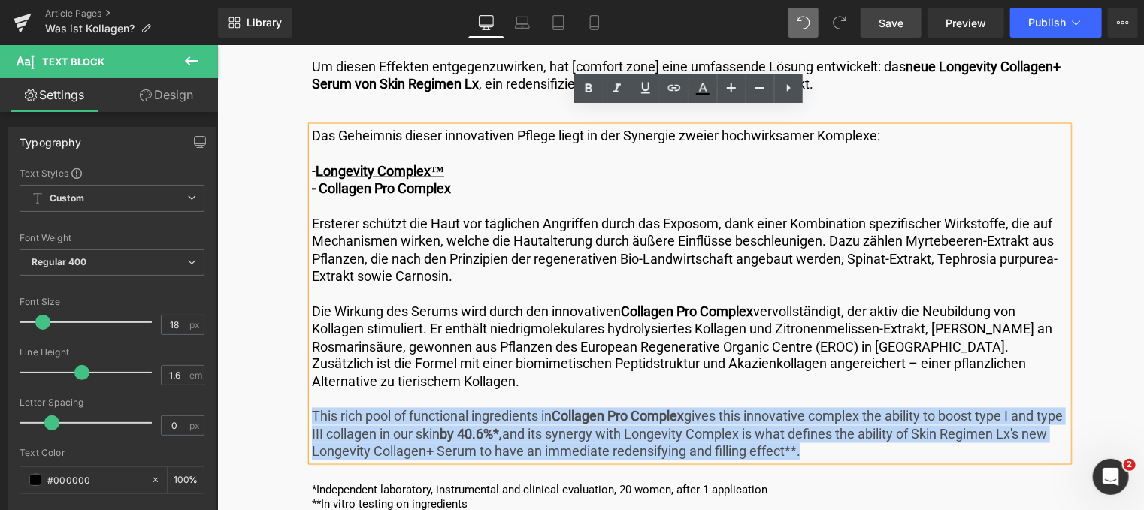
drag, startPoint x: 824, startPoint y: 436, endPoint x: 289, endPoint y: 395, distance: 535.8
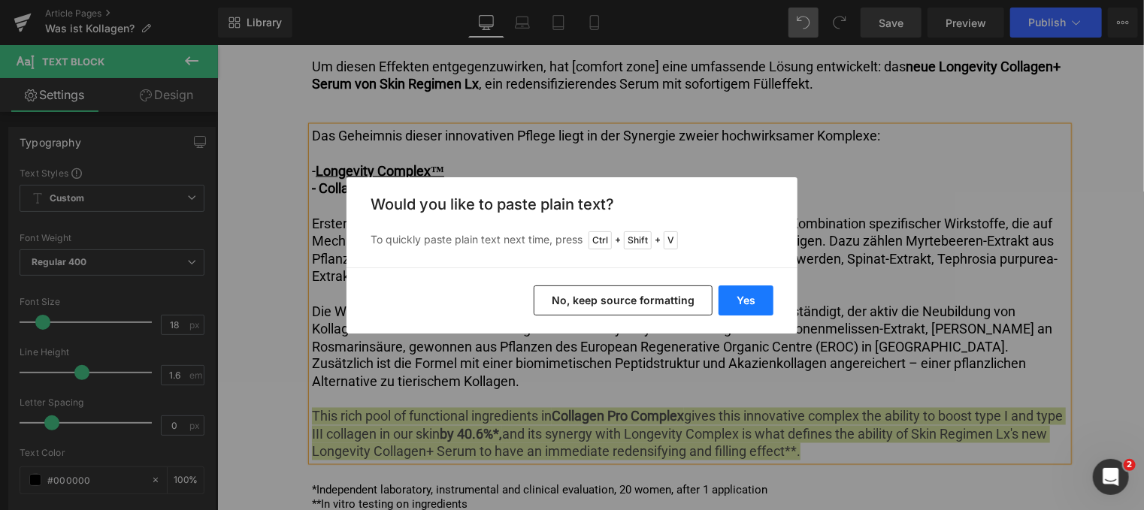
click at [761, 293] on button "Yes" at bounding box center [745, 301] width 55 height 30
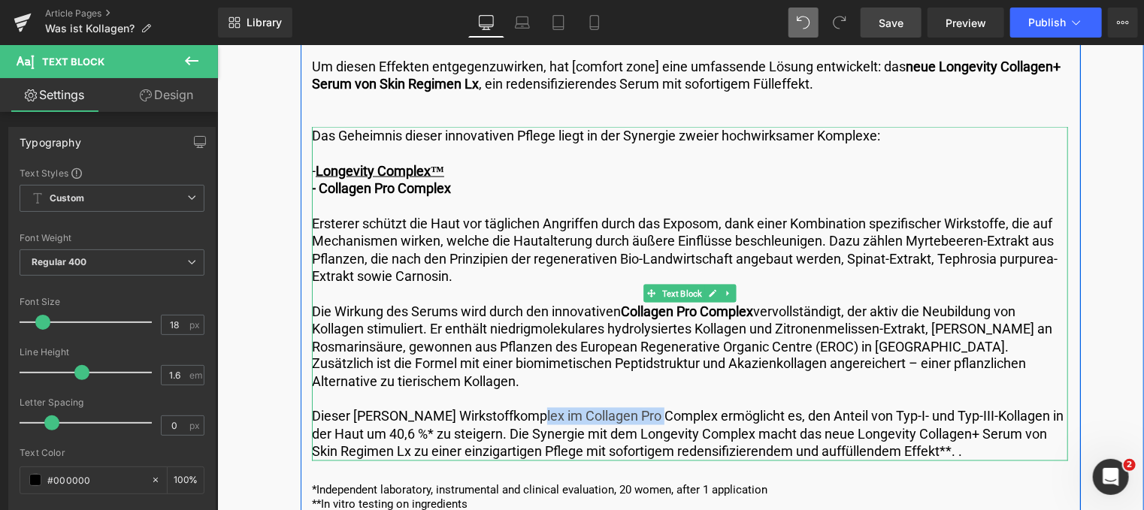
drag, startPoint x: 651, startPoint y: 398, endPoint x: 522, endPoint y: 399, distance: 129.2
click at [522, 407] on p "Dieser [PERSON_NAME] Wirkstoffkomplex im Collagen Pro Complex ermöglicht es, de…" at bounding box center [689, 433] width 756 height 53
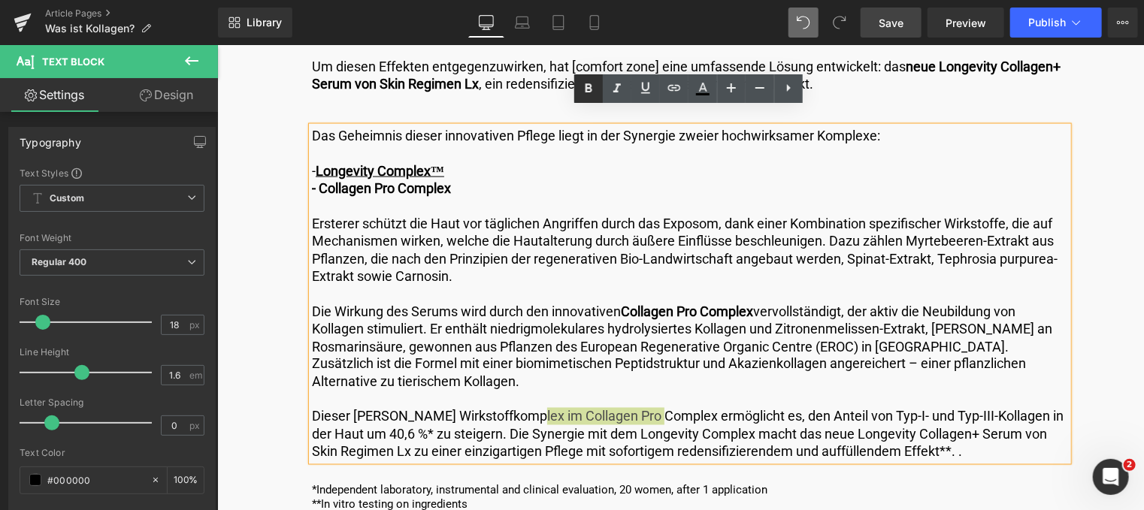
click at [588, 83] on icon at bounding box center [588, 89] width 18 height 18
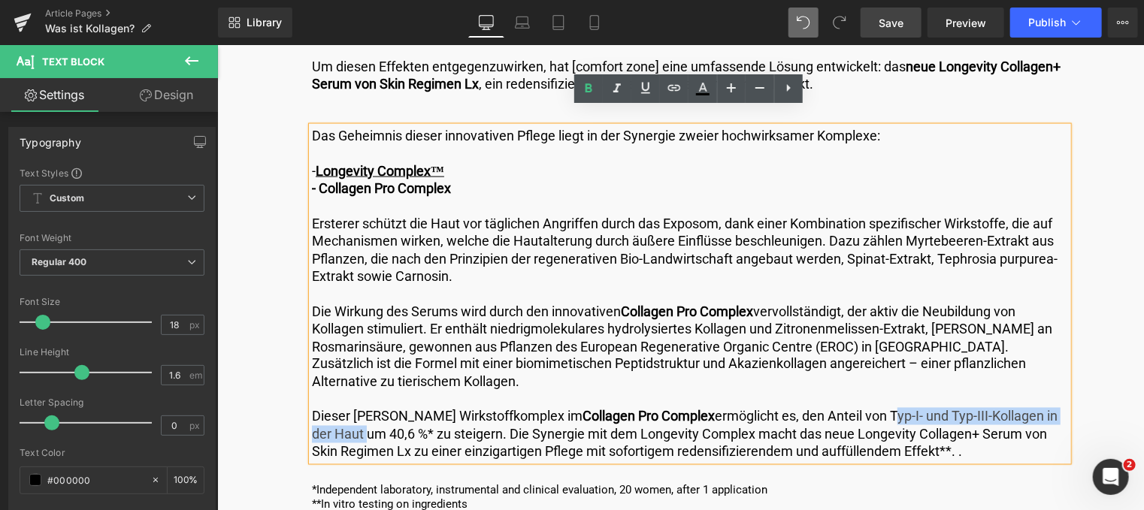
drag, startPoint x: 831, startPoint y: 395, endPoint x: 1054, endPoint y: 406, distance: 223.4
click at [1054, 407] on p "Dieser [PERSON_NAME] Wirkstoffkomplex im Collagen Pro Complex ermöglicht es, de…" at bounding box center [689, 433] width 756 height 53
click at [589, 90] on icon at bounding box center [588, 87] width 7 height 9
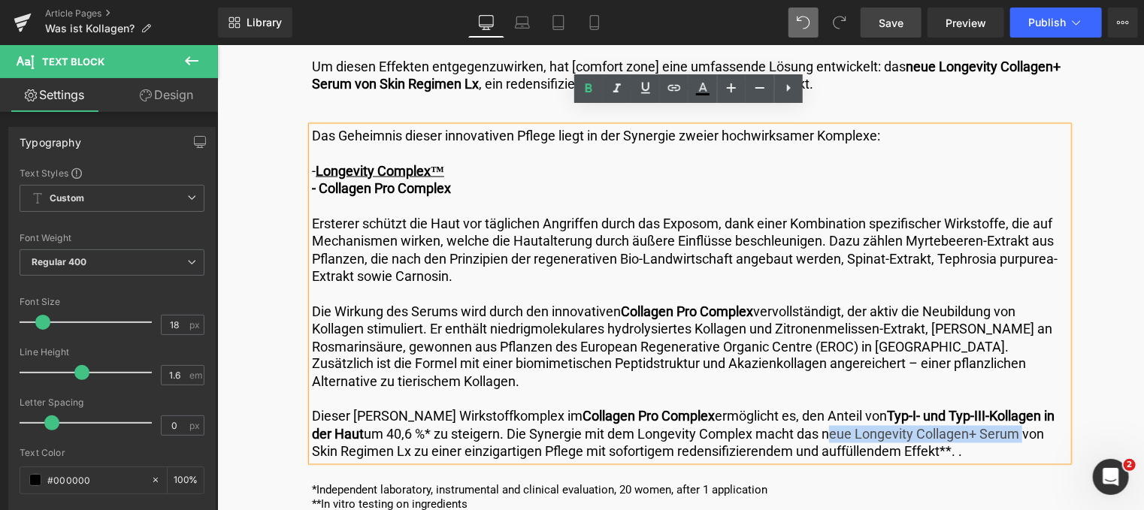
drag, startPoint x: 768, startPoint y: 416, endPoint x: 961, endPoint y: 415, distance: 193.1
click at [961, 415] on p "Dieser [PERSON_NAME] Wirkstoffkomplex im Collagen Pro Complex ermöglicht es, de…" at bounding box center [689, 433] width 756 height 53
click at [583, 93] on icon at bounding box center [588, 89] width 18 height 18
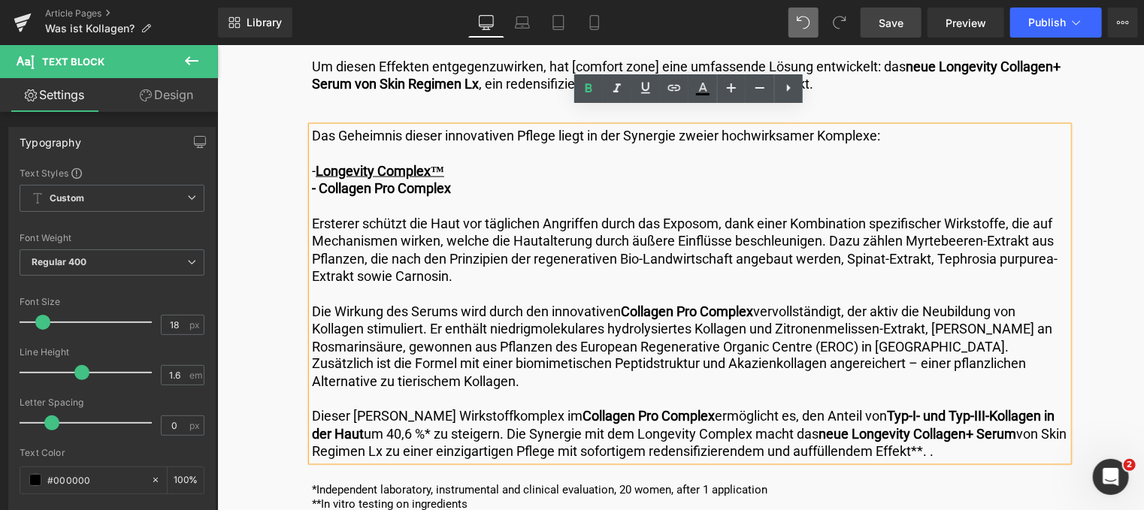
drag, startPoint x: 1082, startPoint y: 348, endPoint x: 440, endPoint y: 391, distance: 643.1
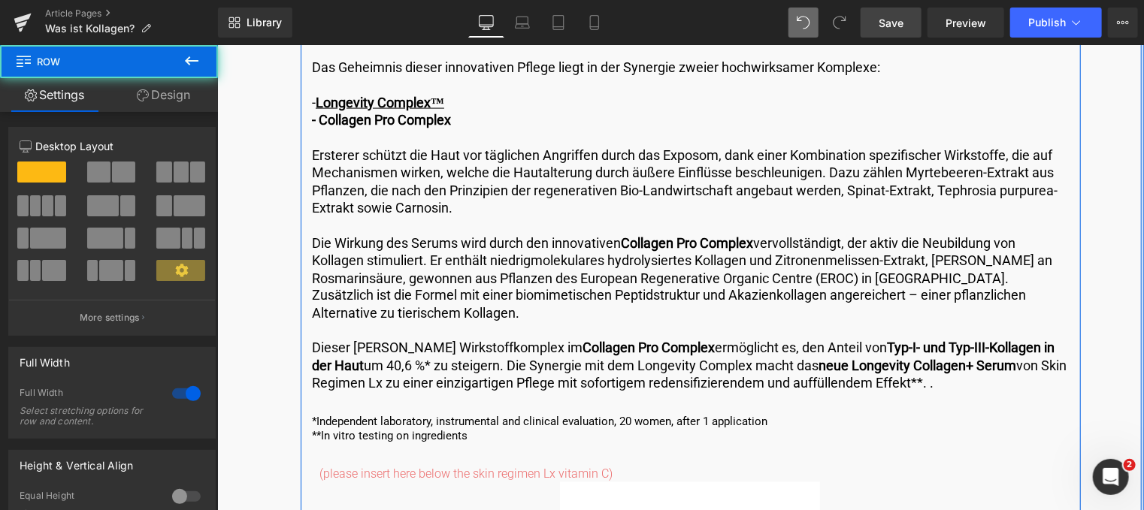
scroll to position [4133, 0]
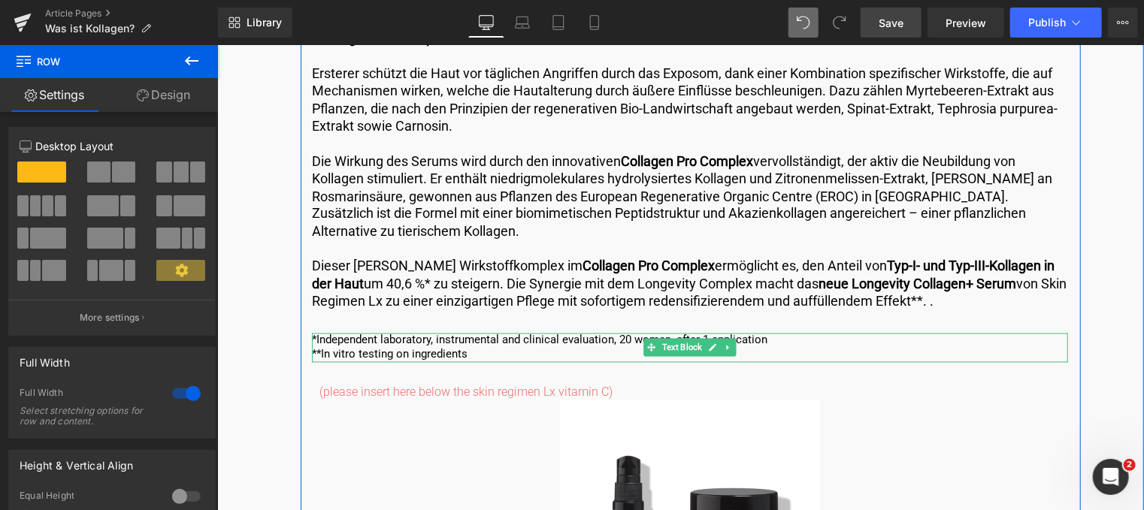
click at [779, 333] on p "*Independent laboratory, instrumental and clinical evaluation, 20 women, after …" at bounding box center [689, 340] width 756 height 15
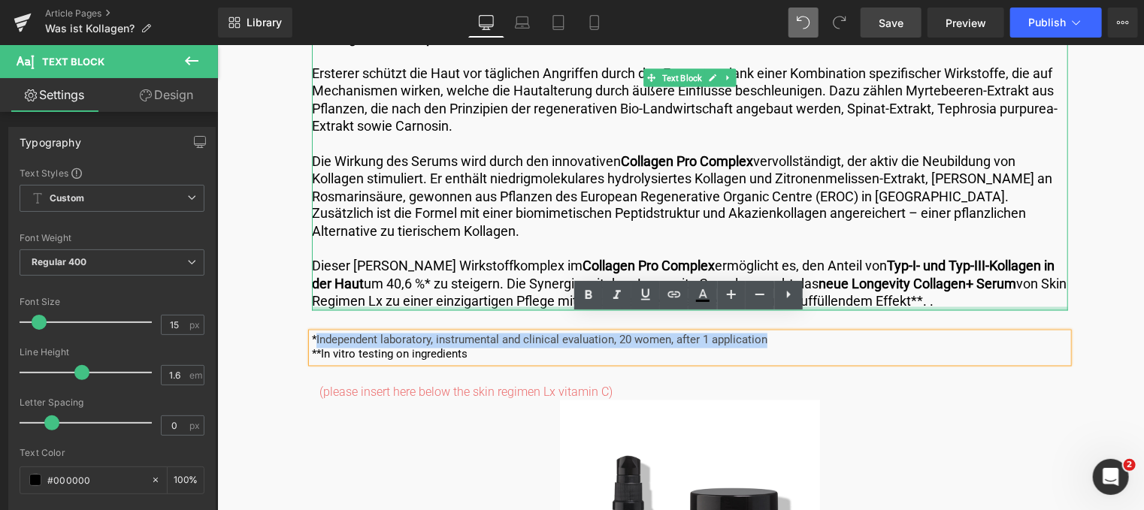
drag, startPoint x: 777, startPoint y: 322, endPoint x: 313, endPoint y: 289, distance: 465.5
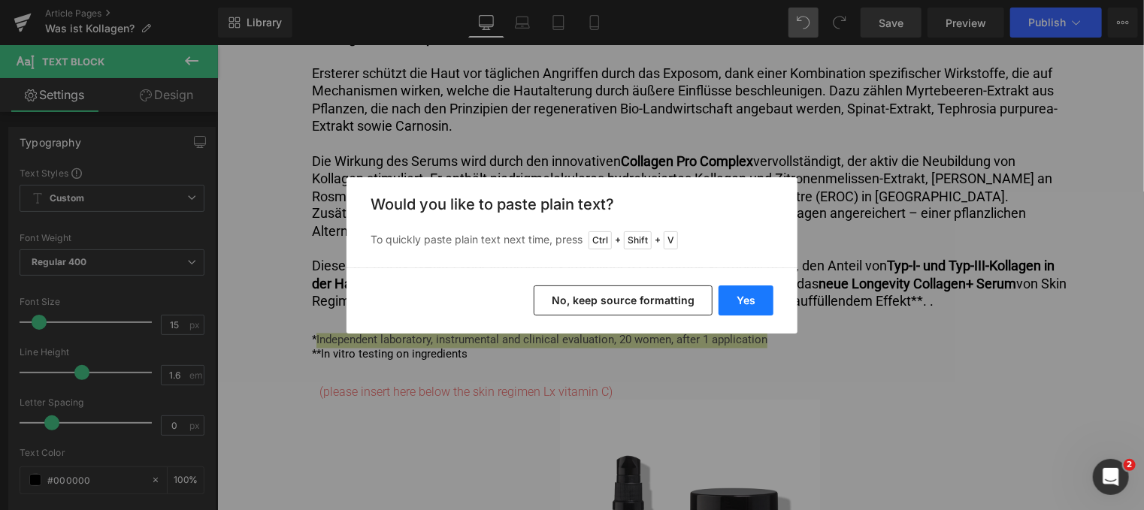
click at [747, 293] on button "Yes" at bounding box center [745, 301] width 55 height 30
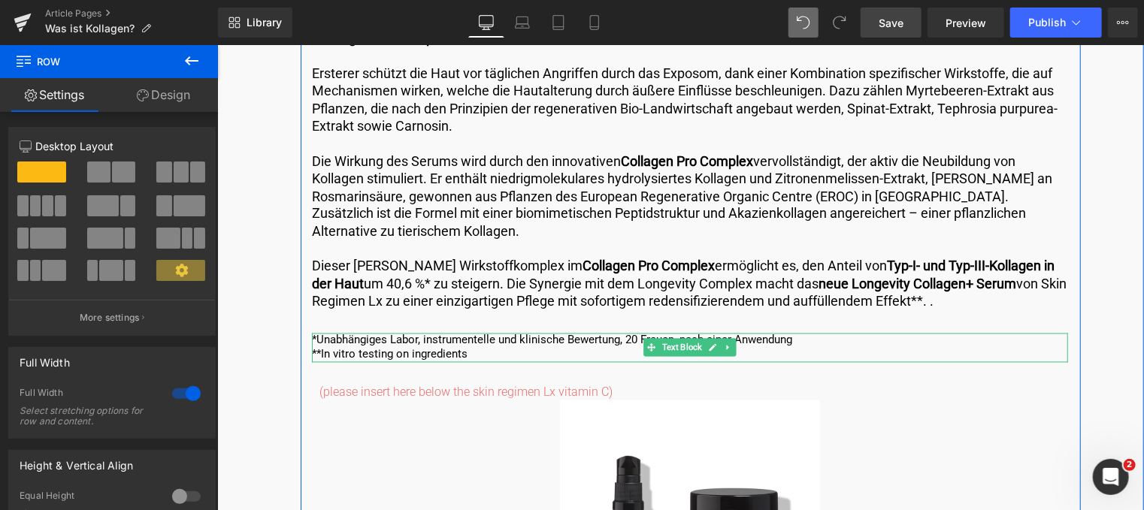
click at [467, 347] on p "**In vitro testing on ingredients" at bounding box center [689, 354] width 756 height 15
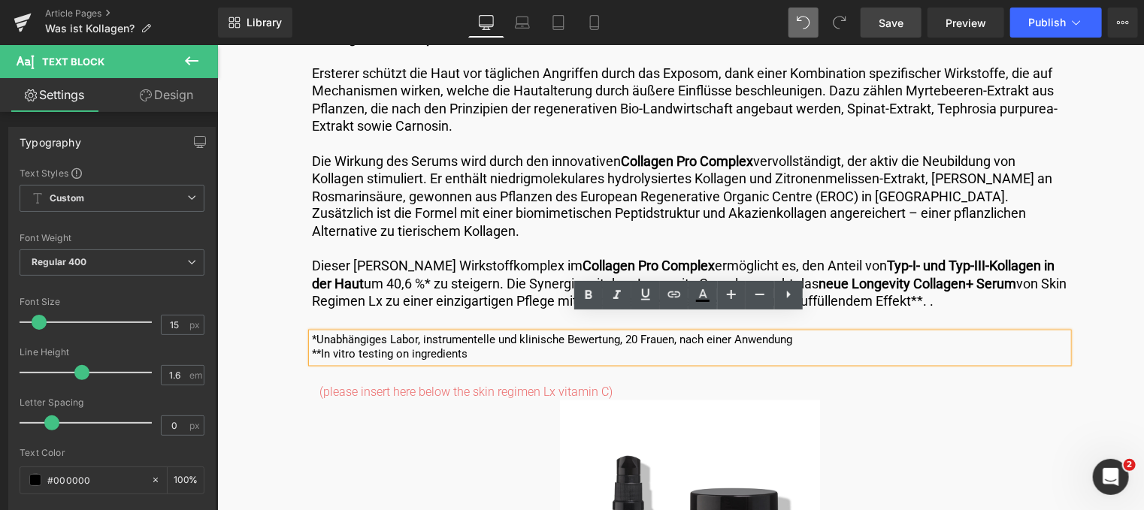
drag, startPoint x: 467, startPoint y: 338, endPoint x: 317, endPoint y: 335, distance: 149.6
click at [317, 347] on p "**In vitro testing on ingredients" at bounding box center [689, 354] width 756 height 15
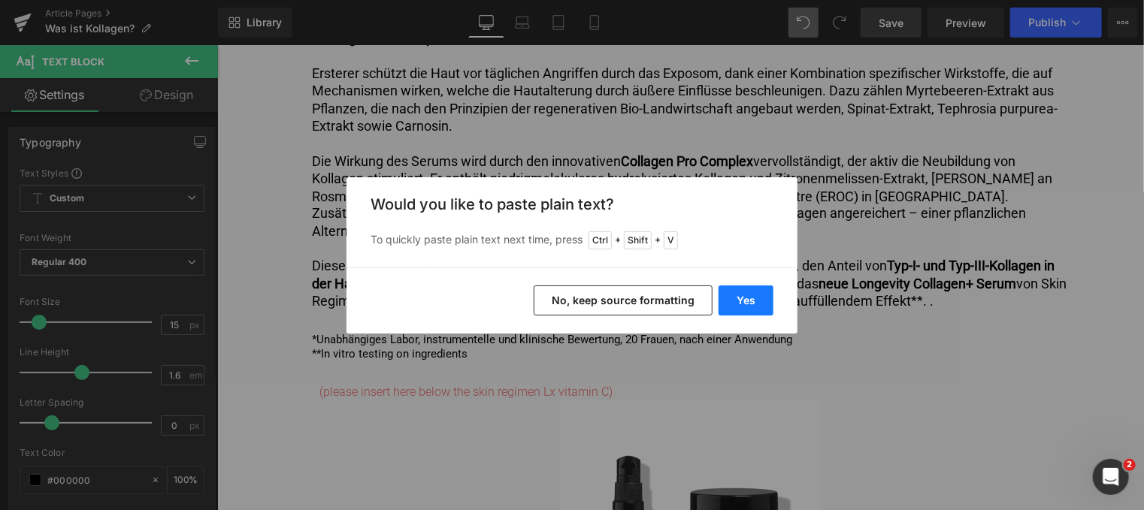
click at [763, 289] on button "Yes" at bounding box center [745, 301] width 55 height 30
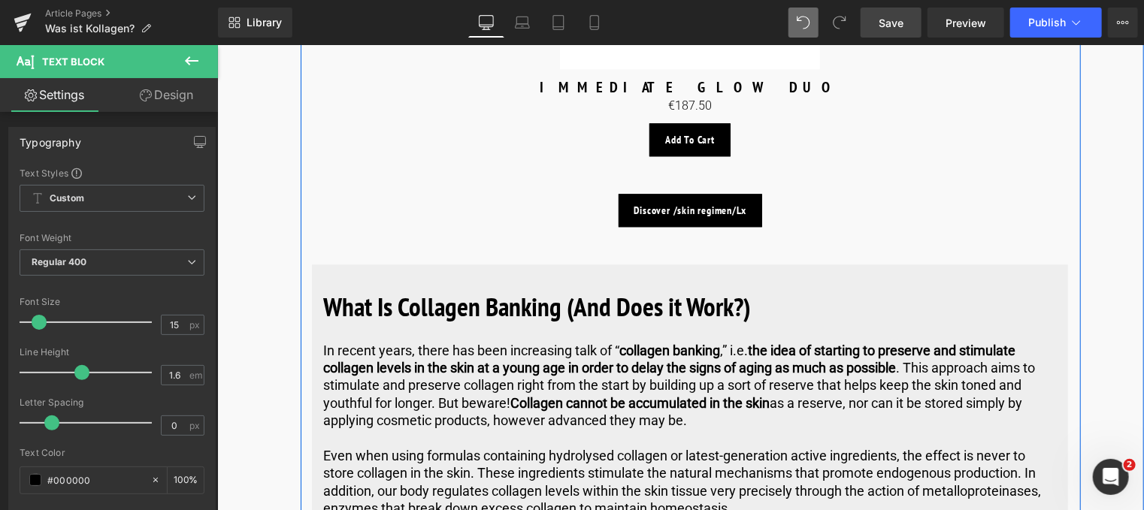
scroll to position [4734, 0]
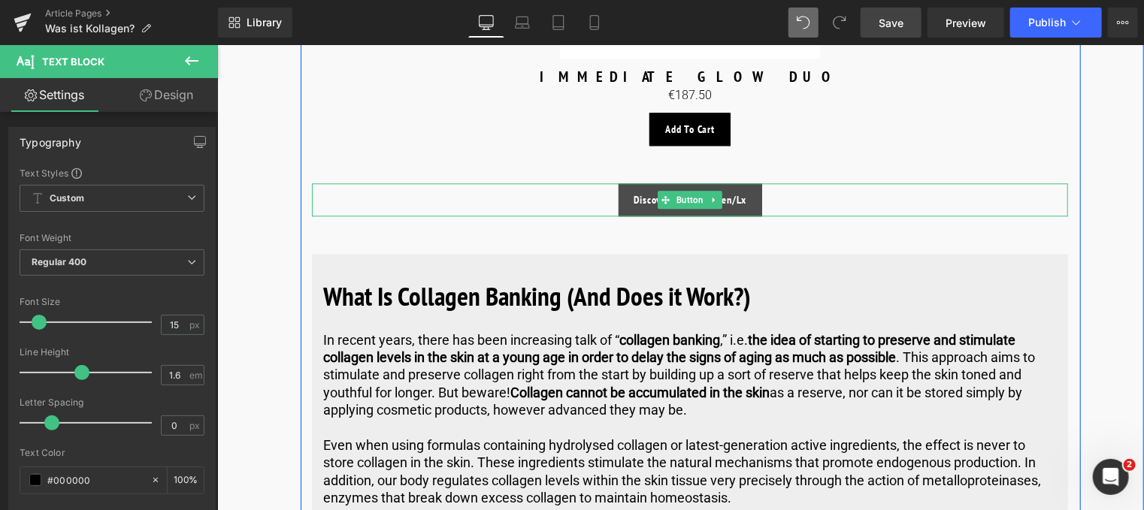
click at [627, 183] on link "Discover /skin regimen/Lx" at bounding box center [690, 199] width 144 height 33
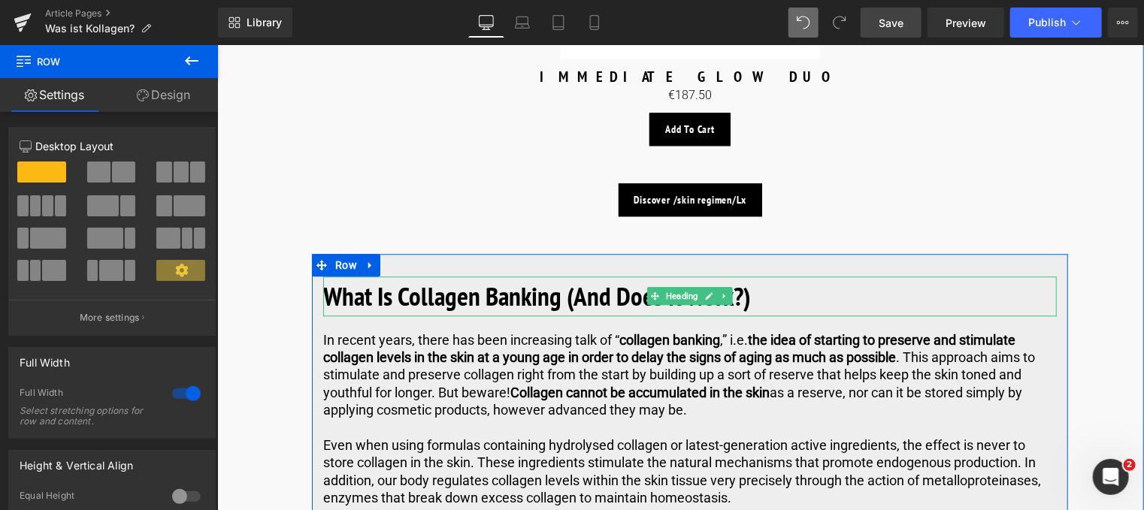
click at [756, 281] on h2 "What Is Collagen Banking (And Does it Work?)" at bounding box center [688, 296] width 733 height 40
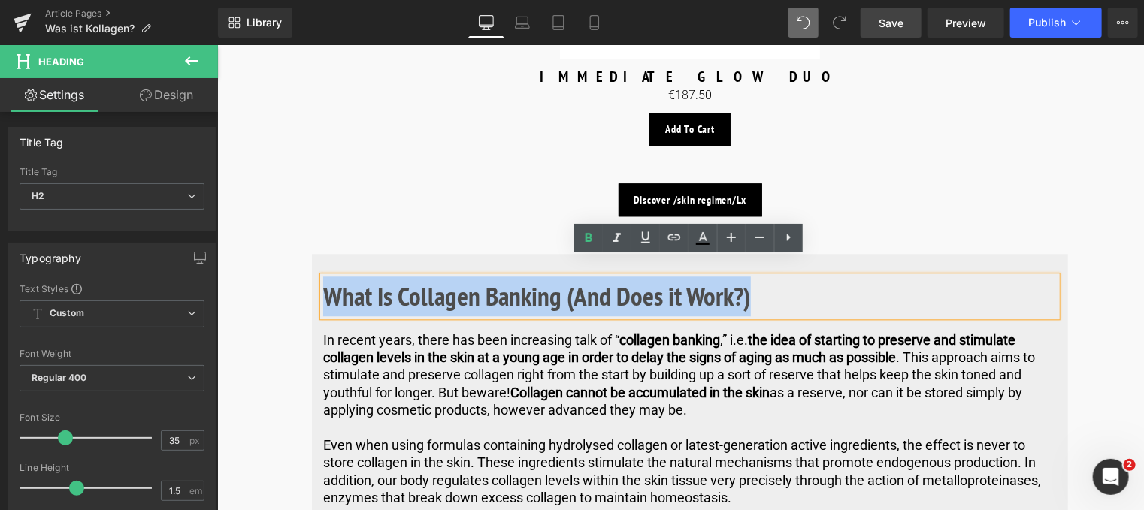
drag, startPoint x: 753, startPoint y: 282, endPoint x: 271, endPoint y: 233, distance: 484.1
paste div
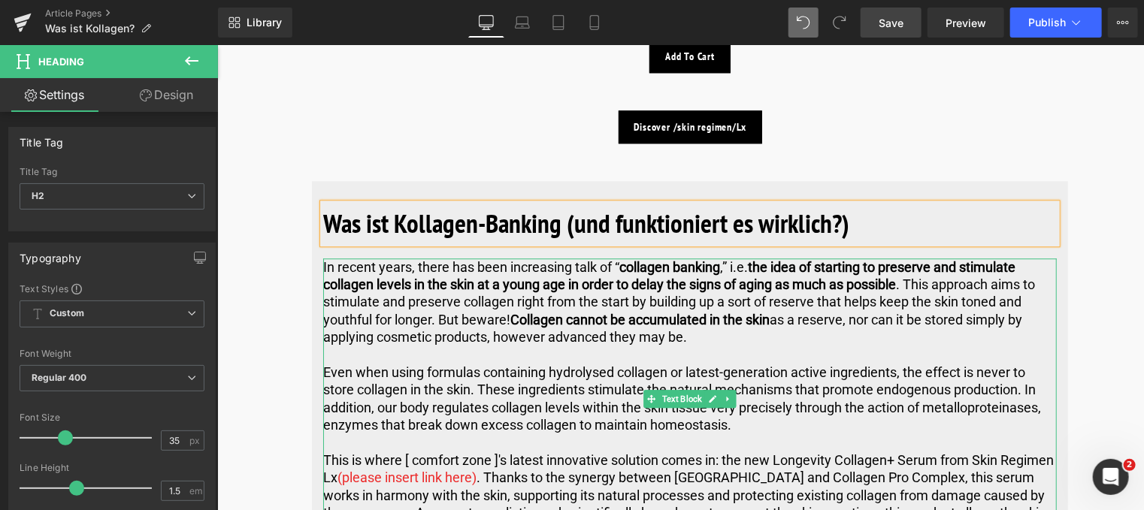
scroll to position [4884, 0]
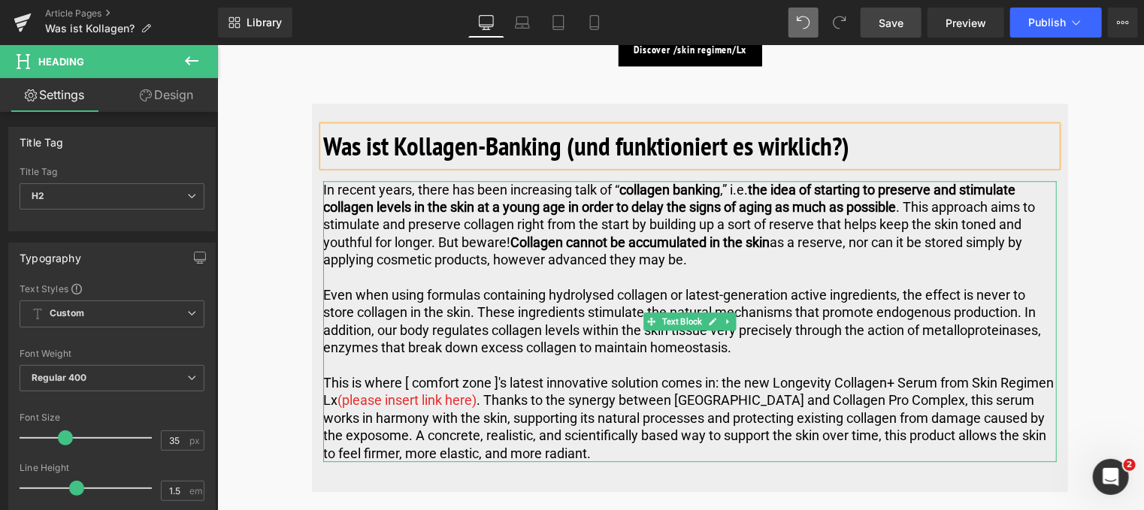
click at [698, 240] on p "In recent years, there has been increasing talk of “ collagen banking ,” i.e. t…" at bounding box center [688, 224] width 733 height 88
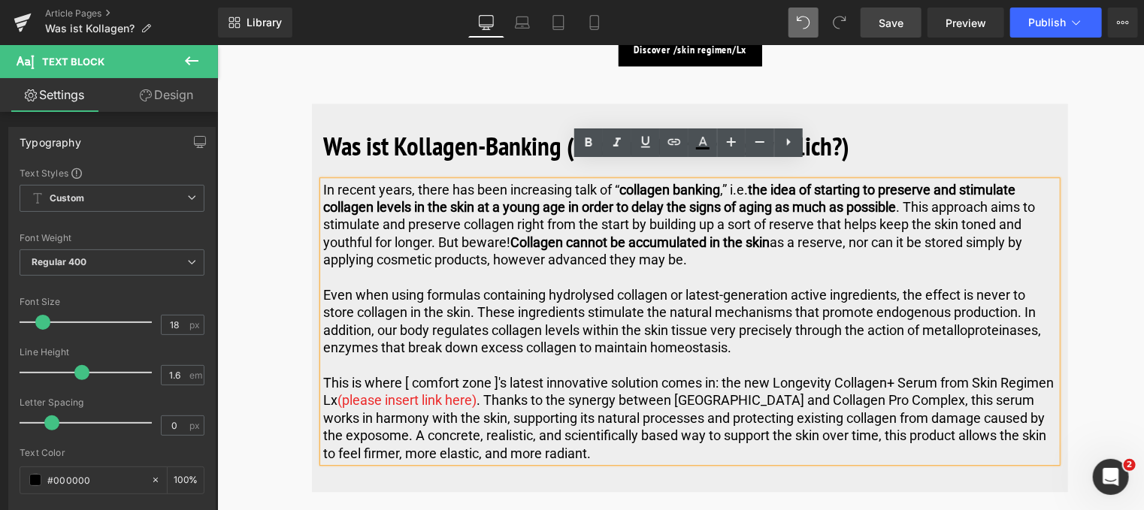
click at [686, 241] on p "In recent years, there has been increasing talk of “ collagen banking ,” i.e. t…" at bounding box center [688, 224] width 733 height 88
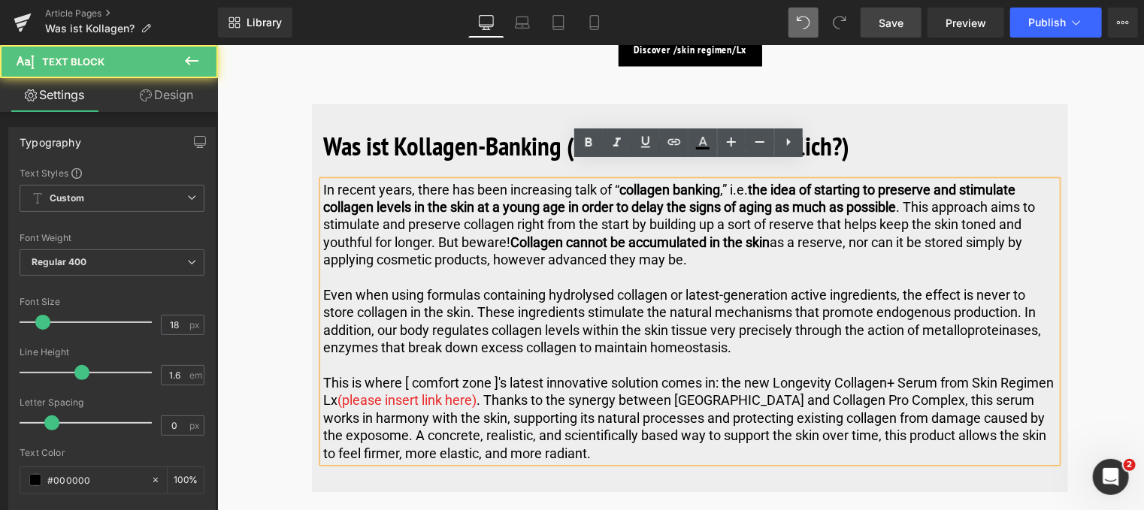
drag, startPoint x: 693, startPoint y: 240, endPoint x: 225, endPoint y: 138, distance: 478.6
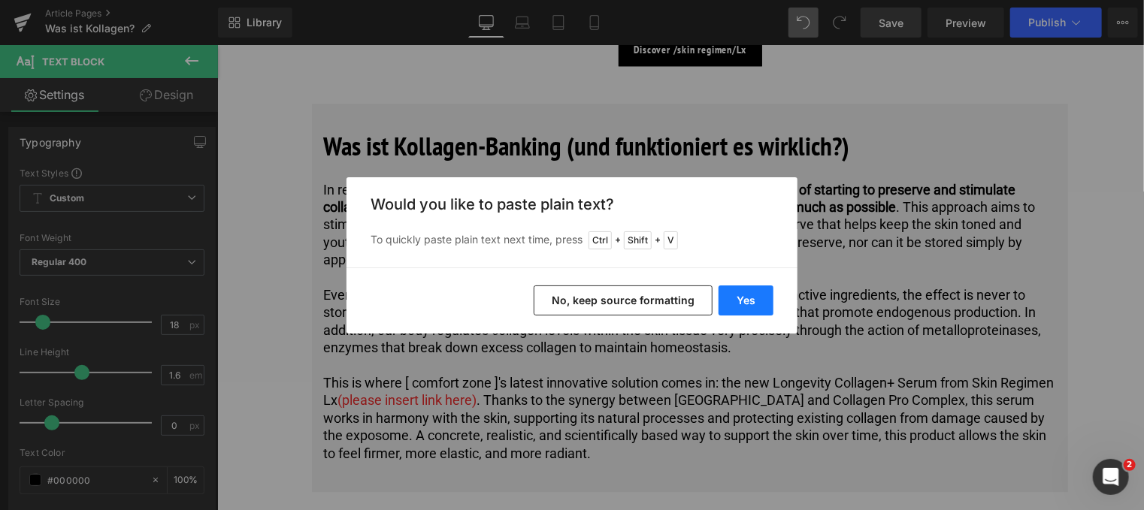
click at [749, 301] on button "Yes" at bounding box center [745, 301] width 55 height 30
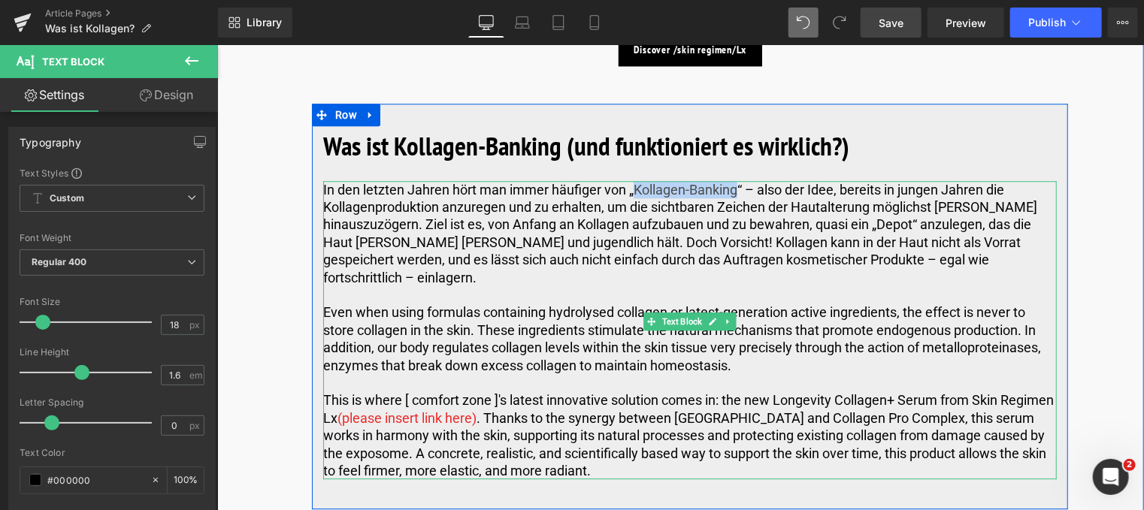
drag, startPoint x: 737, startPoint y: 170, endPoint x: 632, endPoint y: 173, distance: 105.2
click at [632, 180] on p "In den letzten Jahren hört man immer häufiger von „Kollagen-Banking“ – also der…" at bounding box center [688, 232] width 733 height 105
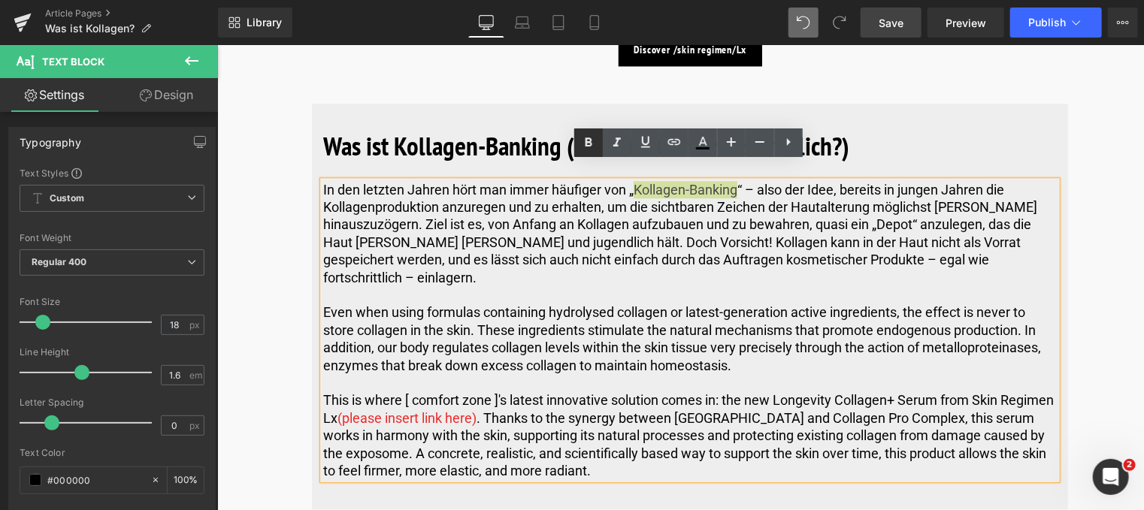
click at [595, 138] on icon at bounding box center [588, 143] width 18 height 18
drag, startPoint x: 1108, startPoint y: 239, endPoint x: 449, endPoint y: 334, distance: 665.0
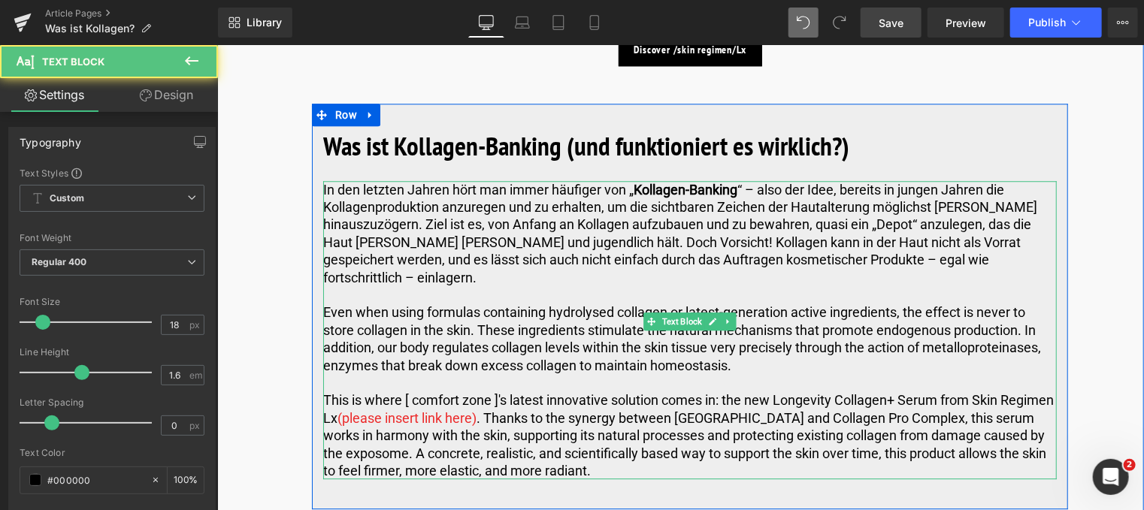
drag, startPoint x: 728, startPoint y: 330, endPoint x: 462, endPoint y: 315, distance: 266.4
click at [462, 315] on p "Even when using formulas containing hydrolysed collagen or latest-generation ac…" at bounding box center [688, 338] width 733 height 71
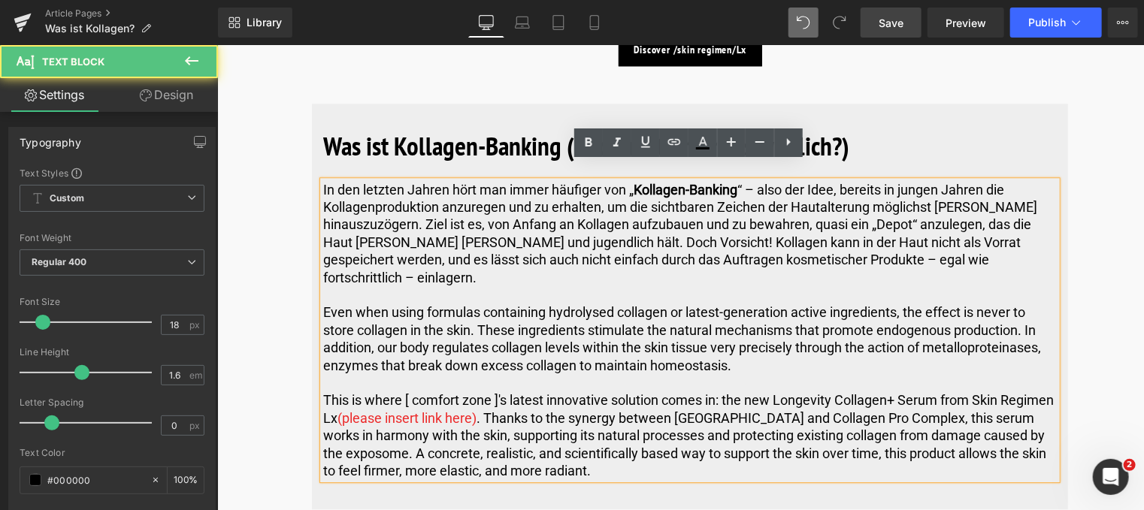
click at [744, 336] on p "Even when using formulas containing hydrolysed collagen or latest-generation ac…" at bounding box center [688, 338] width 733 height 71
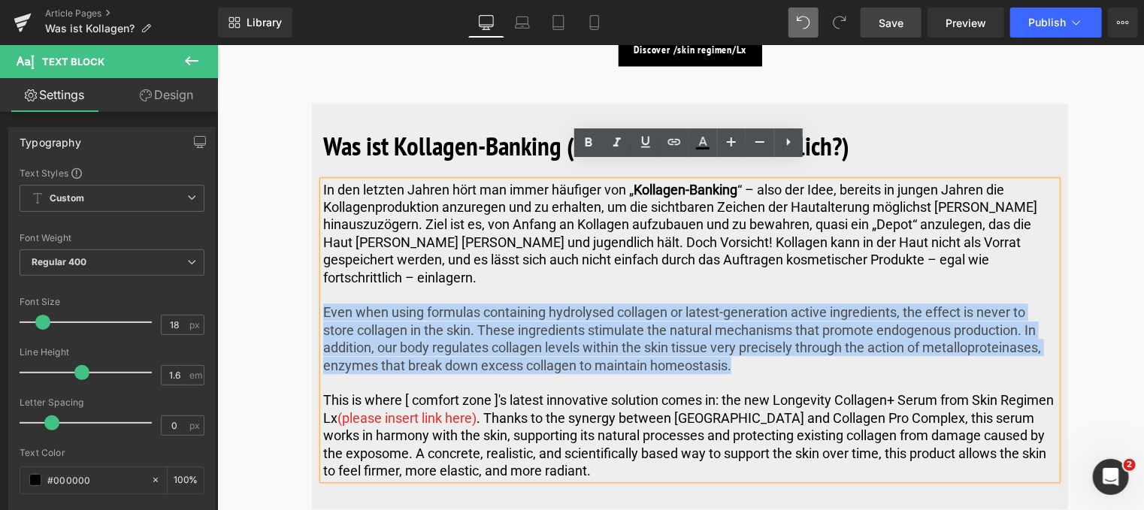
drag, startPoint x: 744, startPoint y: 326, endPoint x: 315, endPoint y: 269, distance: 432.8
click at [315, 269] on div "Was ist Kollagen-Banking (und funktioniert es wirklich?) Heading In den letzten…" at bounding box center [689, 302] width 756 height 398
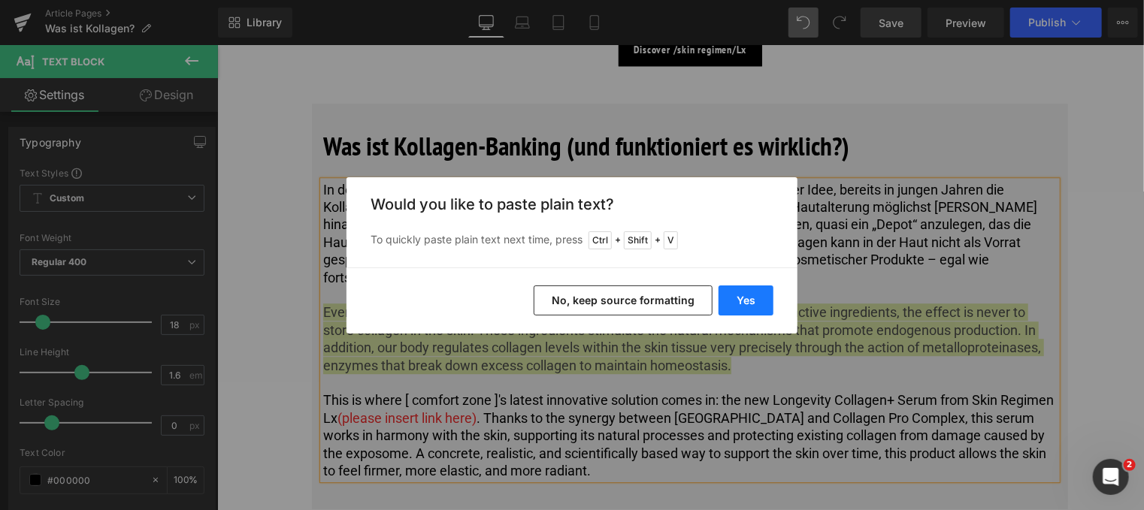
click at [742, 306] on button "Yes" at bounding box center [745, 301] width 55 height 30
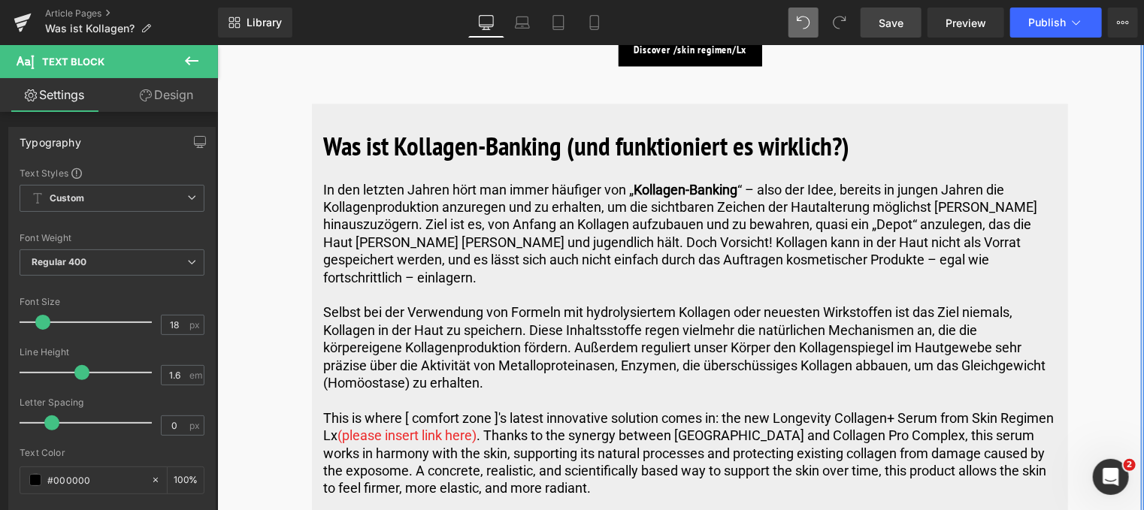
drag, startPoint x: 1111, startPoint y: 189, endPoint x: 391, endPoint y: 505, distance: 786.3
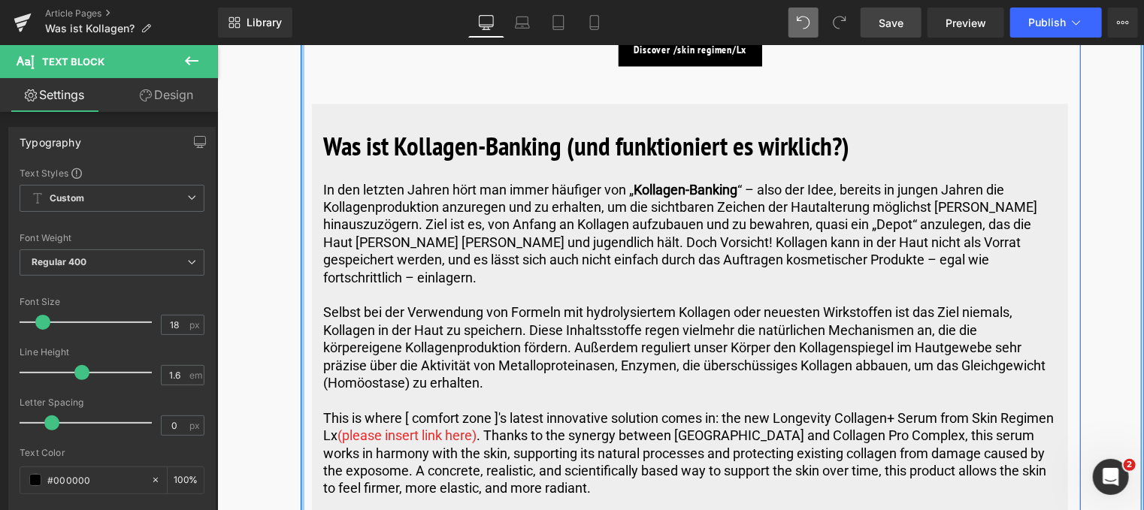
drag, startPoint x: 695, startPoint y: 455, endPoint x: 299, endPoint y: 381, distance: 402.9
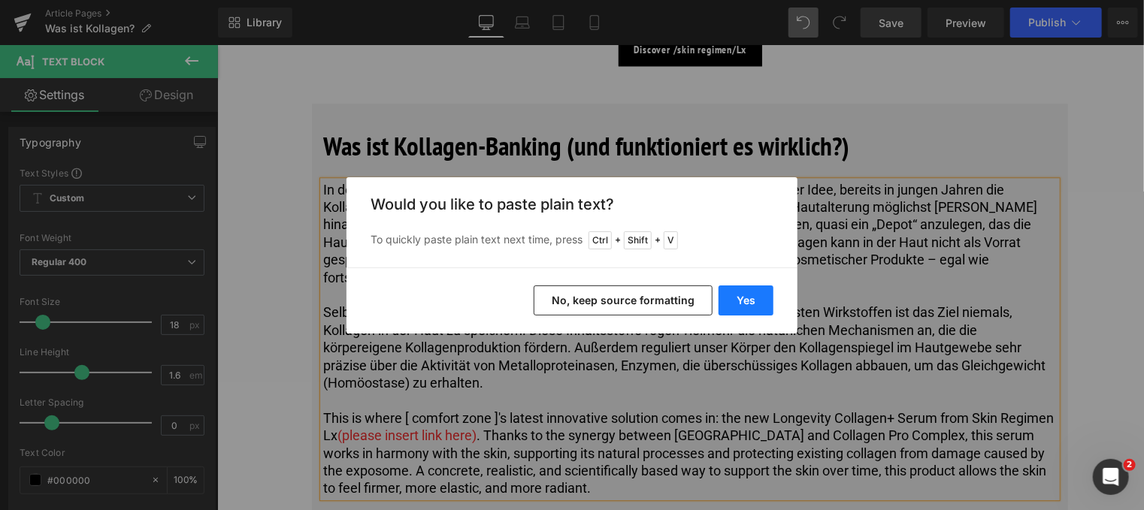
click at [736, 295] on button "Yes" at bounding box center [745, 301] width 55 height 30
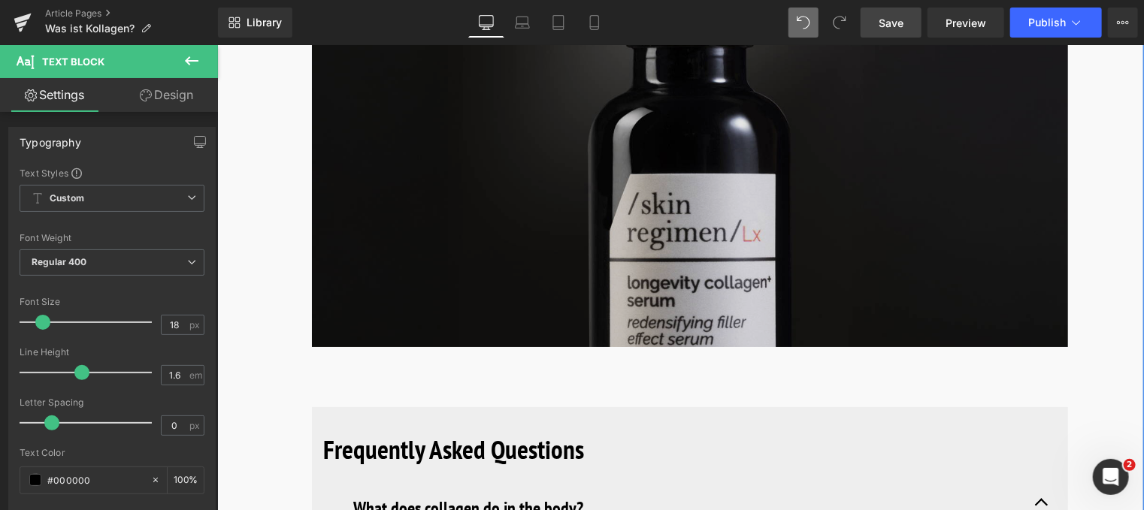
scroll to position [5710, 0]
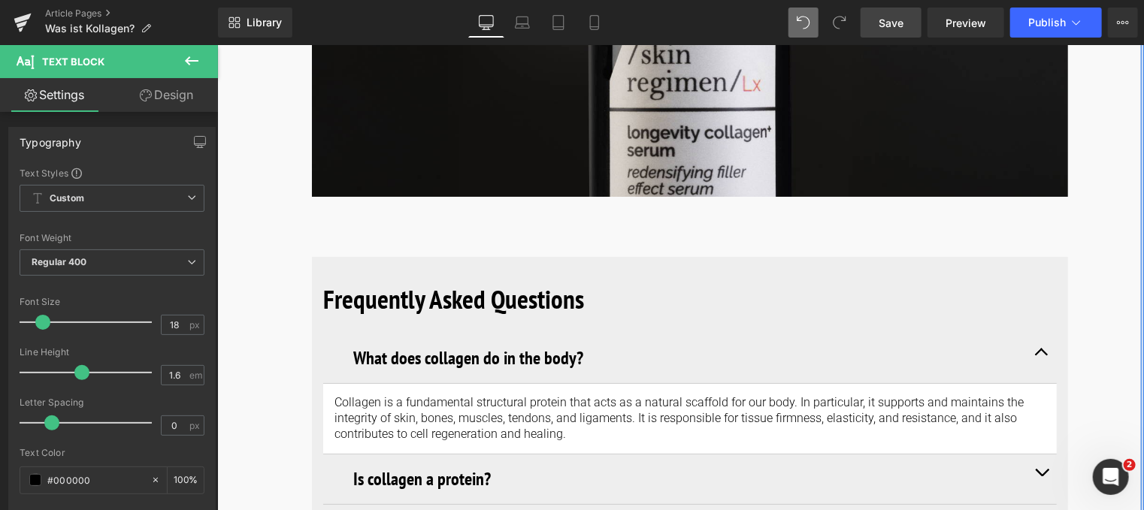
drag, startPoint x: 1120, startPoint y: 246, endPoint x: 1120, endPoint y: 236, distance: 10.5
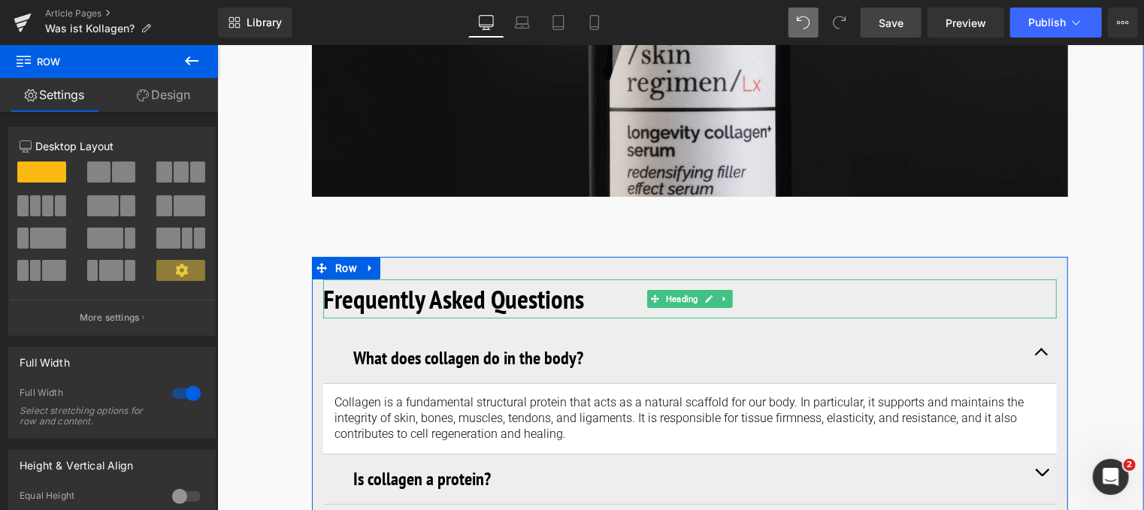
click at [584, 279] on h2 "Frequently Asked Questions" at bounding box center [688, 299] width 733 height 40
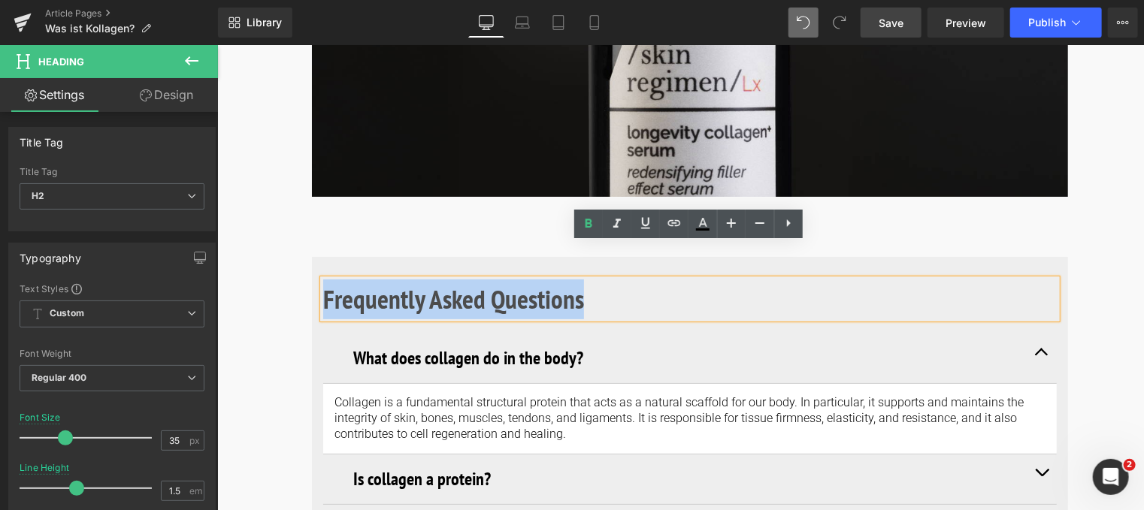
drag, startPoint x: 582, startPoint y: 267, endPoint x: 298, endPoint y: 258, distance: 284.2
paste div
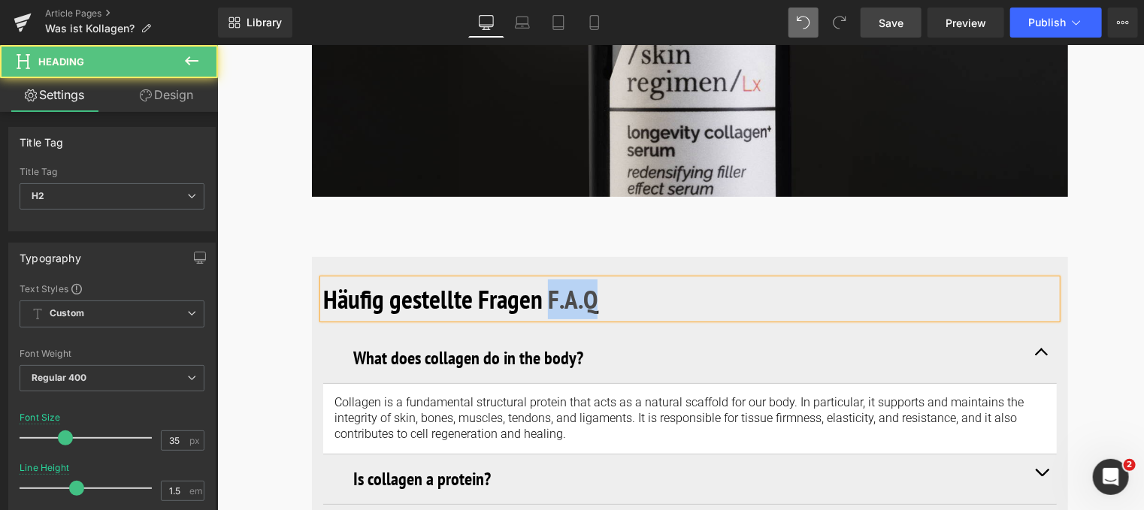
drag, startPoint x: 599, startPoint y: 267, endPoint x: 541, endPoint y: 267, distance: 57.9
click at [541, 279] on h2 "Häufig gestellte Fragen F.A.Q" at bounding box center [688, 299] width 733 height 40
click at [322, 281] on b "Häufig gestellte Fragen" at bounding box center [431, 298] width 219 height 35
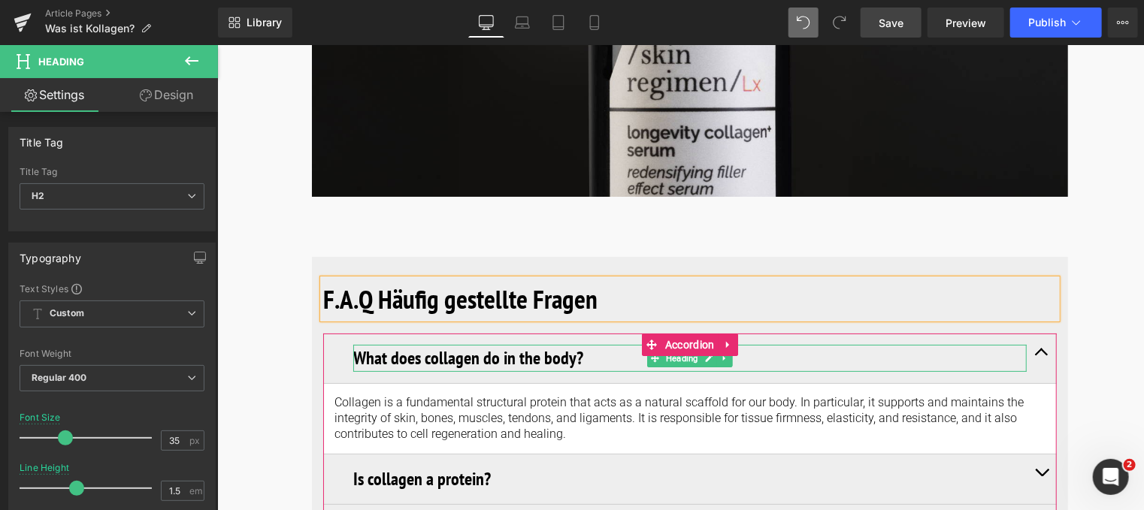
click at [571, 344] on h3 "What does collagen do in the body?" at bounding box center [688, 357] width 673 height 27
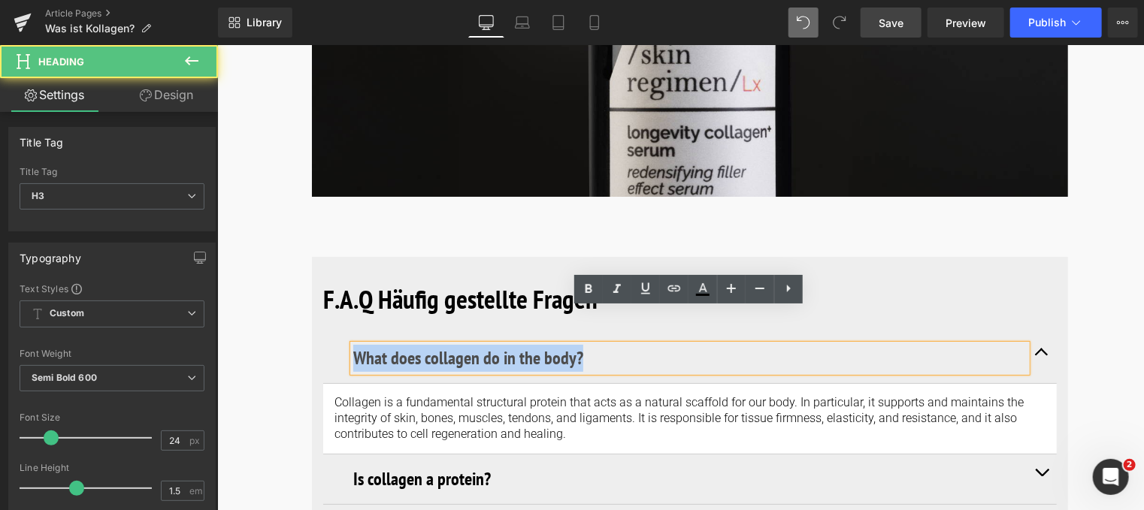
drag, startPoint x: 586, startPoint y: 323, endPoint x: 308, endPoint y: 326, distance: 278.0
click at [311, 326] on div "F.A.Q Häufig gestellte Fragen Heading What does collagen do in the body? Headin…" at bounding box center [689, 467] width 756 height 422
paste div
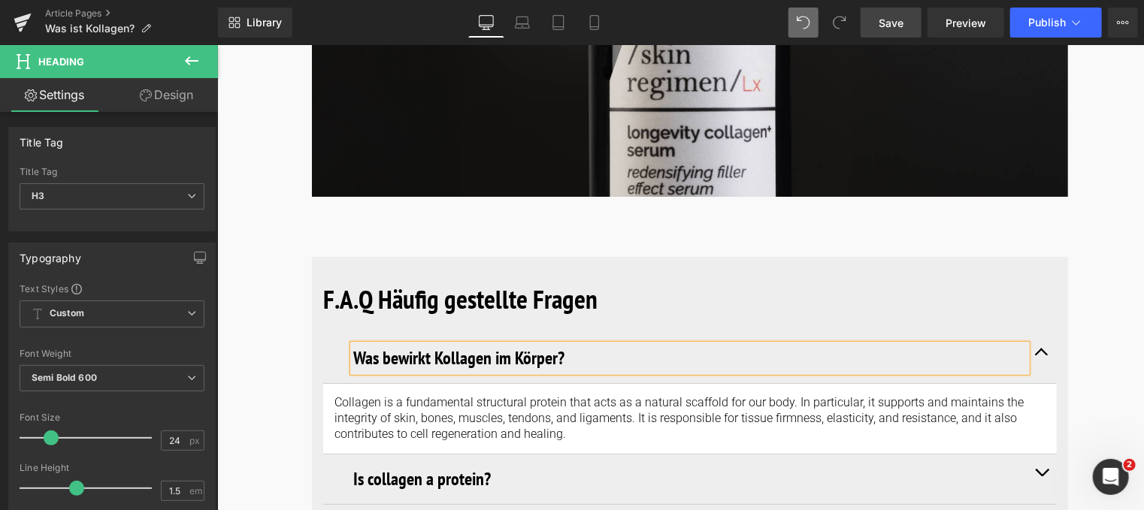
drag, startPoint x: 1100, startPoint y: 298, endPoint x: 614, endPoint y: 366, distance: 490.9
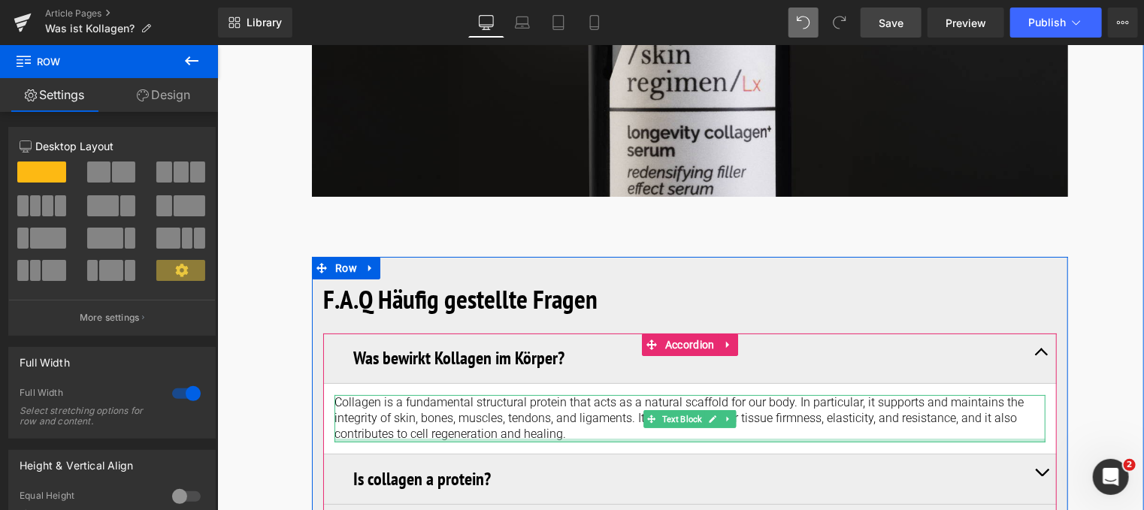
click at [561, 438] on div at bounding box center [689, 440] width 711 height 4
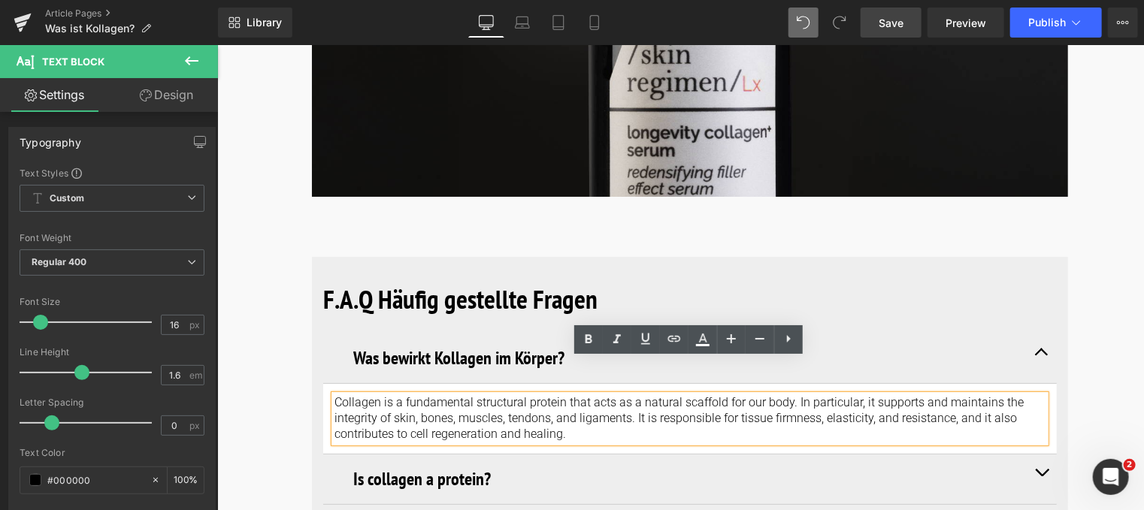
drag, startPoint x: 563, startPoint y: 400, endPoint x: 307, endPoint y: 362, distance: 258.3
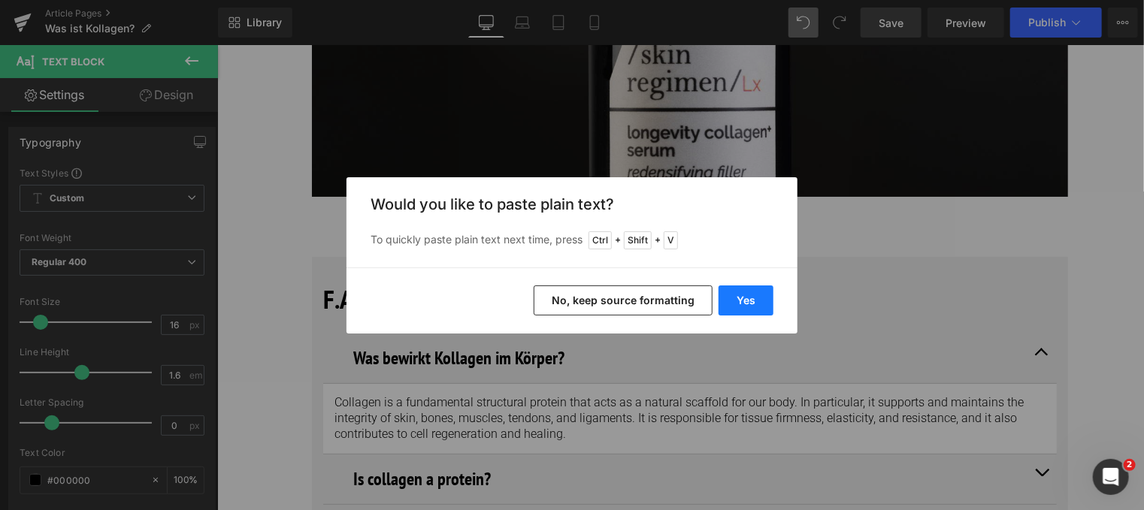
click at [742, 303] on button "Yes" at bounding box center [745, 301] width 55 height 30
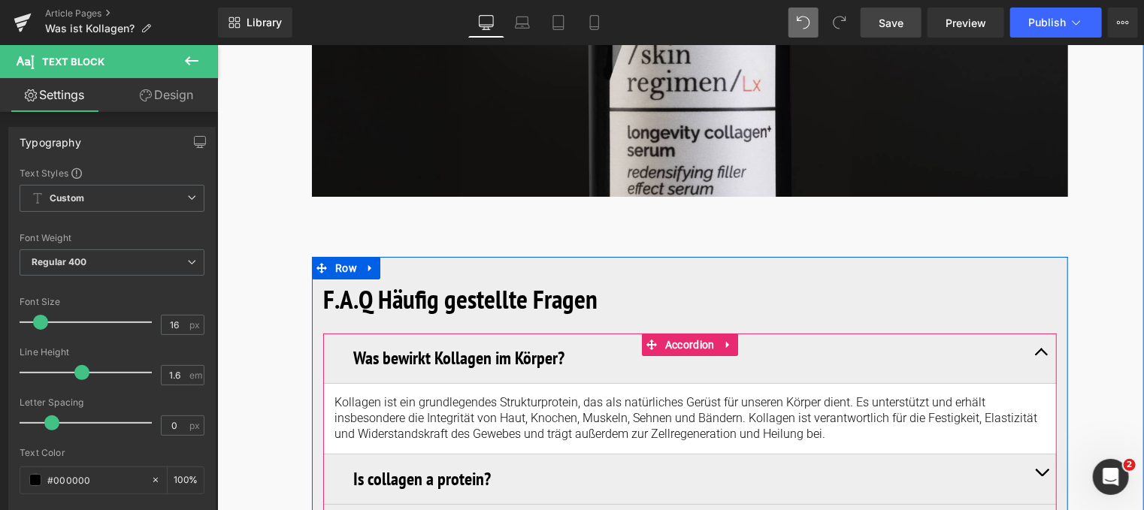
scroll to position [5861, 0]
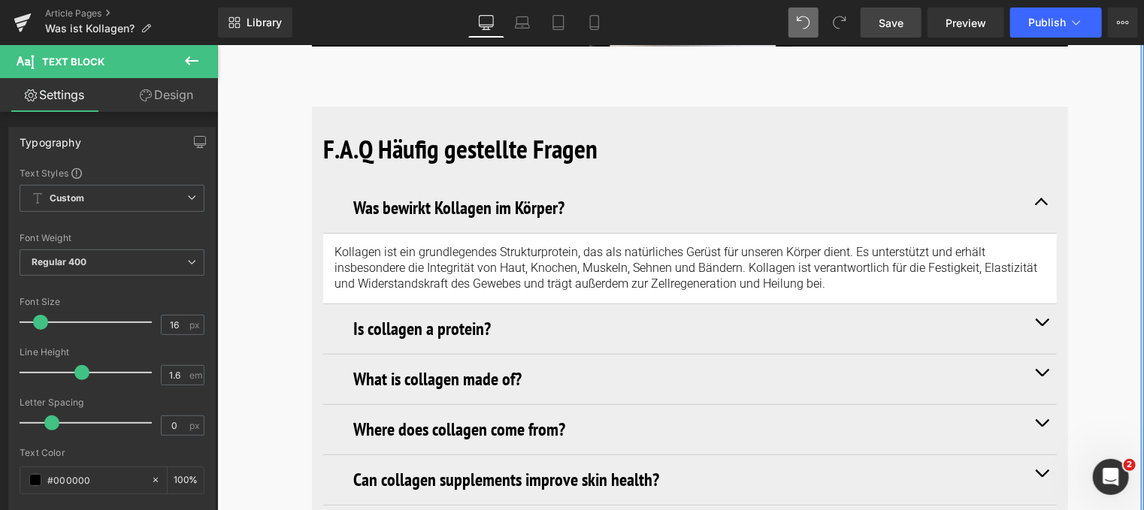
drag, startPoint x: 1093, startPoint y: 272, endPoint x: 622, endPoint y: 337, distance: 475.5
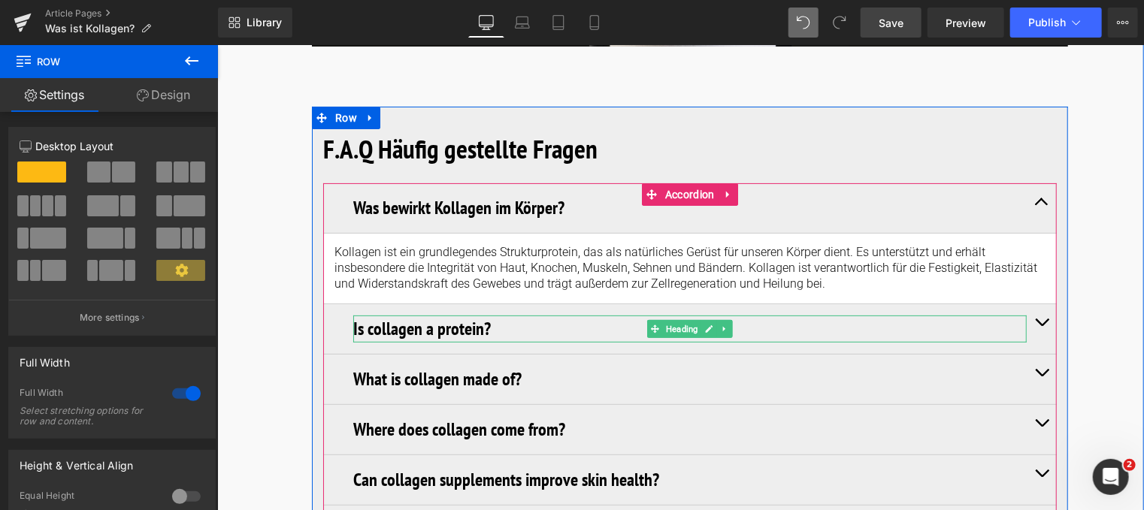
click at [506, 315] on h3 "Is collagen a protein?" at bounding box center [688, 328] width 673 height 27
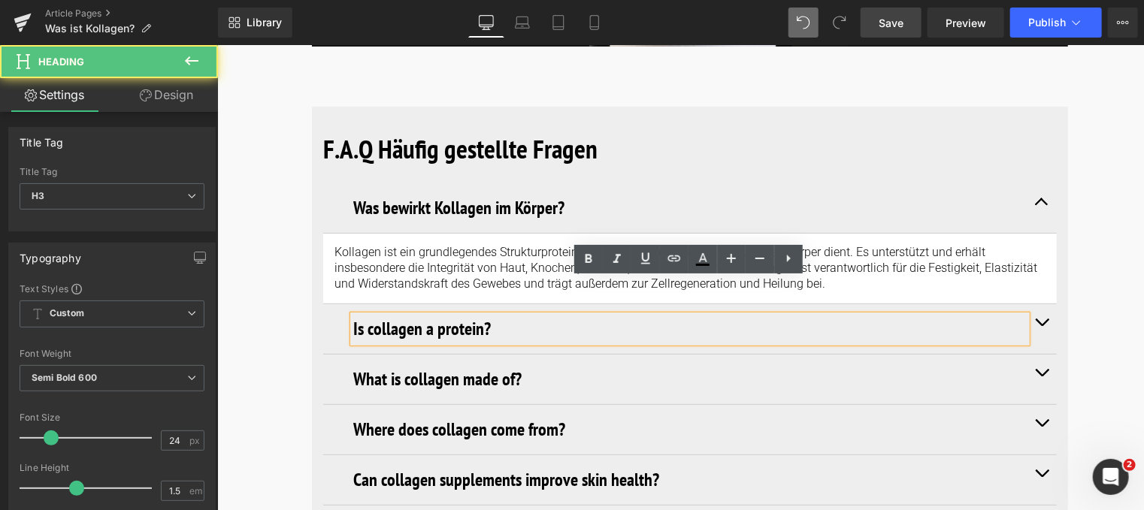
drag, startPoint x: 498, startPoint y: 292, endPoint x: 302, endPoint y: 292, distance: 196.1
paste div
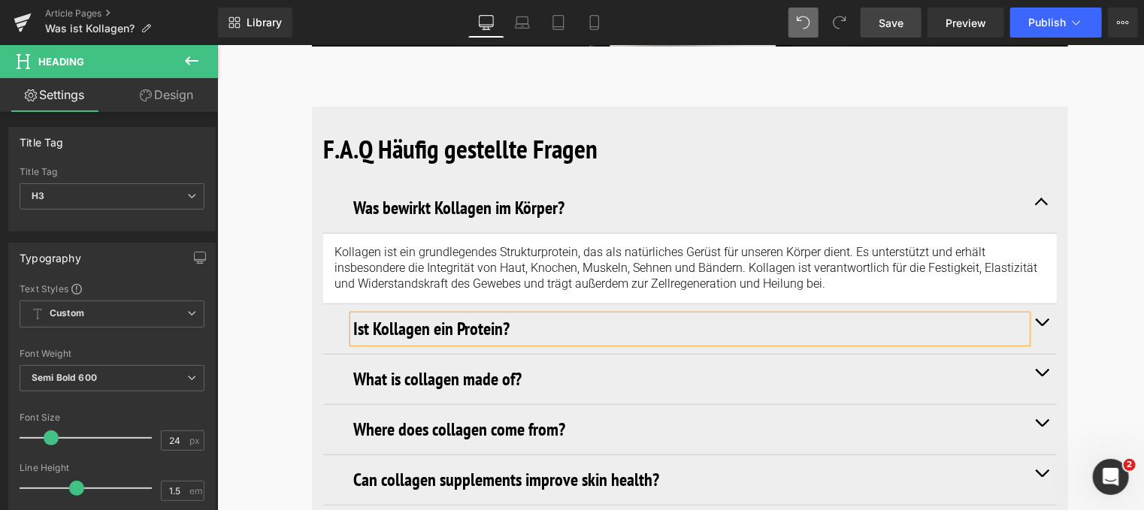
click at [1041, 325] on span "button" at bounding box center [1041, 325] width 0 height 0
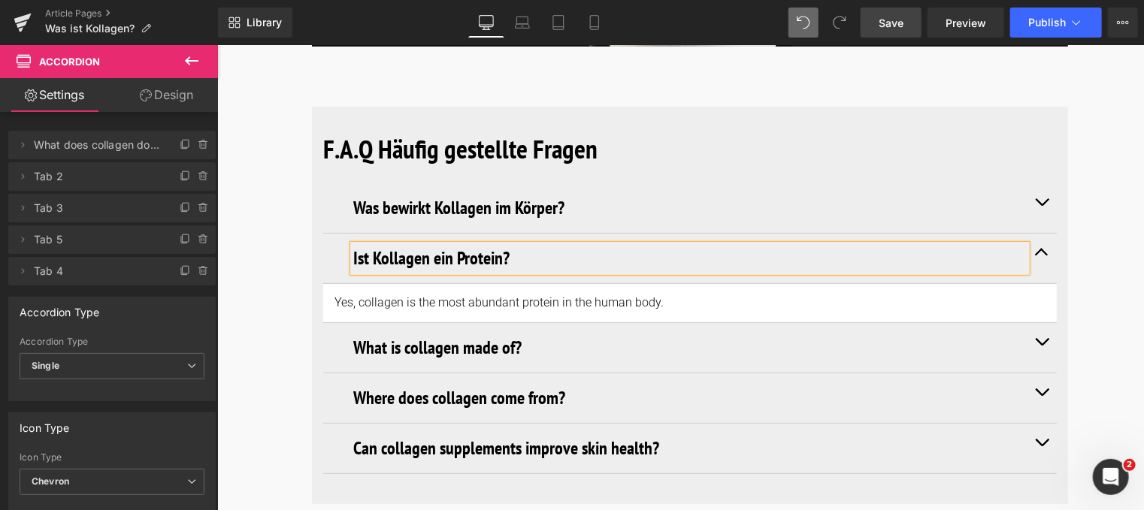
drag, startPoint x: 1110, startPoint y: 312, endPoint x: 368, endPoint y: 277, distance: 742.4
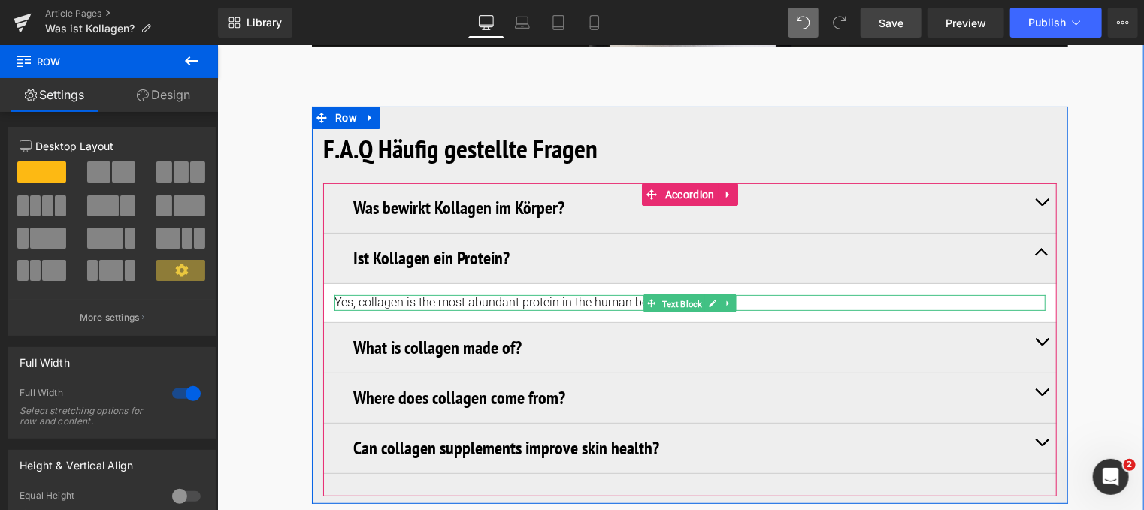
drag, startPoint x: 662, startPoint y: 266, endPoint x: 608, endPoint y: 264, distance: 54.1
click at [662, 295] on span "Text Block" at bounding box center [681, 304] width 46 height 18
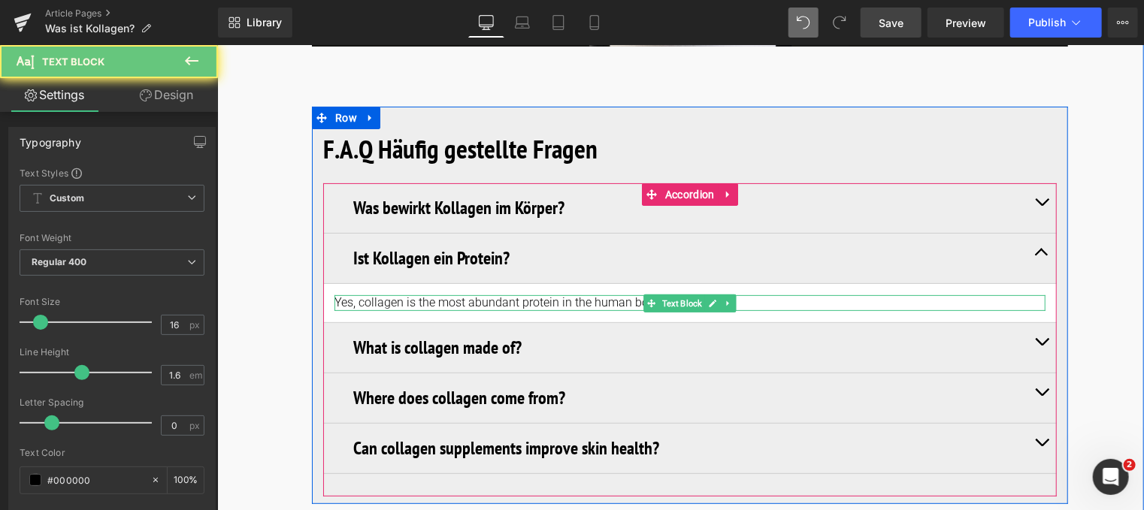
click at [575, 295] on p "Yes, collagen is the most abundant protein in the human body." at bounding box center [689, 303] width 711 height 16
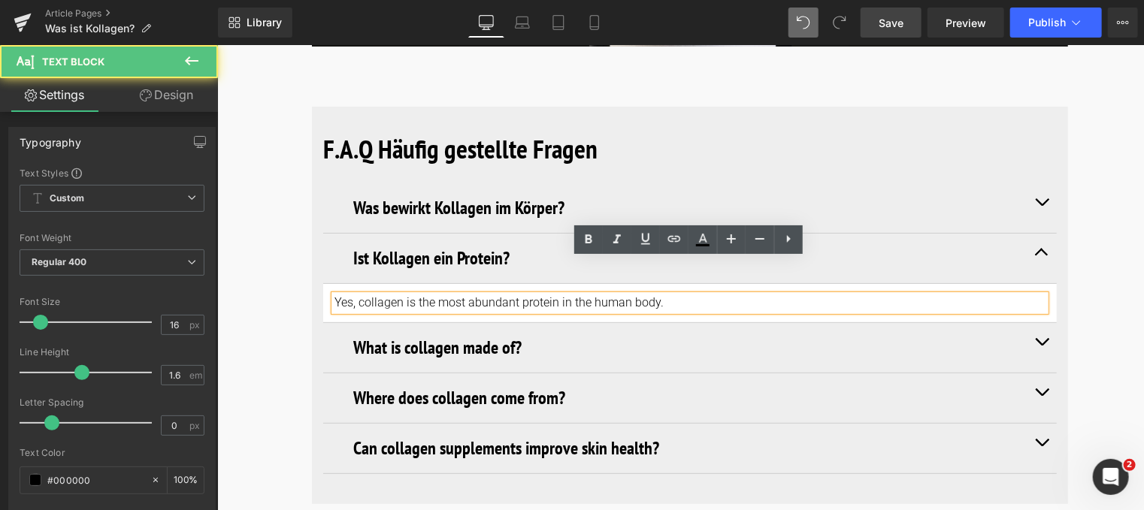
drag, startPoint x: 660, startPoint y: 268, endPoint x: 263, endPoint y: 268, distance: 397.5
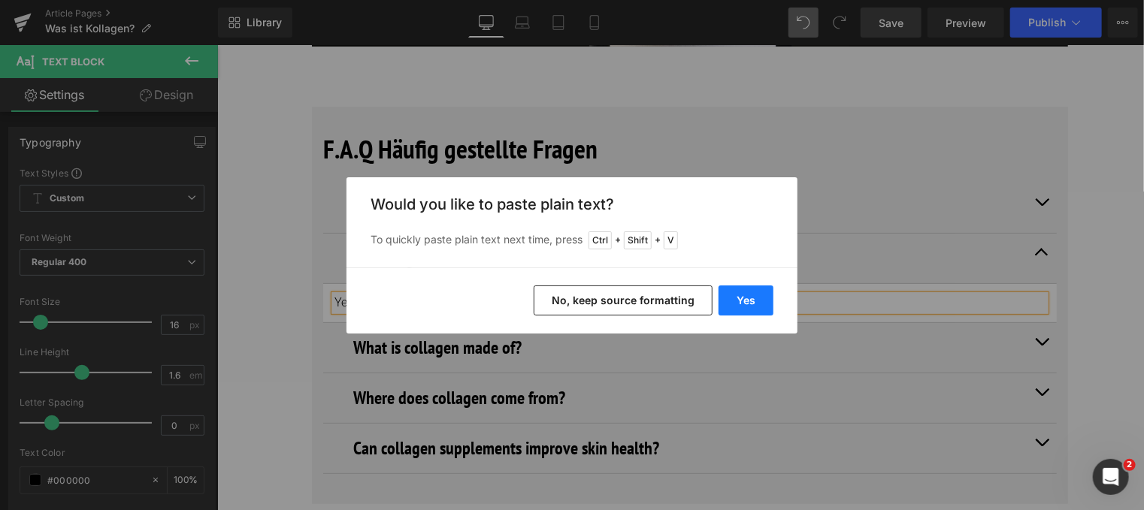
click at [751, 297] on button "Yes" at bounding box center [745, 301] width 55 height 30
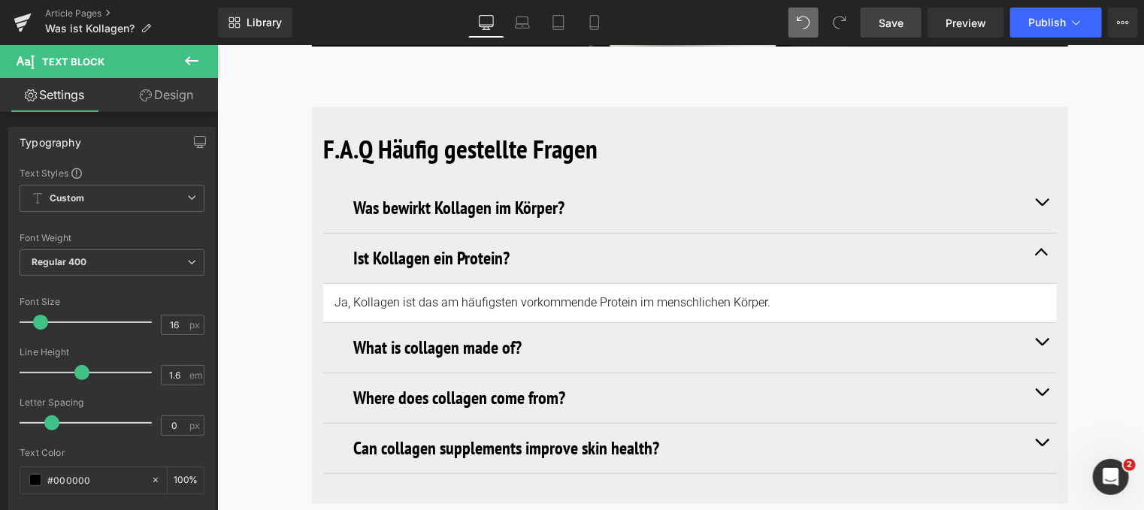
drag, startPoint x: 890, startPoint y: 31, endPoint x: 821, endPoint y: 255, distance: 234.8
click at [890, 31] on link "Save" at bounding box center [890, 23] width 61 height 30
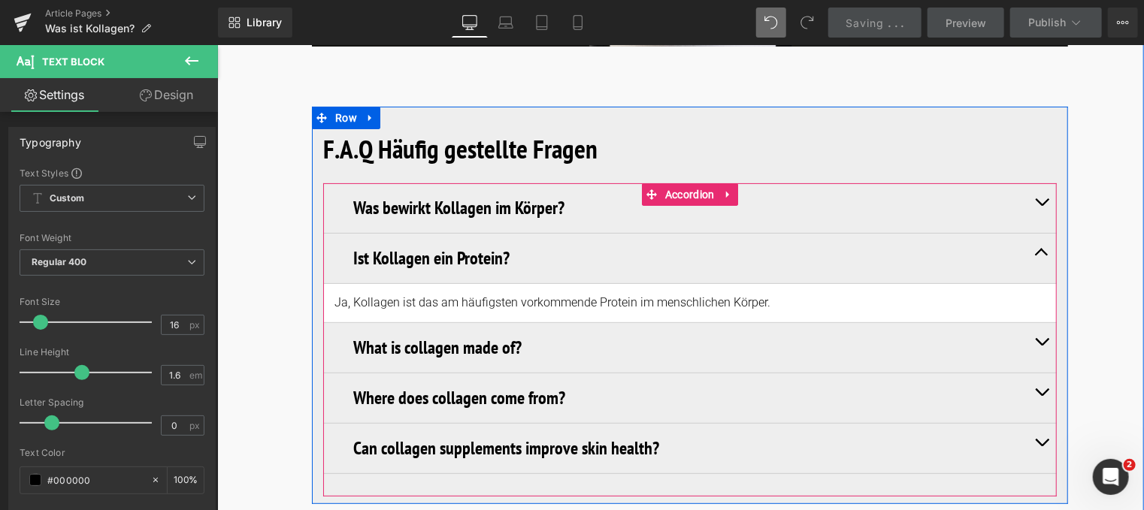
click at [1038, 322] on button "button" at bounding box center [1041, 347] width 30 height 50
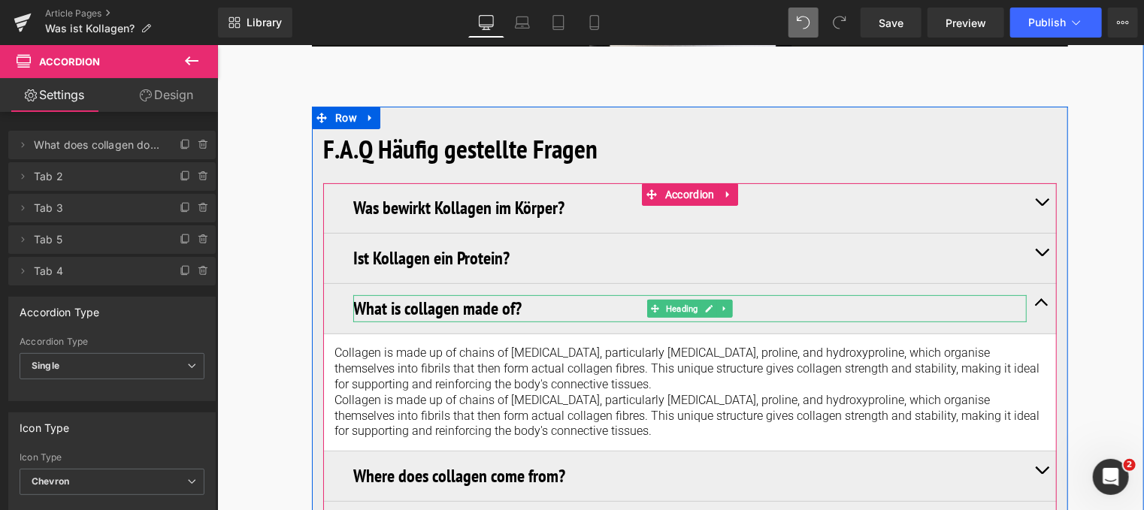
click at [509, 295] on h3 "What is collagen made of?" at bounding box center [688, 308] width 673 height 27
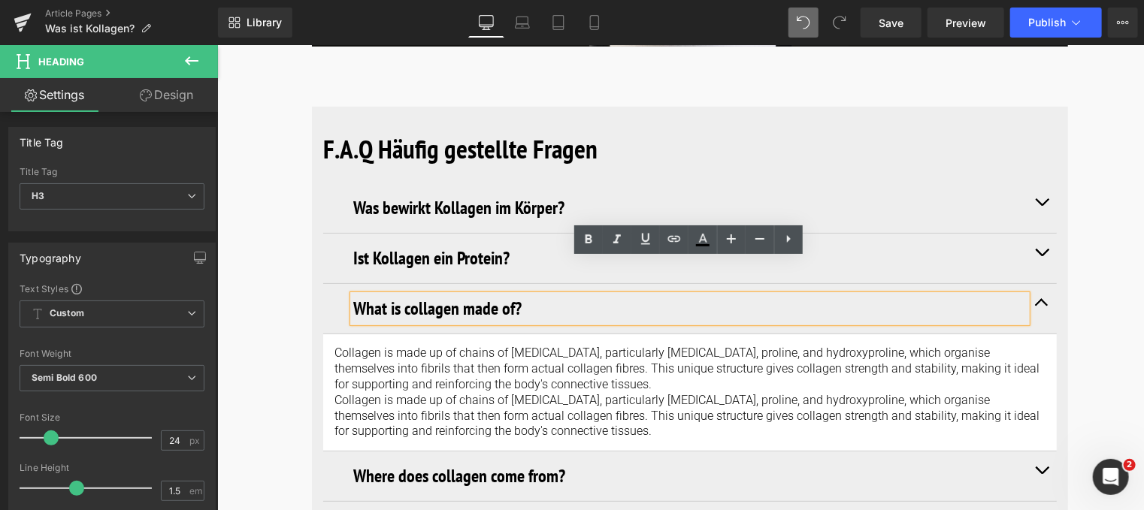
drag, startPoint x: 519, startPoint y: 270, endPoint x: 347, endPoint y: 270, distance: 172.1
click at [352, 295] on div "What is collagen made of?" at bounding box center [688, 308] width 673 height 27
drag, startPoint x: 347, startPoint y: 270, endPoint x: 356, endPoint y: 276, distance: 10.8
click at [356, 295] on div "What is collagen made of?" at bounding box center [688, 308] width 673 height 27
paste div
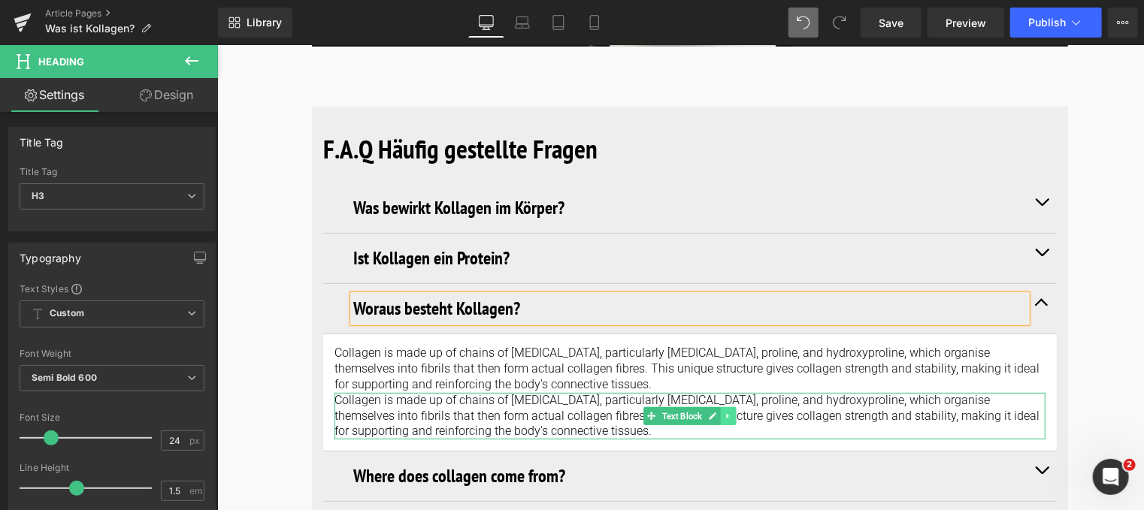
click at [726, 413] on icon at bounding box center [727, 415] width 2 height 5
click at [731, 411] on icon at bounding box center [735, 415] width 8 height 8
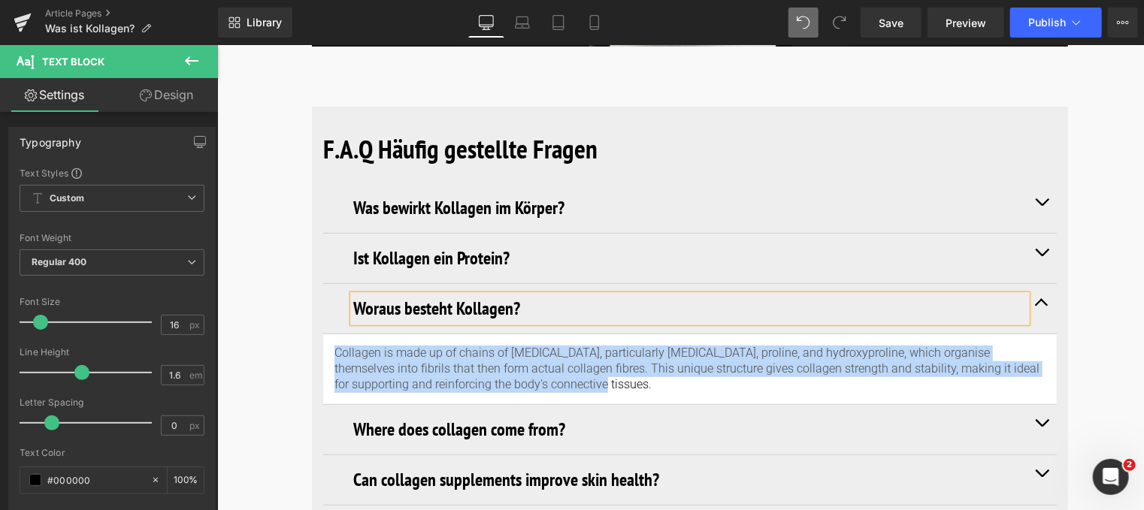
drag, startPoint x: 551, startPoint y: 344, endPoint x: 310, endPoint y: 305, distance: 243.6
click at [311, 305] on div "F.A.Q Häufig gestellte Fragen Heading Was bewirkt Kollagen im Körper? Heading K…" at bounding box center [689, 317] width 756 height 422
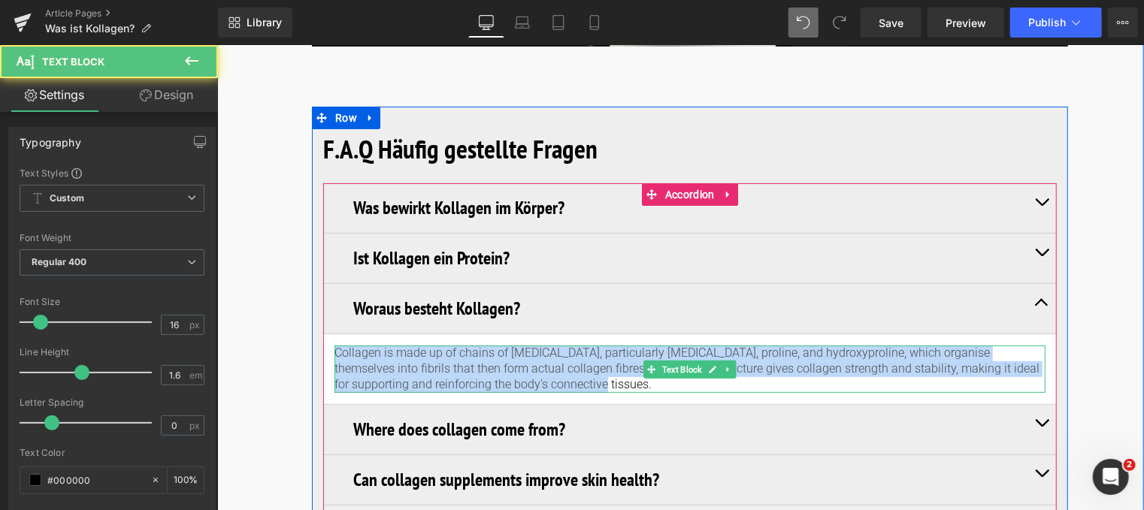
click at [586, 345] on p "Collagen is made up of chains of [MEDICAL_DATA], particularly [MEDICAL_DATA], p…" at bounding box center [689, 368] width 711 height 47
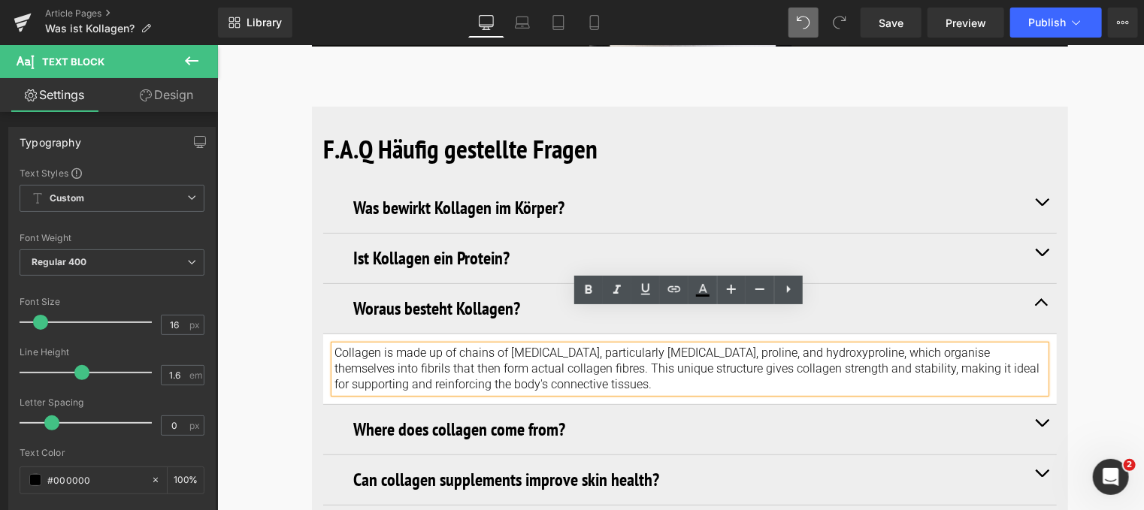
drag, startPoint x: 563, startPoint y: 347, endPoint x: 310, endPoint y: 305, distance: 255.9
click at [311, 305] on div "F.A.Q Häufig gestellte Fragen Heading Was bewirkt Kollagen im Körper? Heading K…" at bounding box center [689, 317] width 756 height 422
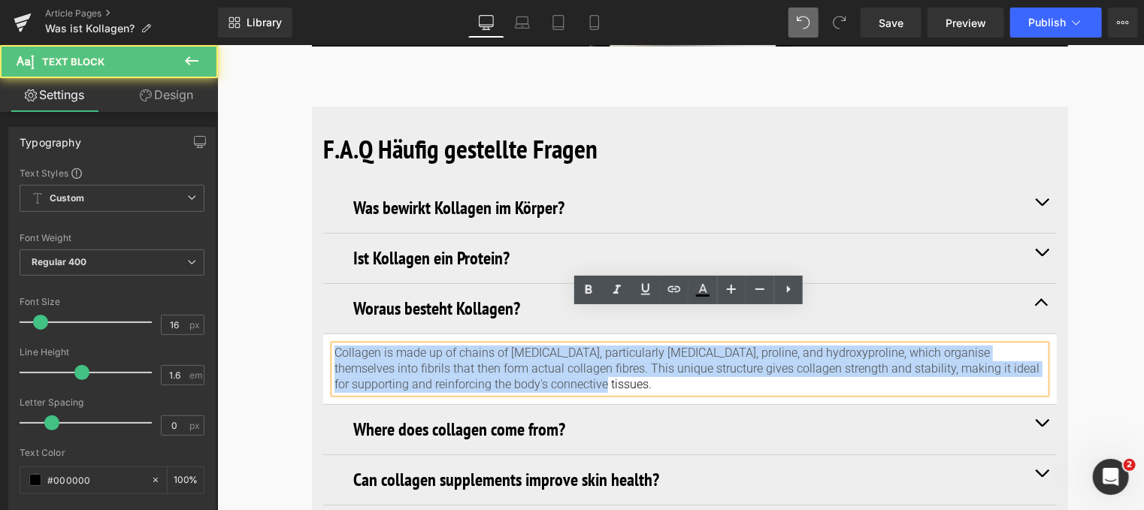
drag, startPoint x: 334, startPoint y: 316, endPoint x: 639, endPoint y: 419, distance: 322.2
click at [639, 419] on div "Was bewirkt Kollagen im Körper? Heading Kollagen ist ein grundlegendes Struktur…" at bounding box center [688, 344] width 733 height 322
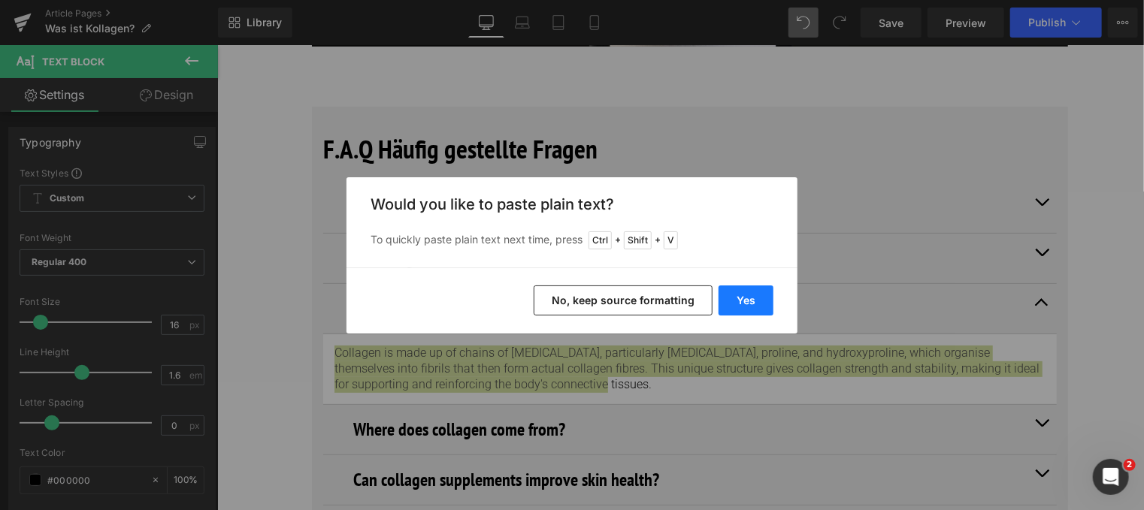
click at [743, 300] on button "Yes" at bounding box center [745, 301] width 55 height 30
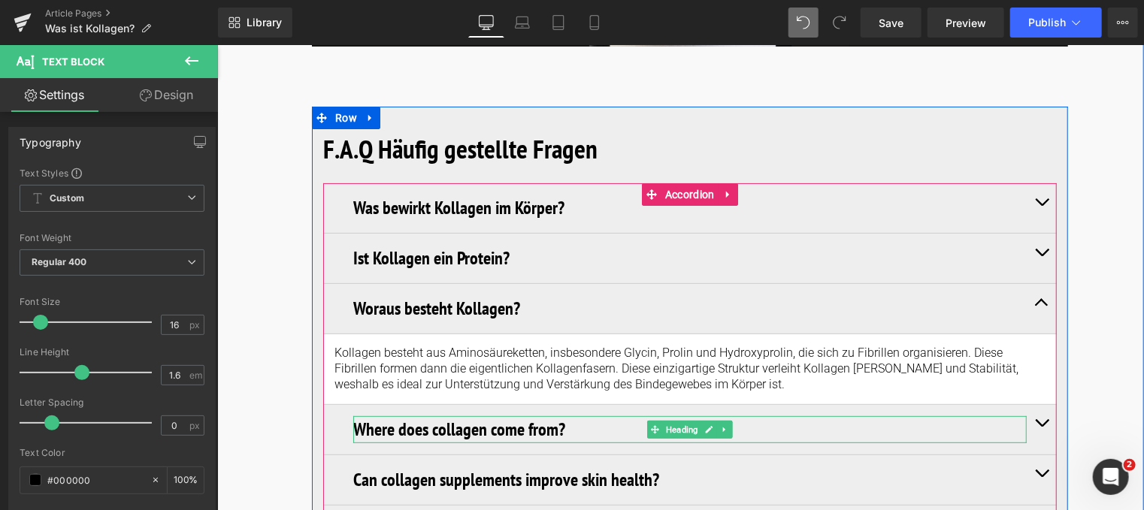
click at [533, 416] on h3 "Where does collagen come from?" at bounding box center [688, 429] width 673 height 27
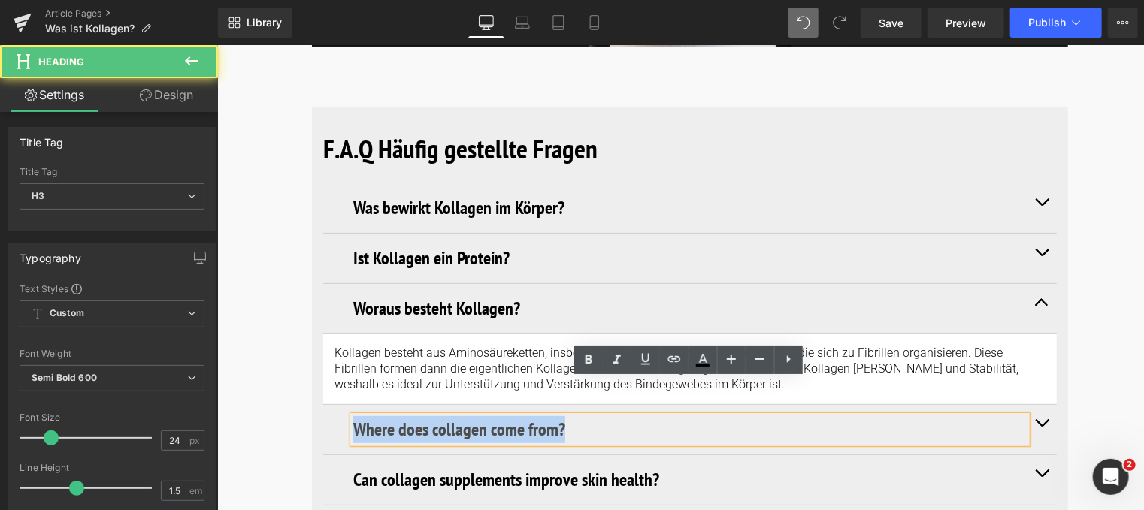
drag, startPoint x: 570, startPoint y: 394, endPoint x: 340, endPoint y: 382, distance: 230.2
click at [340, 404] on div "Where does collagen come from? Heading" at bounding box center [688, 429] width 733 height 50
paste div
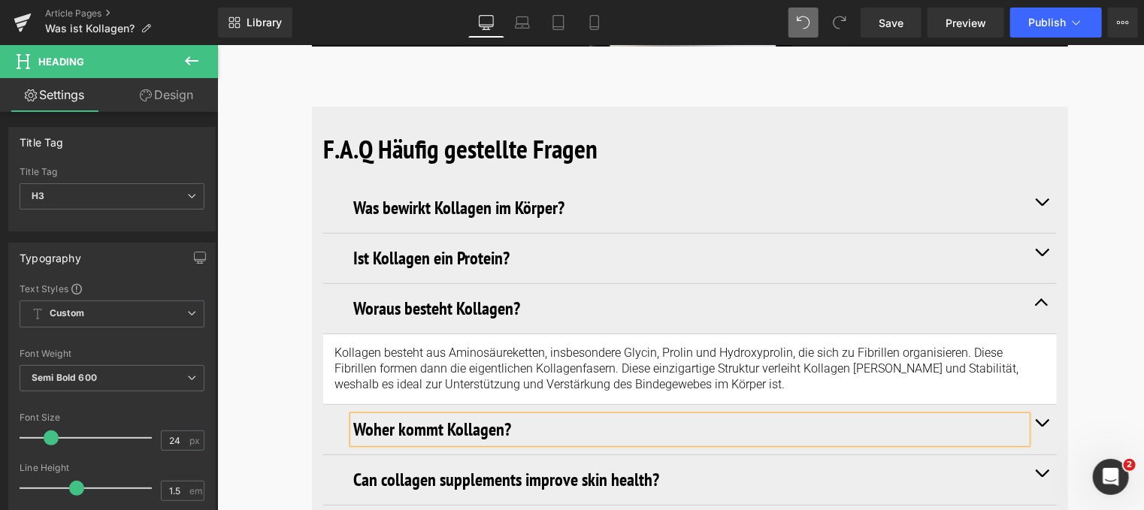
click at [1042, 404] on button "button" at bounding box center [1041, 429] width 30 height 50
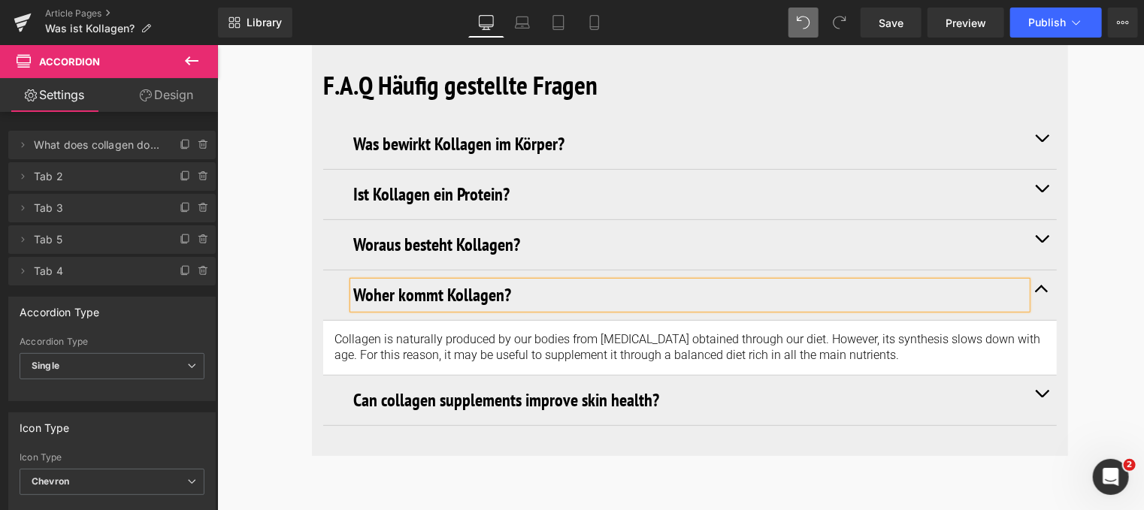
scroll to position [6011, 0]
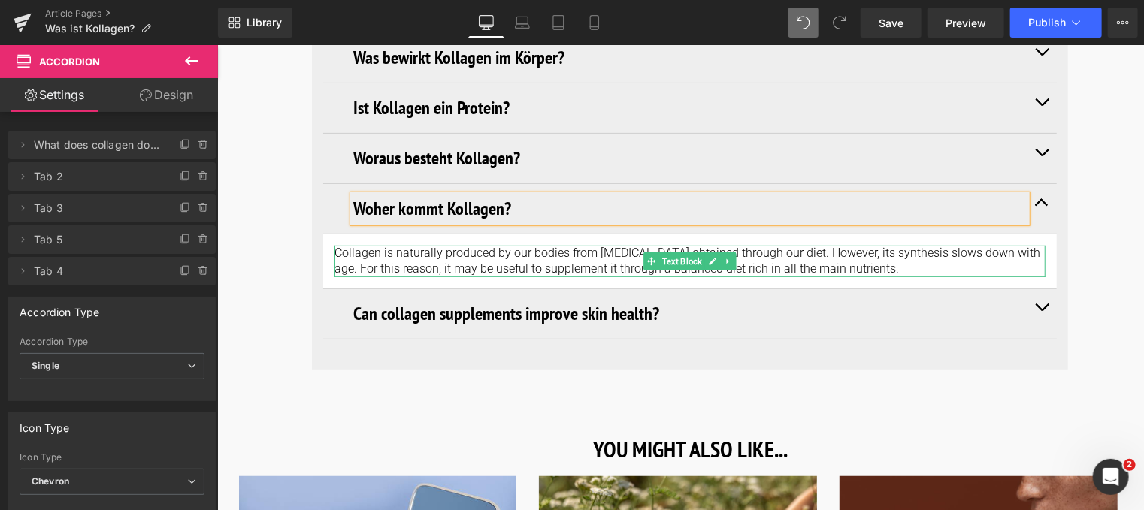
click at [845, 245] on p "Collagen is naturally produced by our bodies from [MEDICAL_DATA] obtained throu…" at bounding box center [689, 261] width 711 height 32
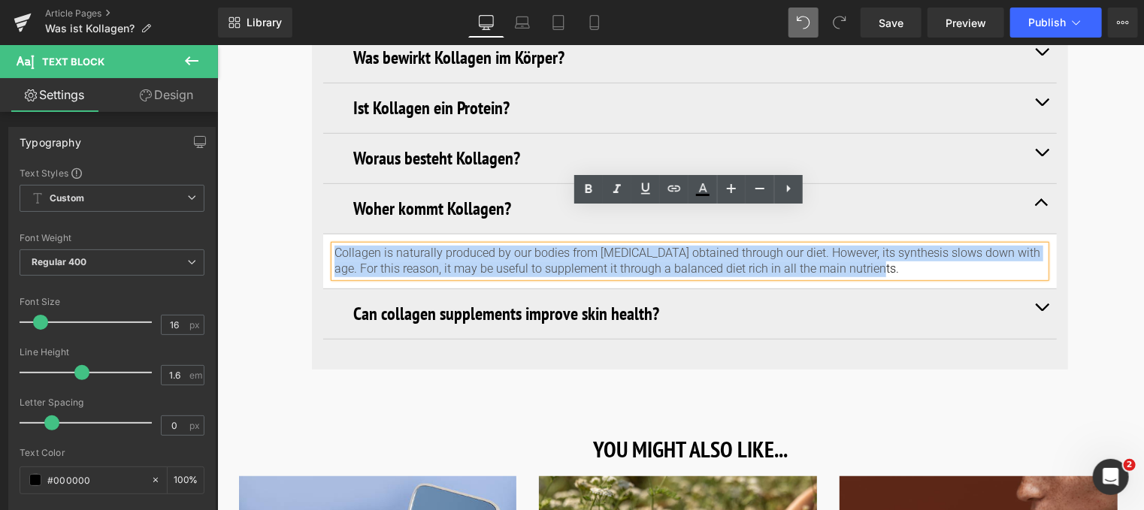
drag, startPoint x: 864, startPoint y: 231, endPoint x: 200, endPoint y: 201, distance: 664.9
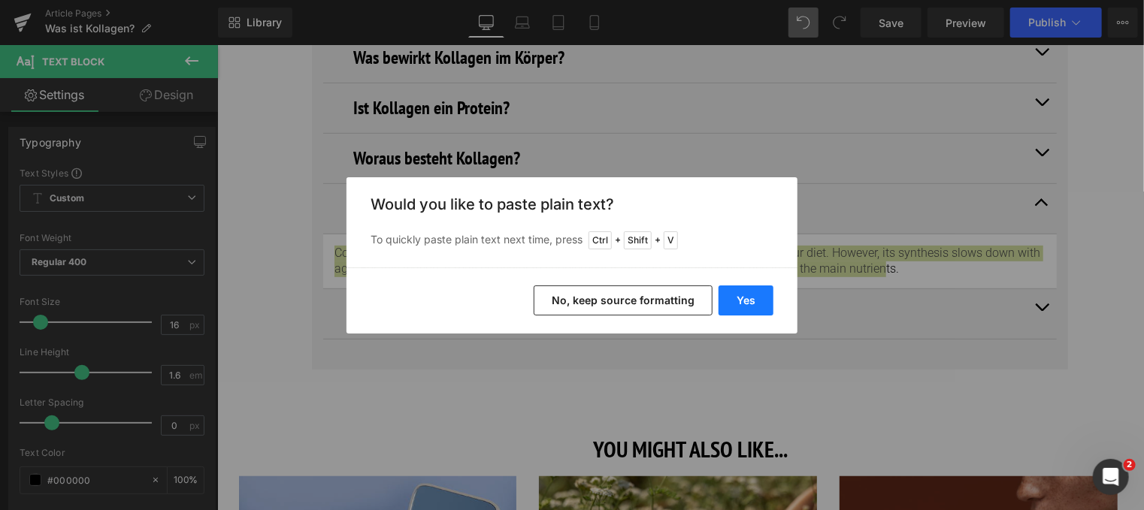
click at [736, 297] on button "Yes" at bounding box center [745, 301] width 55 height 30
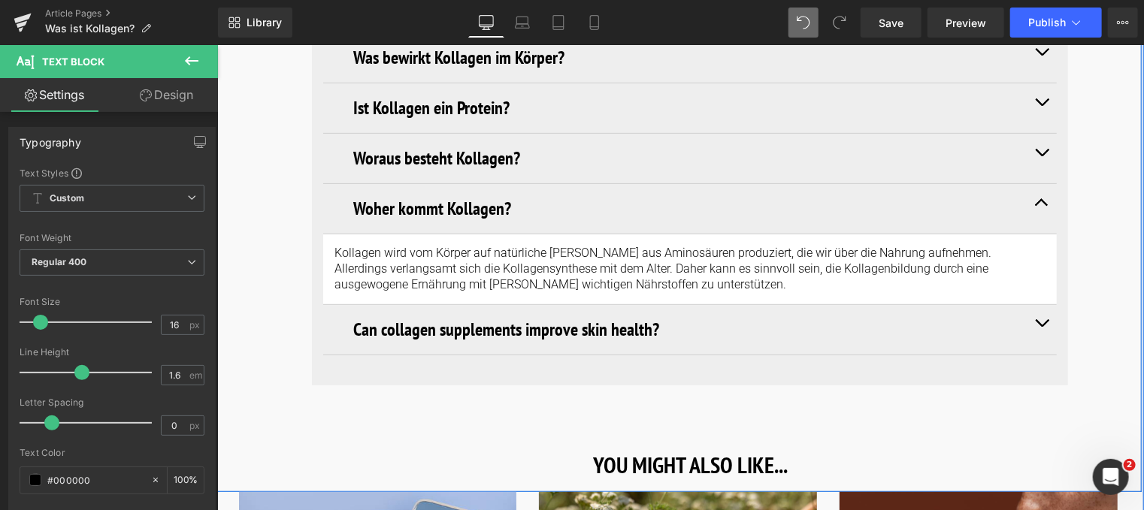
drag, startPoint x: 1106, startPoint y: 275, endPoint x: 824, endPoint y: 275, distance: 281.8
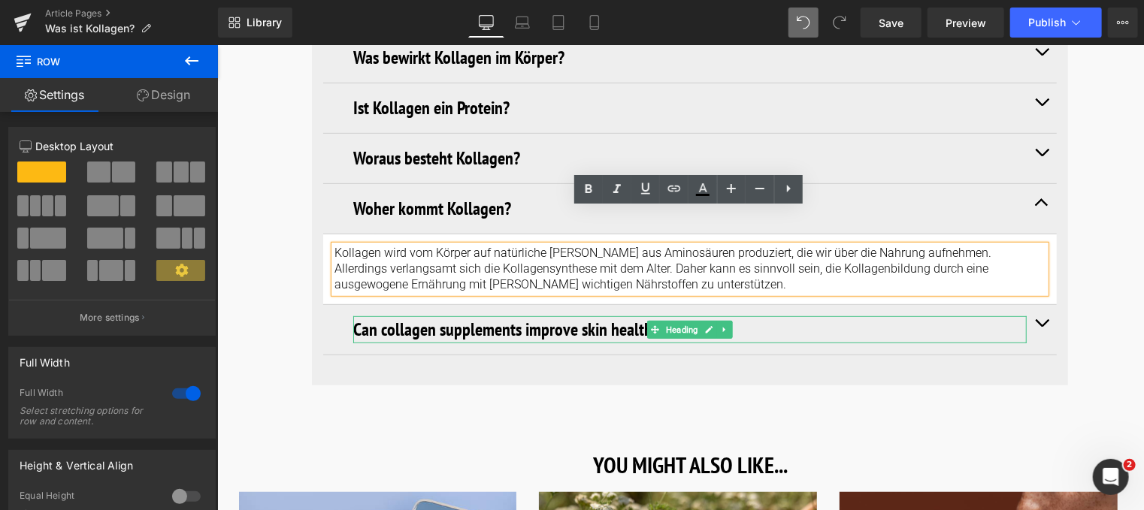
click at [627, 316] on h3 "Can collagen supplements improve skin health?" at bounding box center [688, 329] width 673 height 27
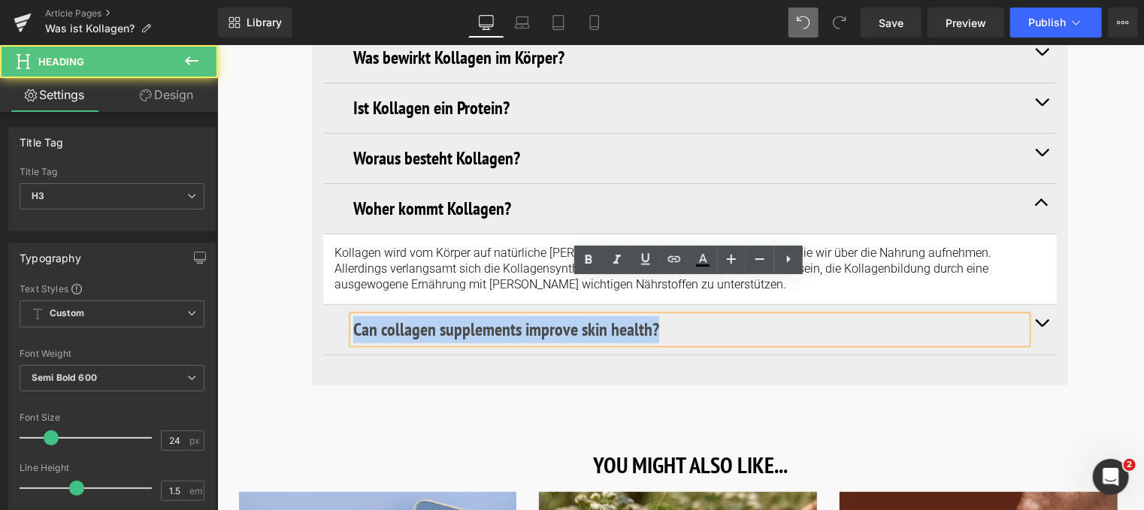
drag, startPoint x: 671, startPoint y: 297, endPoint x: 321, endPoint y: 289, distance: 350.2
click at [322, 304] on div "Can collagen supplements improve skin health? Heading" at bounding box center [688, 329] width 733 height 50
paste div
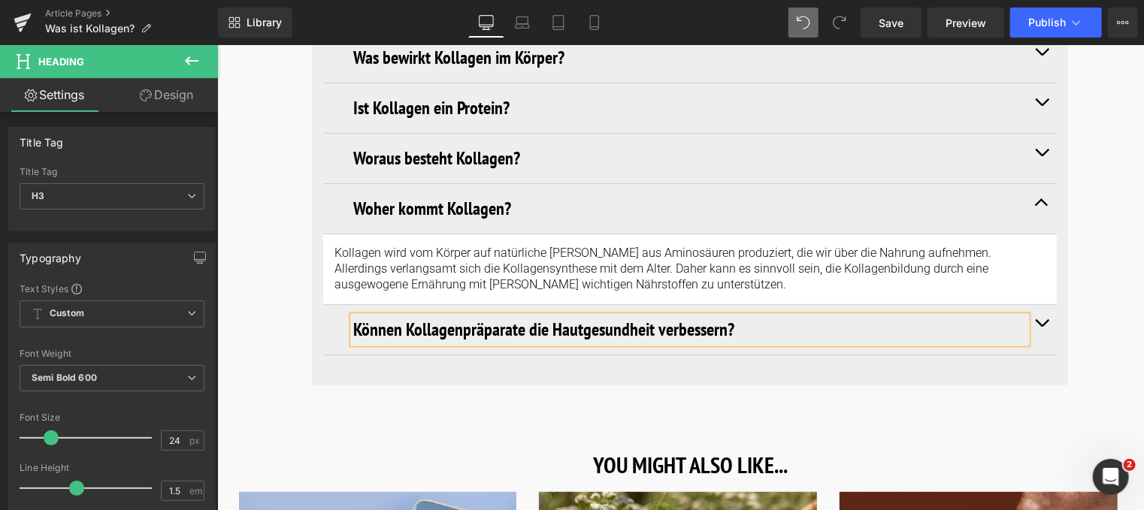
click at [1044, 304] on button "button" at bounding box center [1041, 329] width 30 height 50
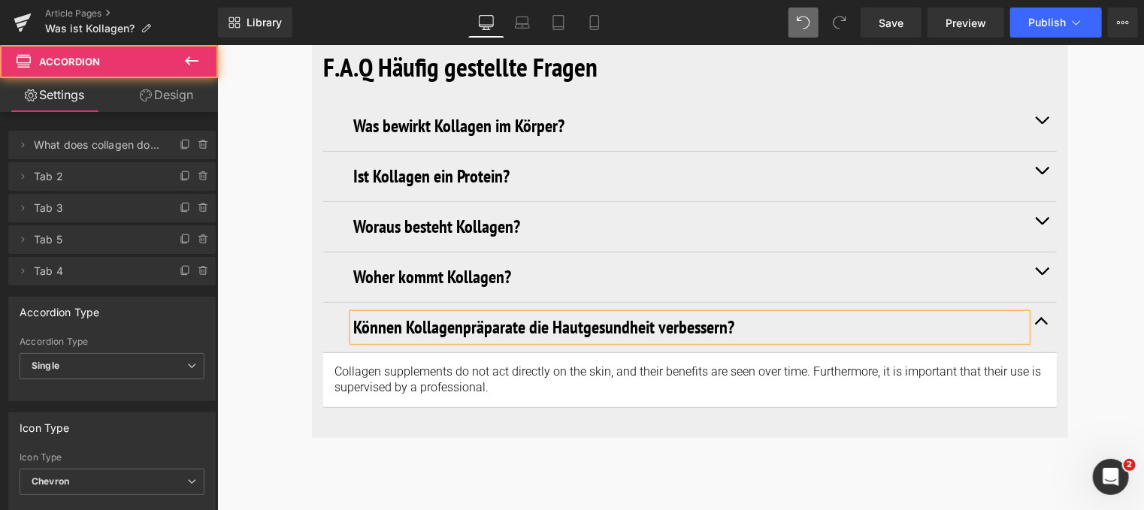
scroll to position [5941, 0]
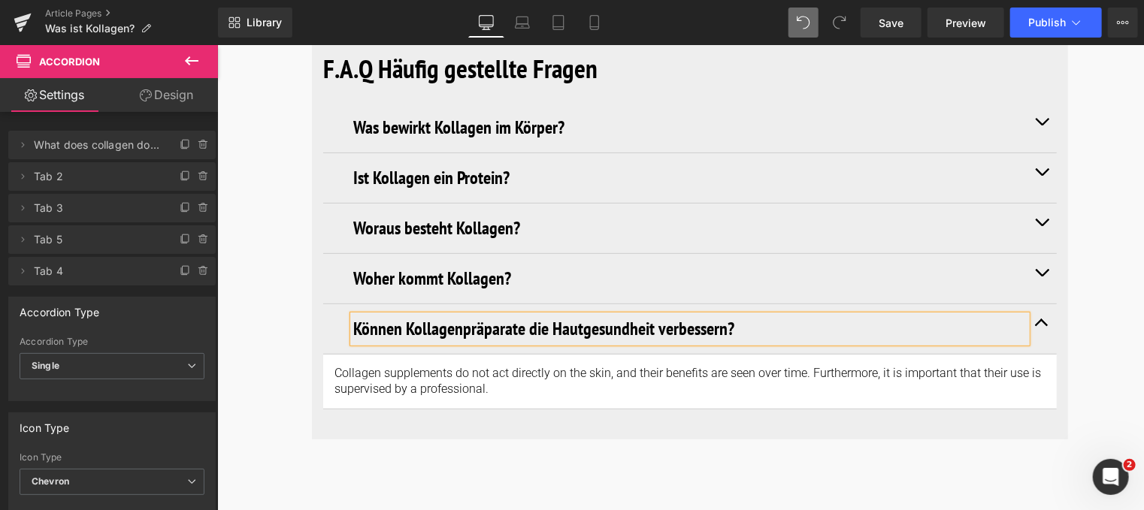
drag, startPoint x: 1077, startPoint y: 246, endPoint x: 741, endPoint y: 320, distance: 344.6
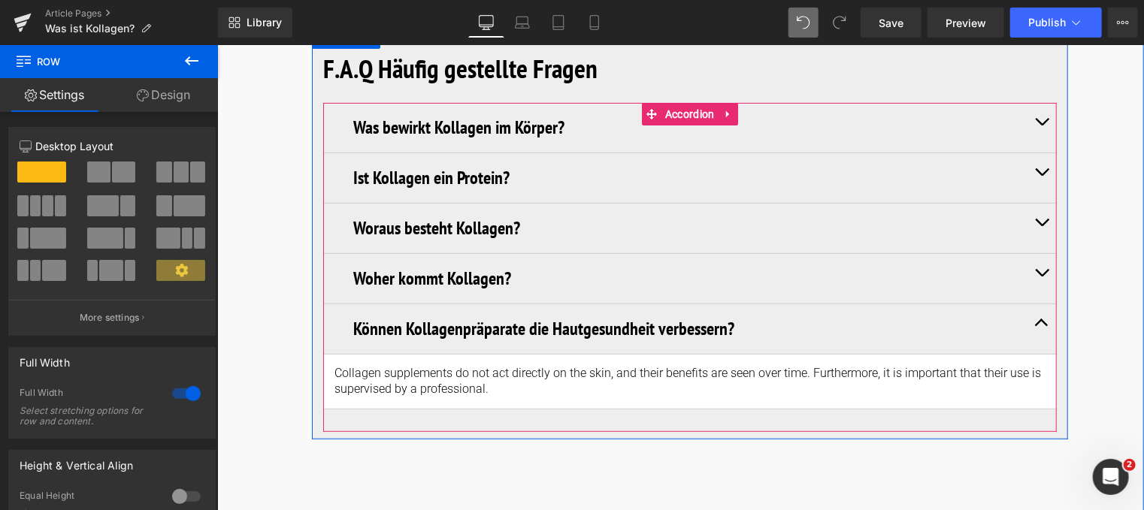
click at [518, 365] on p "Collagen supplements do not act directly on the skin, and their benefits are se…" at bounding box center [689, 381] width 711 height 32
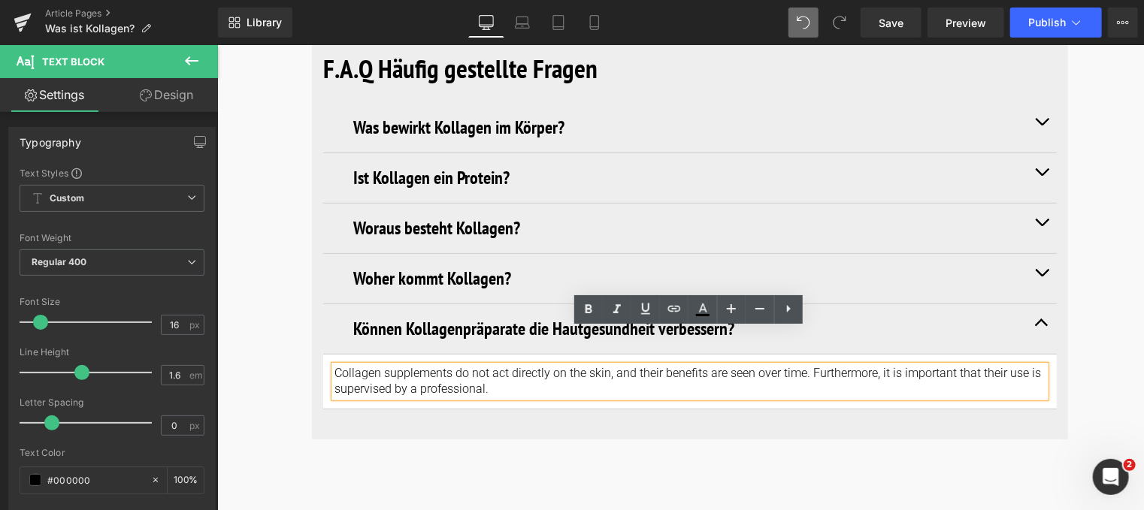
drag, startPoint x: 499, startPoint y: 358, endPoint x: 334, endPoint y: 335, distance: 166.1
click at [334, 365] on p "Collagen supplements do not act directly on the skin, and their benefits are se…" at bounding box center [689, 381] width 711 height 32
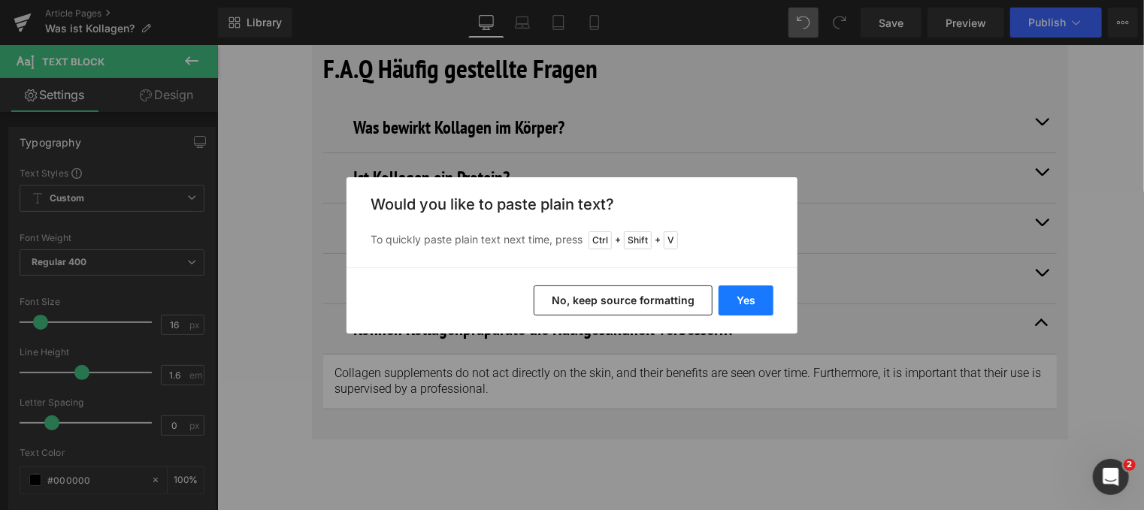
click at [742, 295] on button "Yes" at bounding box center [745, 301] width 55 height 30
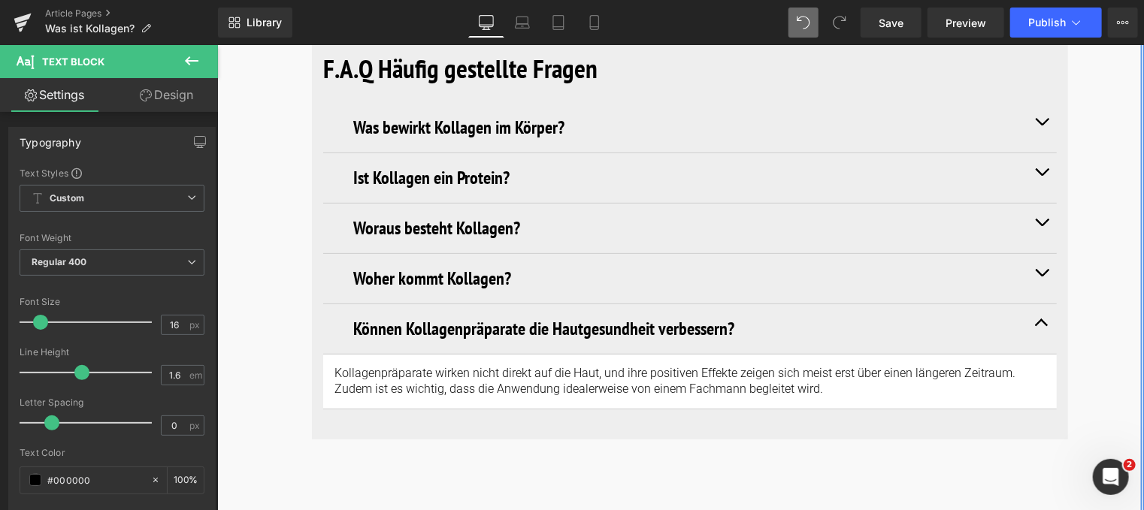
drag, startPoint x: 1110, startPoint y: 222, endPoint x: 1099, endPoint y: 222, distance: 10.5
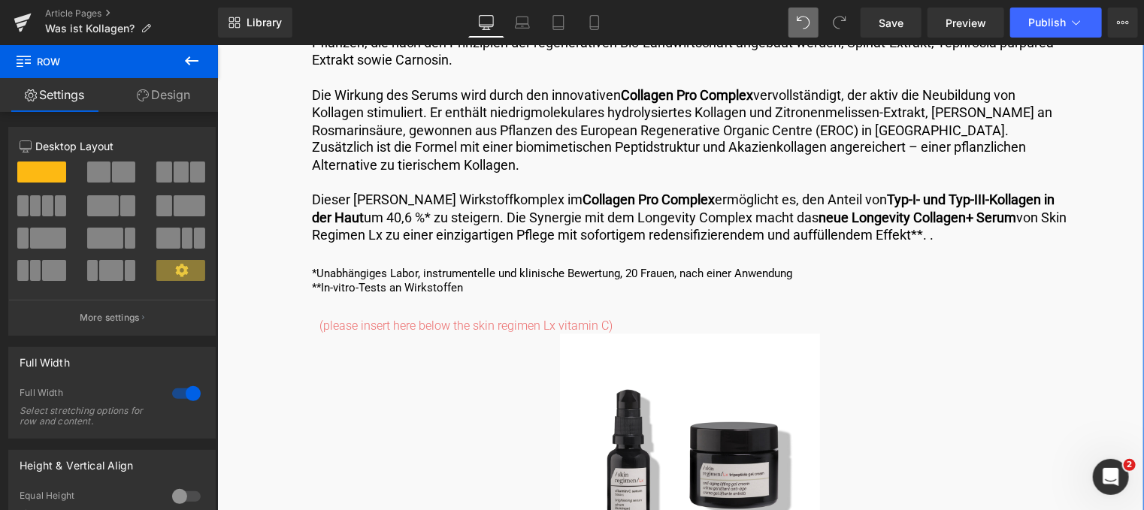
scroll to position [4138, 0]
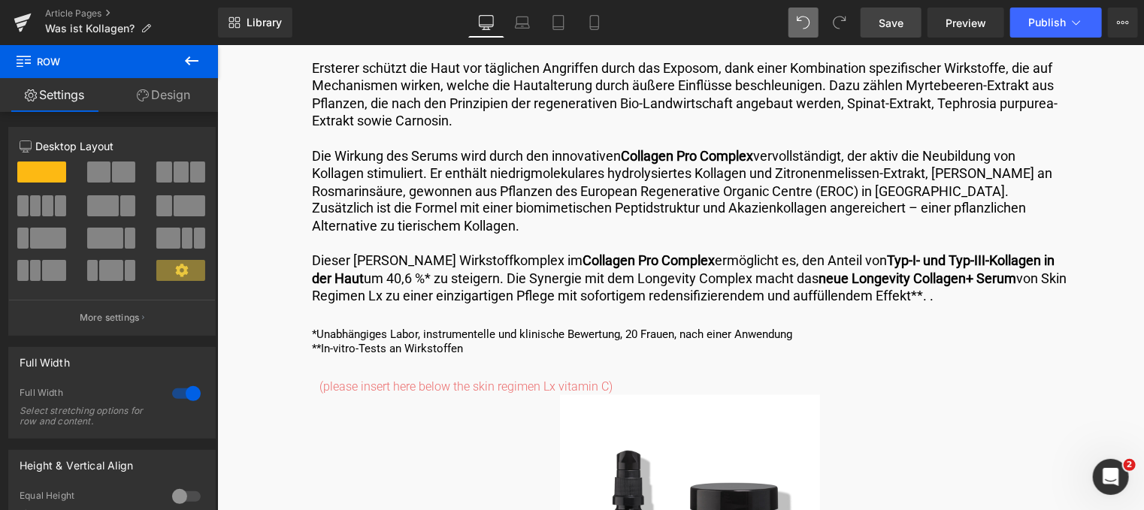
click at [881, 25] on span "Save" at bounding box center [890, 23] width 25 height 16
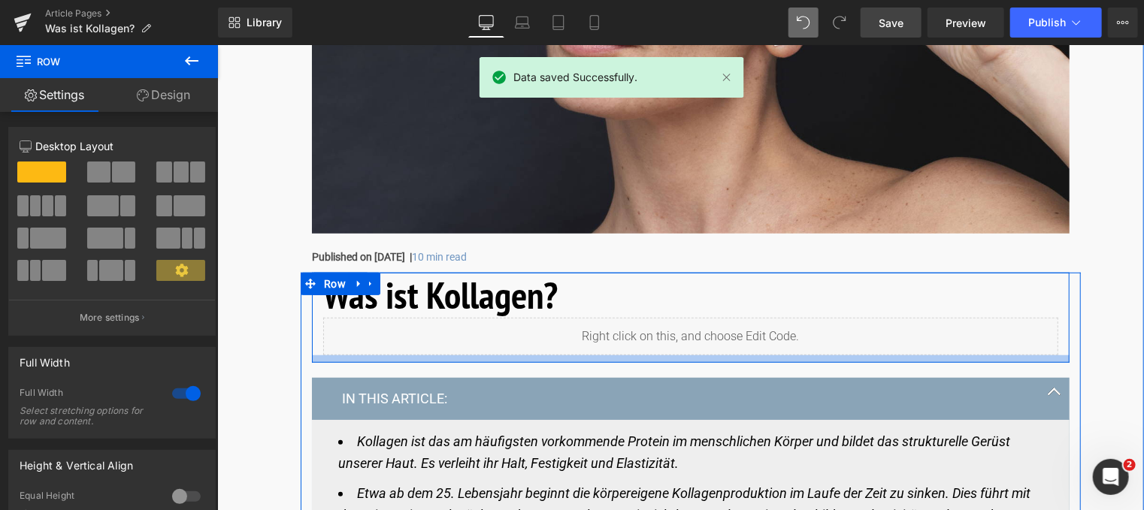
scroll to position [456, 0]
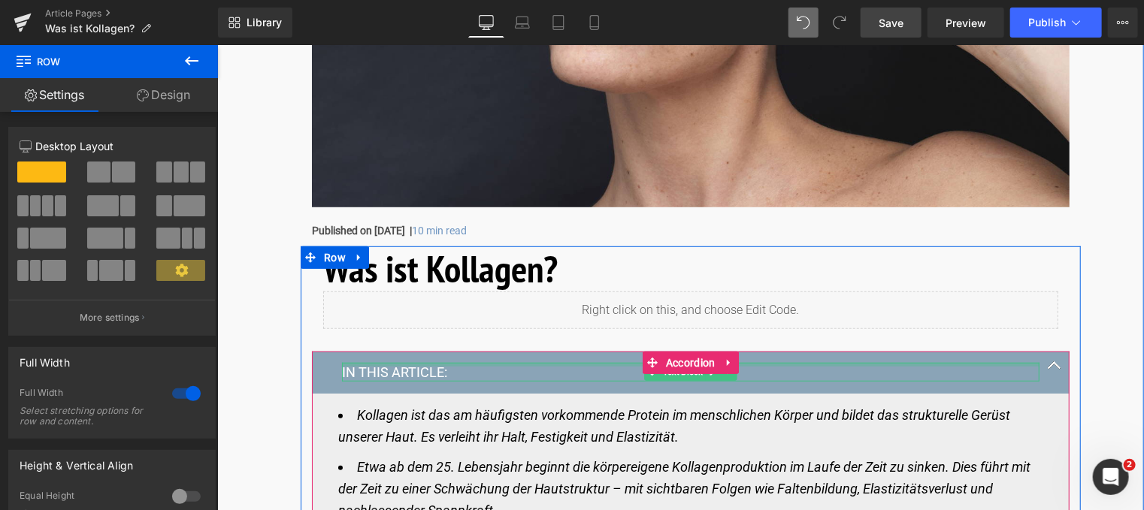
click at [436, 365] on div at bounding box center [689, 364] width 697 height 4
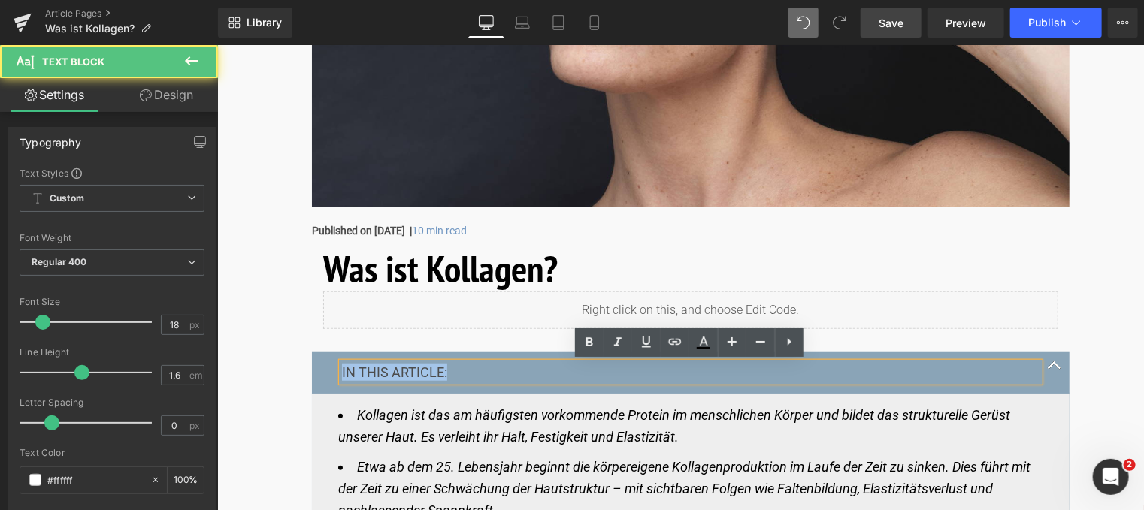
drag, startPoint x: 446, startPoint y: 371, endPoint x: 310, endPoint y: 371, distance: 136.0
click at [311, 371] on div "IN THIS ARTICLE: Text Block" at bounding box center [689, 371] width 757 height 41
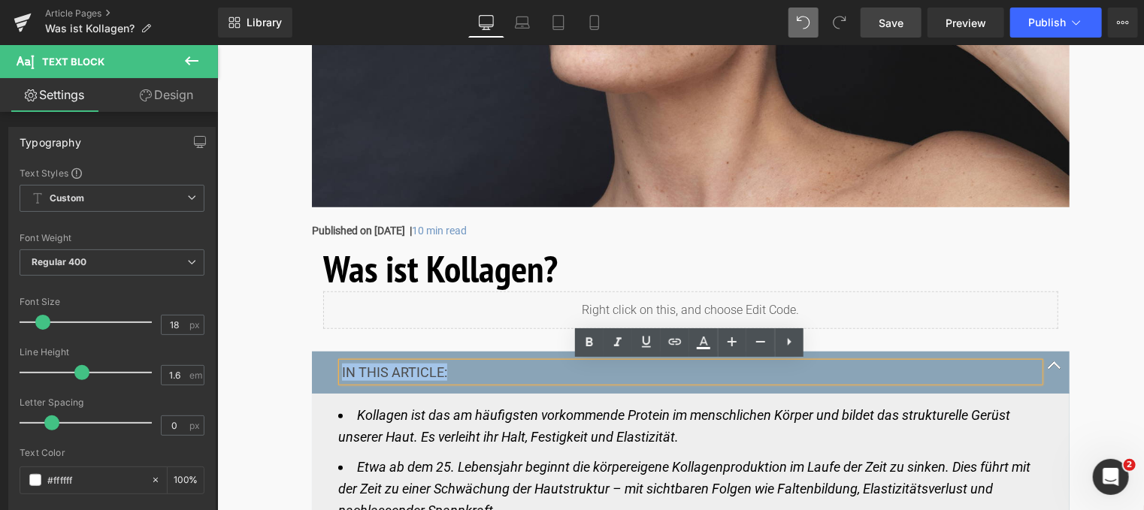
copy p "IN THIS ARTICLE:"
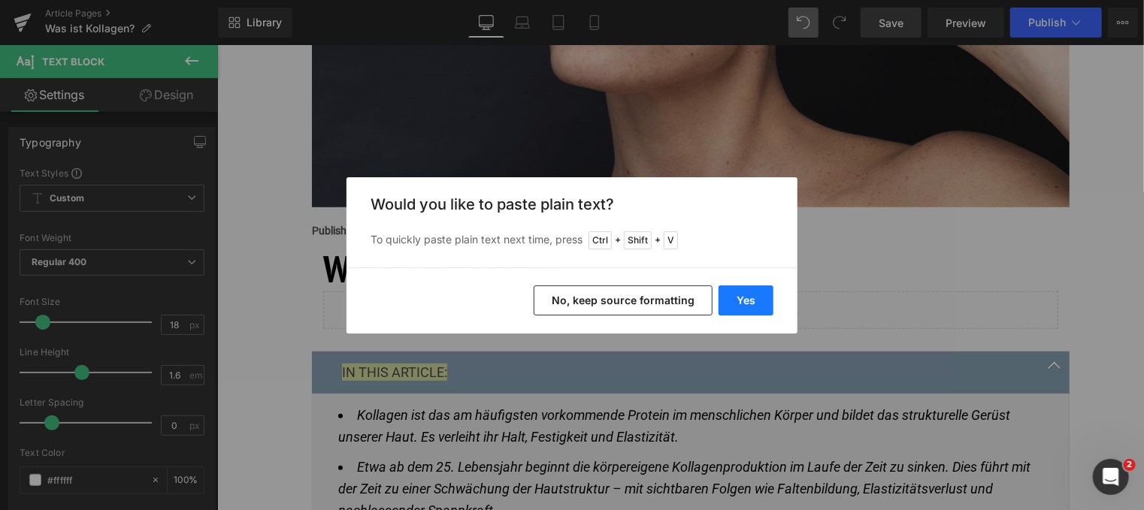
click at [742, 304] on button "Yes" at bounding box center [745, 301] width 55 height 30
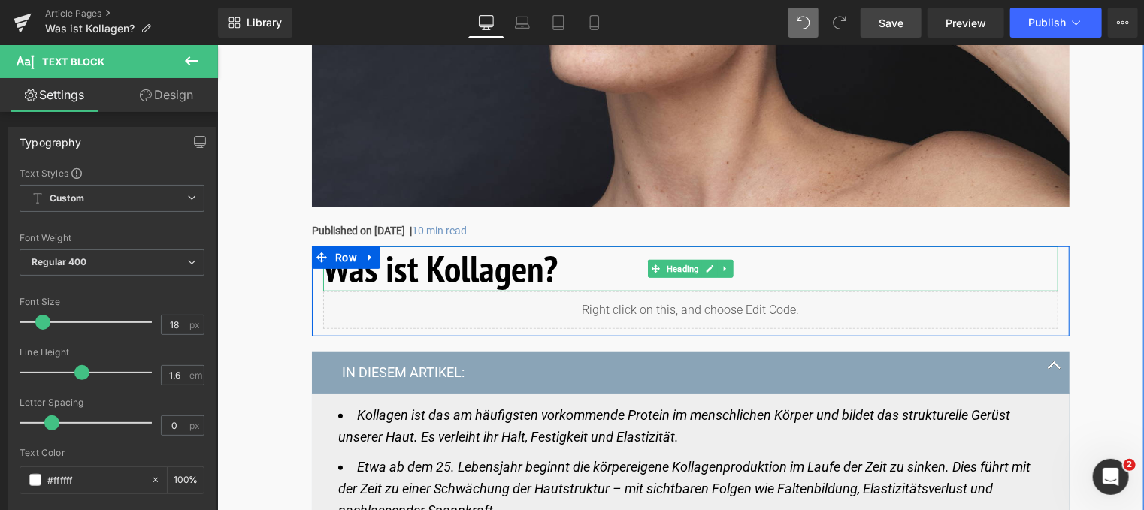
scroll to position [606, 0]
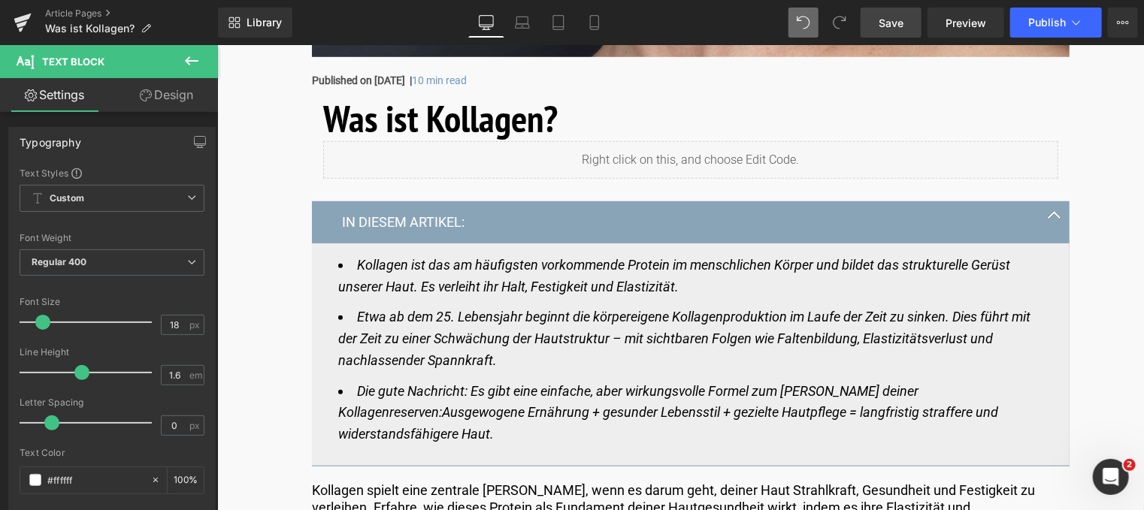
click at [887, 18] on span "Save" at bounding box center [890, 23] width 25 height 16
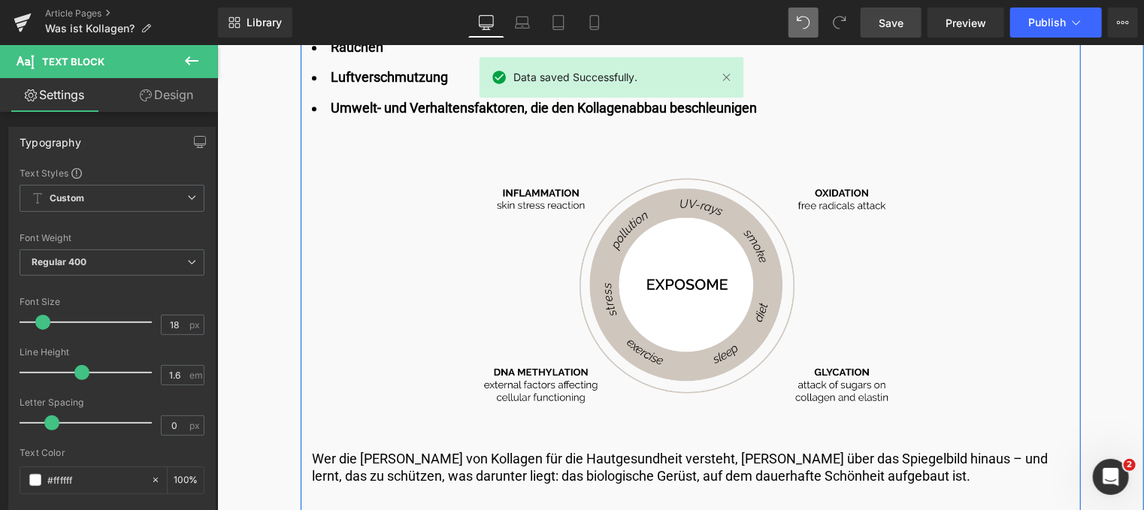
scroll to position [1959, 0]
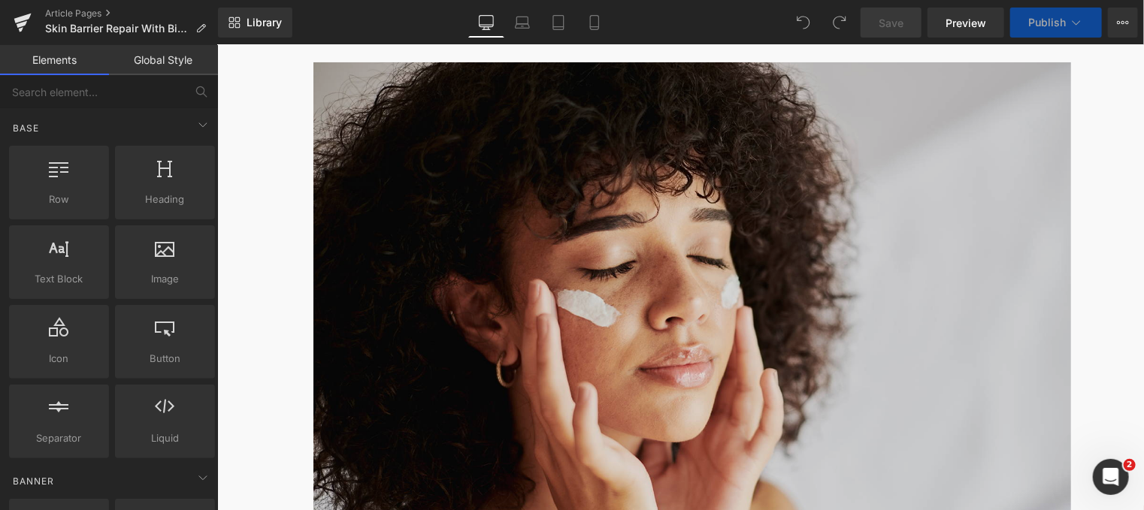
scroll to position [301, 0]
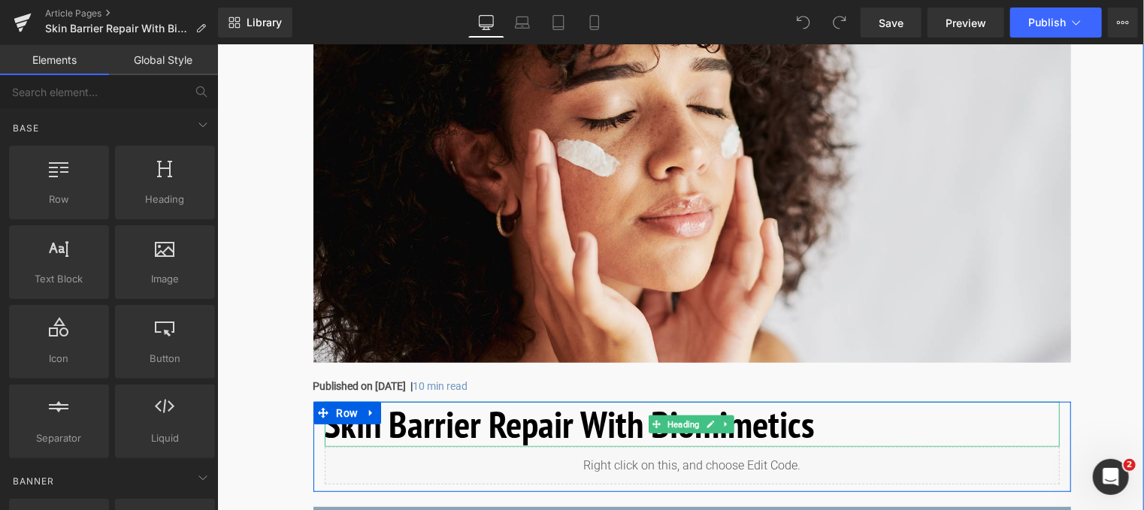
click at [844, 413] on h1 "Skin Barrier Repair With Biomimetics" at bounding box center [691, 423] width 735 height 45
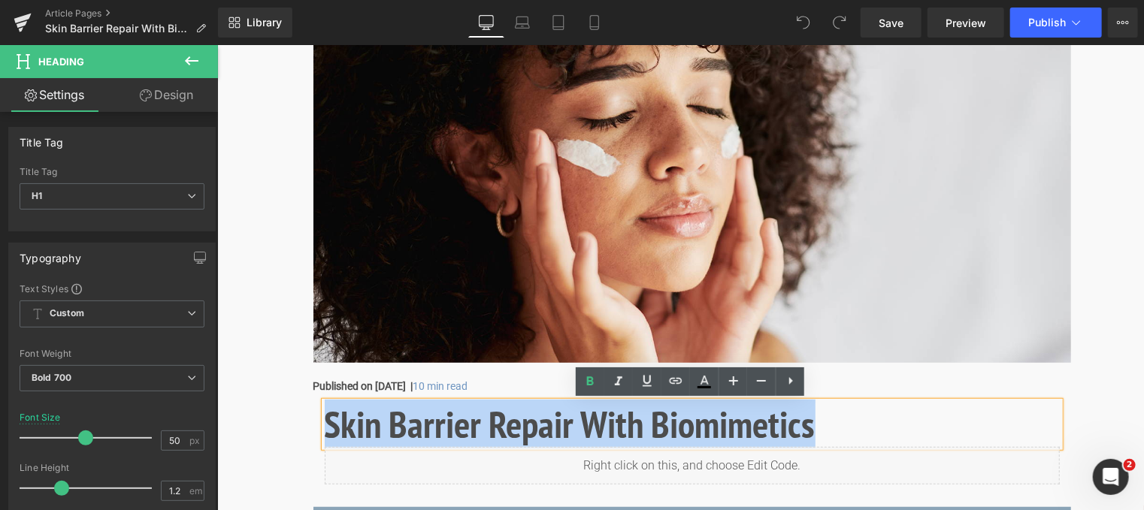
drag, startPoint x: 832, startPoint y: 427, endPoint x: 304, endPoint y: 424, distance: 527.5
paste div
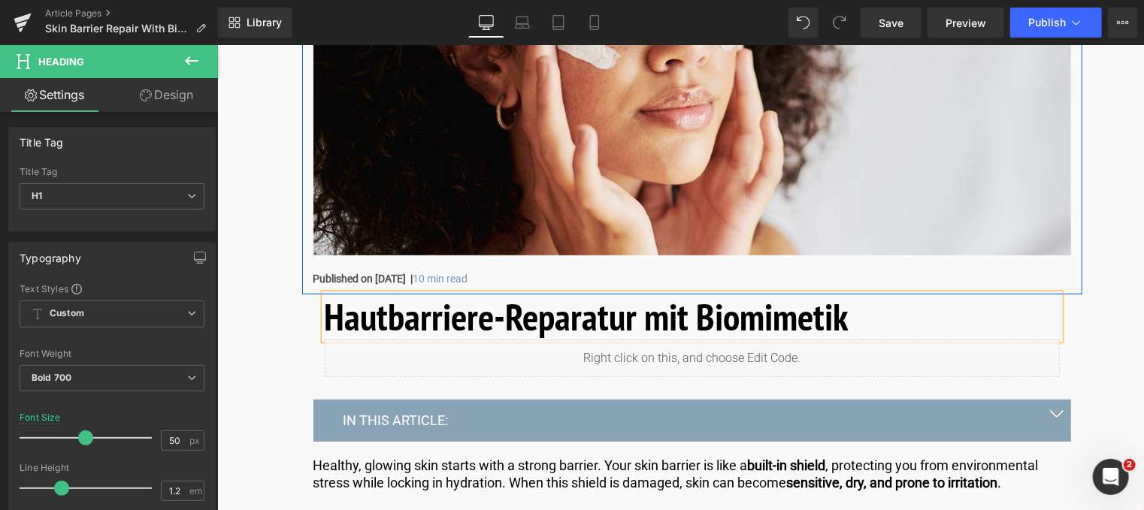
scroll to position [451, 0]
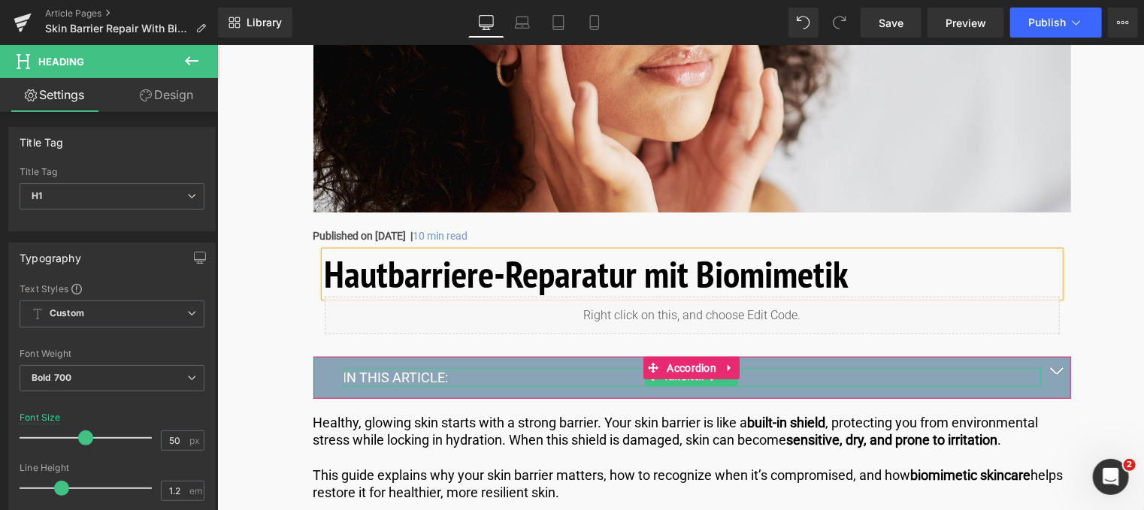
click at [460, 381] on p "IN THIS ARTICLE:" at bounding box center [691, 376] width 697 height 17
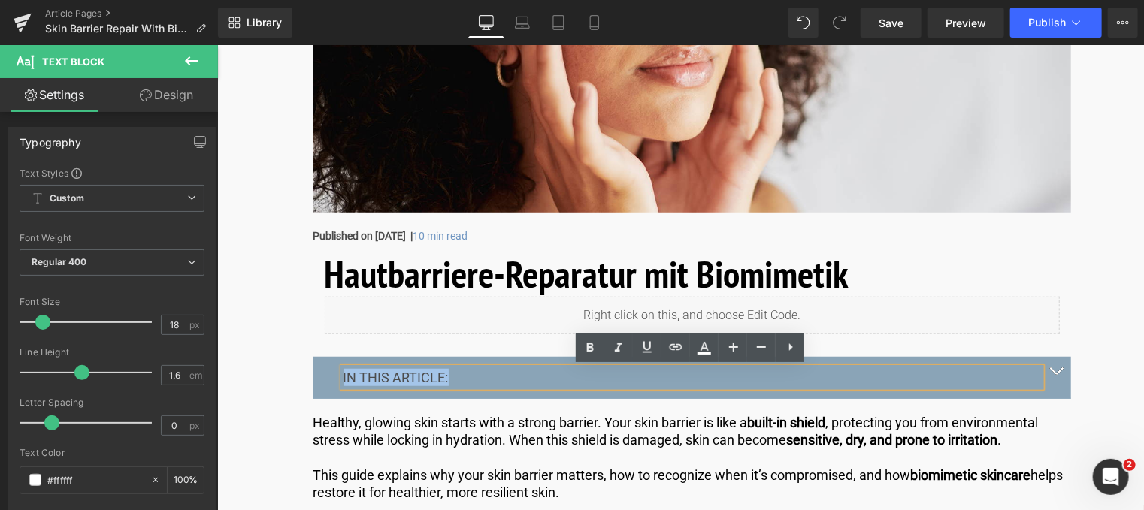
drag, startPoint x: 459, startPoint y: 380, endPoint x: 284, endPoint y: 363, distance: 175.9
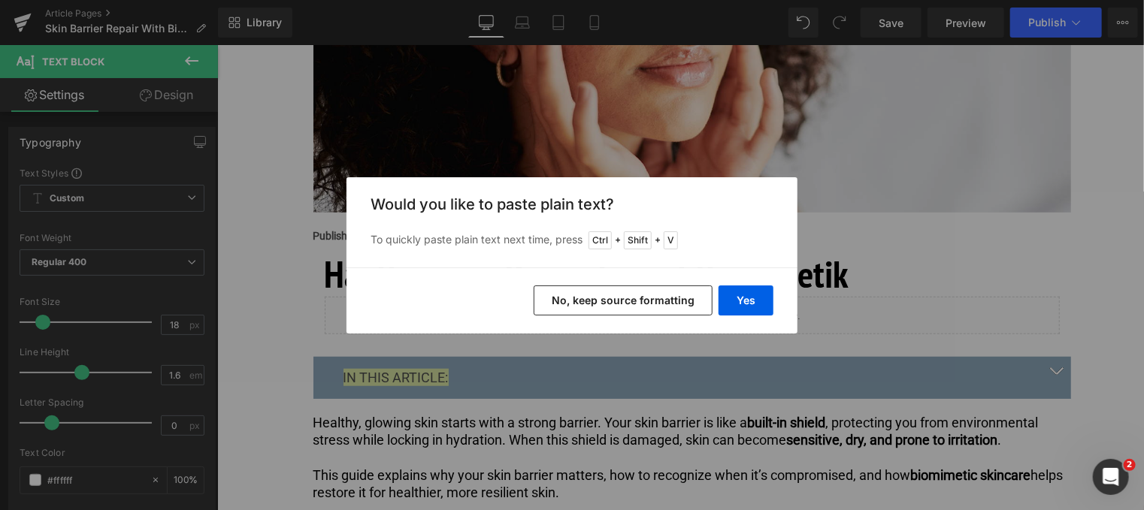
click at [799, 23] on div "Back to Library Insert Would you like to paste plain text? To quickly paste pla…" at bounding box center [572, 255] width 1144 height 510
click at [629, 311] on button "No, keep source formatting" at bounding box center [622, 301] width 179 height 30
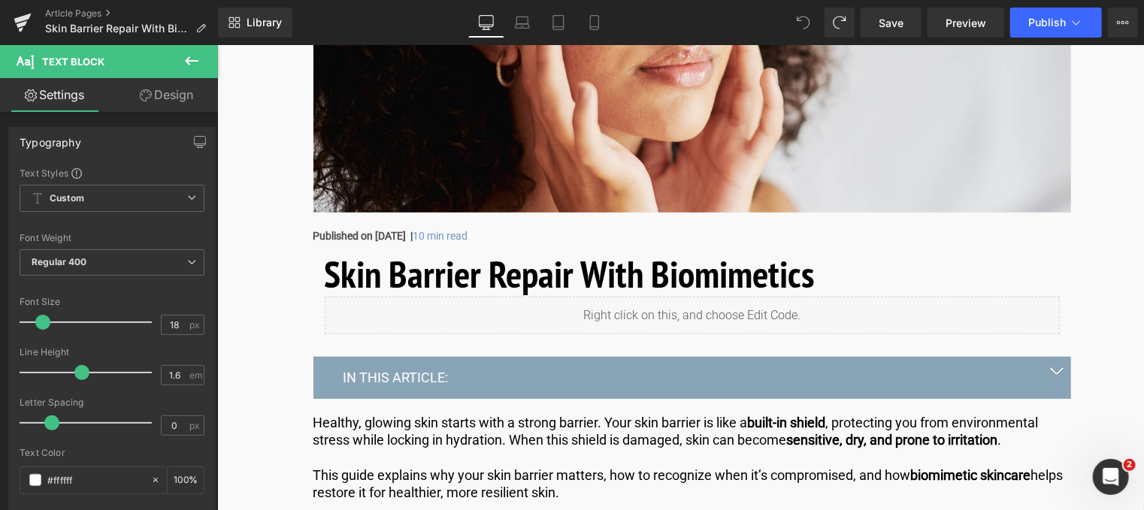
click at [808, 20] on icon at bounding box center [803, 23] width 14 height 14
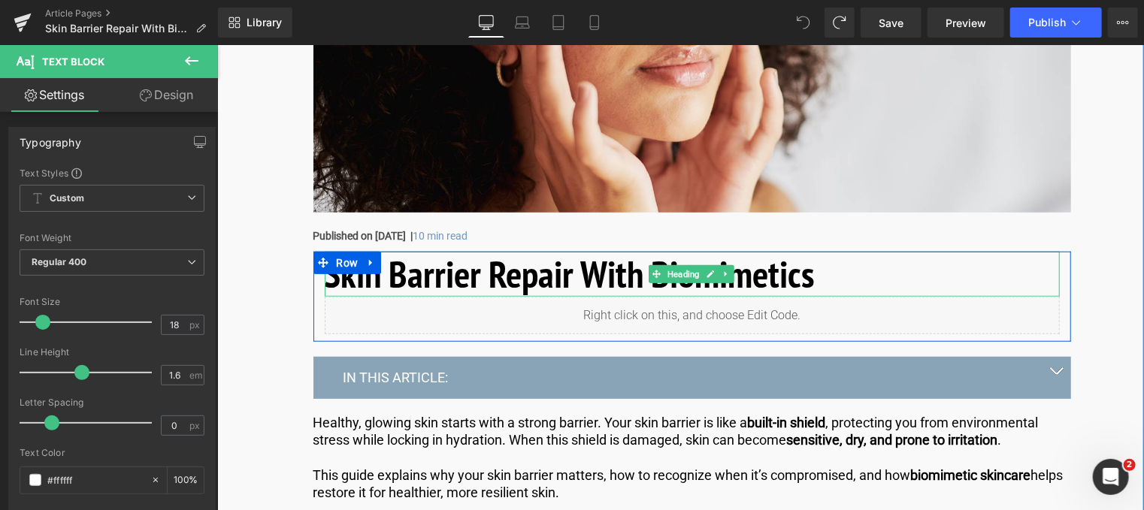
click at [542, 266] on h1 "Skin Barrier Repair With Biomimetics" at bounding box center [691, 273] width 735 height 45
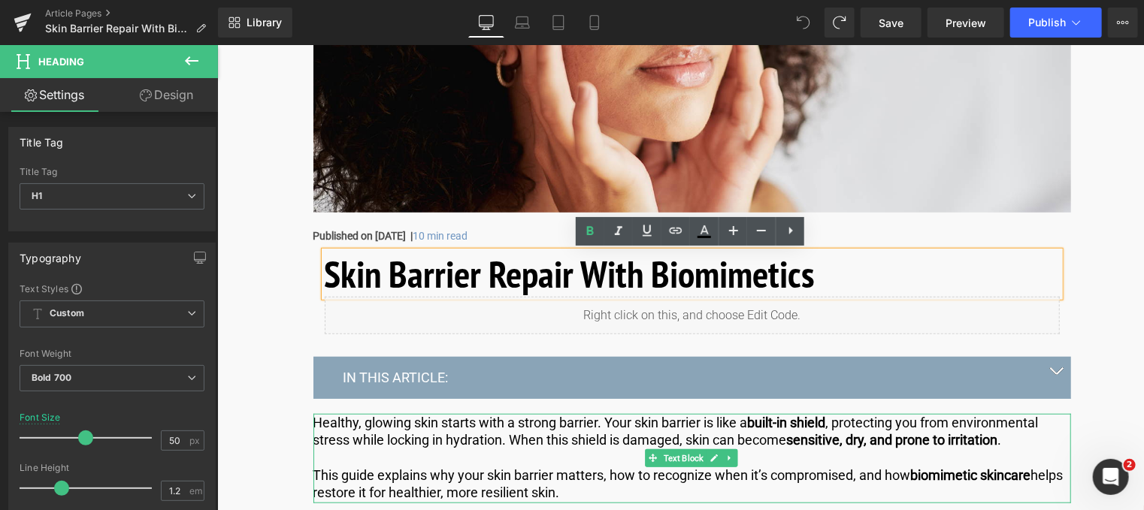
scroll to position [601, 0]
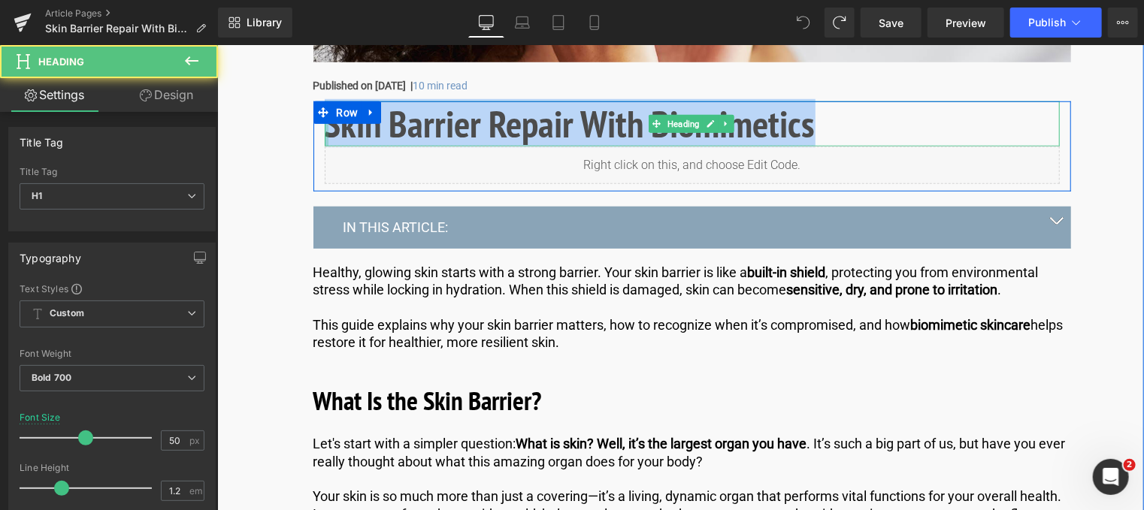
drag, startPoint x: 812, startPoint y: 128, endPoint x: 325, endPoint y: 124, distance: 487.7
click at [325, 124] on div "Skin Barrier Repair With Biomimetics Heading" at bounding box center [691, 123] width 735 height 45
